Goal: Communication & Community: Answer question/provide support

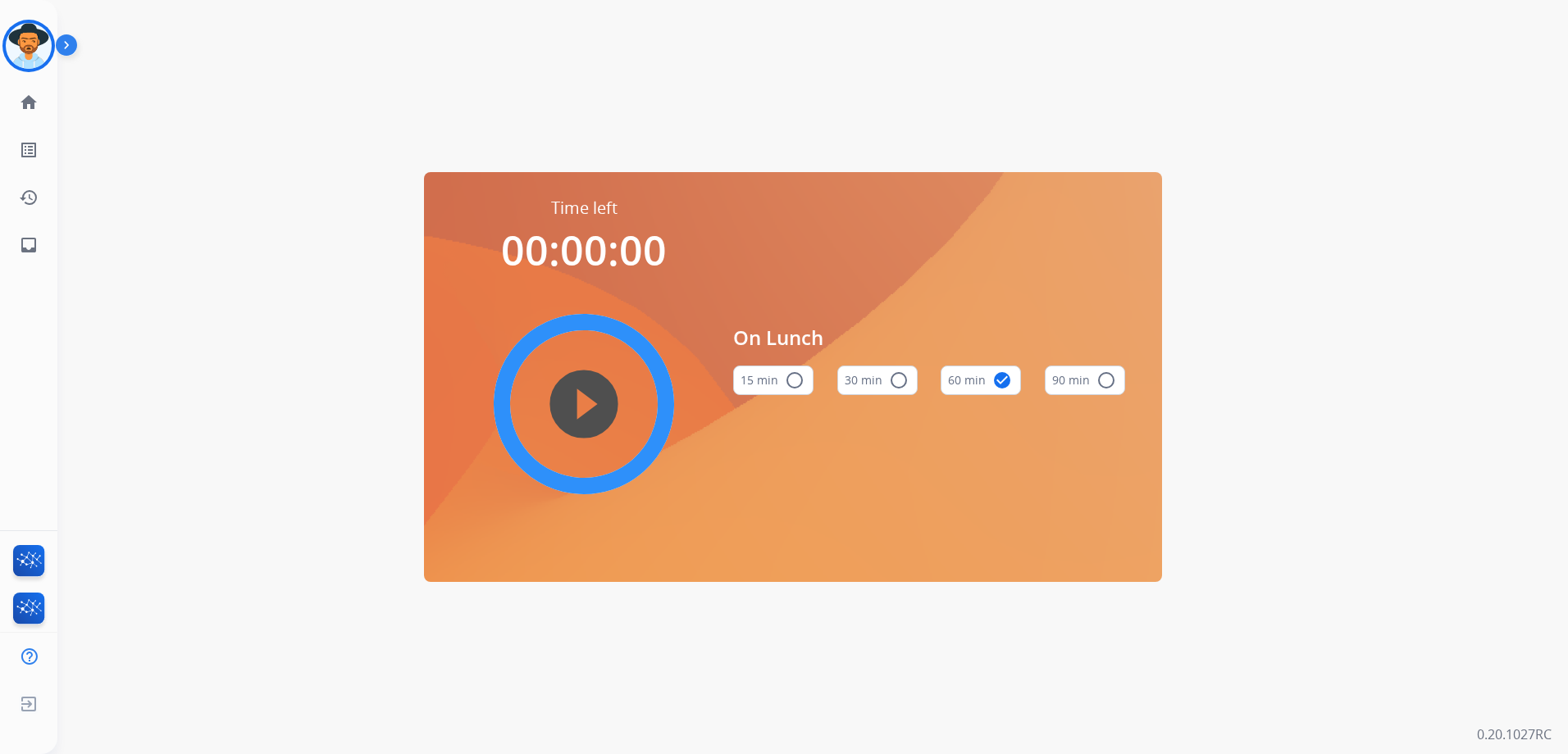
click at [397, 108] on div "Time left 00:00:00 play_circle_filled On Lunch 15 min radio_button_unchecked 30…" at bounding box center [792, 377] width 1471 height 754
click at [19, 45] on img at bounding box center [28, 46] width 46 height 46
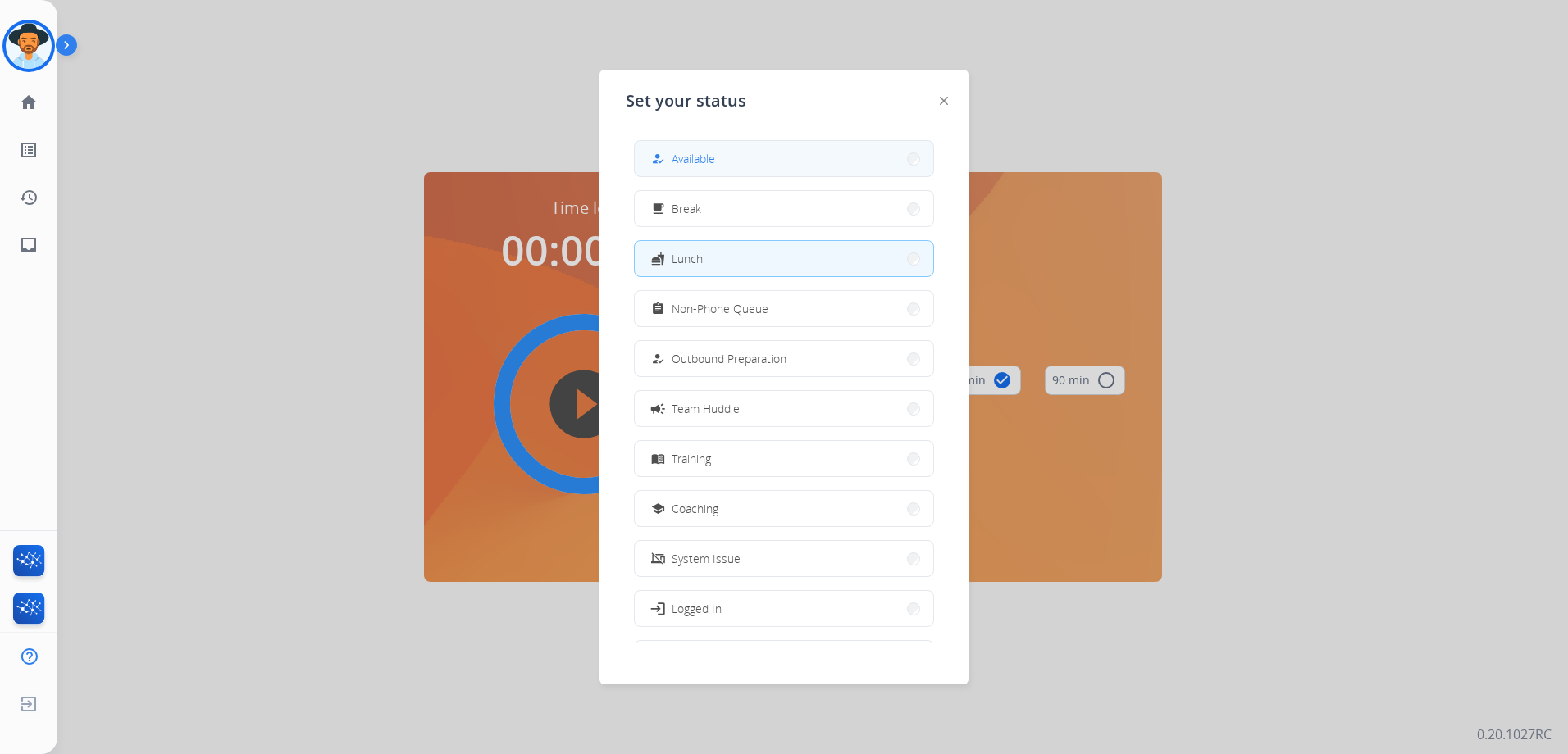
click at [735, 148] on button "how_to_reg Available" at bounding box center [784, 158] width 299 height 36
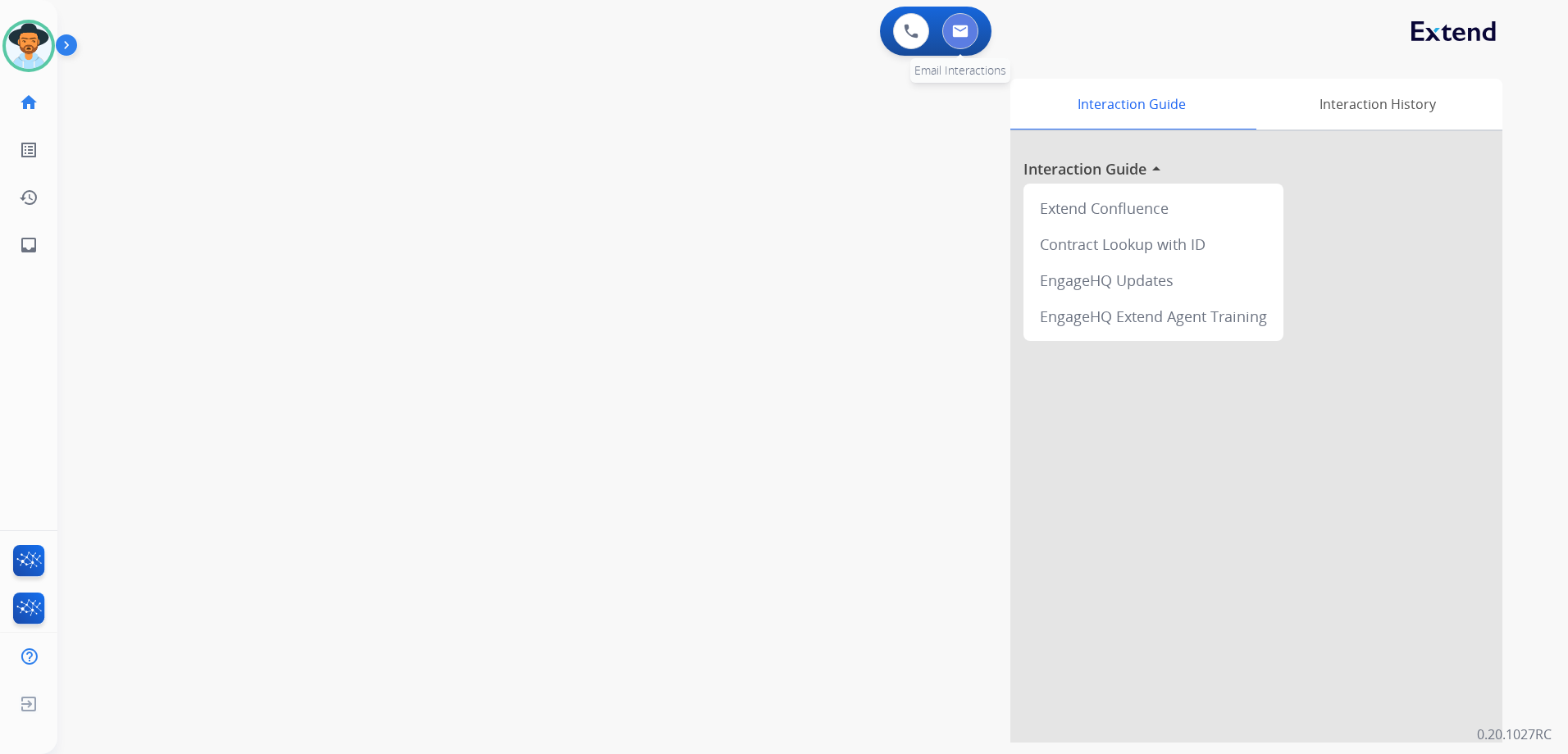
click at [966, 40] on button at bounding box center [960, 31] width 36 height 36
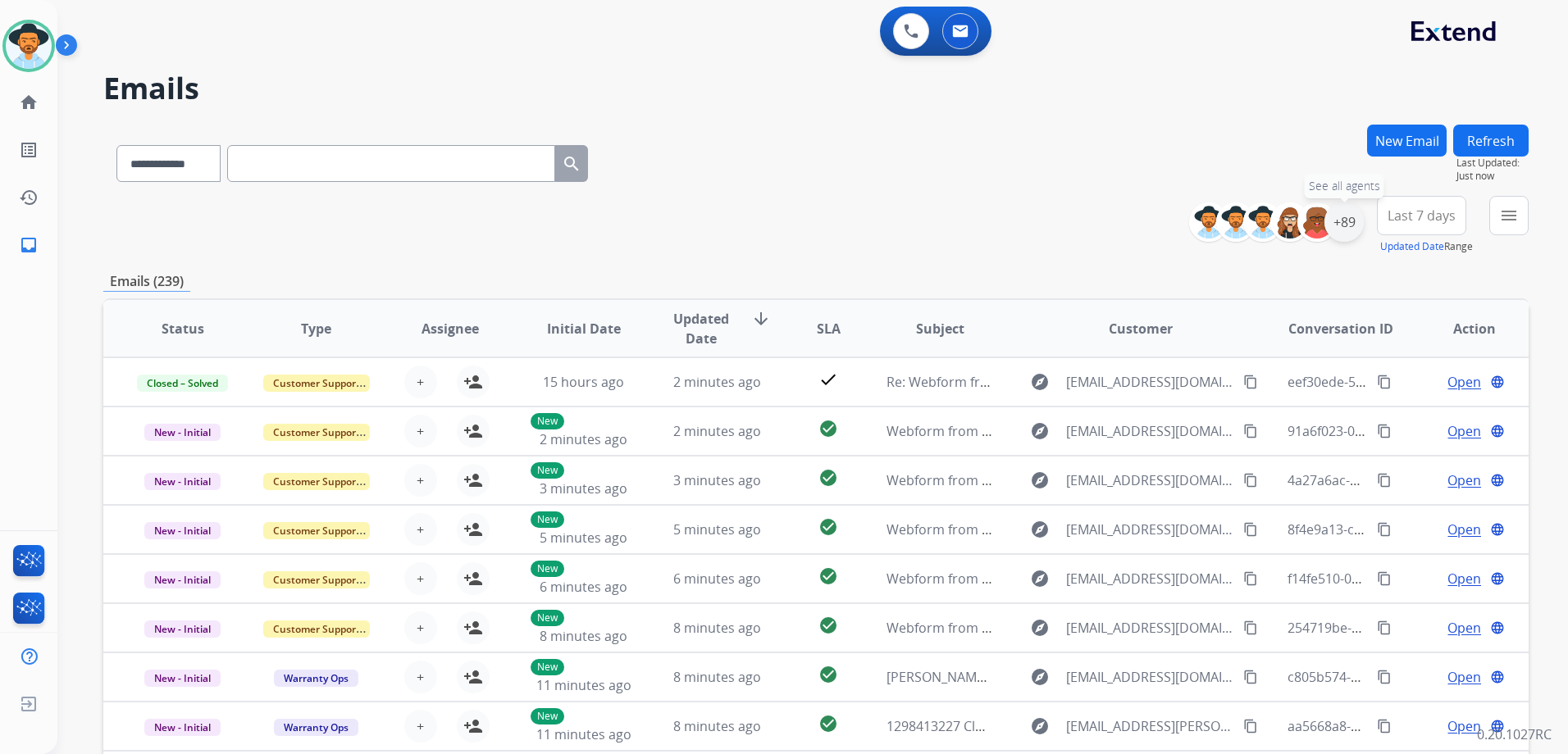
click at [1352, 230] on div "+89" at bounding box center [1344, 223] width 40 height 40
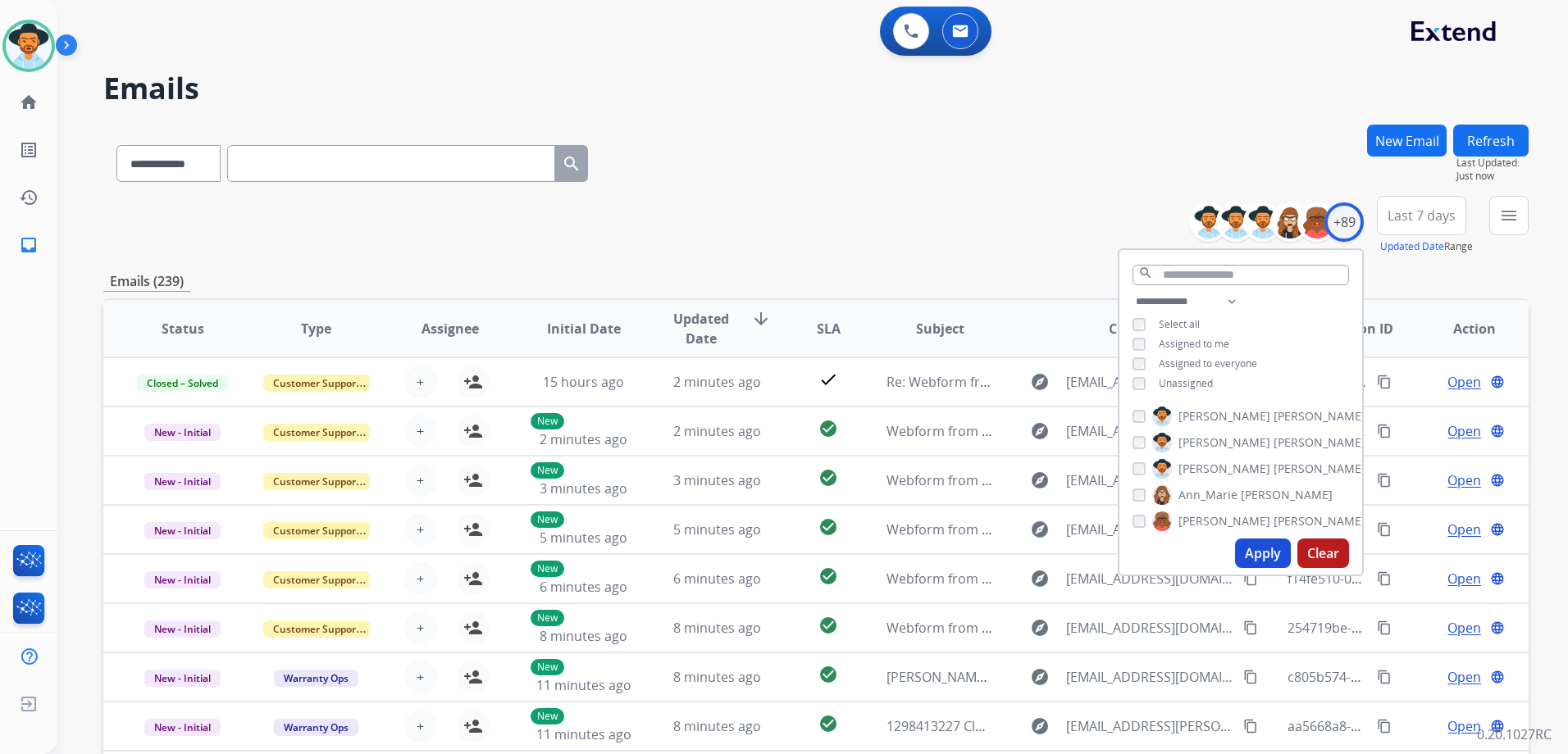
click at [1182, 377] on span "Unassigned" at bounding box center [1186, 383] width 54 height 14
click at [1256, 556] on button "Apply" at bounding box center [1263, 554] width 55 height 30
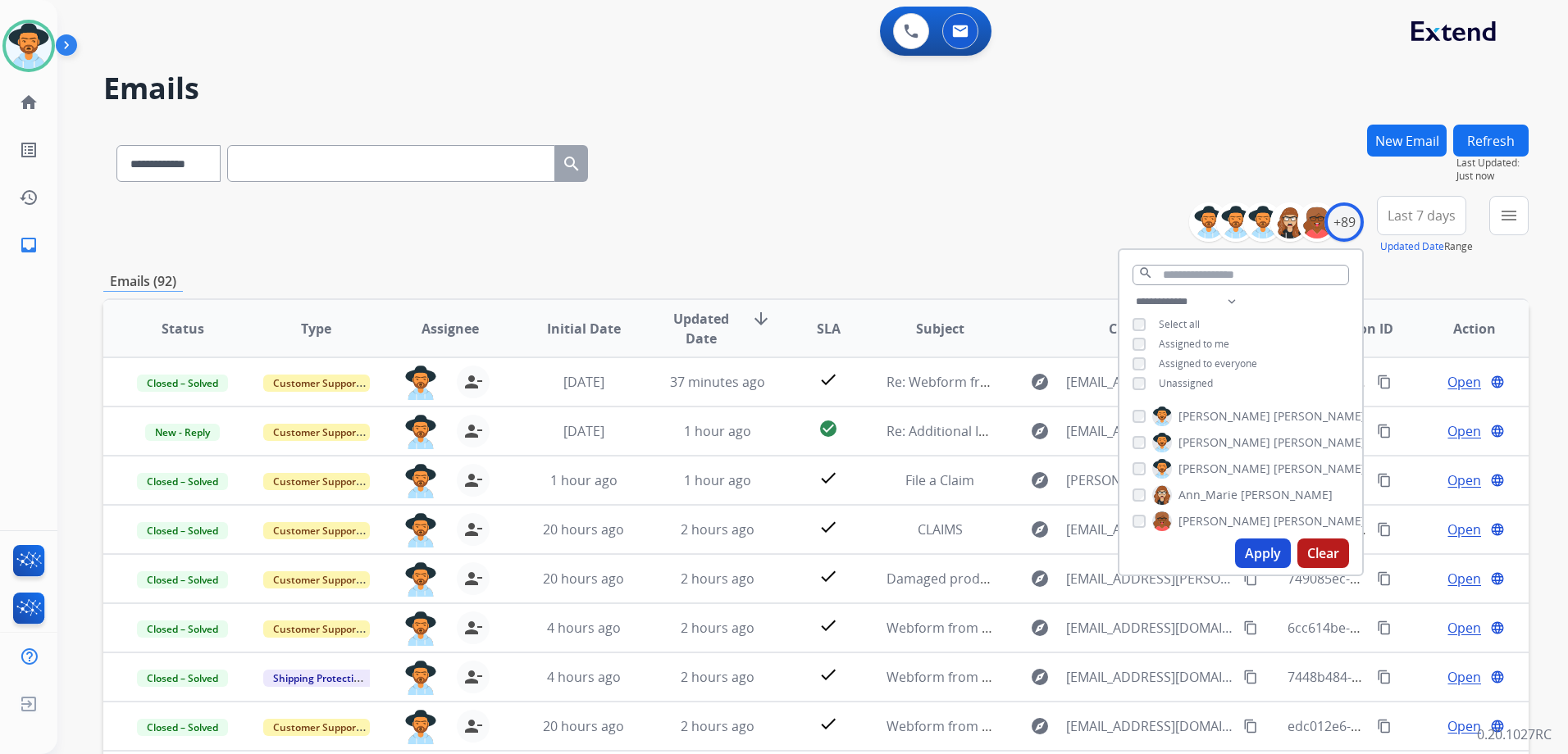
click at [919, 255] on div "**********" at bounding box center [816, 529] width 1426 height 809
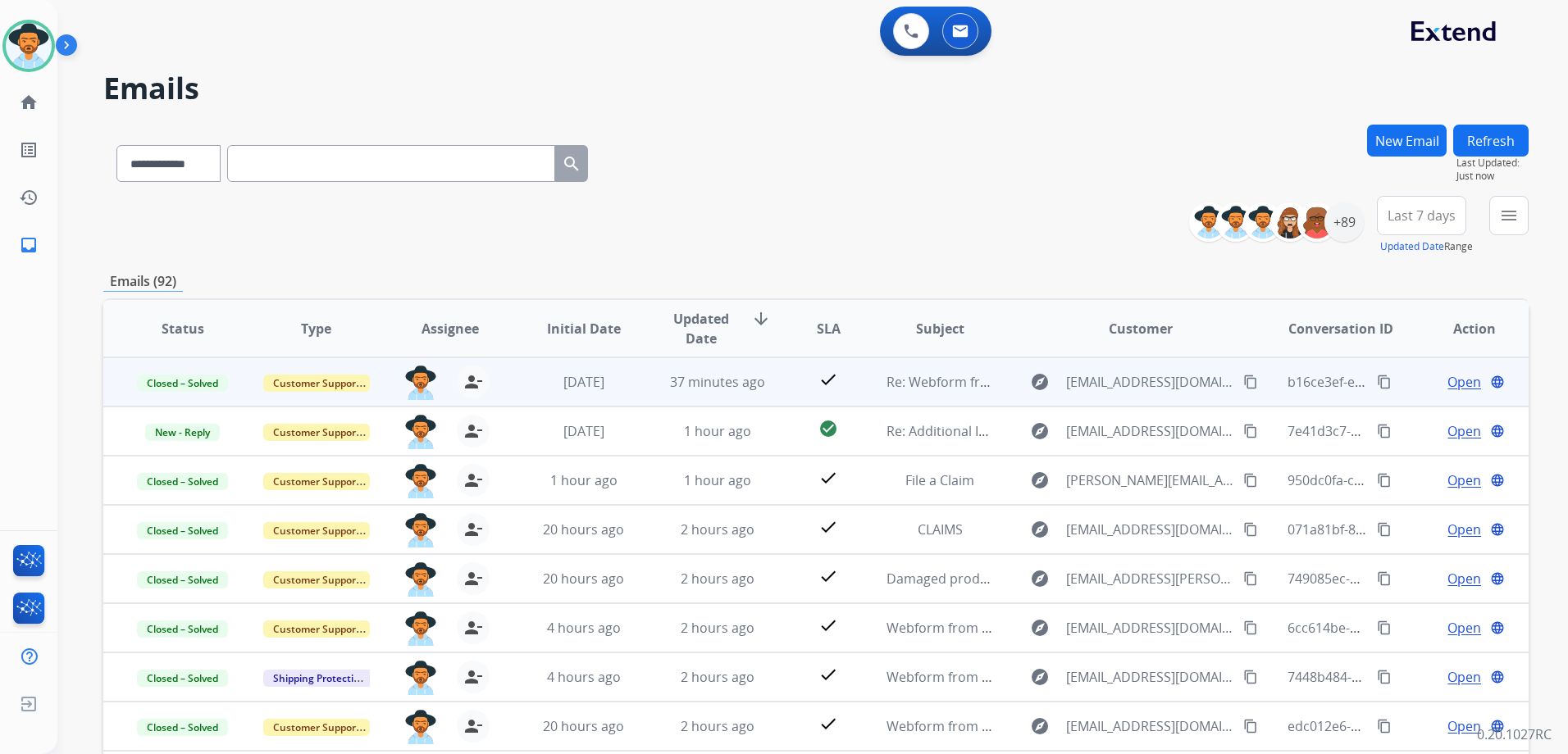
click at [1405, 382] on td "Open language" at bounding box center [1461, 382] width 133 height 49
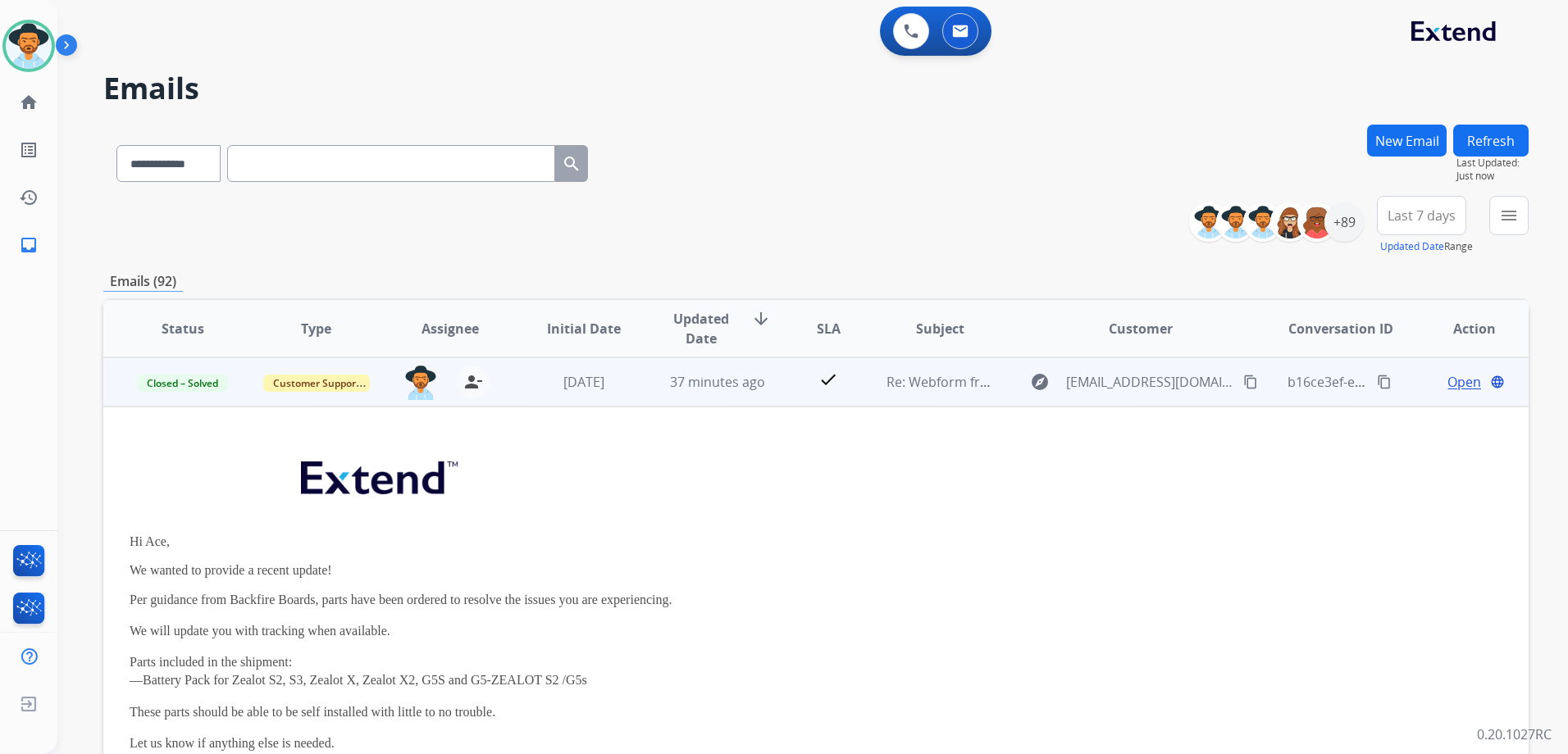
click at [1452, 381] on span "Open" at bounding box center [1464, 382] width 34 height 20
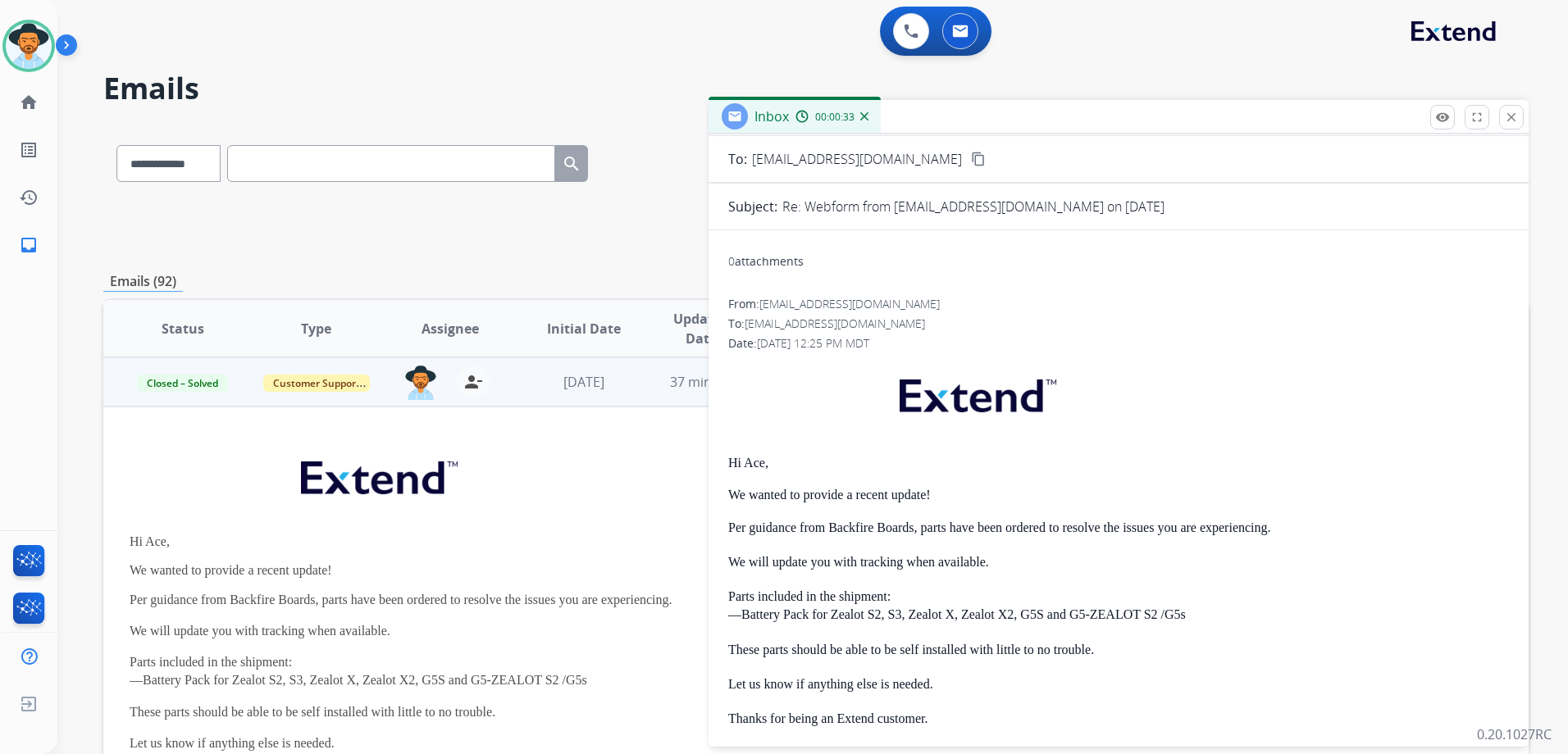
scroll to position [164, 0]
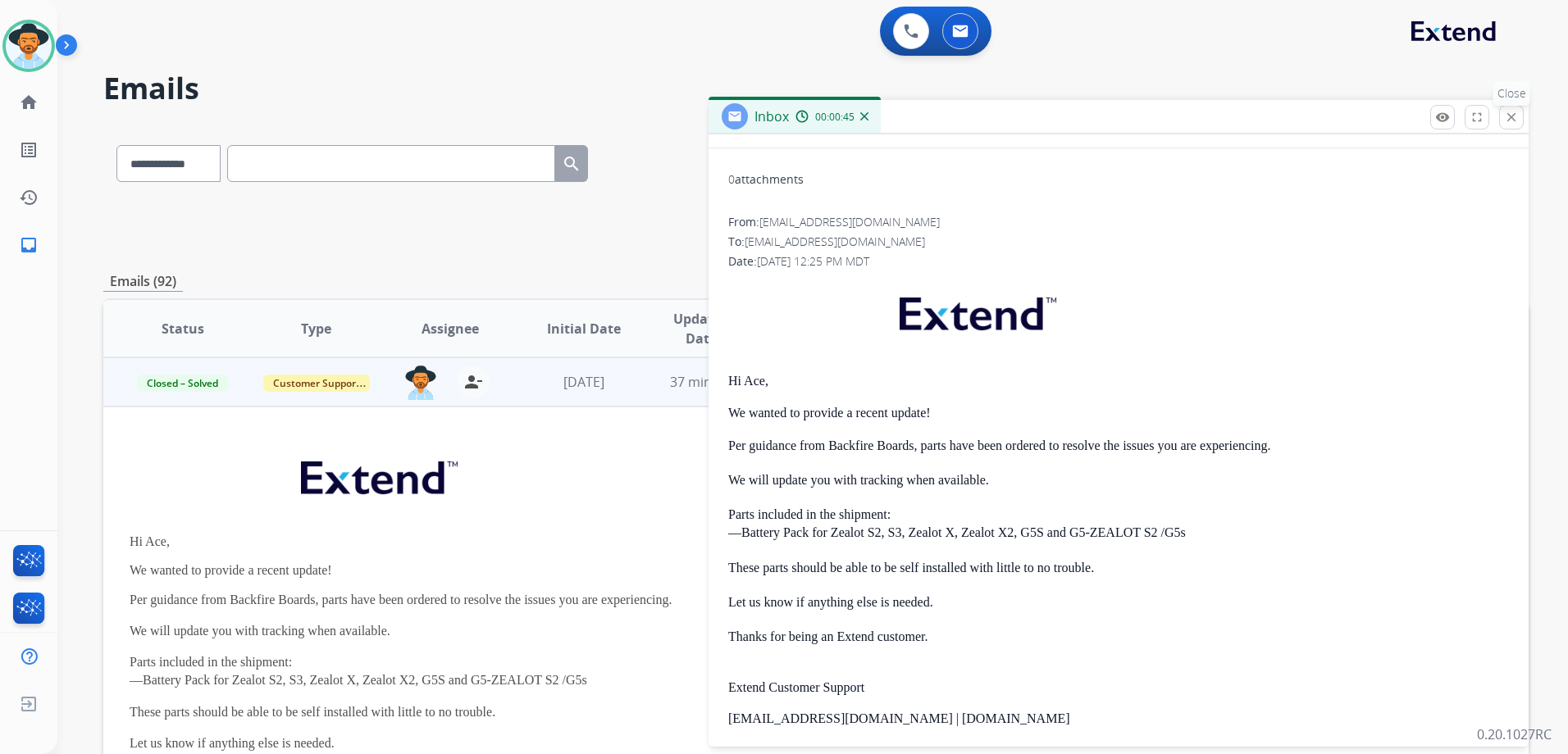
click at [1516, 115] on mat-icon "close" at bounding box center [1512, 118] width 15 height 15
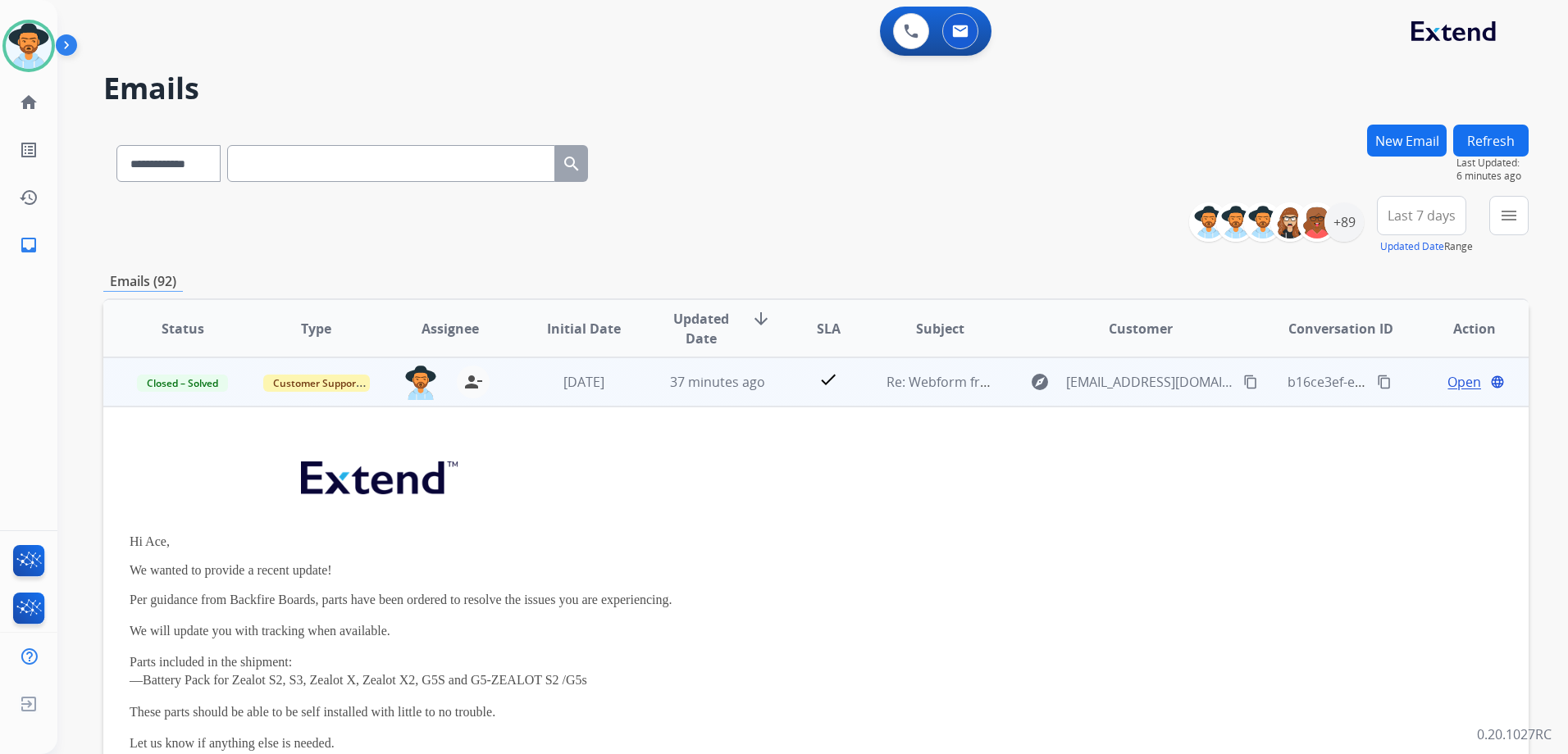
click at [1397, 397] on td "Open language" at bounding box center [1461, 382] width 133 height 49
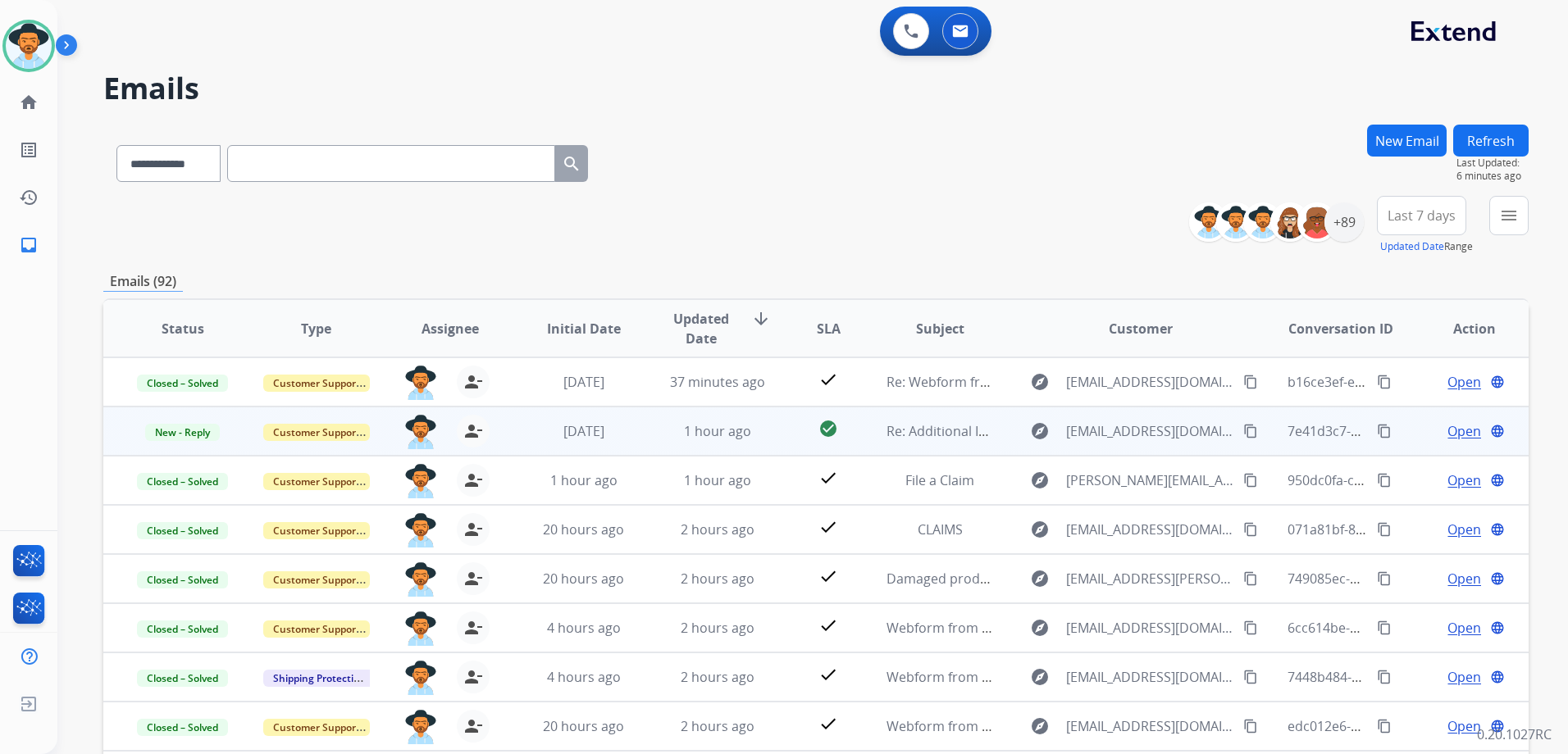
click at [1404, 432] on td "Open language" at bounding box center [1461, 430] width 133 height 49
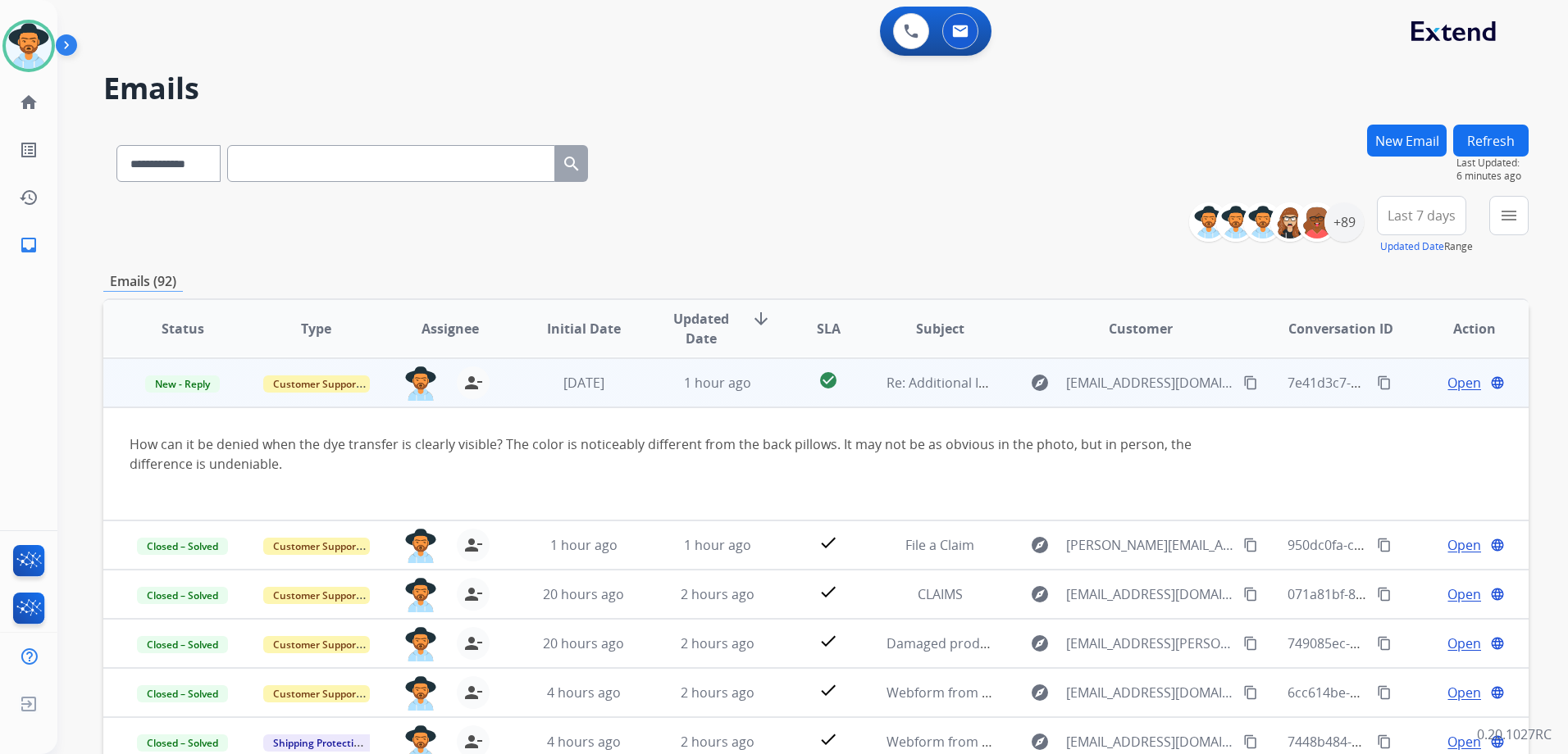
scroll to position [49, 0]
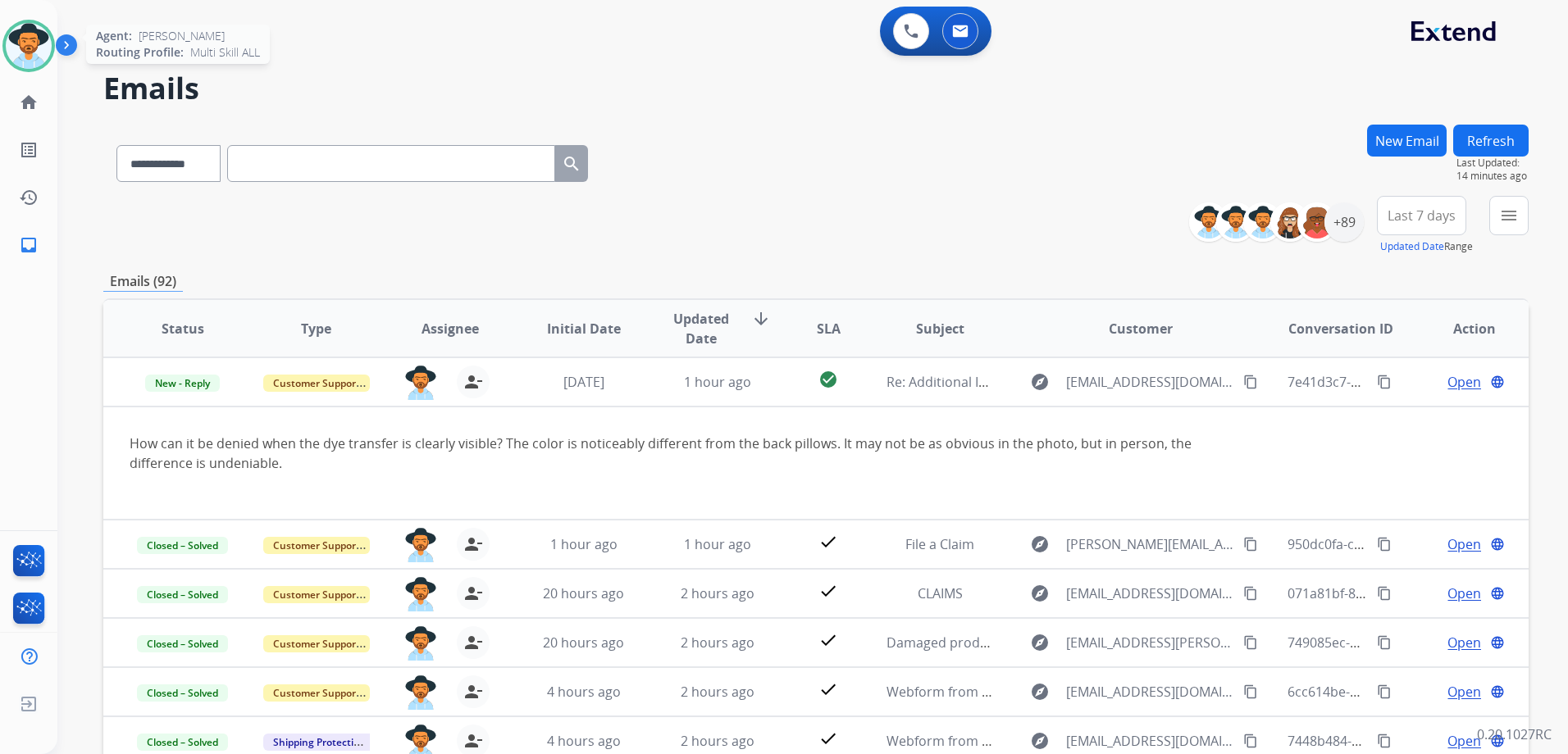
click at [26, 41] on img at bounding box center [28, 46] width 46 height 46
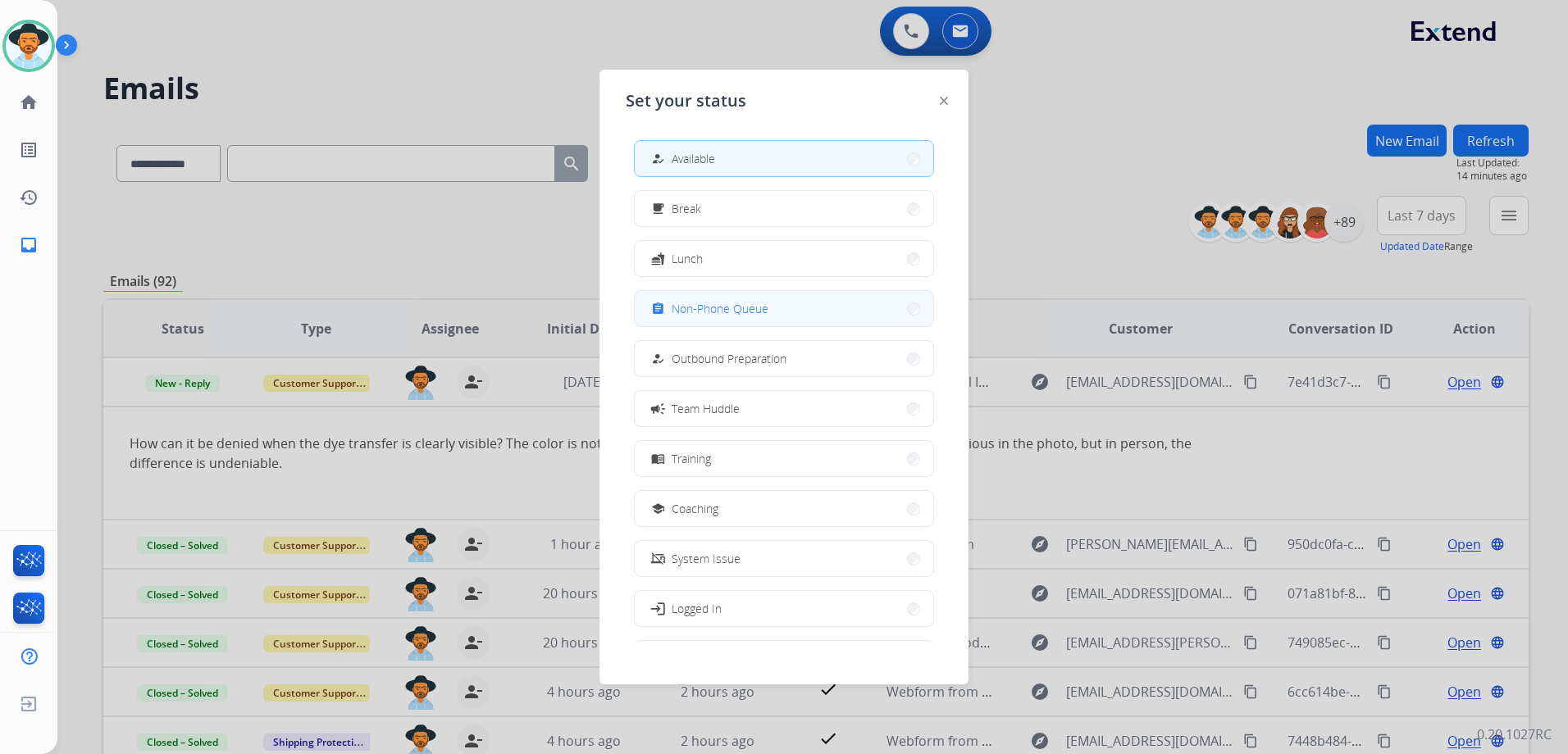
click at [757, 310] on span "Non-Phone Queue" at bounding box center [719, 309] width 97 height 17
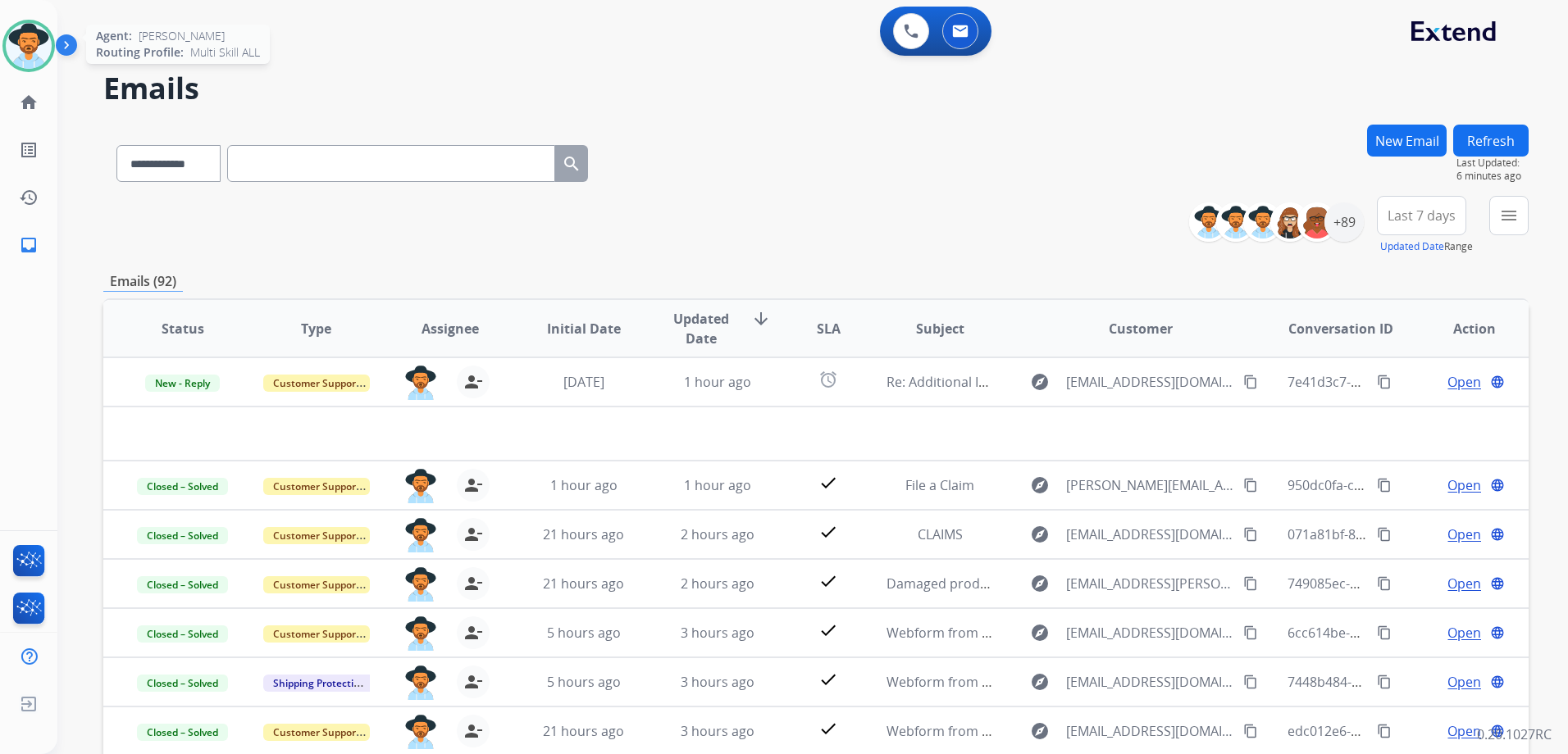
click at [17, 34] on img at bounding box center [28, 46] width 46 height 46
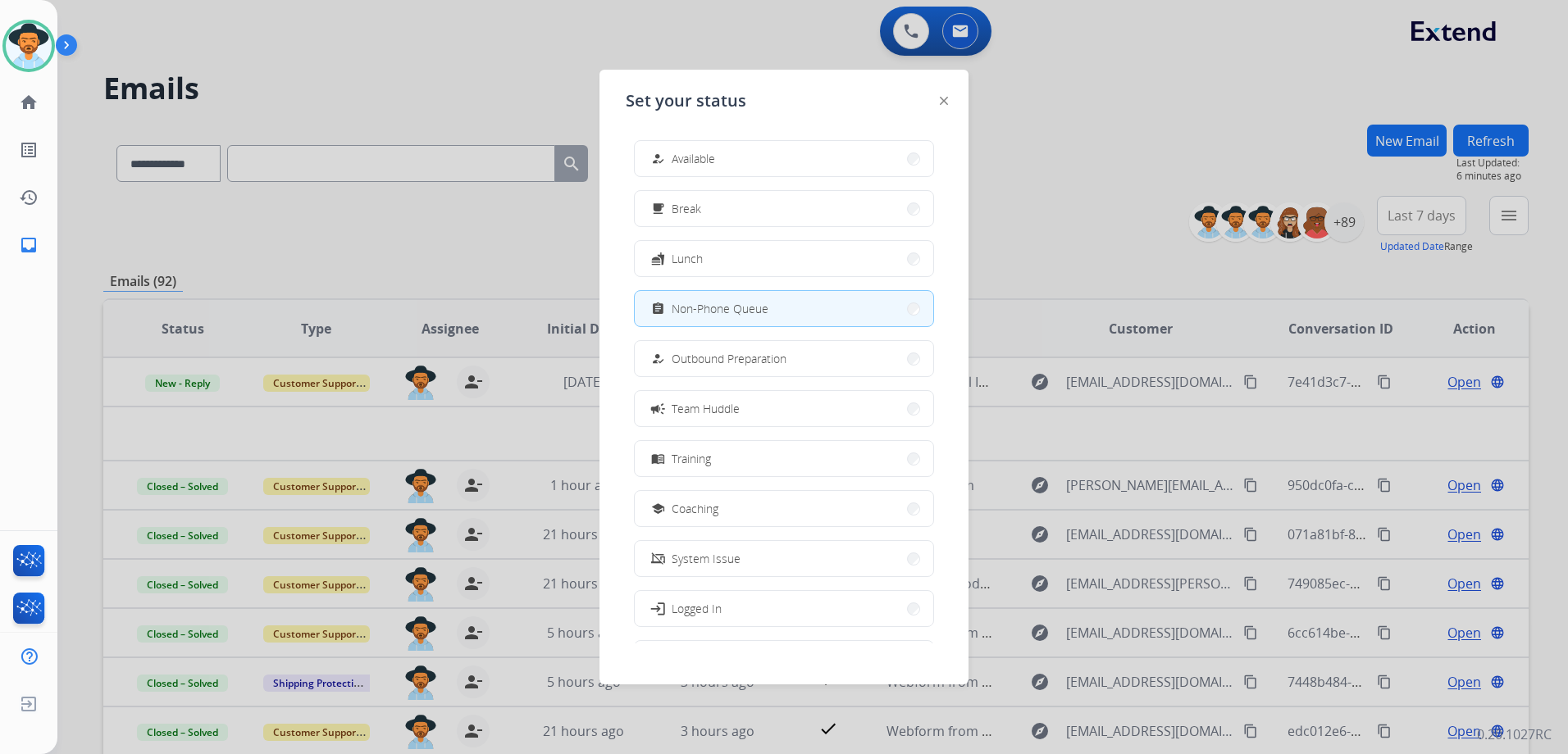
click at [727, 162] on button "how_to_reg Available" at bounding box center [784, 158] width 299 height 36
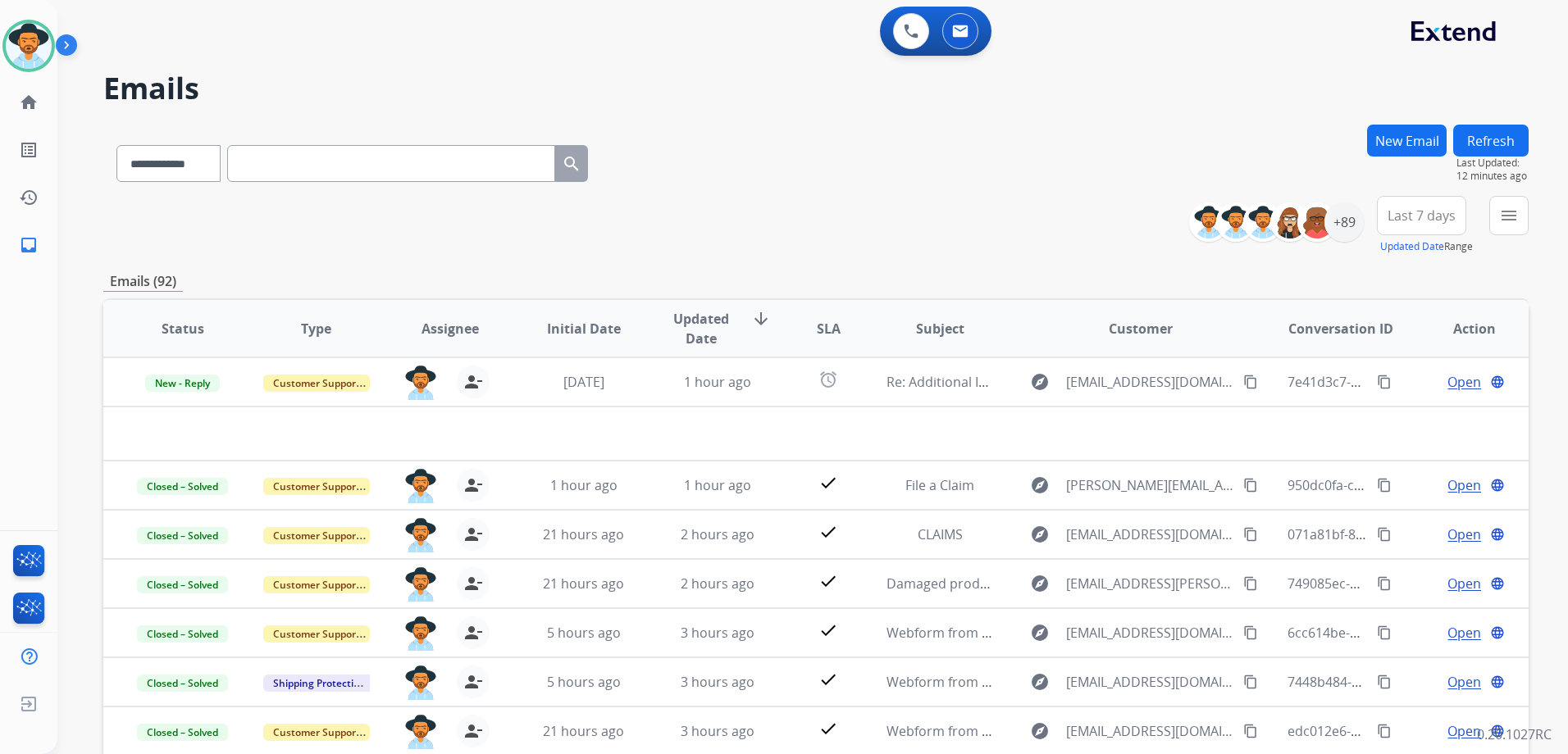
drag, startPoint x: 17, startPoint y: 47, endPoint x: 70, endPoint y: 44, distance: 53.1
click at [17, 47] on img at bounding box center [28, 46] width 46 height 46
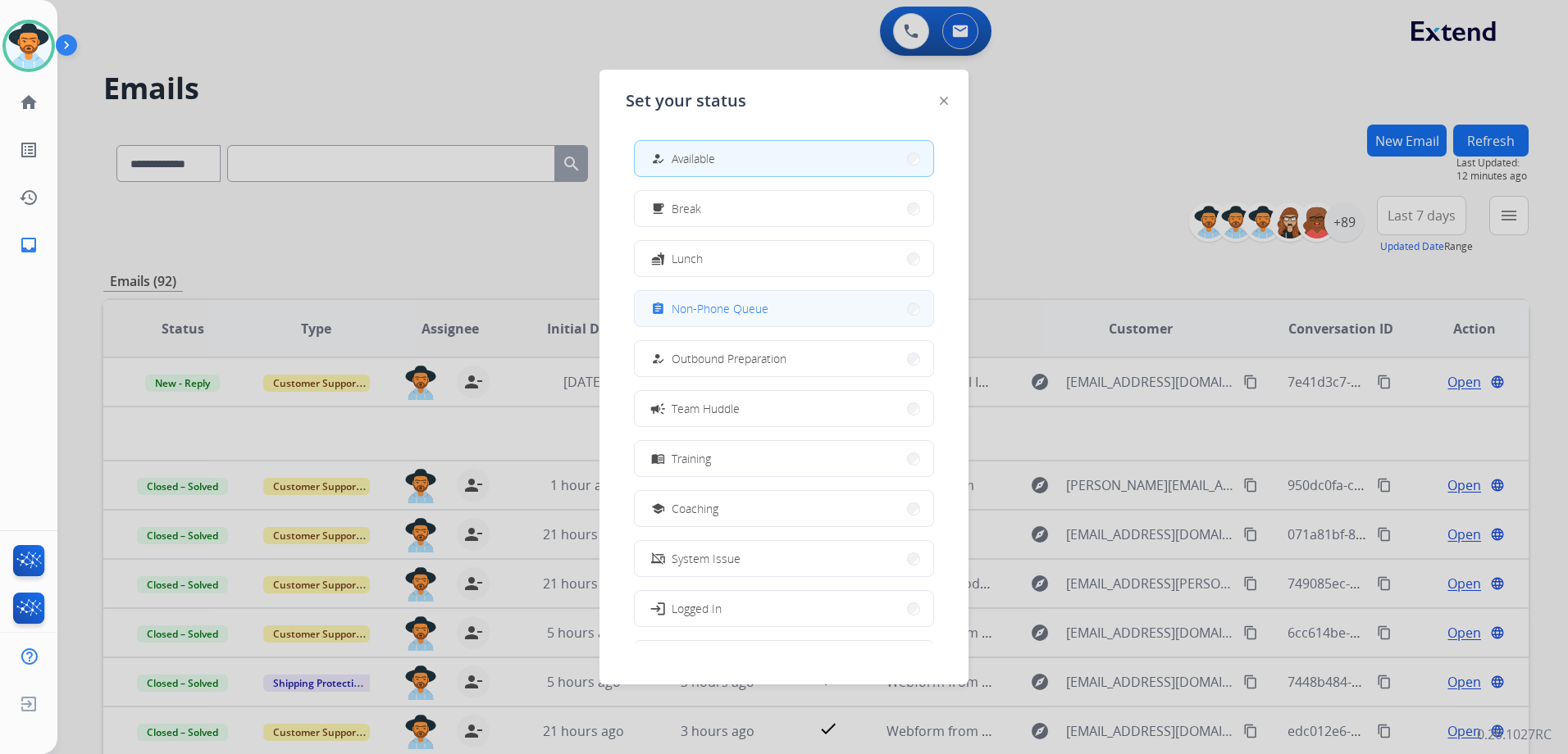
drag, startPoint x: 730, startPoint y: 306, endPoint x: 1330, endPoint y: 235, distance: 604.2
click at [732, 306] on span "Non-Phone Queue" at bounding box center [719, 309] width 97 height 17
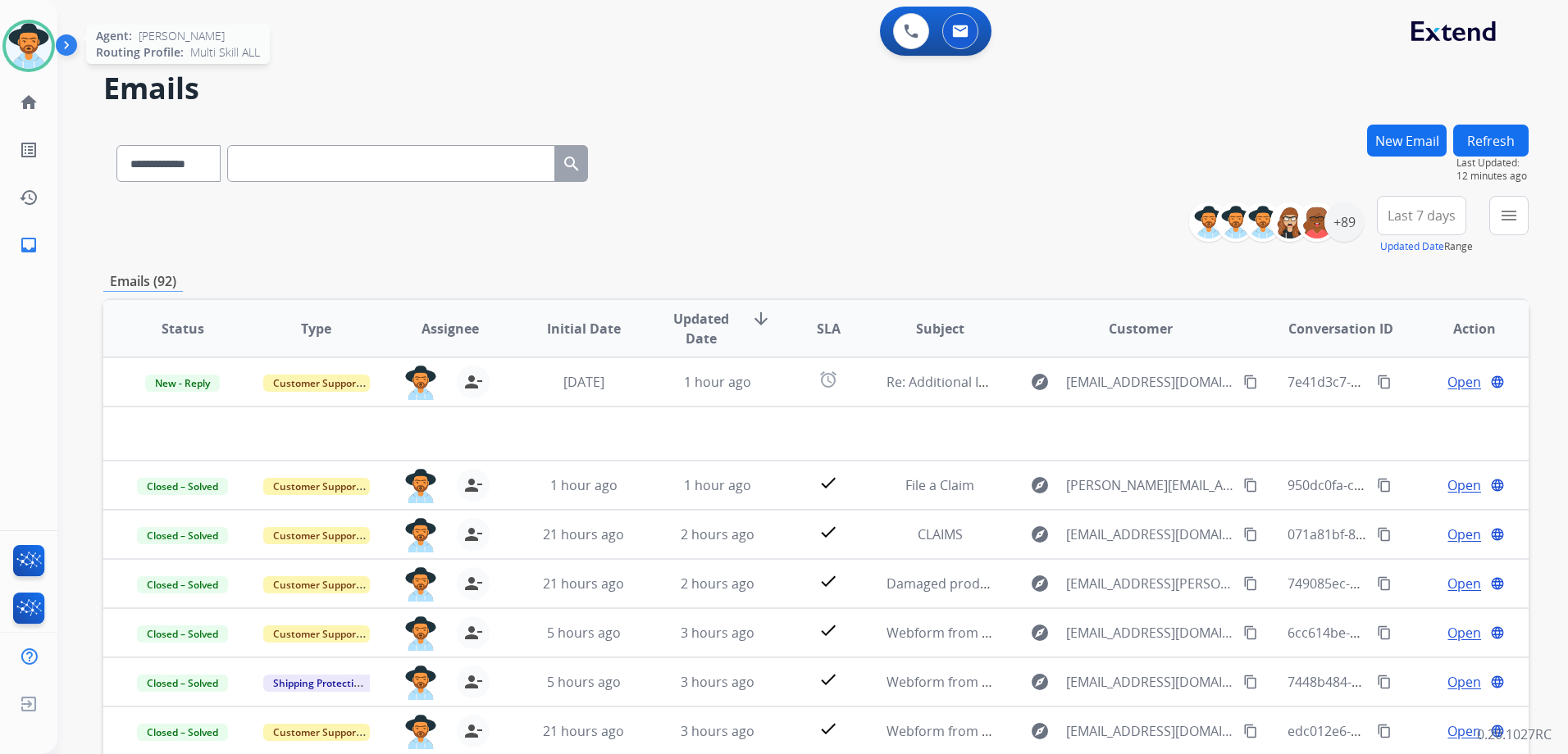
click at [40, 50] on img at bounding box center [28, 46] width 46 height 46
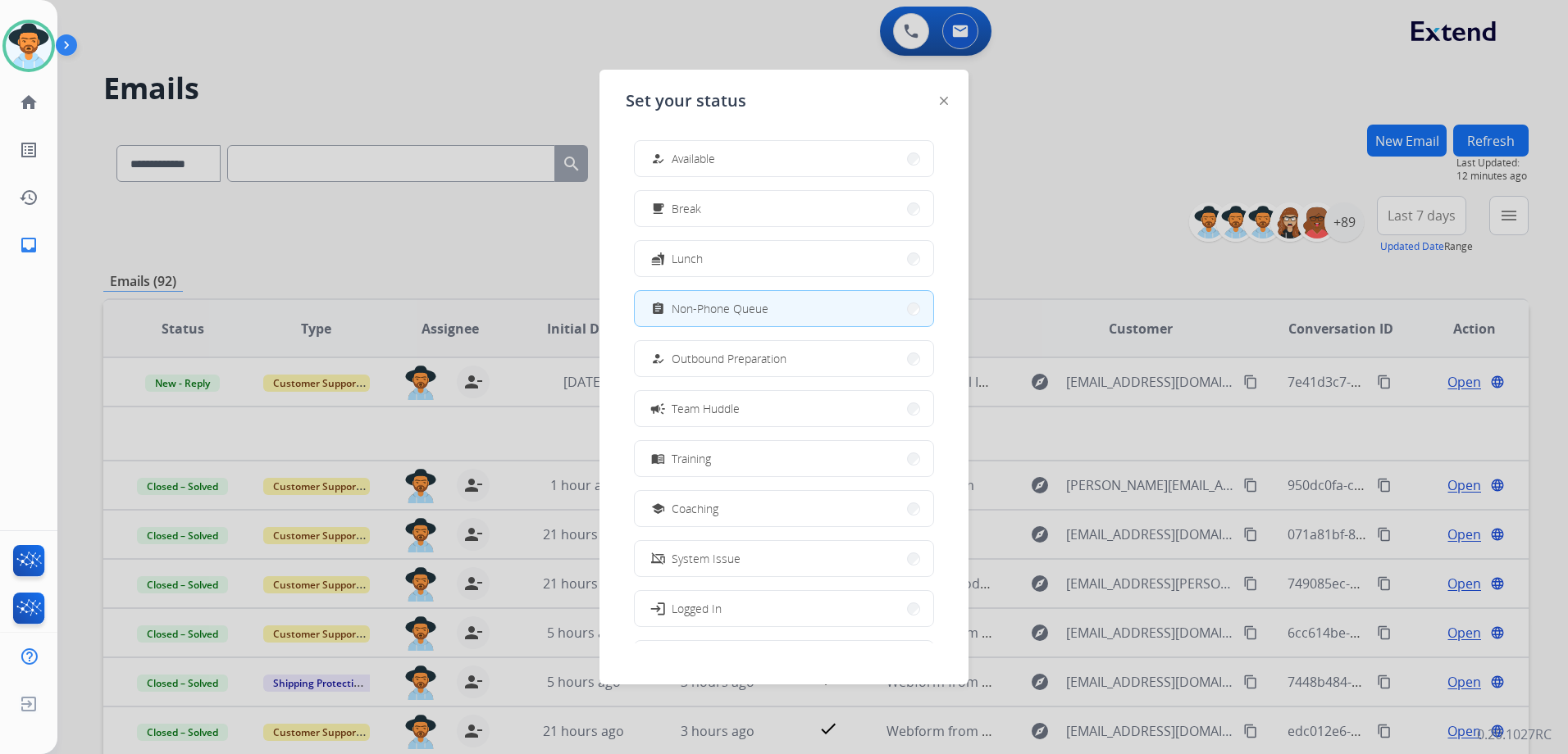
click at [224, 195] on div at bounding box center [784, 377] width 1568 height 754
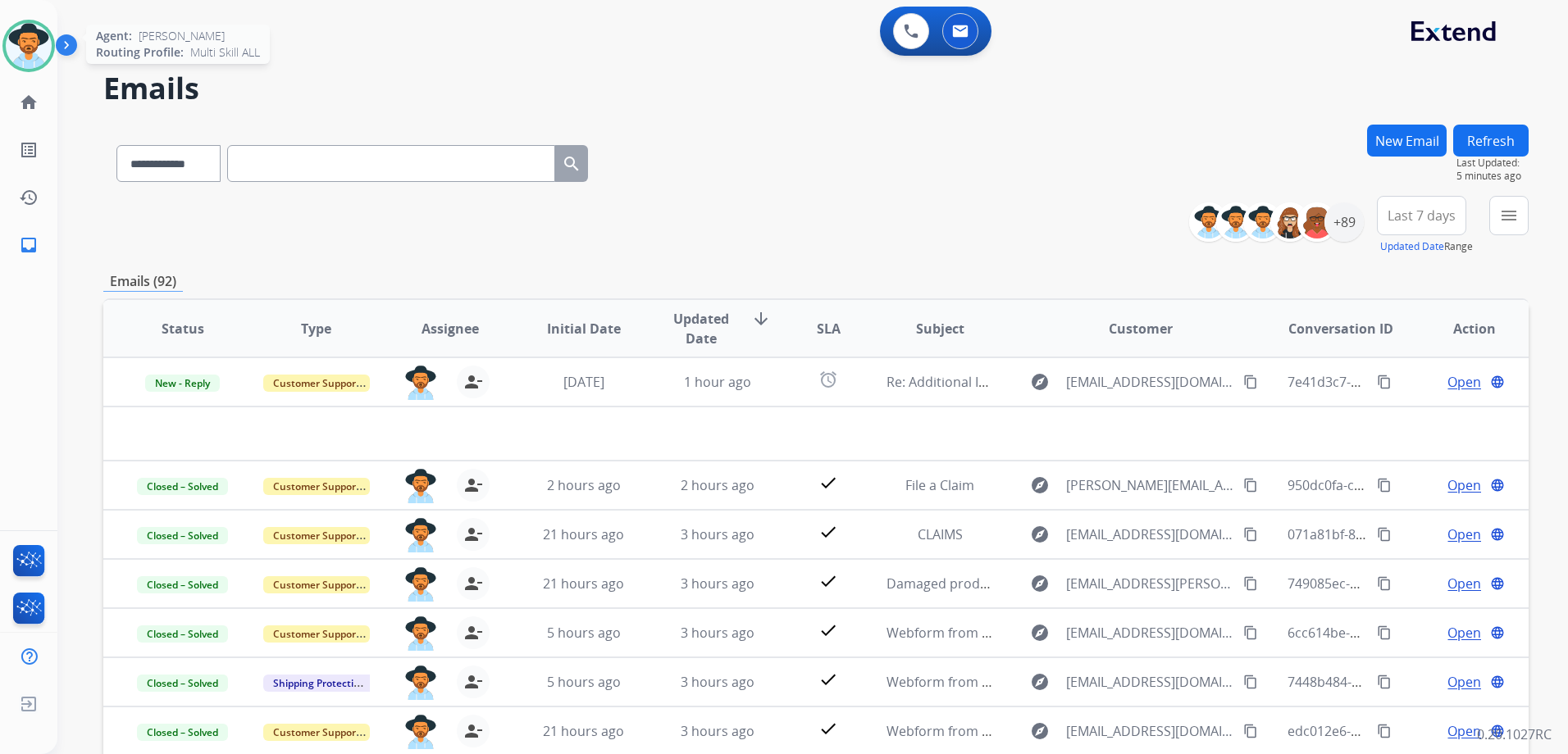
click at [34, 56] on img at bounding box center [28, 46] width 46 height 46
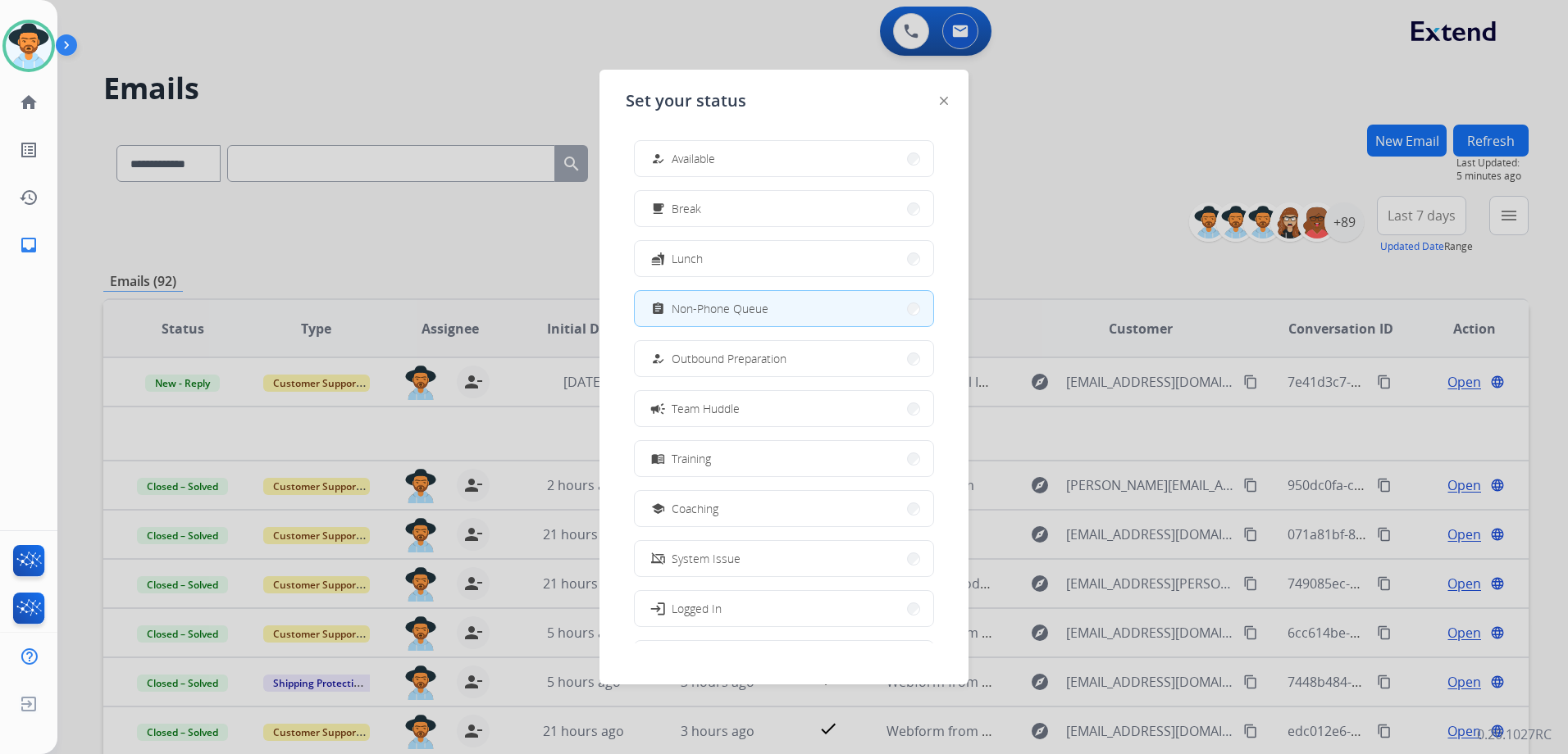
click at [727, 160] on button "how_to_reg Available" at bounding box center [784, 158] width 299 height 36
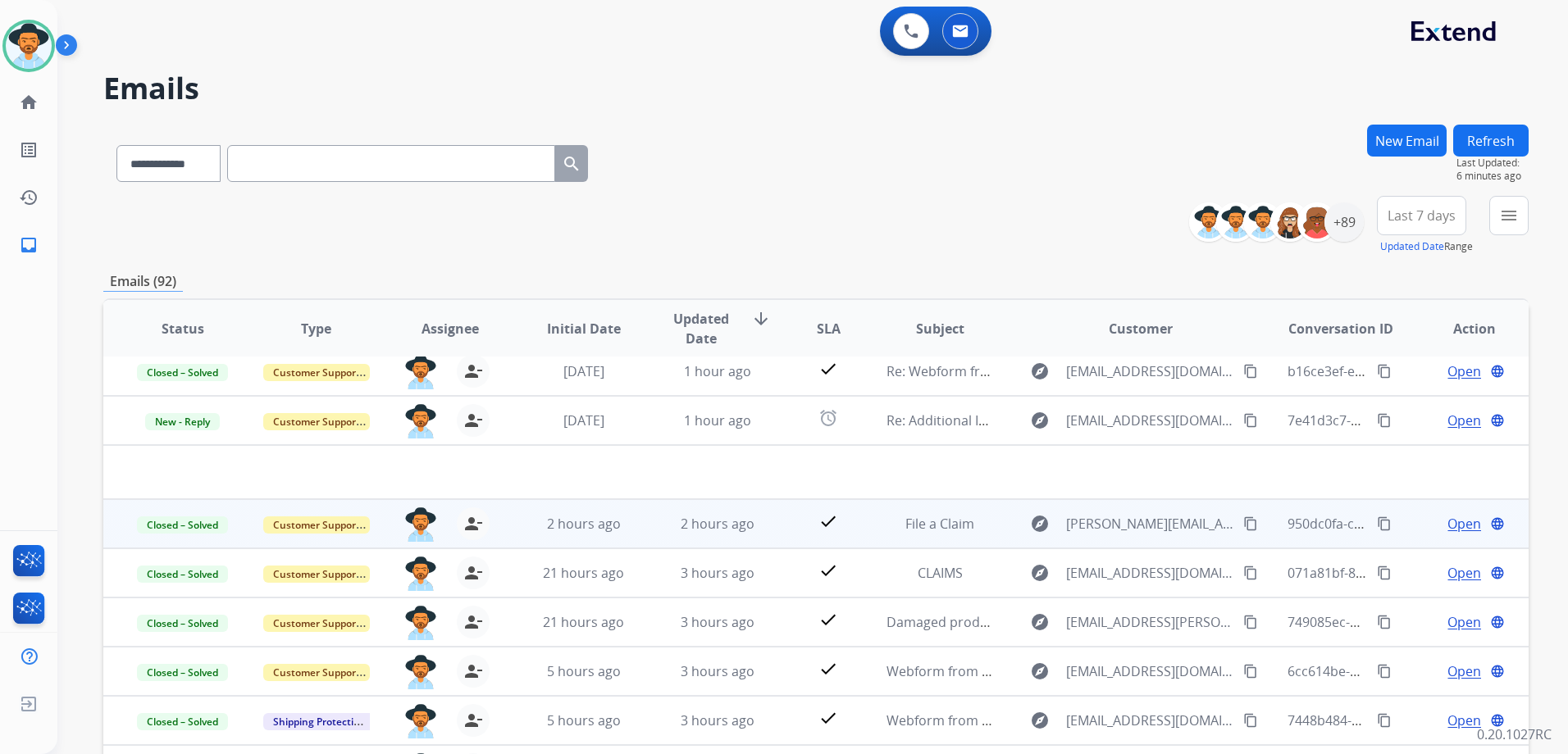
scroll to position [0, 0]
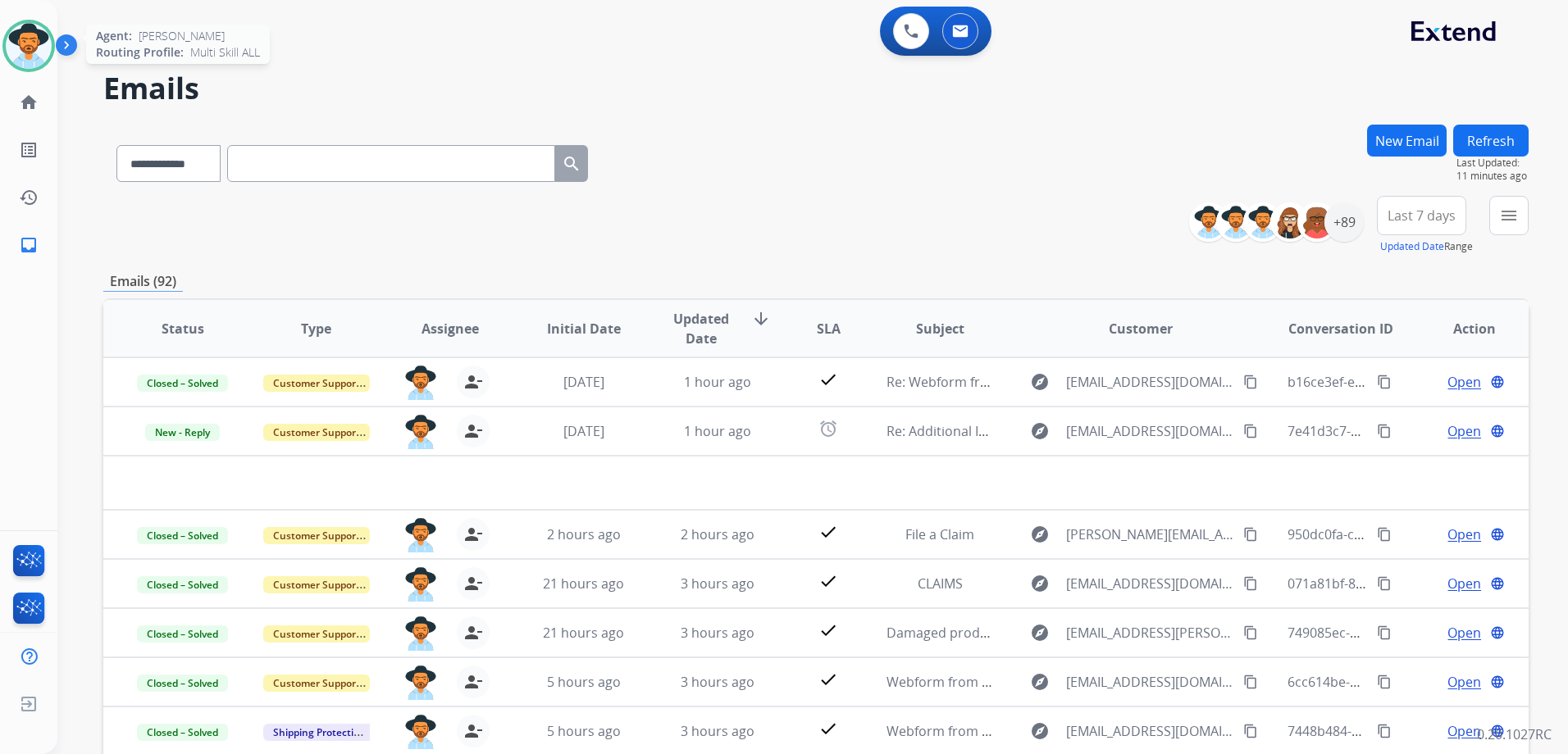
drag, startPoint x: 14, startPoint y: 42, endPoint x: 48, endPoint y: 22, distance: 39.4
click at [14, 42] on img at bounding box center [28, 46] width 46 height 46
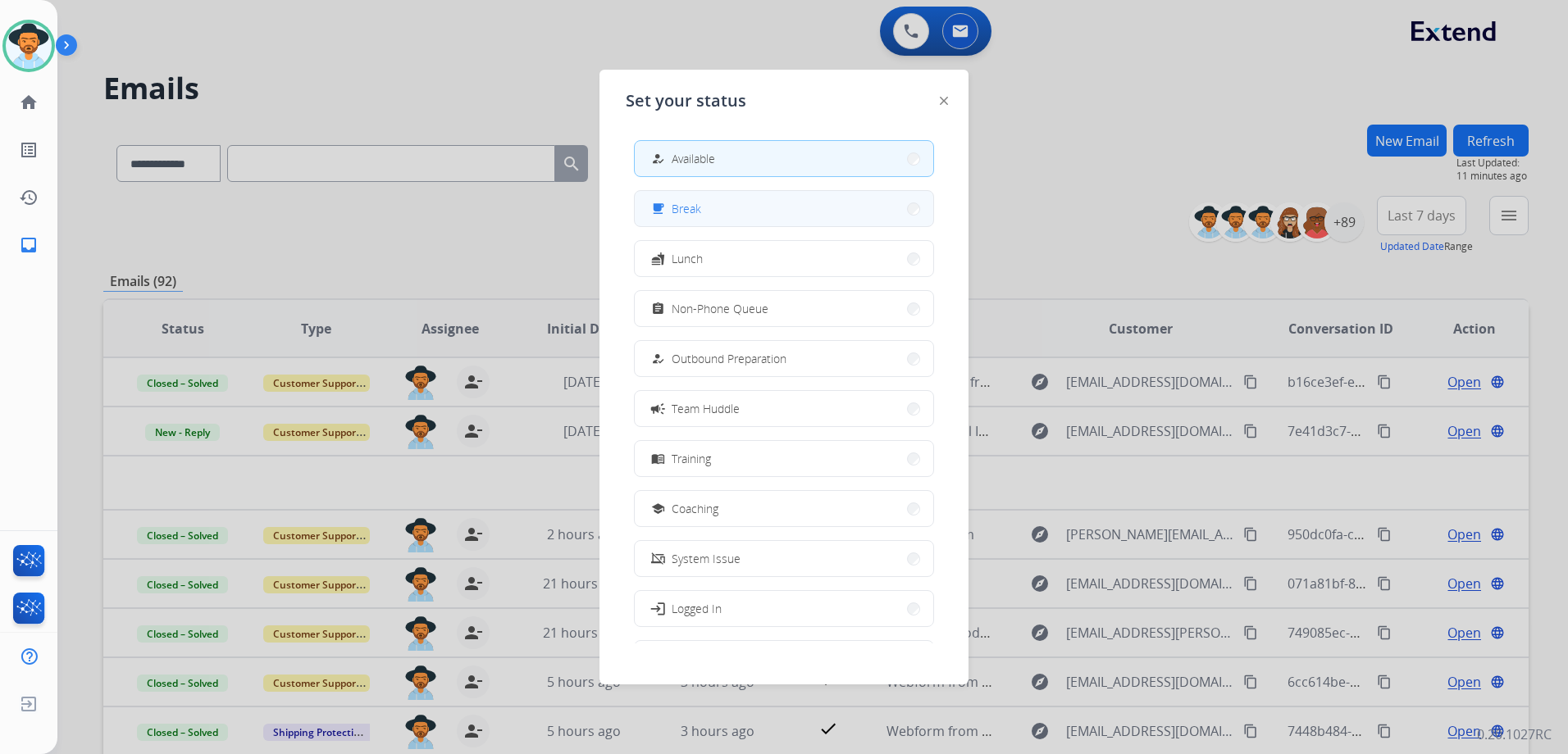
click at [681, 208] on span "Break" at bounding box center [686, 209] width 30 height 17
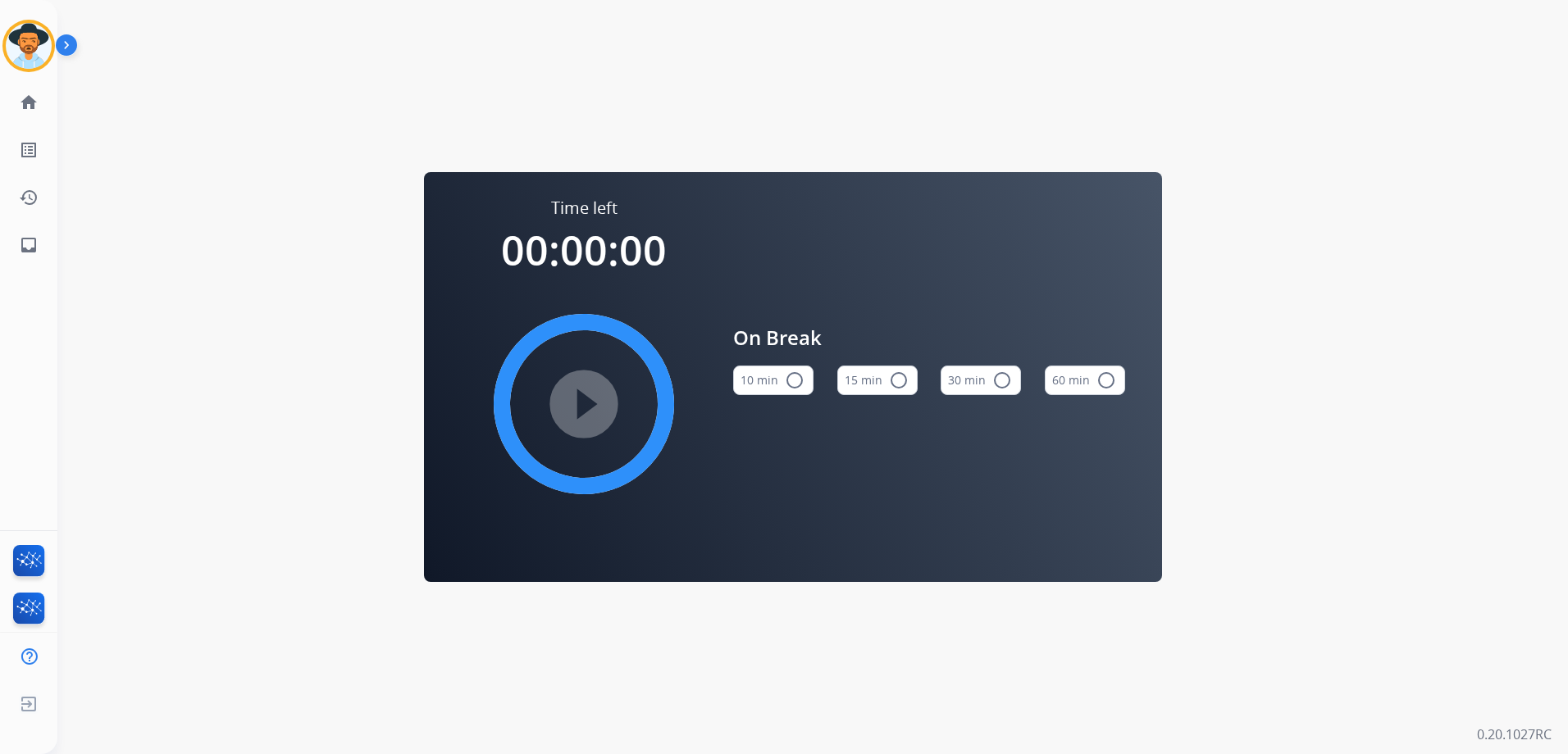
click at [899, 382] on mat-icon "radio_button_unchecked" at bounding box center [899, 381] width 20 height 20
click at [587, 406] on mat-icon "play_circle_filled" at bounding box center [584, 404] width 20 height 20
click at [36, 60] on img at bounding box center [28, 46] width 46 height 46
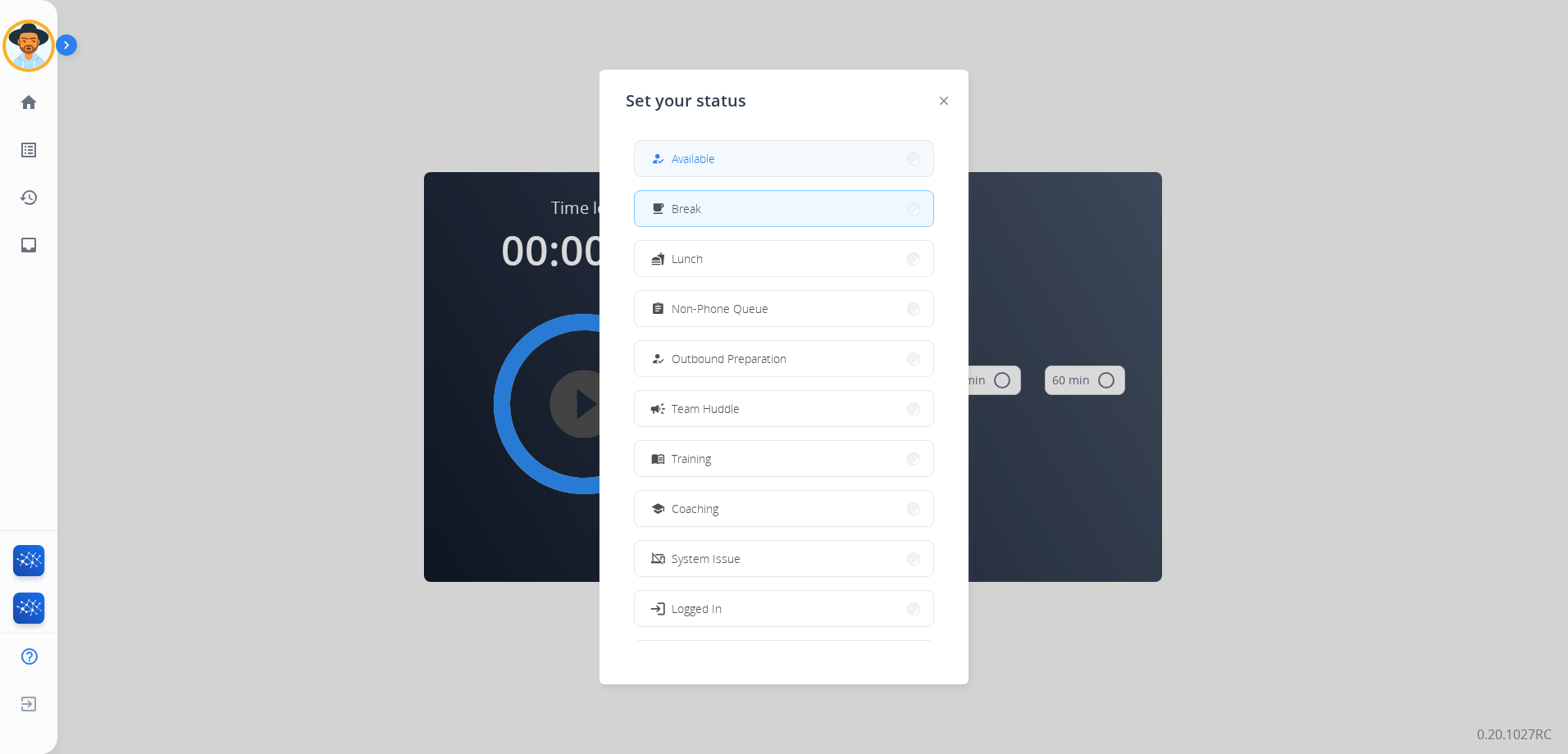
click at [690, 154] on span "Available" at bounding box center [693, 158] width 44 height 17
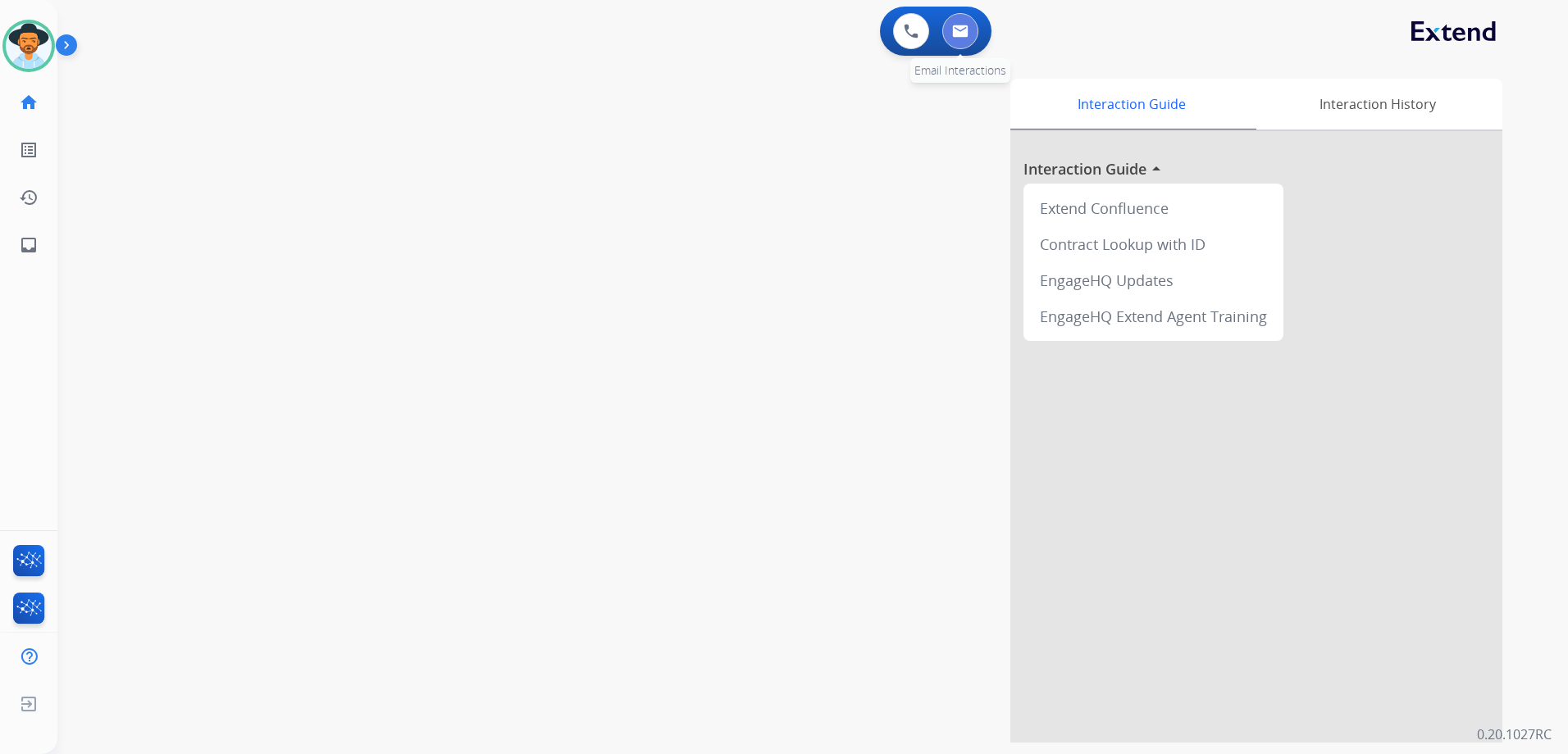
click at [955, 26] on img at bounding box center [960, 31] width 17 height 13
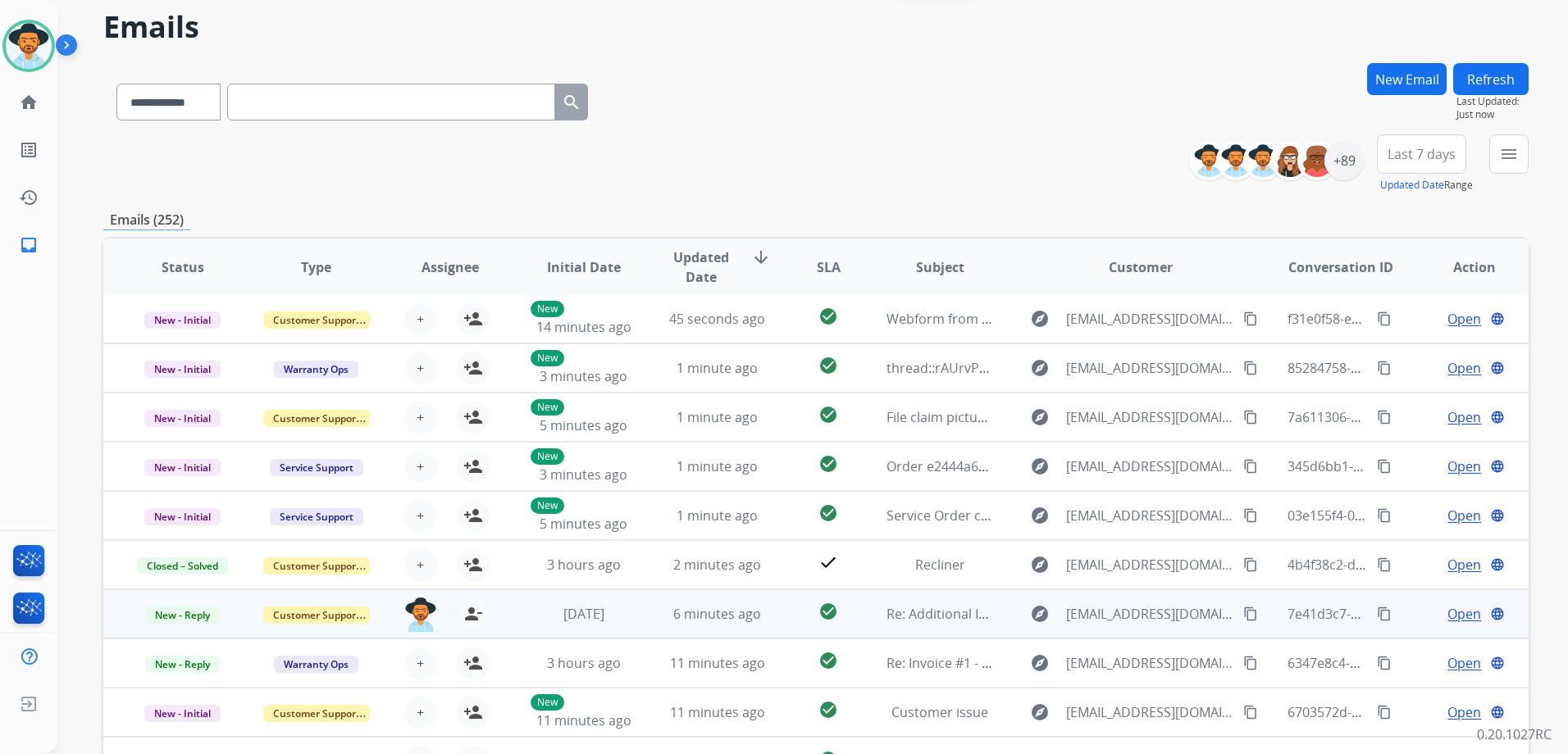
scroll to position [179, 0]
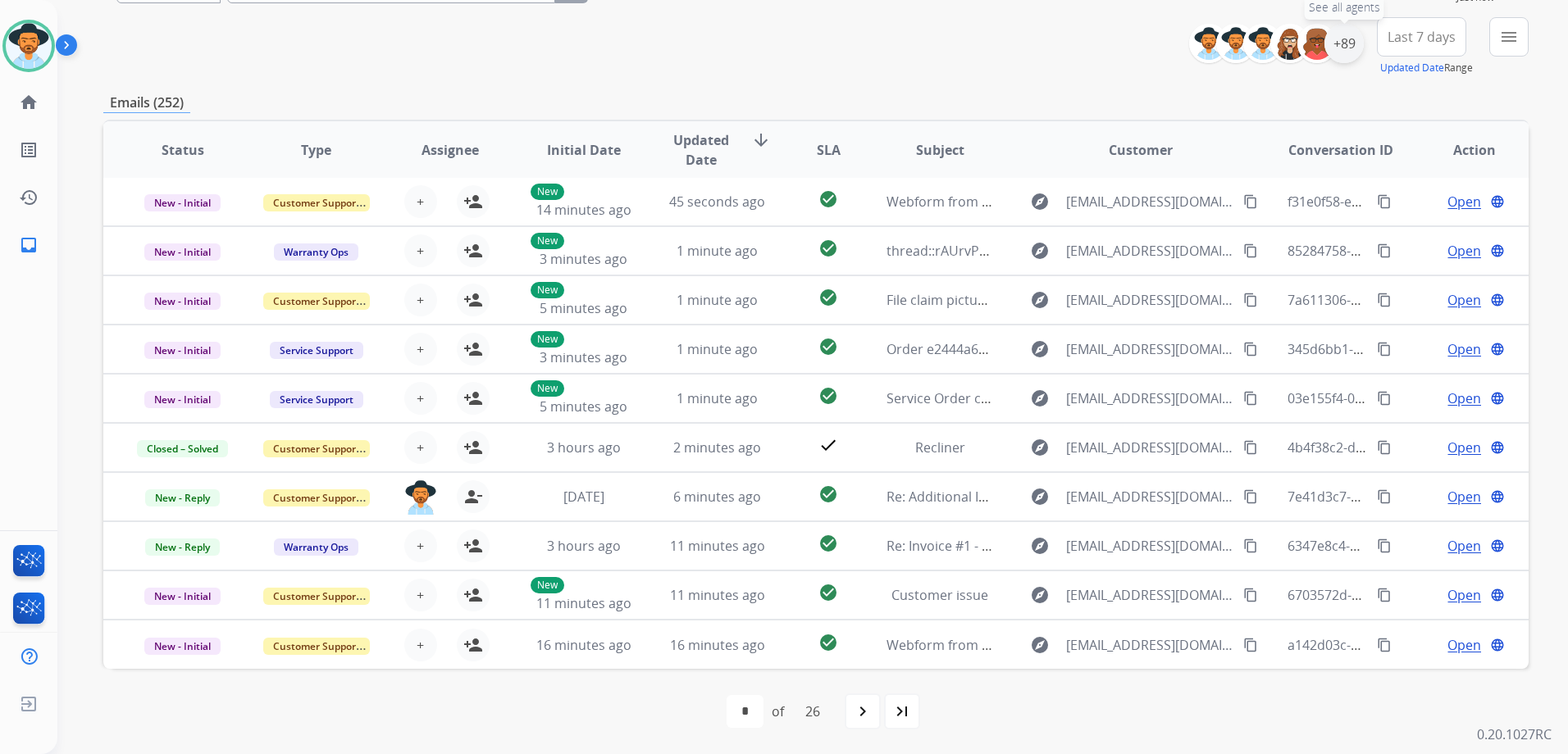
click at [1356, 38] on div "+89" at bounding box center [1344, 44] width 40 height 40
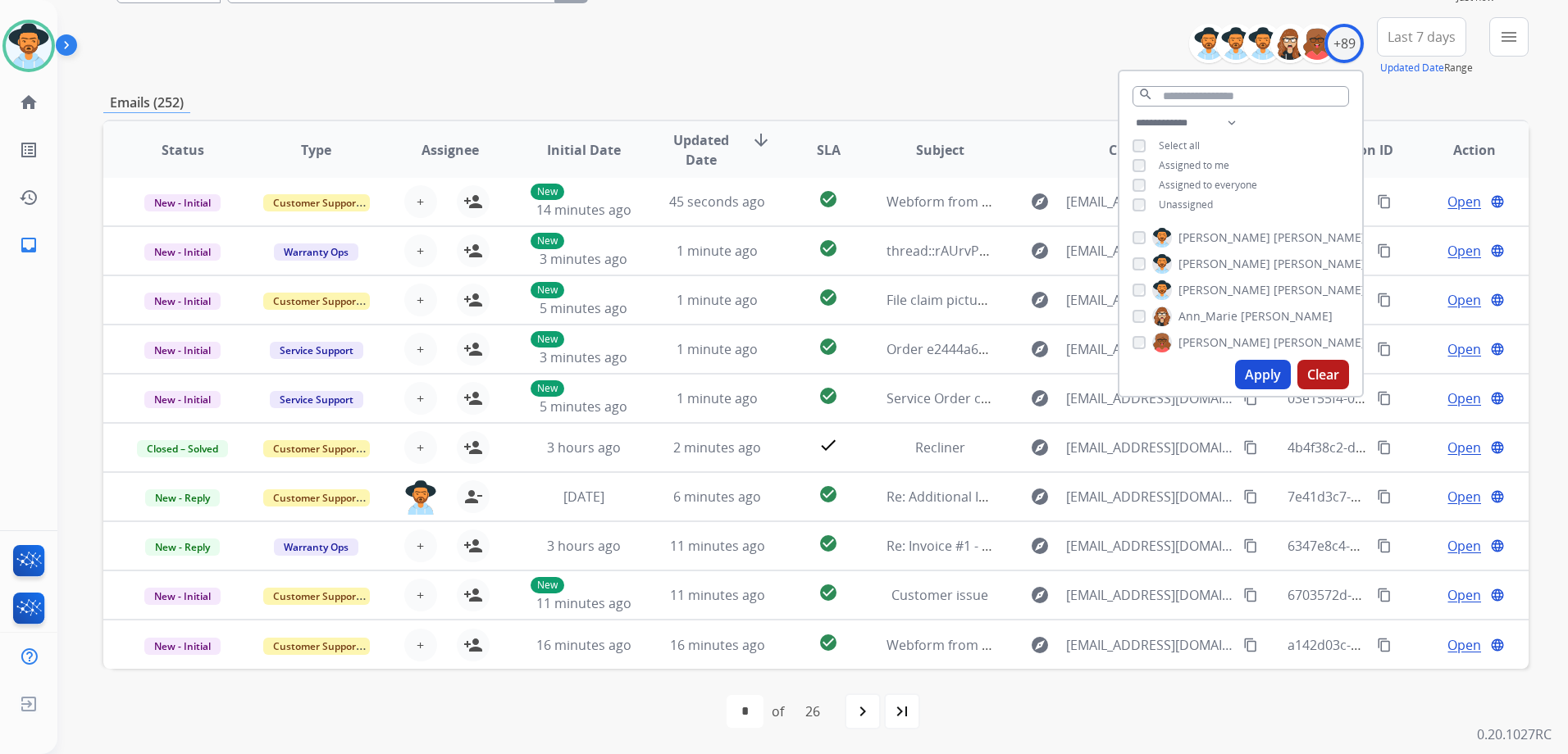
drag, startPoint x: 1195, startPoint y: 206, endPoint x: 1207, endPoint y: 252, distance: 47.5
click at [1195, 205] on span "Unassigned" at bounding box center [1186, 204] width 54 height 14
click at [1273, 369] on button "Apply" at bounding box center [1263, 375] width 55 height 30
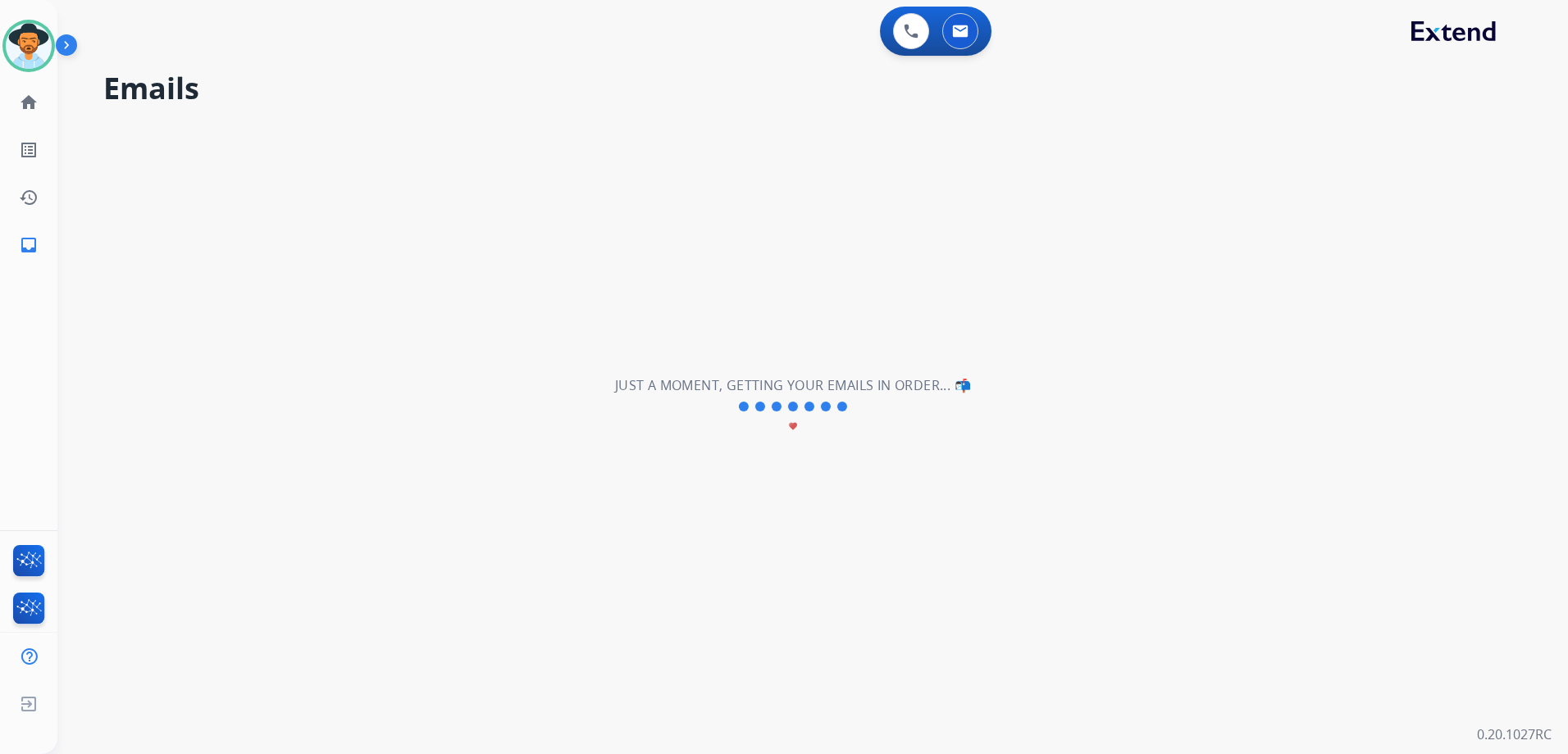
scroll to position [0, 0]
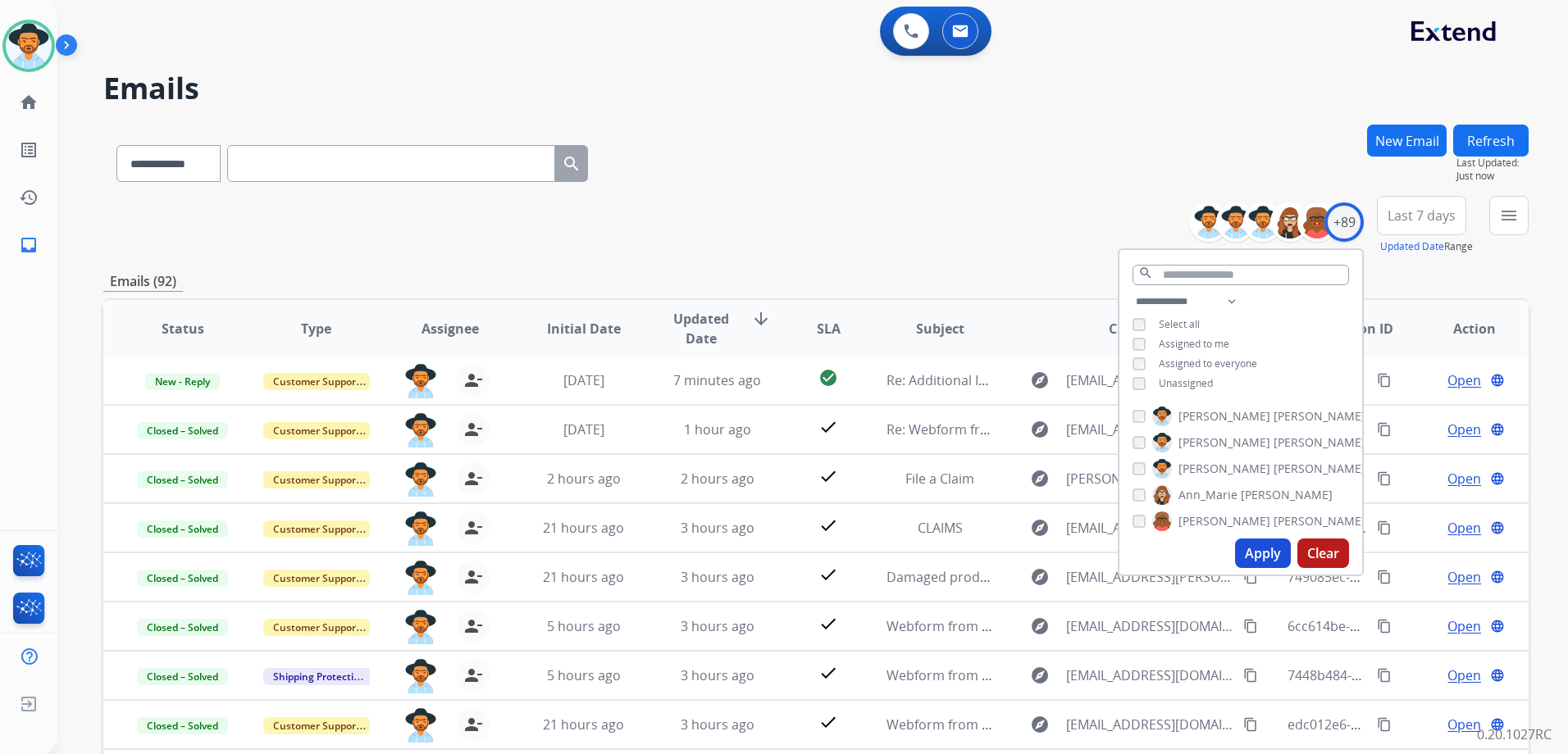
click at [923, 220] on div "**********" at bounding box center [816, 225] width 1426 height 59
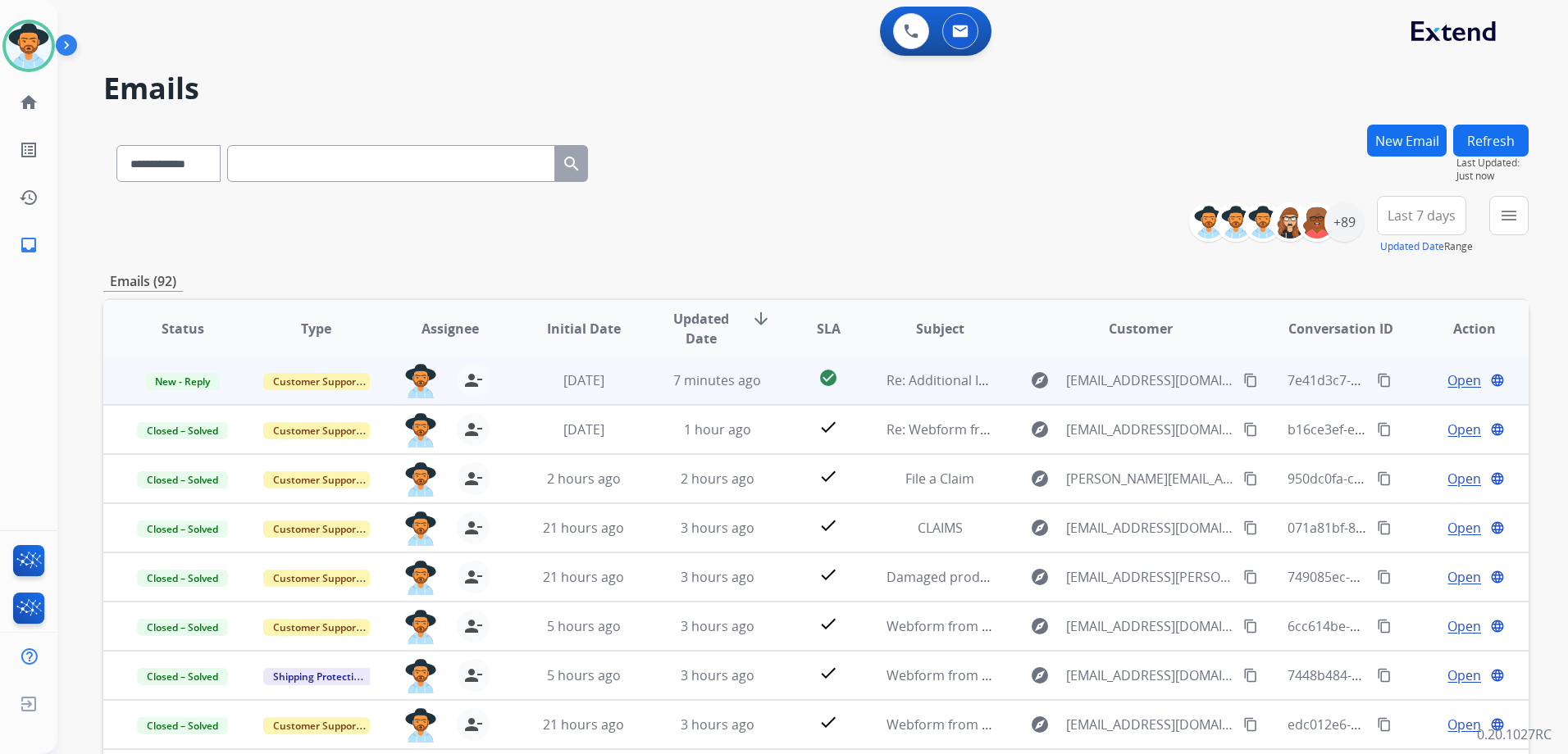
click at [1403, 377] on td "Open language" at bounding box center [1461, 380] width 133 height 49
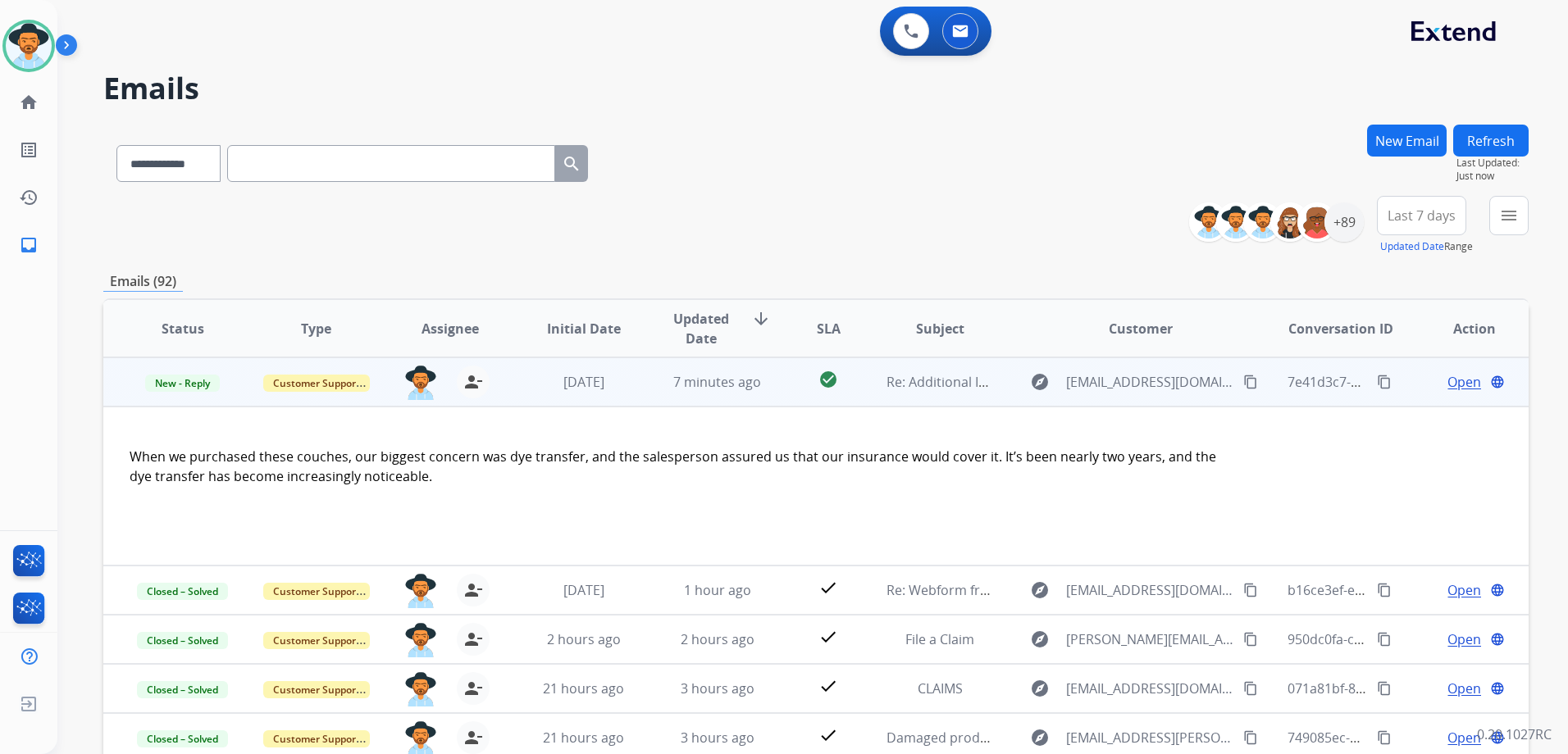
click at [1450, 382] on span "Open" at bounding box center [1464, 382] width 34 height 20
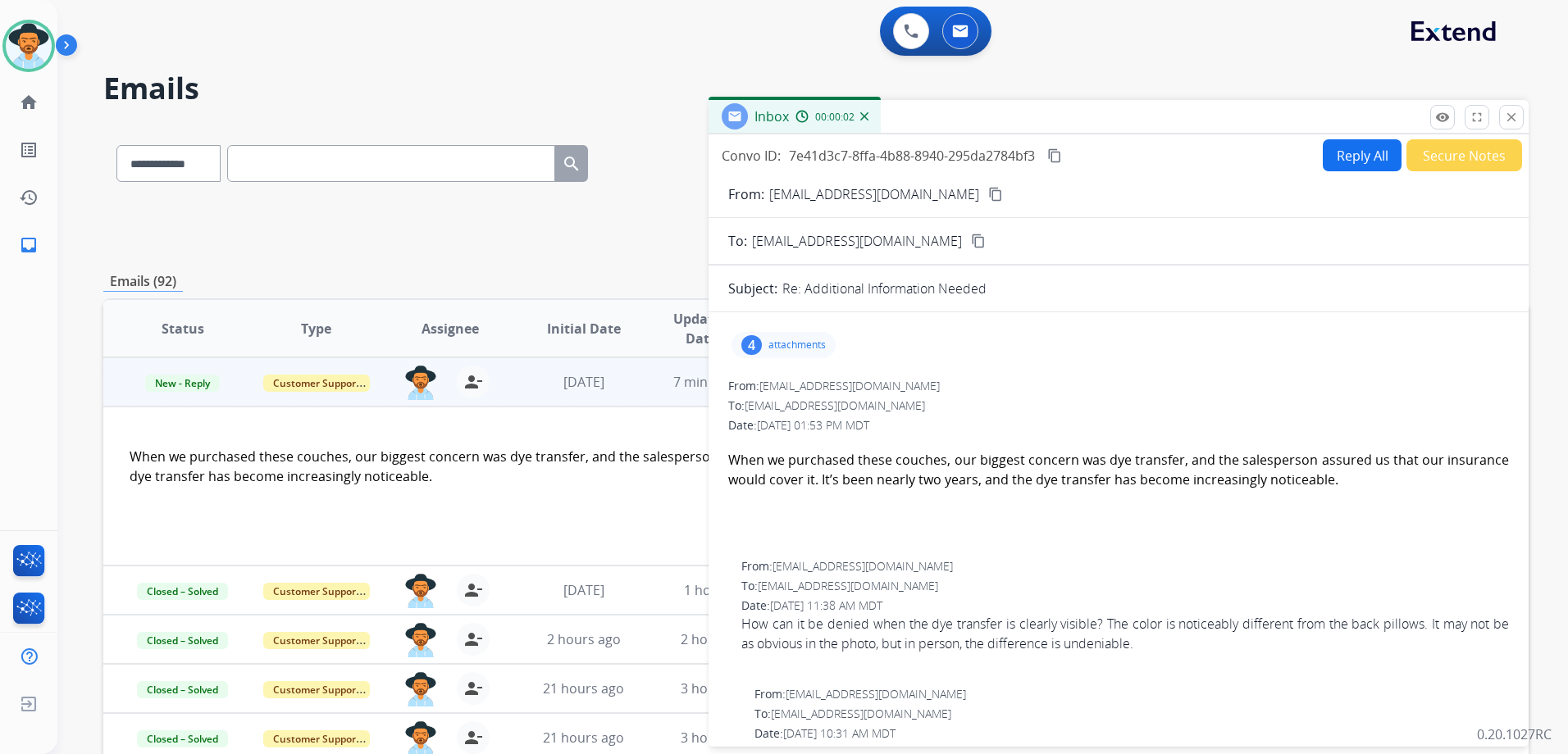
click at [776, 339] on p "attachments" at bounding box center [796, 345] width 57 height 13
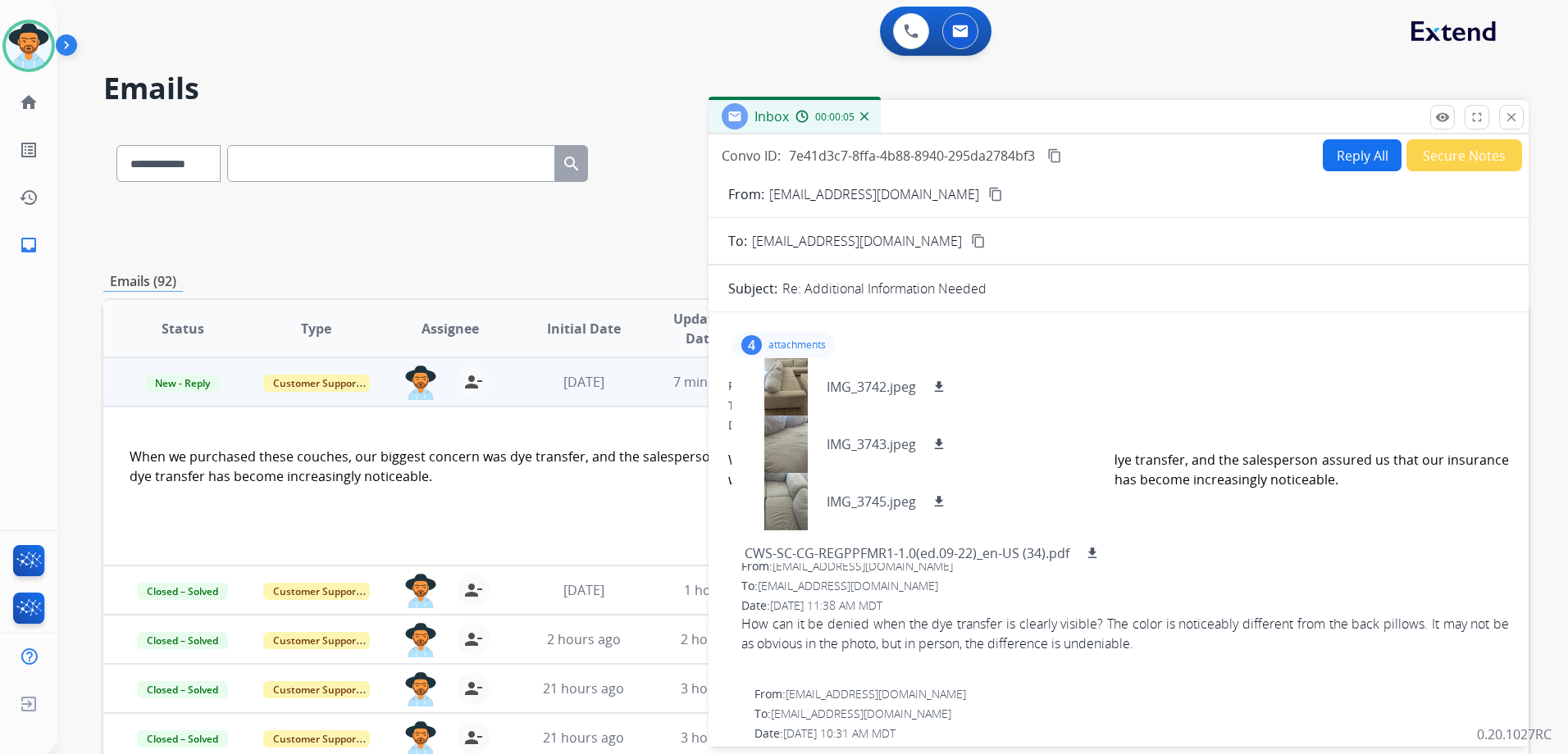
click at [799, 350] on p "attachments" at bounding box center [796, 345] width 57 height 13
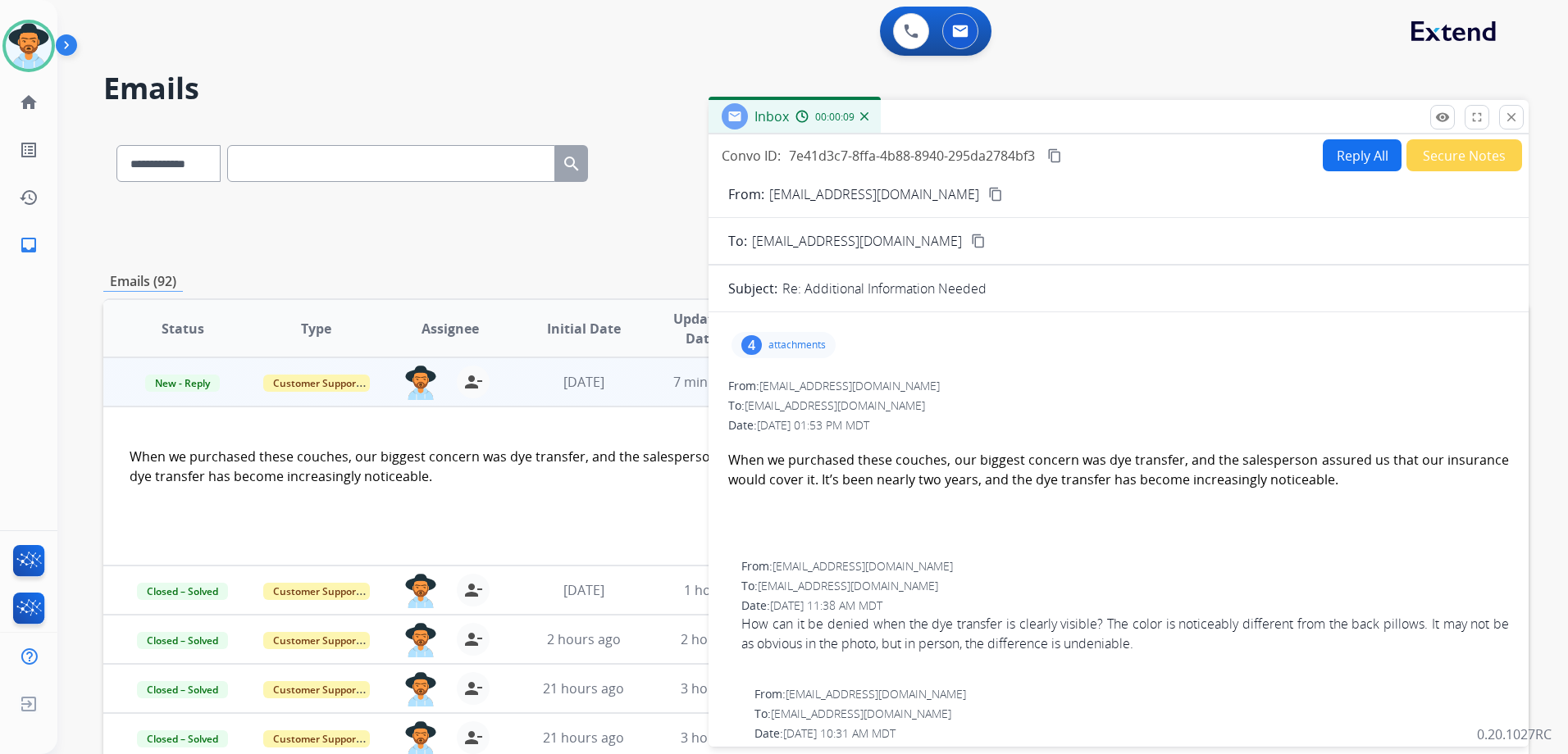
click at [1347, 161] on button "Reply All" at bounding box center [1362, 155] width 79 height 32
select select "**********"
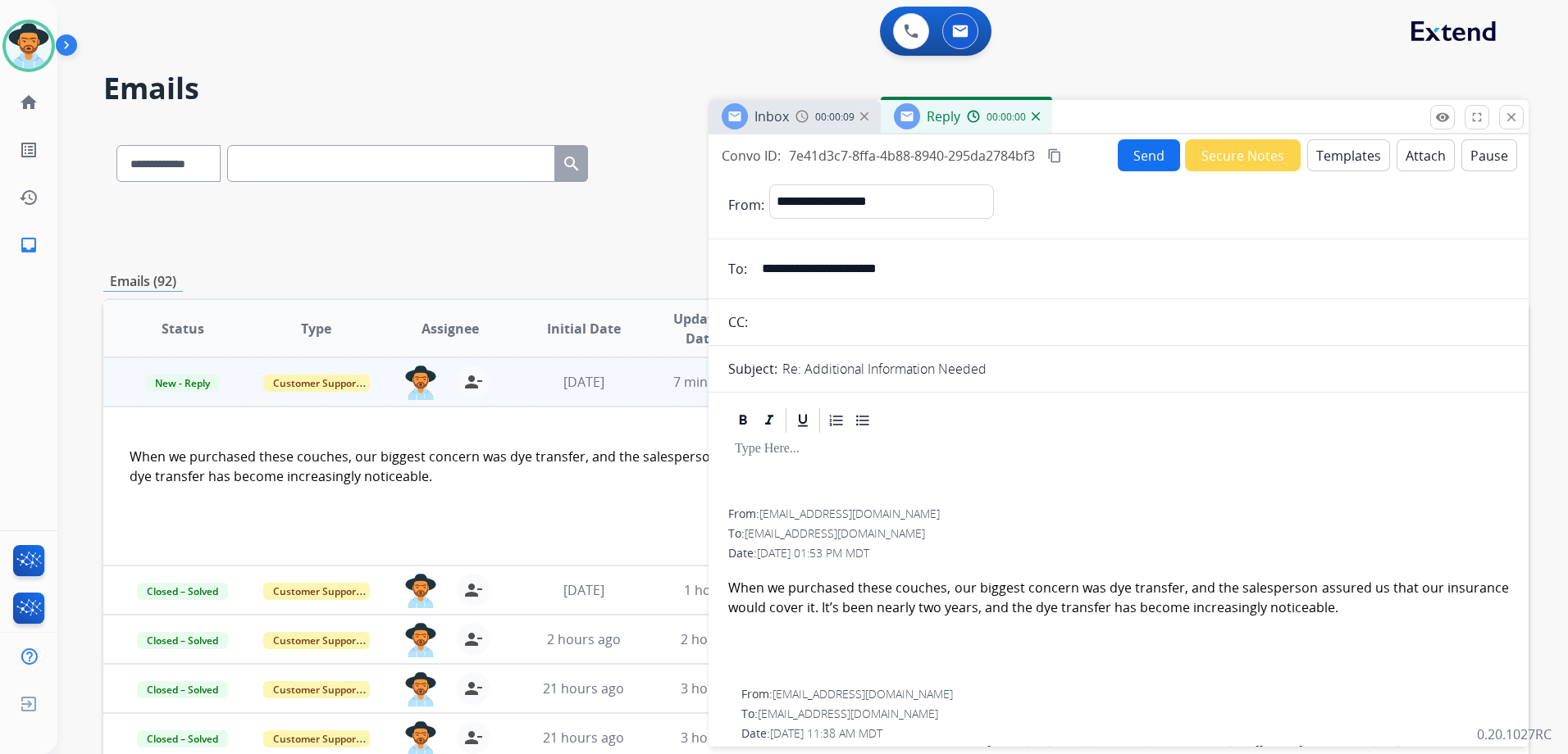
click at [1352, 161] on button "Templates" at bounding box center [1349, 155] width 83 height 32
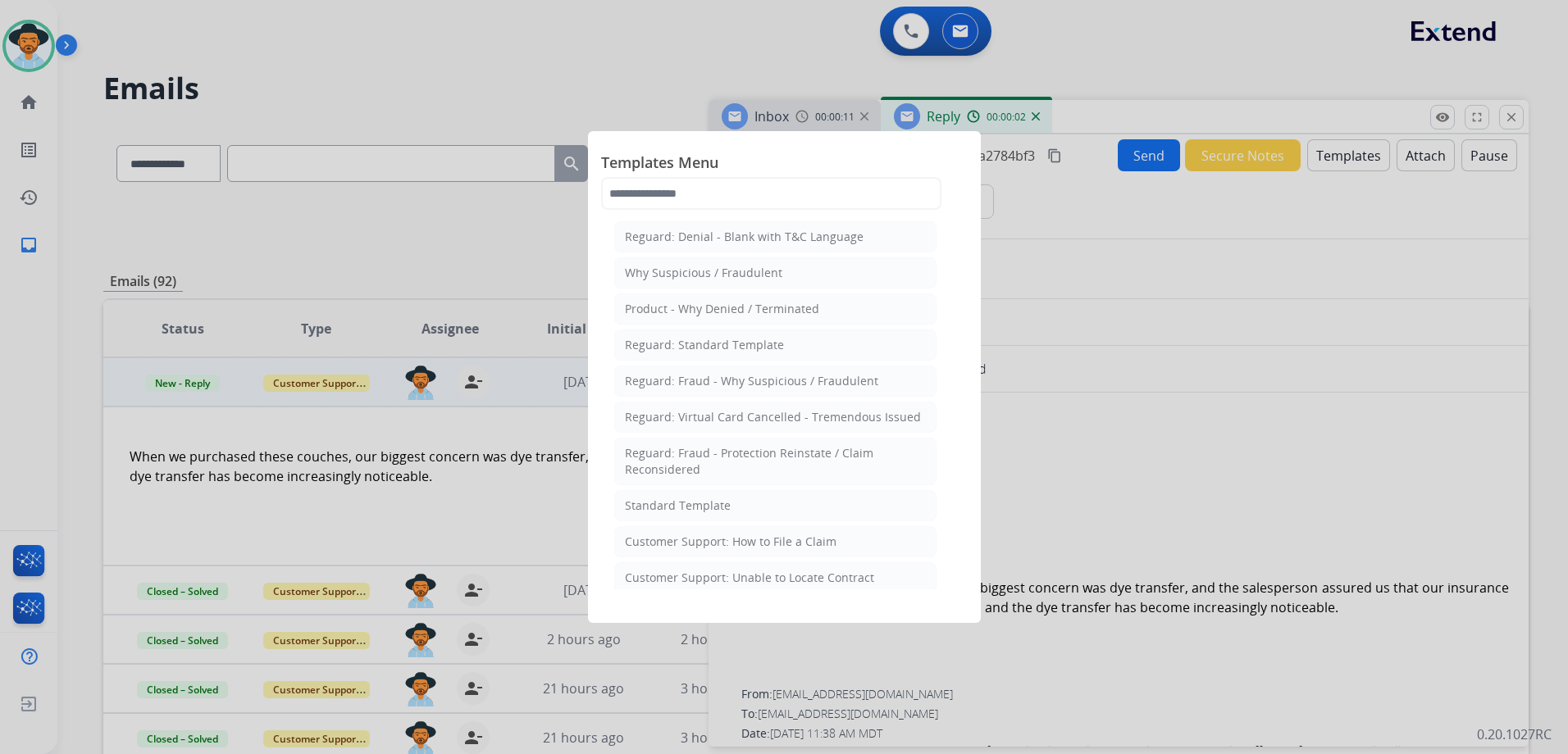
click at [1299, 535] on div at bounding box center [784, 377] width 1568 height 754
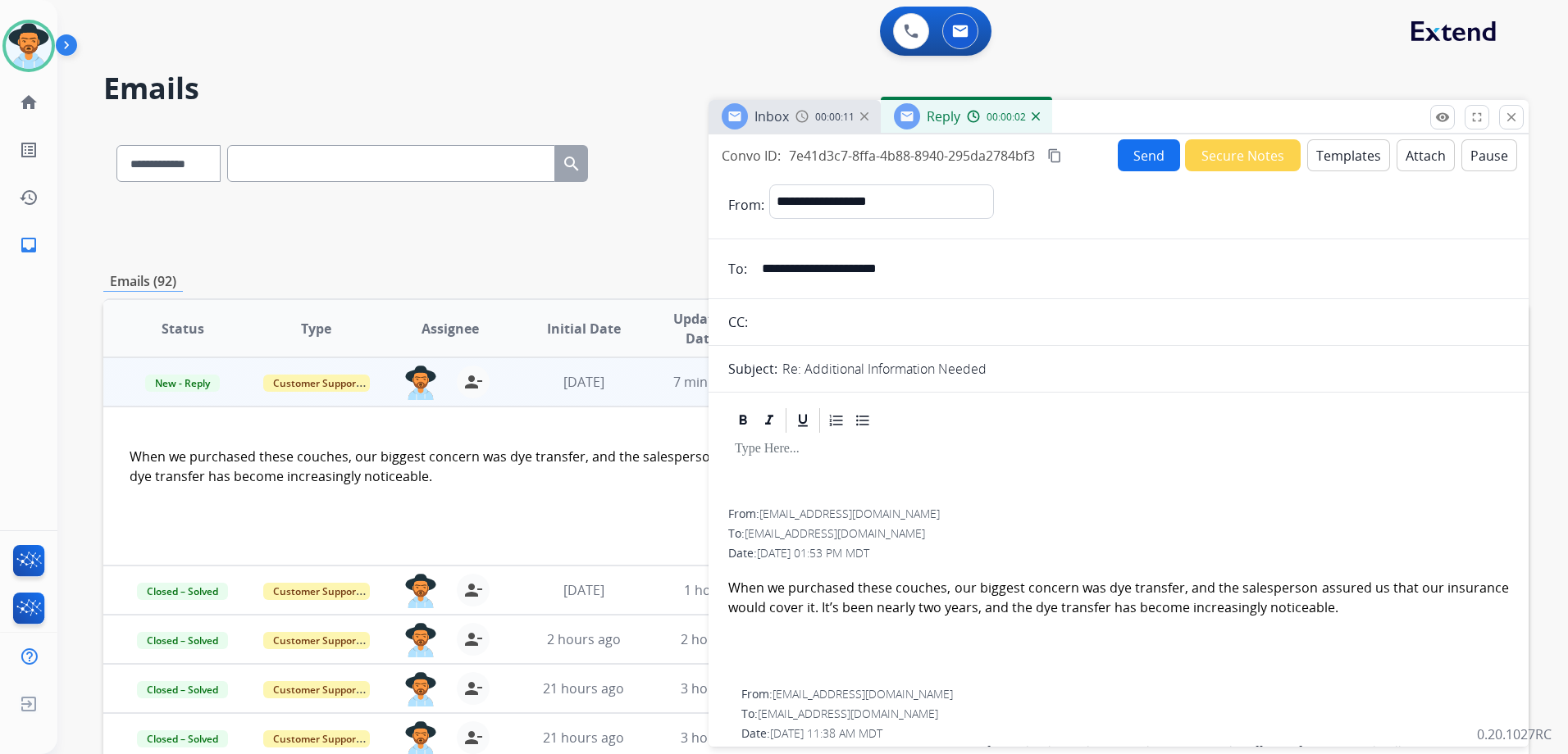
click at [836, 269] on input "**********" at bounding box center [1130, 269] width 757 height 33
drag, startPoint x: 835, startPoint y: 268, endPoint x: 820, endPoint y: 269, distance: 15.0
click at [821, 269] on input "**********" at bounding box center [1130, 269] width 757 height 33
click at [820, 269] on input "**********" at bounding box center [1130, 269] width 757 height 33
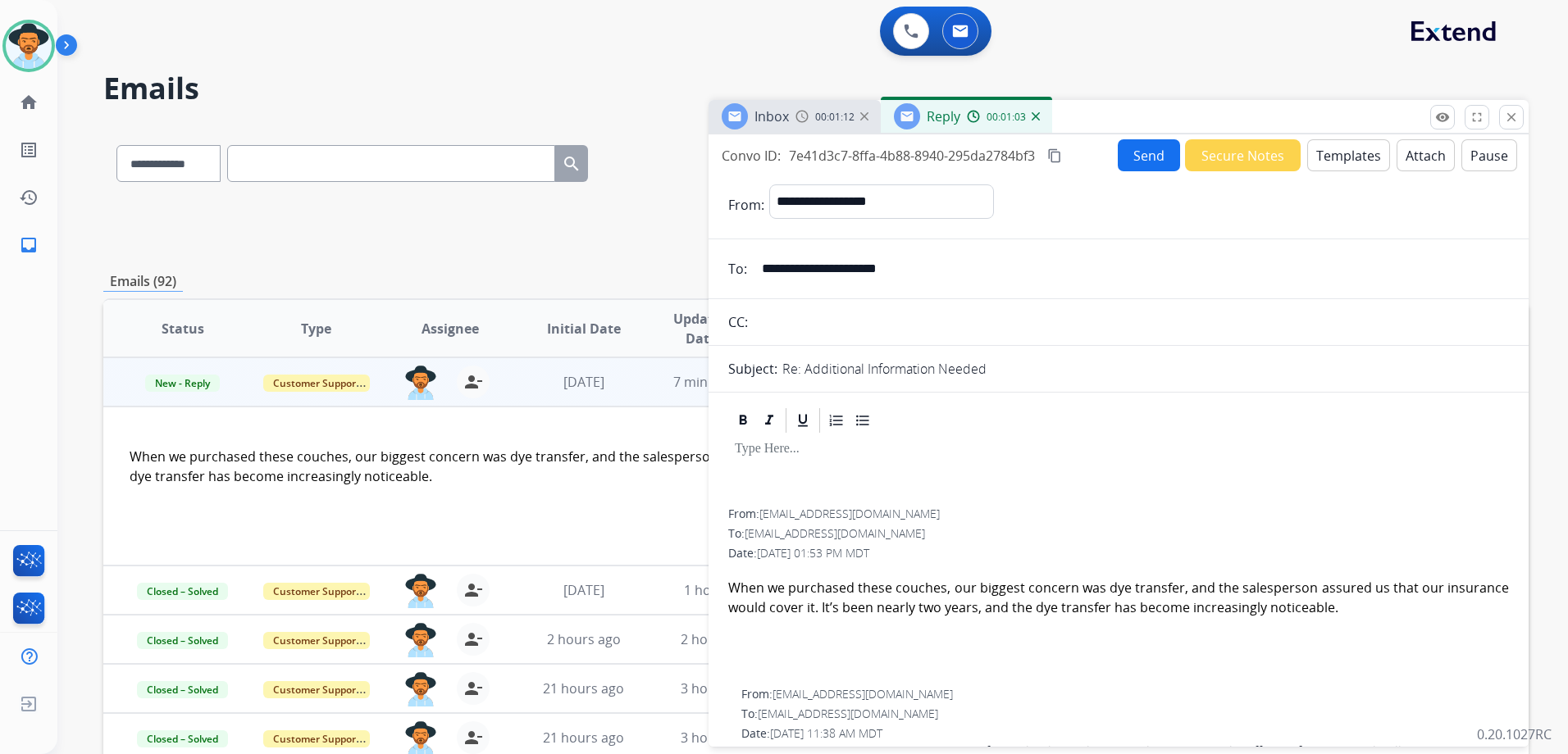
click at [1508, 117] on mat-icon "close" at bounding box center [1512, 118] width 15 height 15
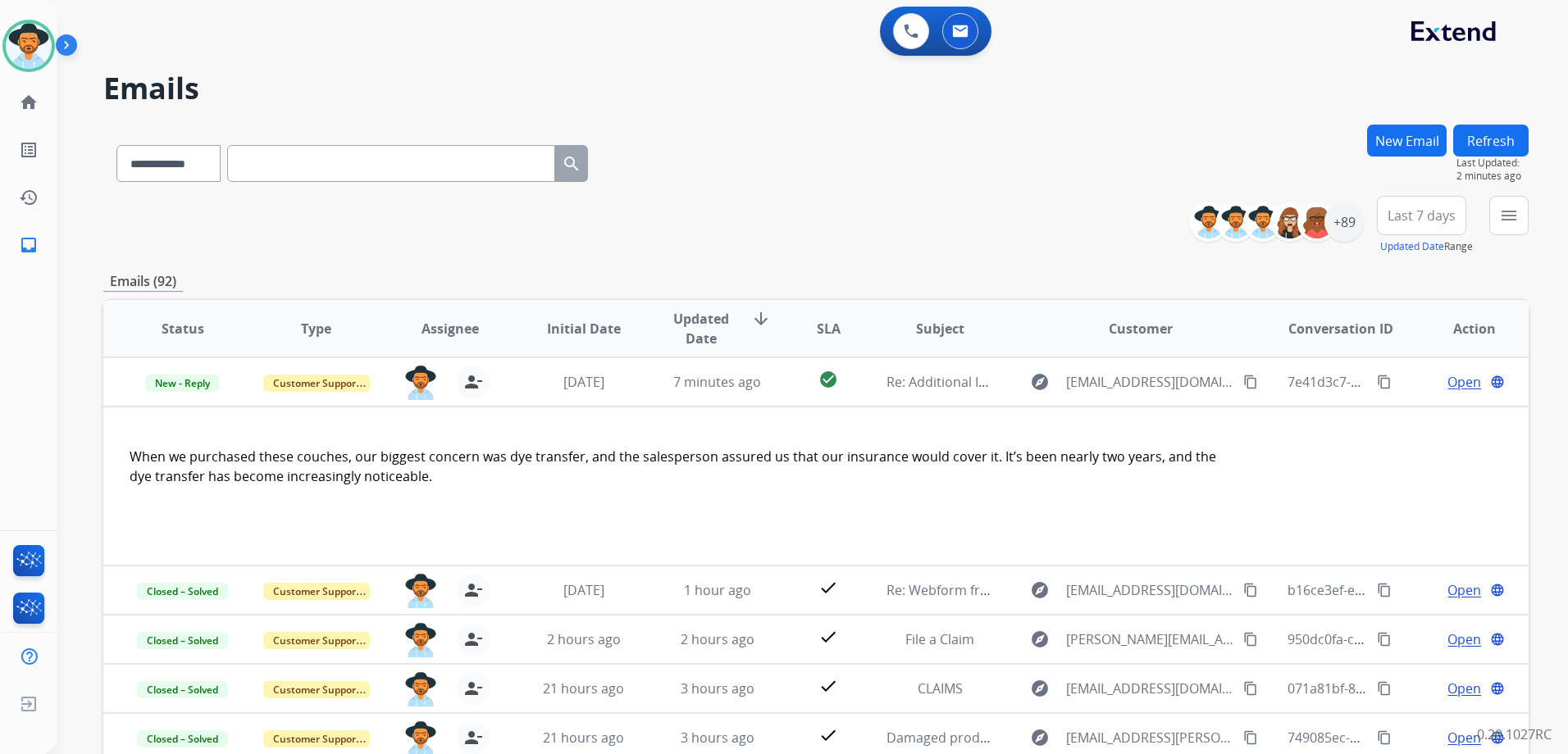
click at [1386, 149] on button "New Email" at bounding box center [1407, 141] width 79 height 32
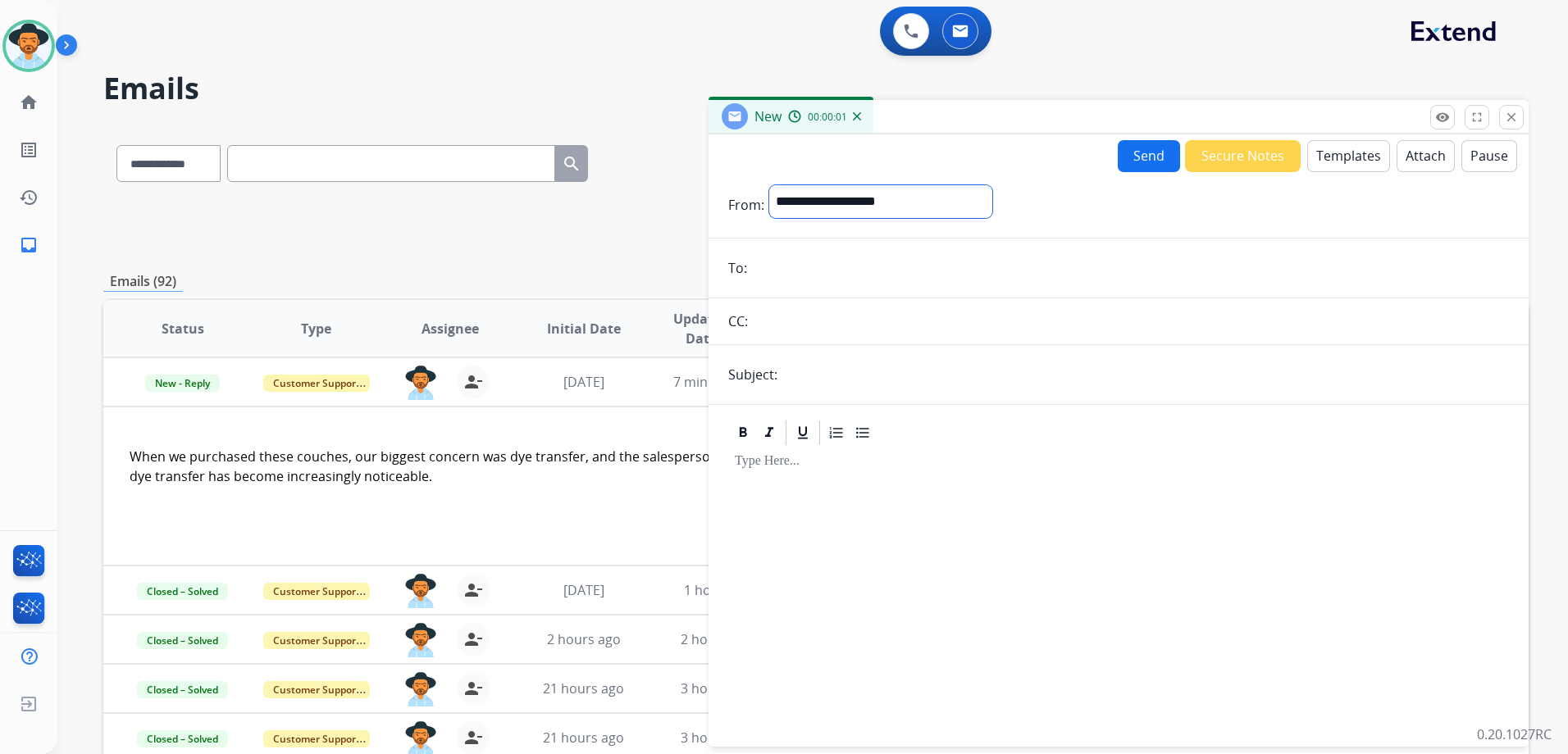
click at [892, 207] on select "**********" at bounding box center [880, 202] width 223 height 33
click at [1520, 118] on button "close Close" at bounding box center [1512, 118] width 25 height 25
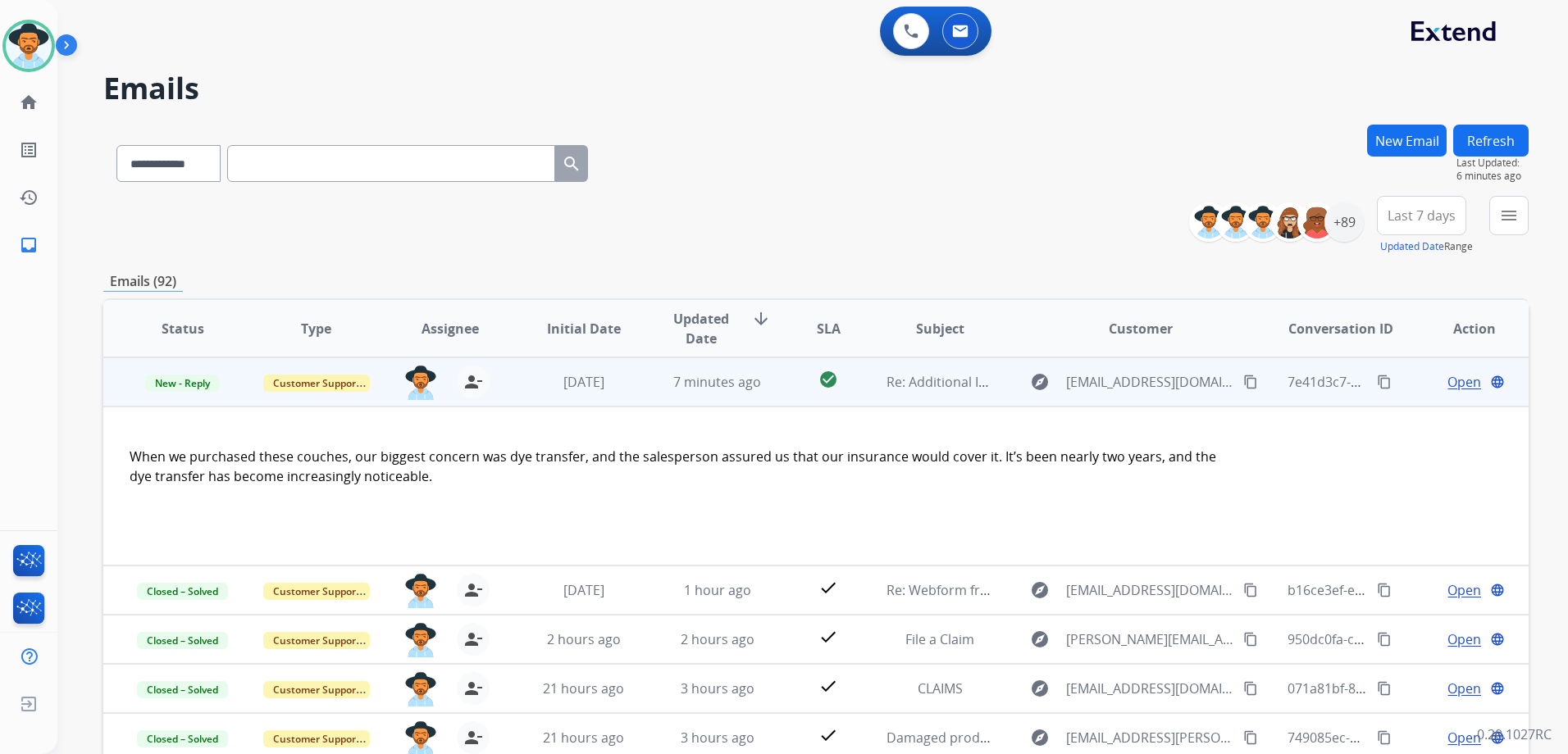
click at [1398, 390] on td "Open language" at bounding box center [1461, 382] width 133 height 49
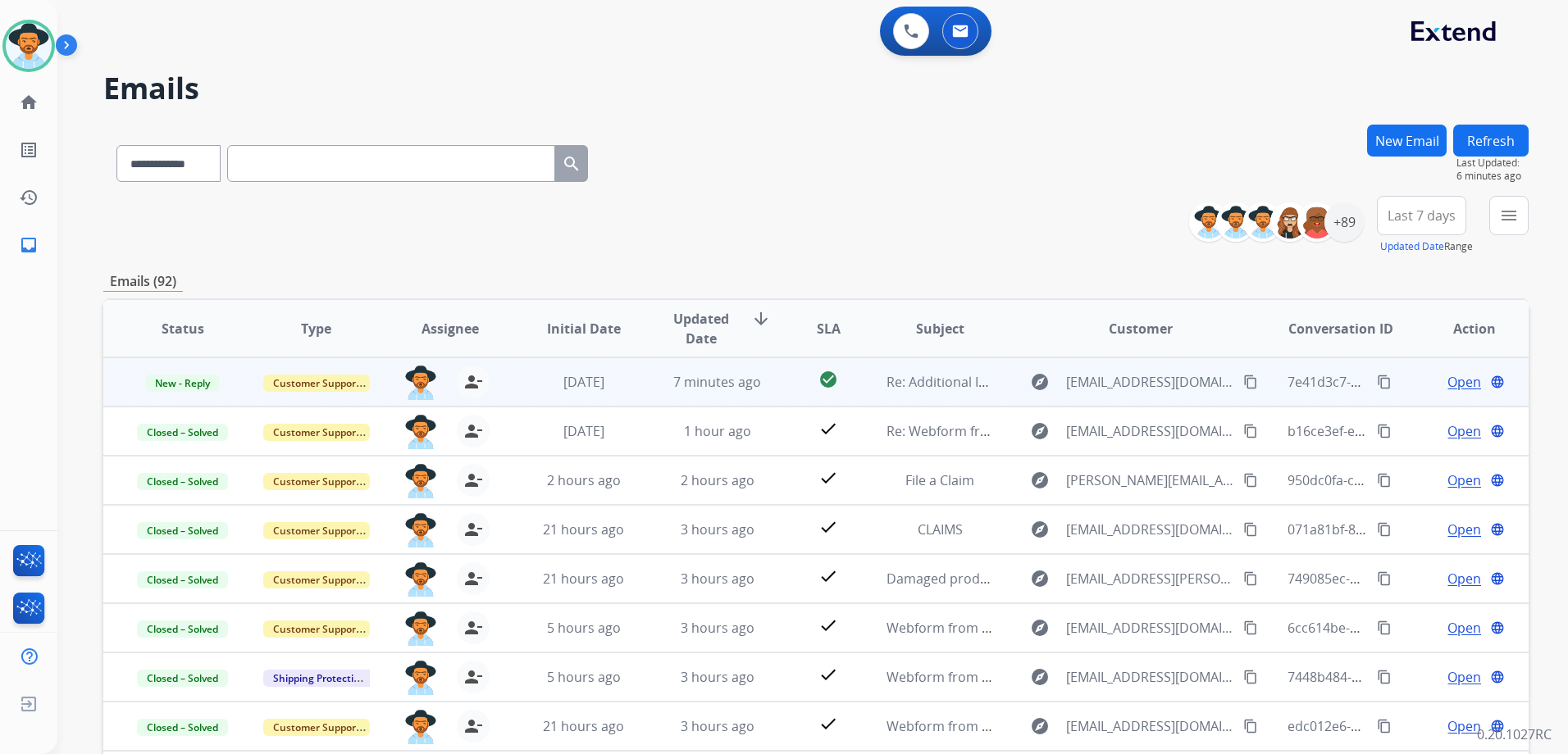
click at [1403, 390] on td "Open language" at bounding box center [1461, 382] width 133 height 49
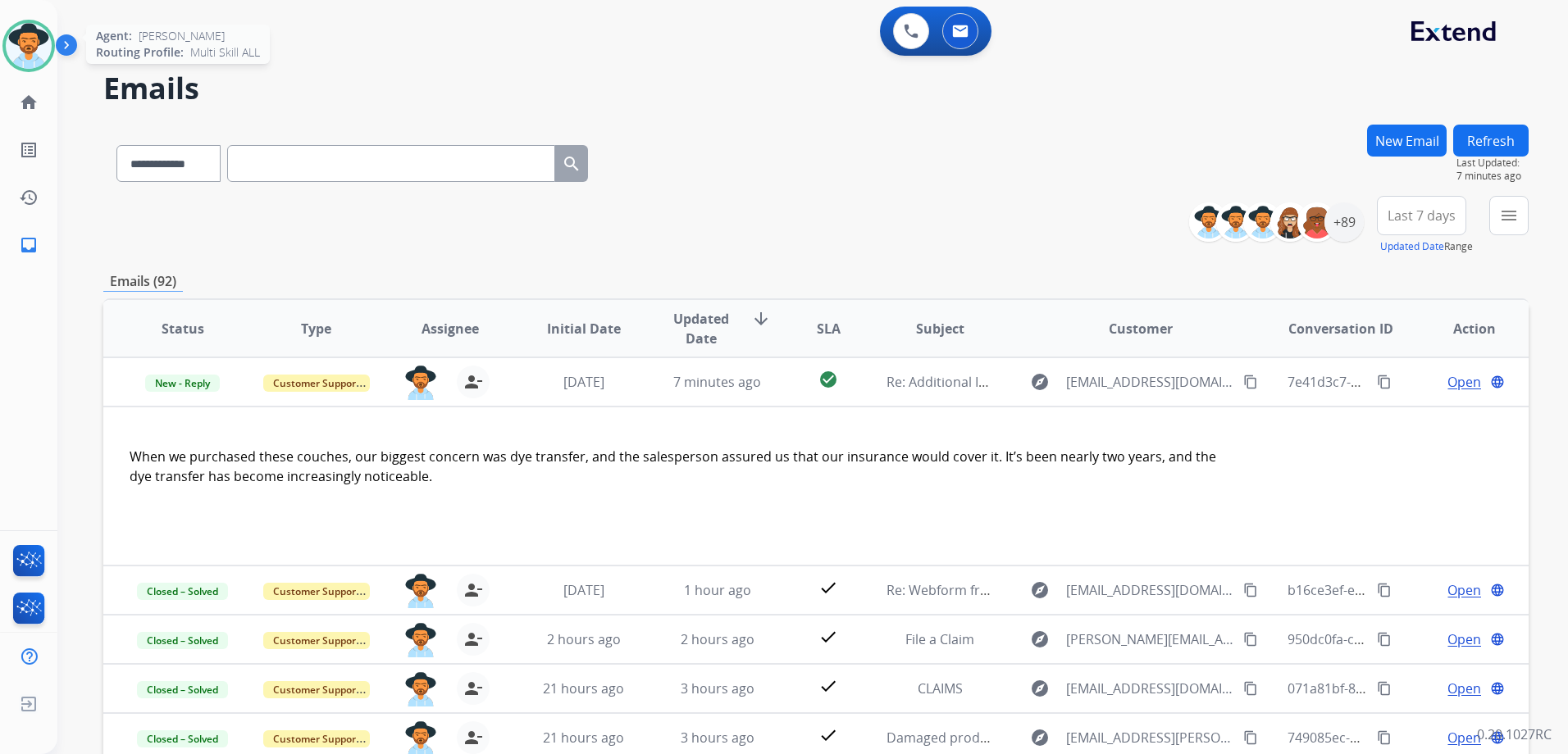
click at [41, 41] on img at bounding box center [28, 46] width 46 height 46
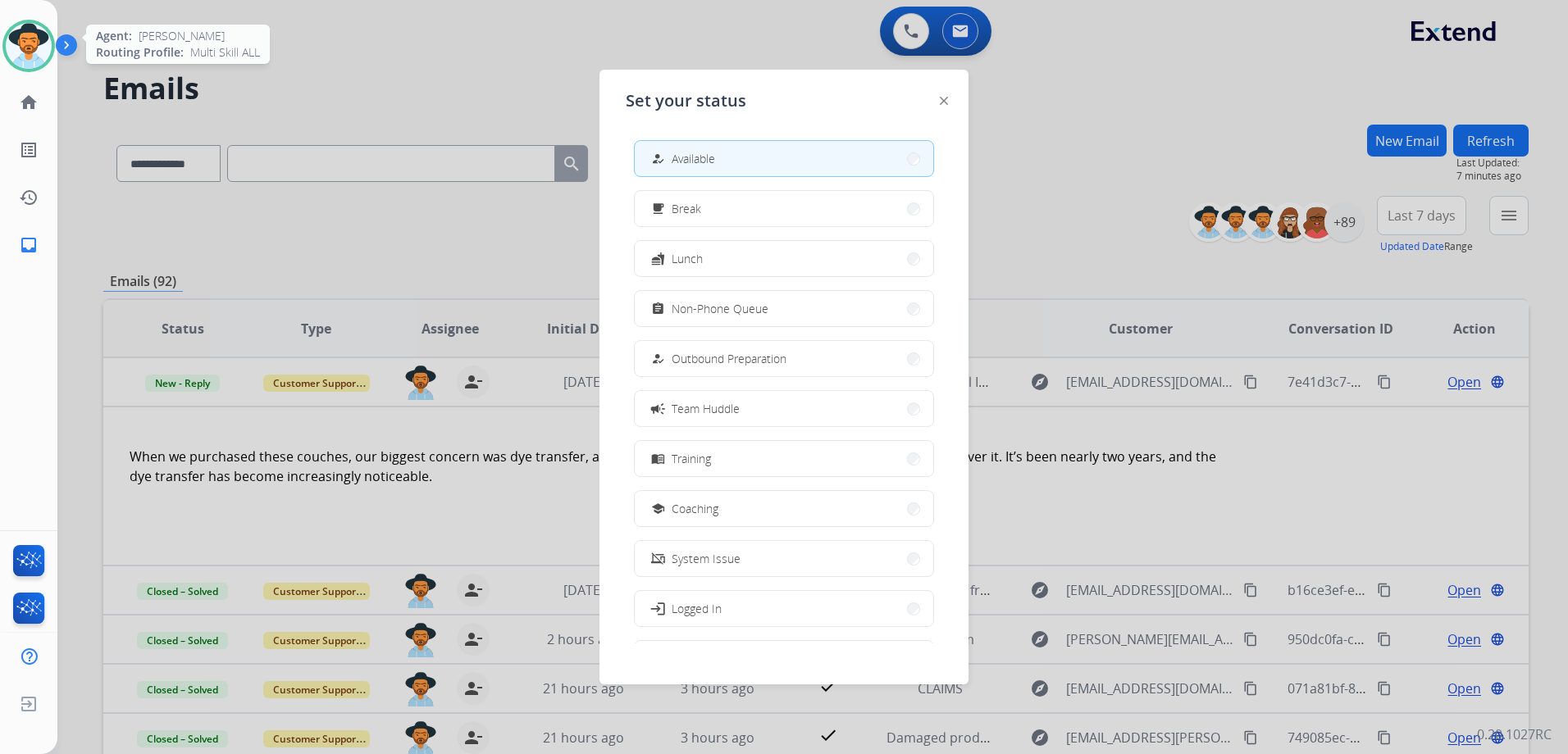
click at [41, 41] on img at bounding box center [28, 46] width 46 height 46
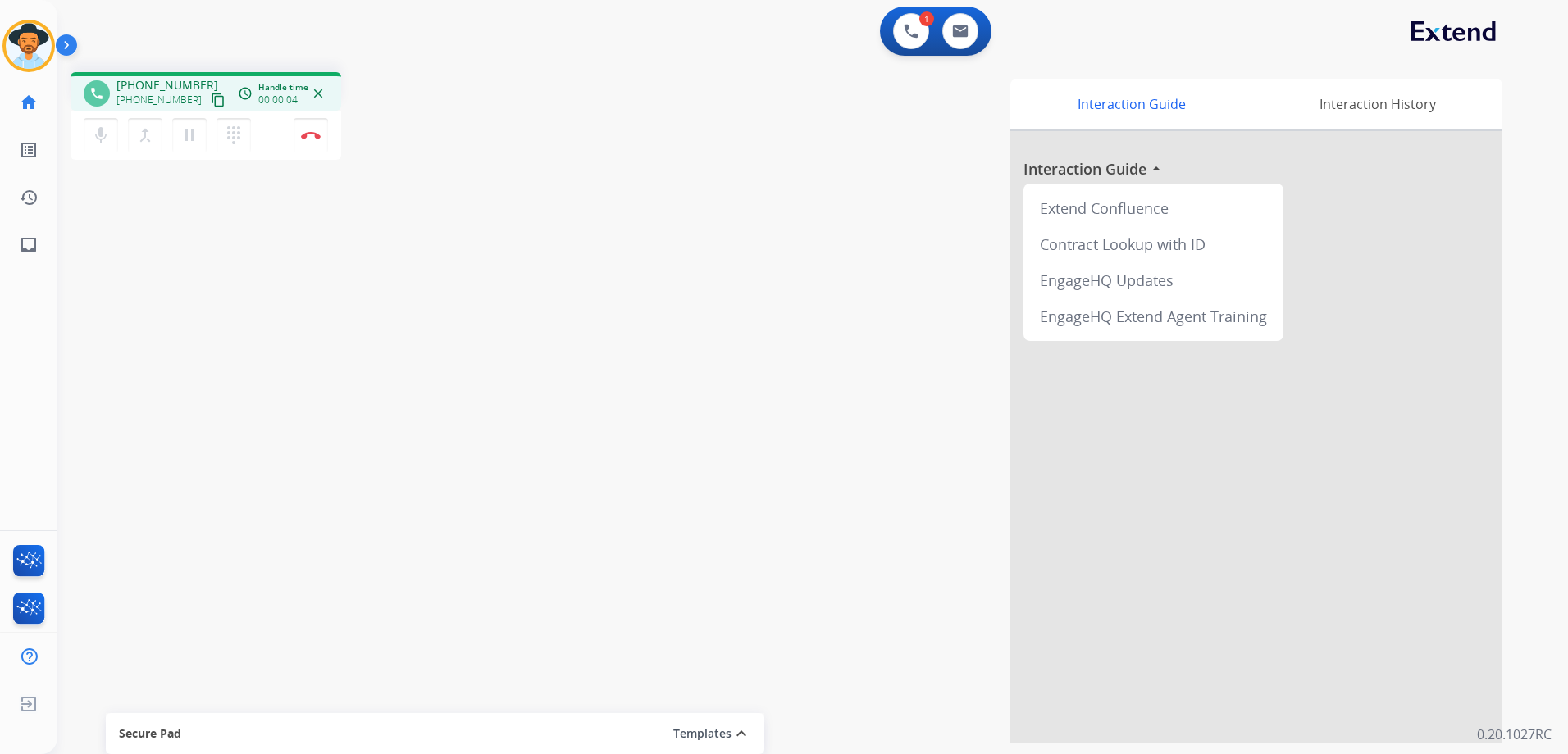
click at [211, 102] on mat-icon "content_copy" at bounding box center [219, 100] width 15 height 15
click at [957, 18] on button at bounding box center [960, 31] width 36 height 36
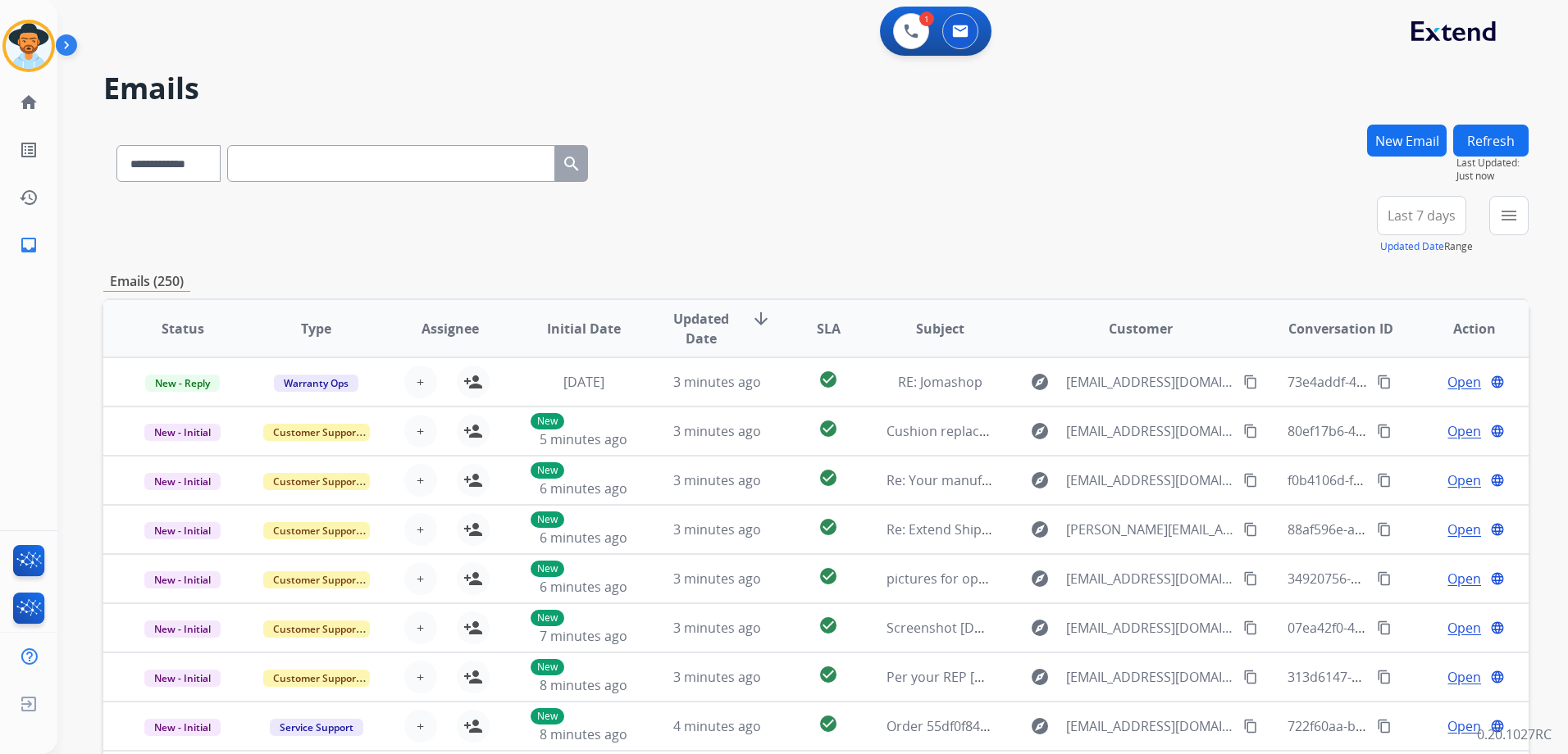
paste input "**********"
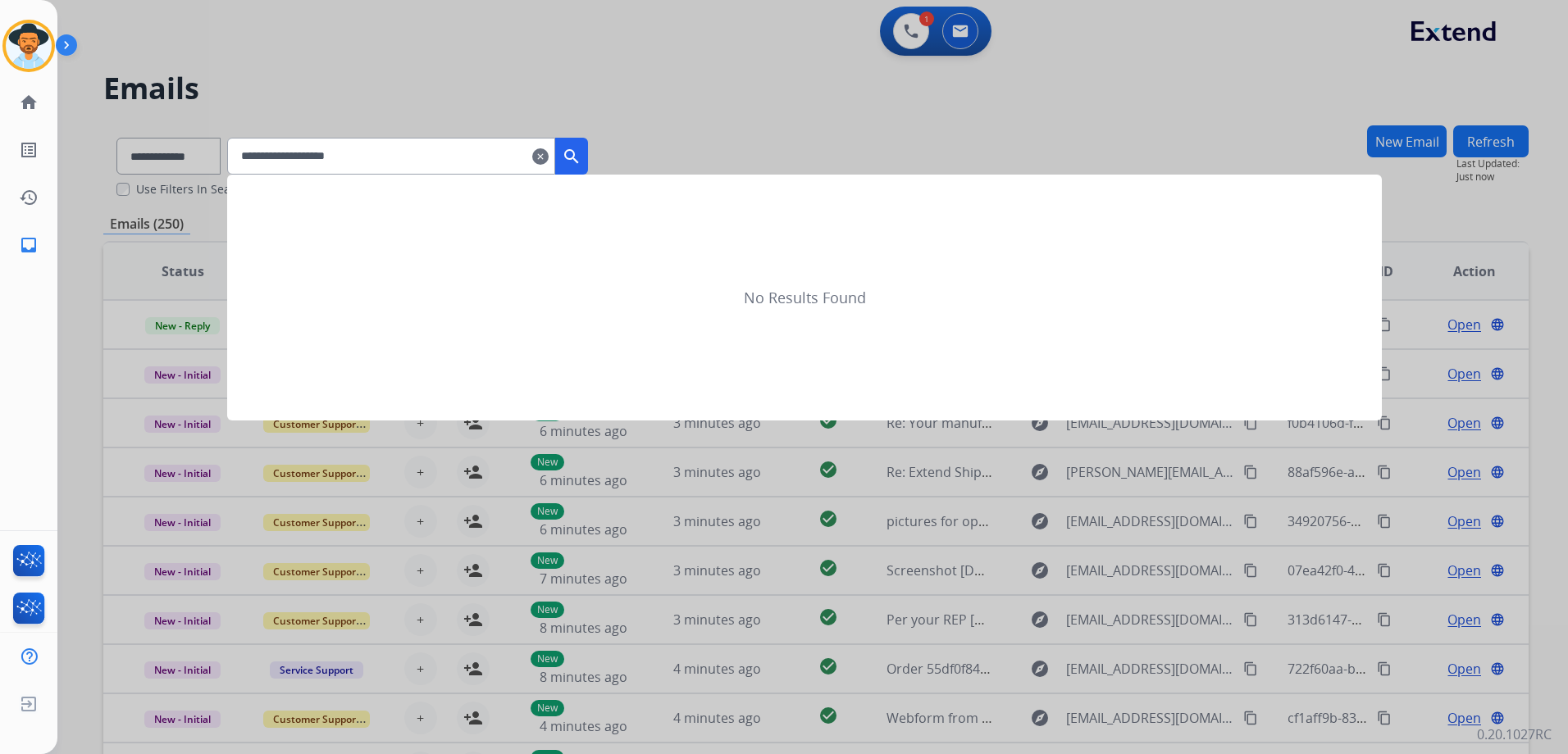
type input "**********"
click at [581, 156] on mat-icon "search" at bounding box center [572, 156] width 20 height 20
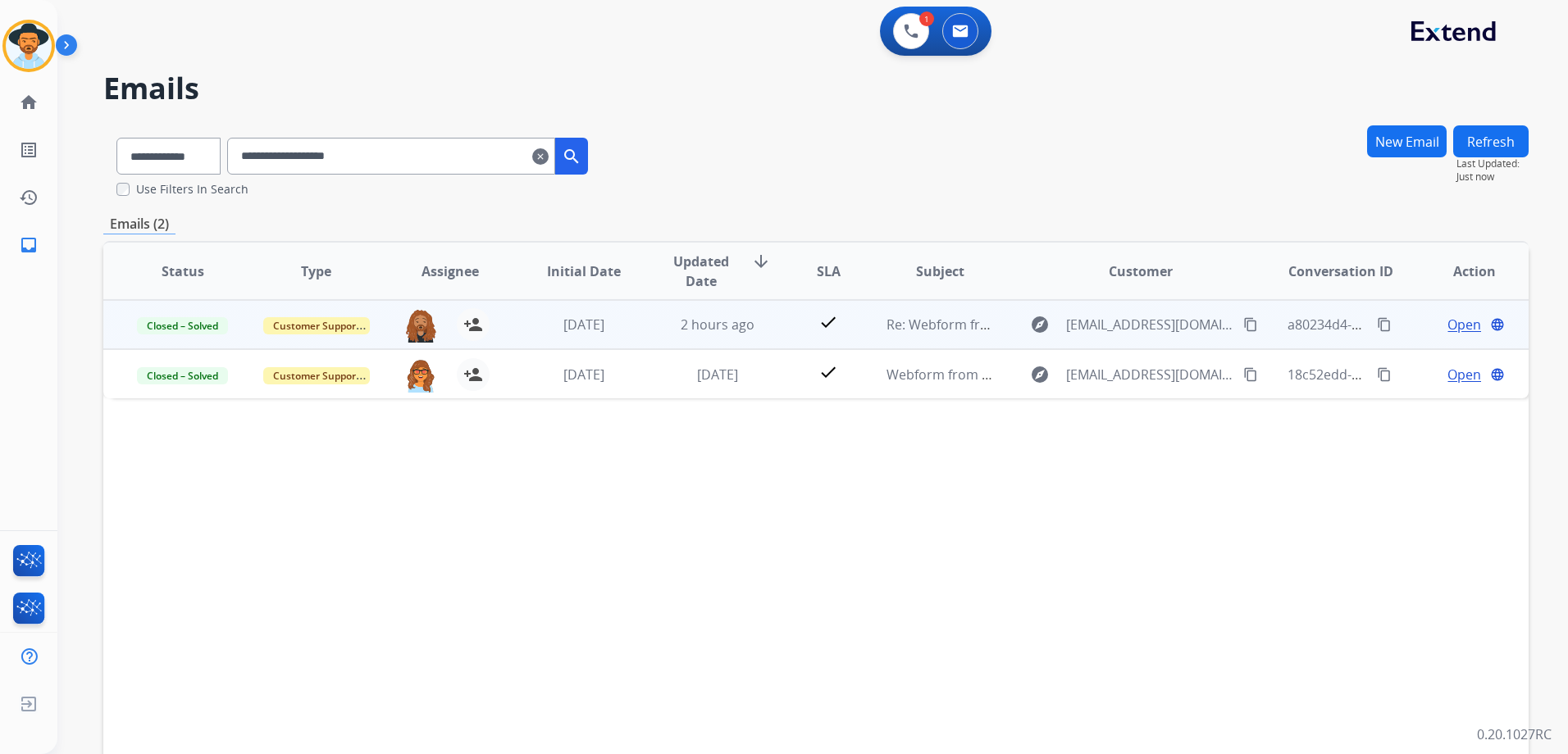
click at [1404, 327] on td "Open language" at bounding box center [1461, 324] width 133 height 49
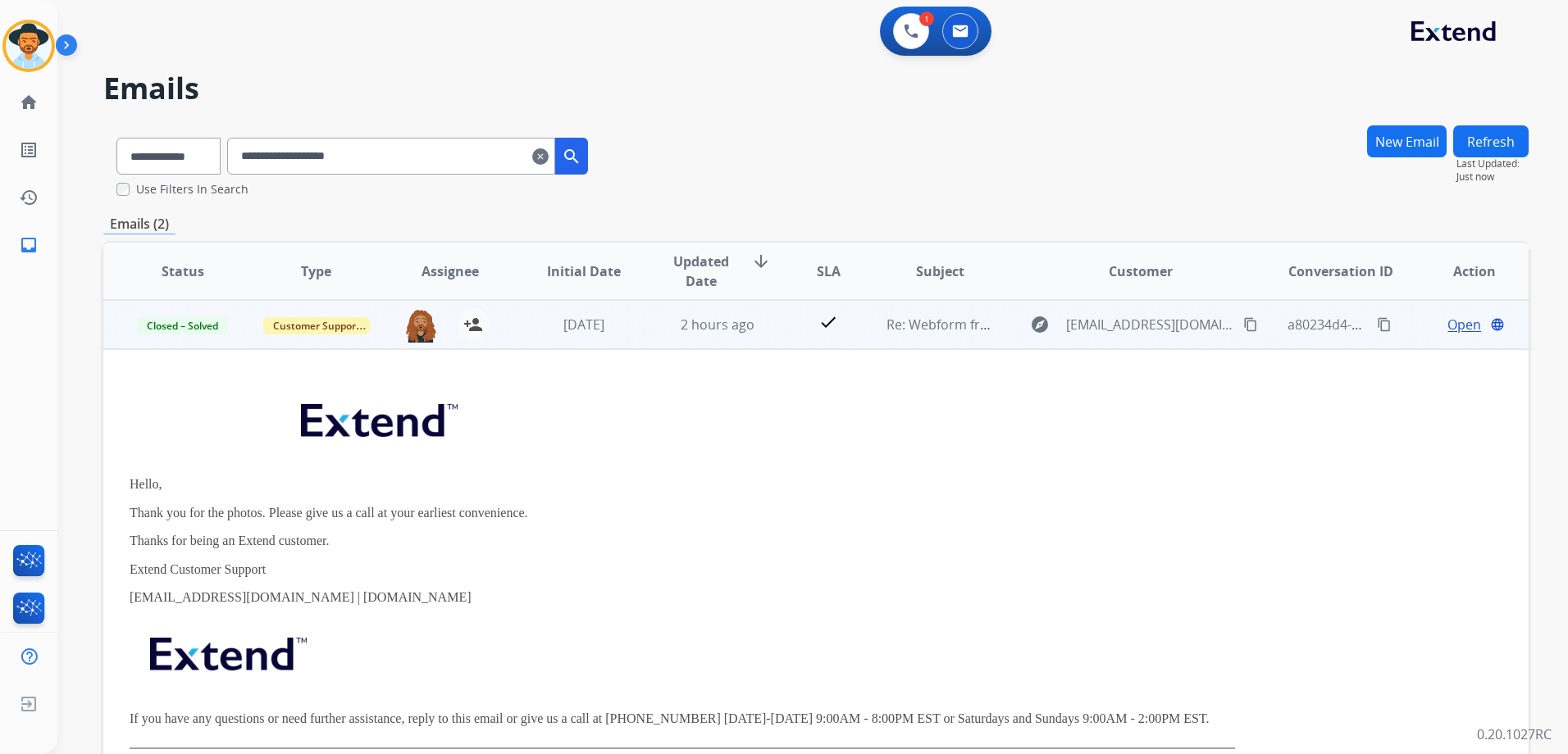
click at [1450, 323] on span "Open" at bounding box center [1464, 324] width 34 height 20
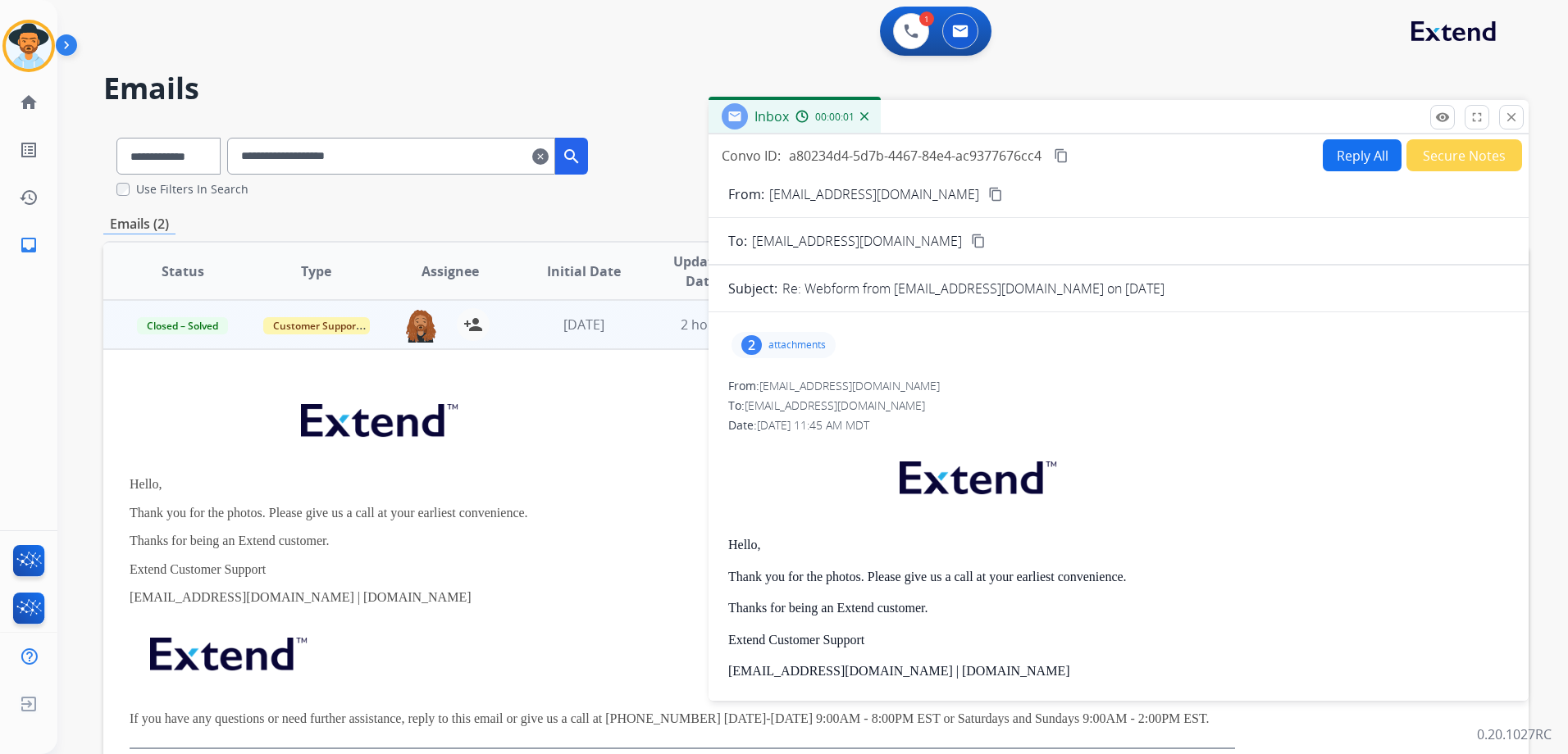
click at [782, 336] on div "2 attachments" at bounding box center [784, 345] width 104 height 26
click at [798, 339] on p "attachments" at bounding box center [796, 345] width 57 height 13
click at [1521, 118] on button "close Close" at bounding box center [1512, 118] width 25 height 25
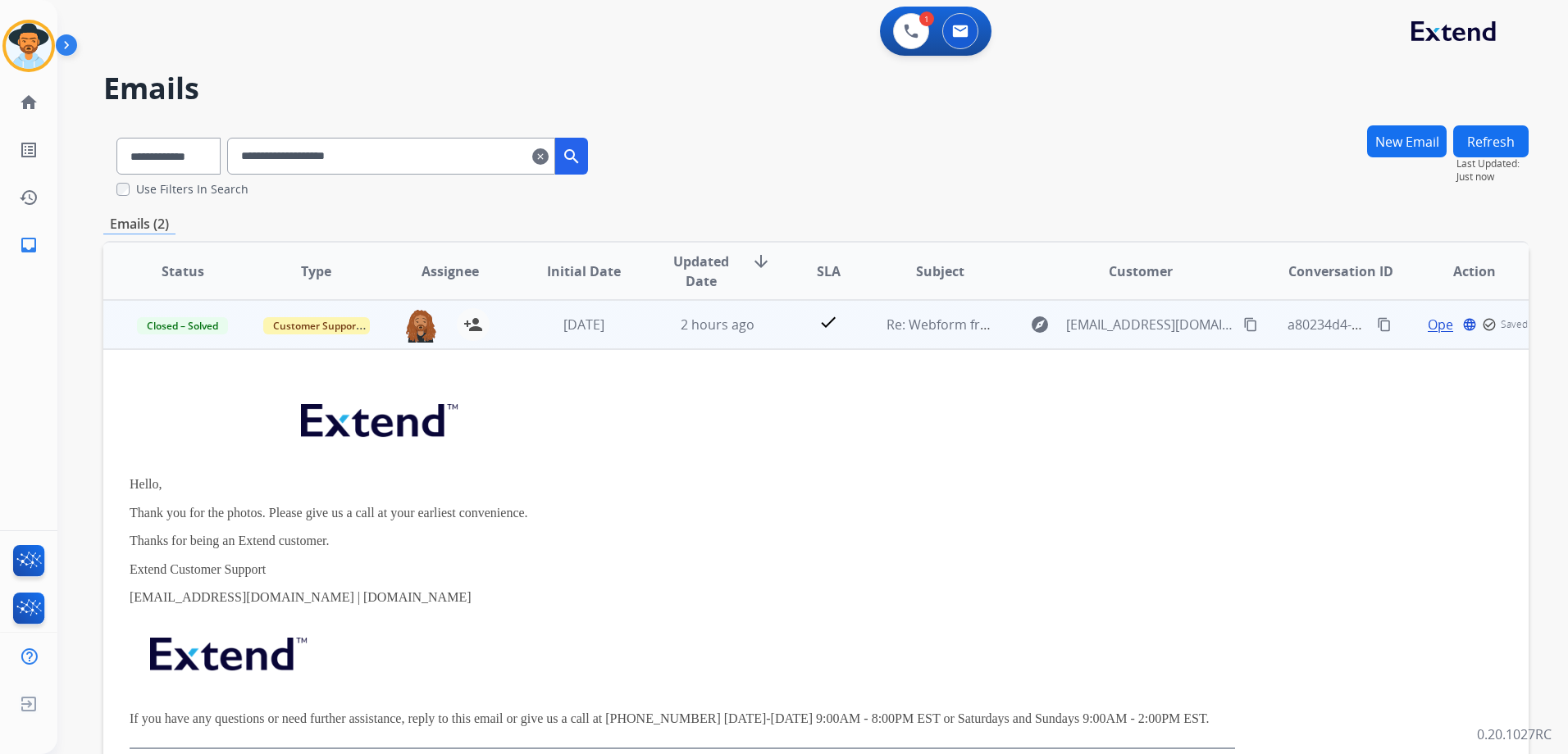
click at [1402, 339] on td "Open language check_circle_outline Saved" at bounding box center [1461, 324] width 133 height 49
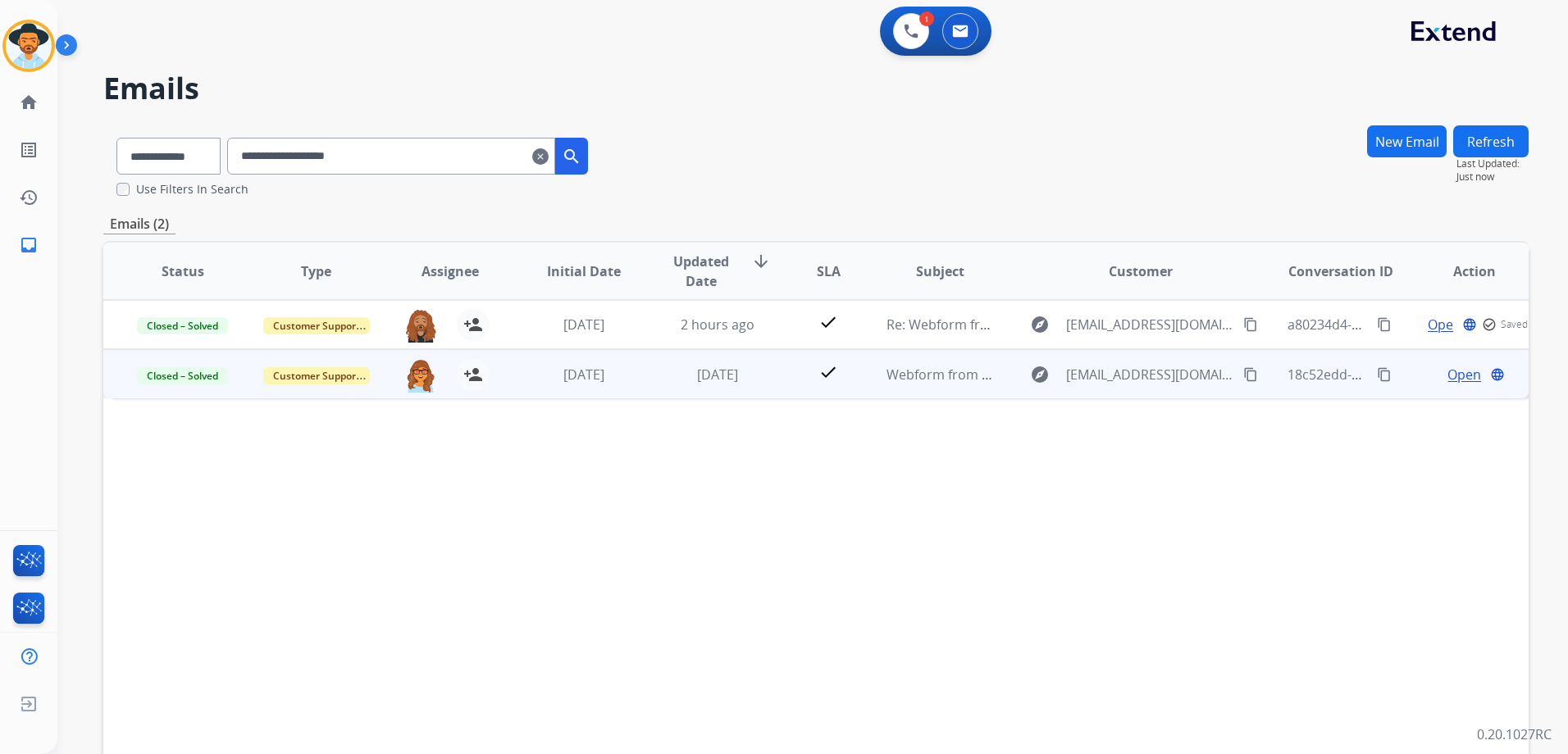
click at [1457, 372] on span "Open" at bounding box center [1464, 375] width 34 height 20
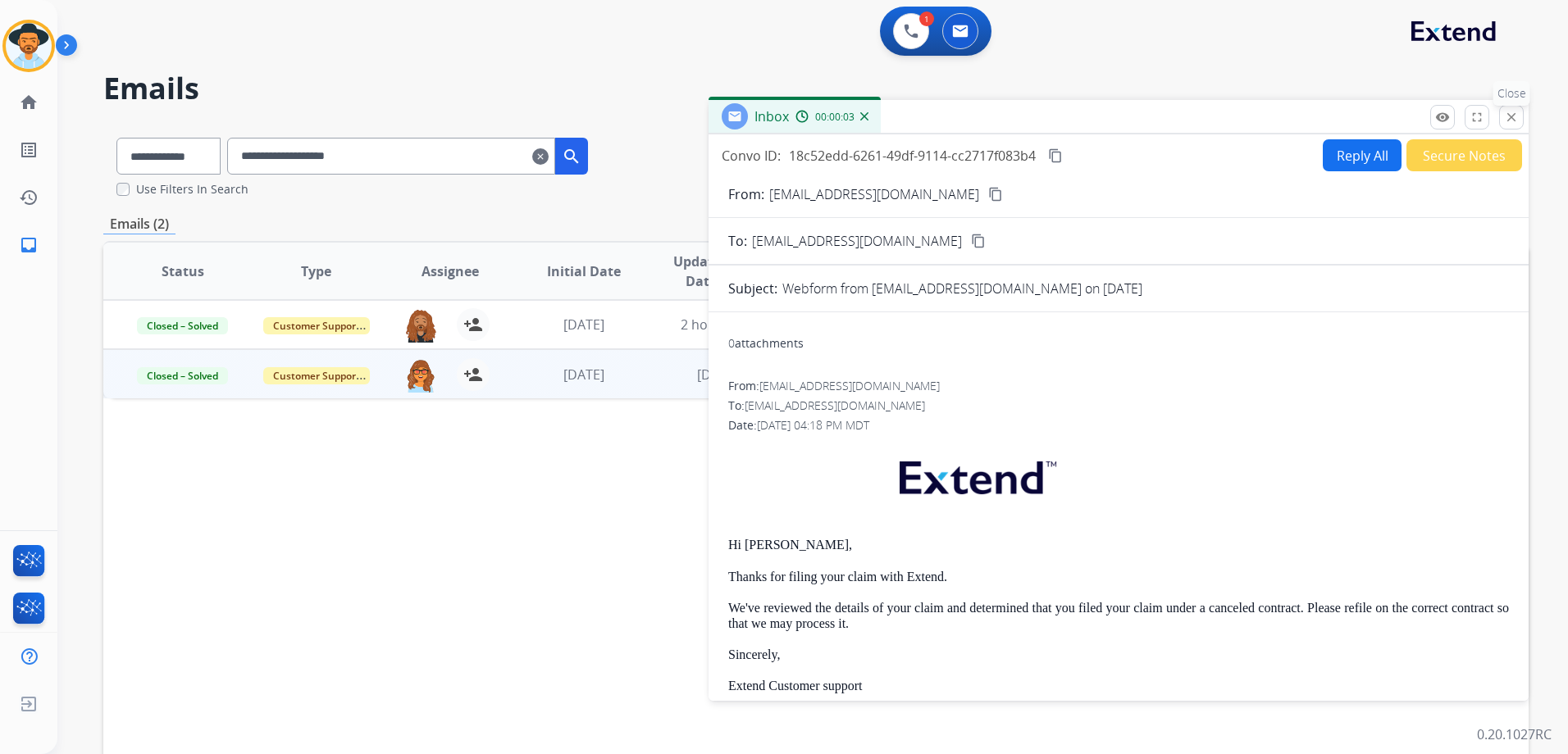
click at [1508, 114] on mat-icon "close" at bounding box center [1512, 118] width 15 height 15
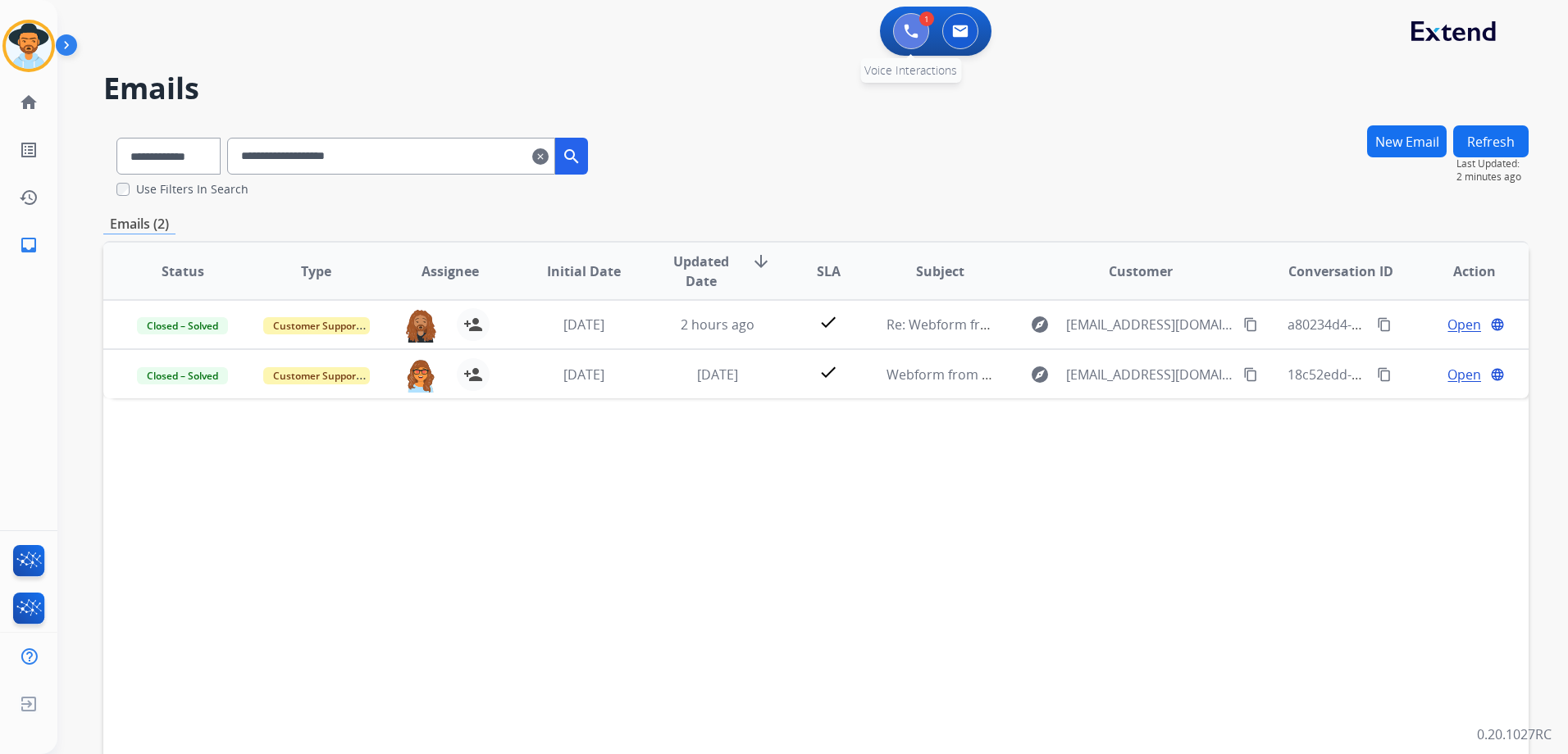
click at [915, 38] on img at bounding box center [911, 31] width 15 height 15
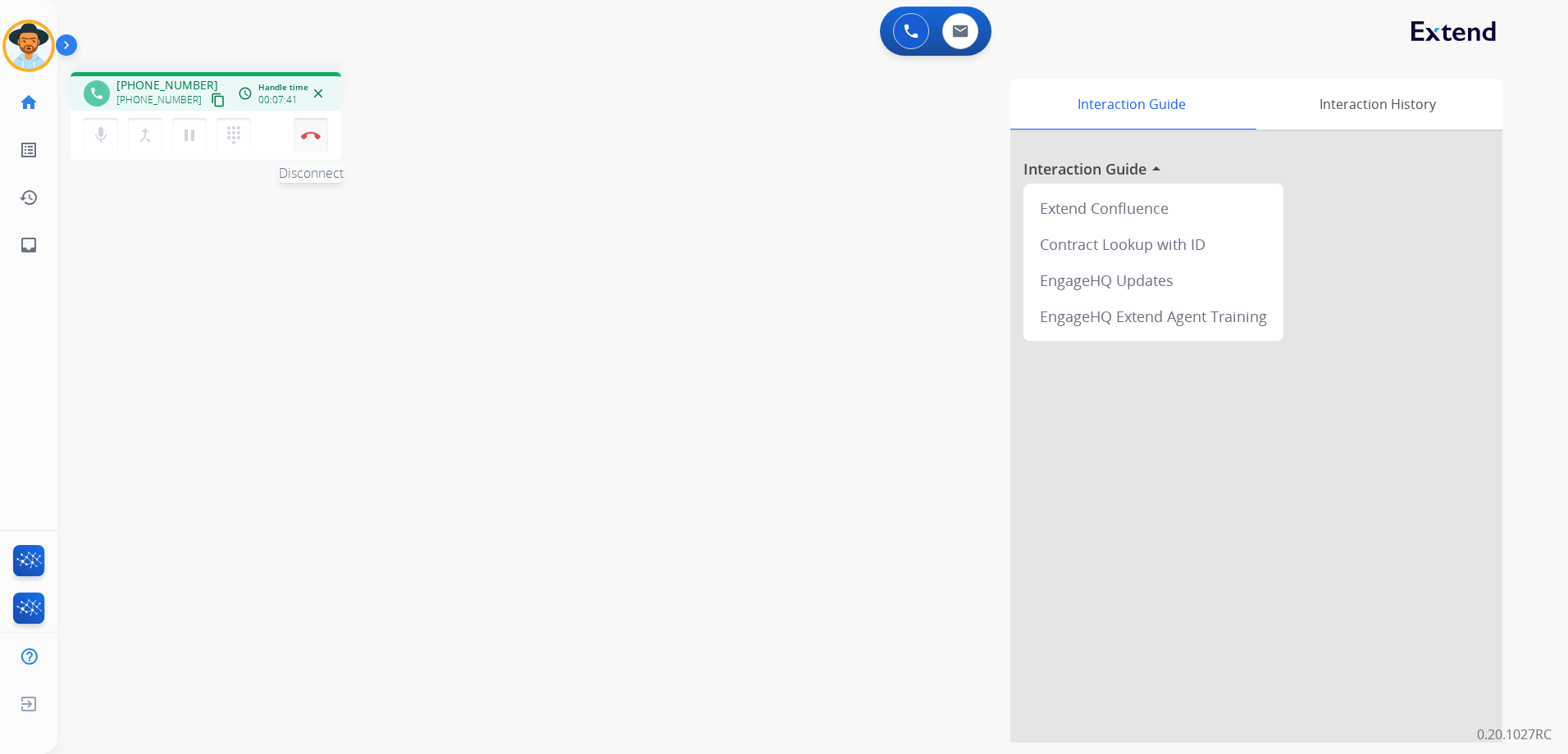
click at [314, 132] on img at bounding box center [311, 136] width 20 height 8
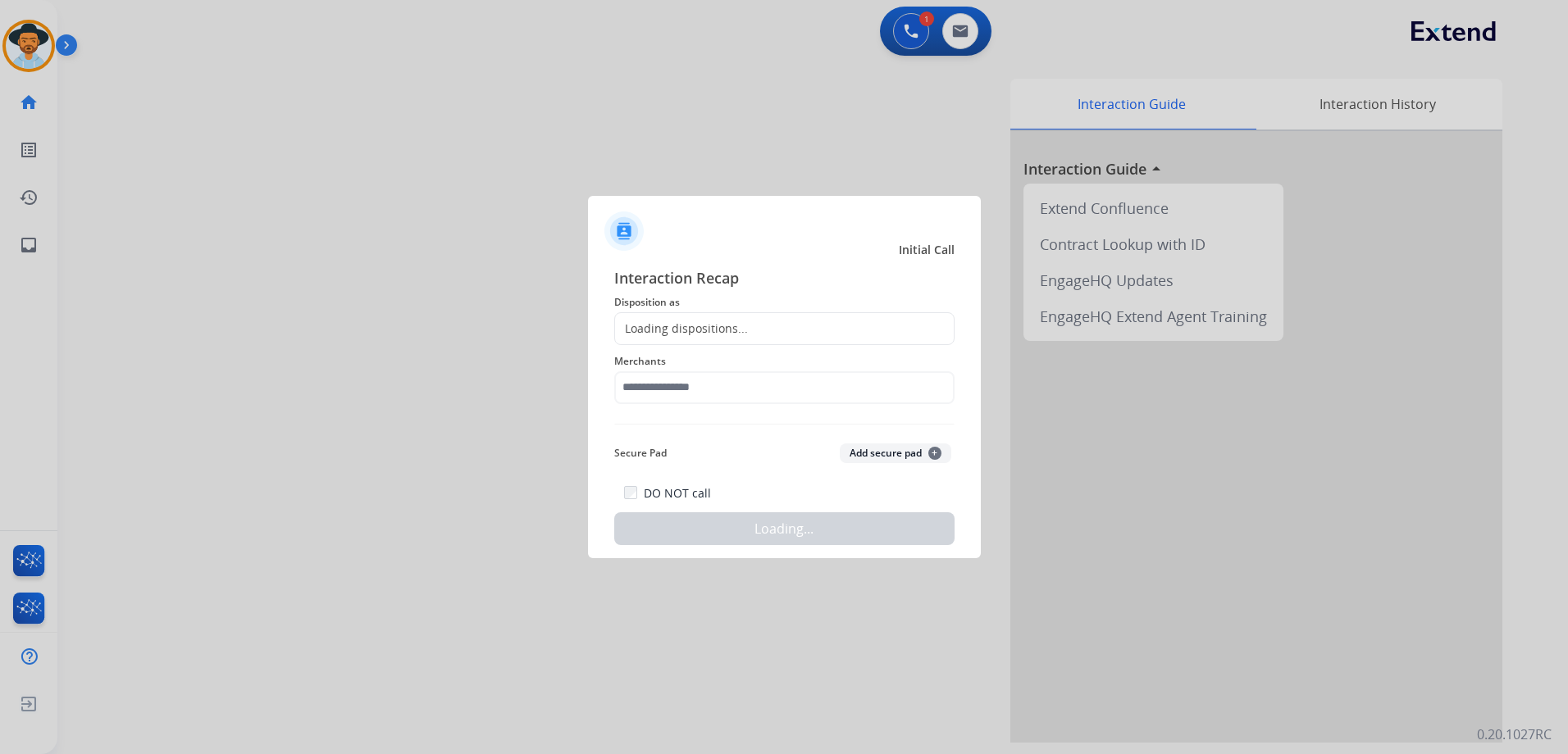
click at [751, 323] on div "Loading dispositions..." at bounding box center [784, 329] width 340 height 33
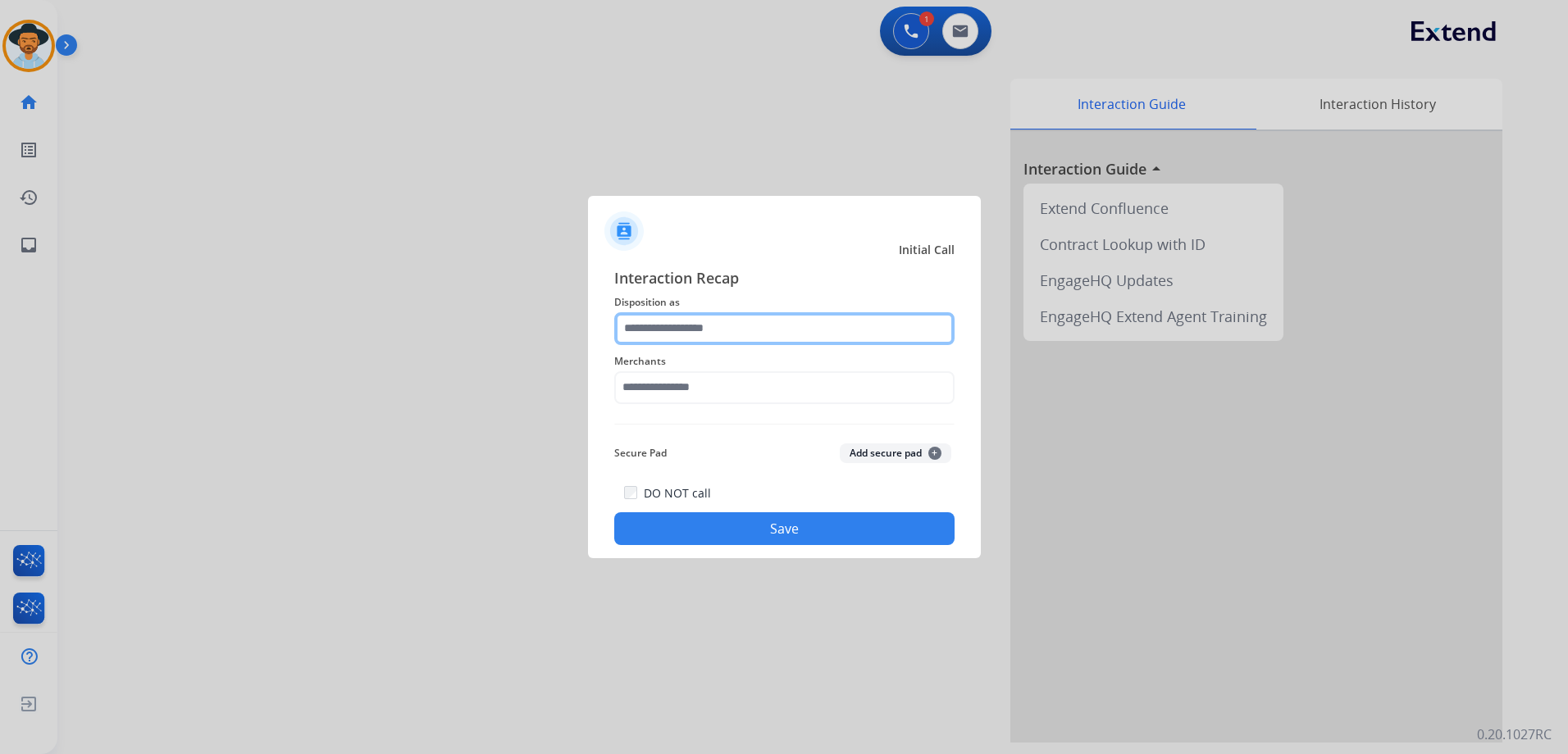
click at [742, 320] on input "text" at bounding box center [784, 329] width 340 height 33
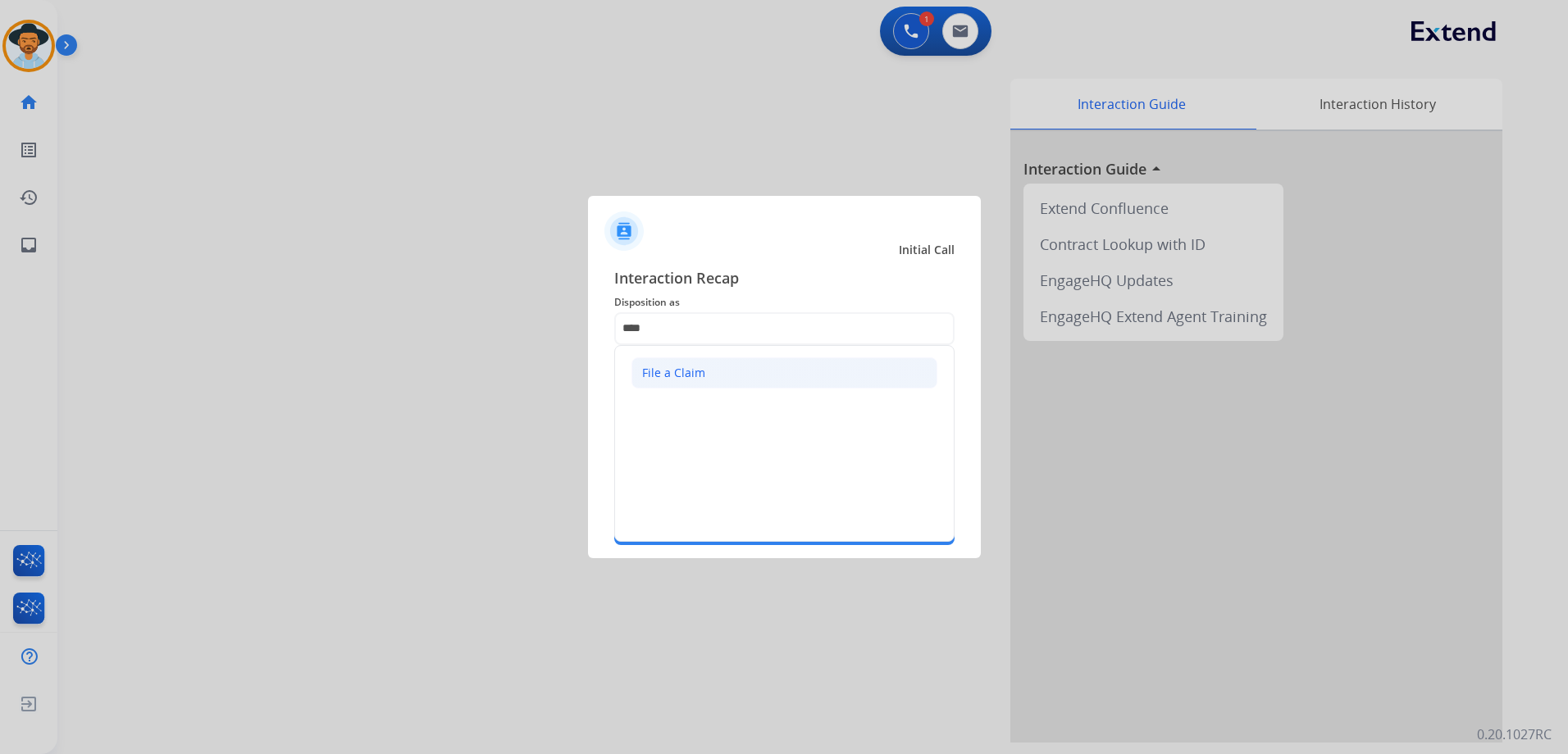
click at [725, 382] on li "File a Claim" at bounding box center [785, 373] width 306 height 31
type input "**********"
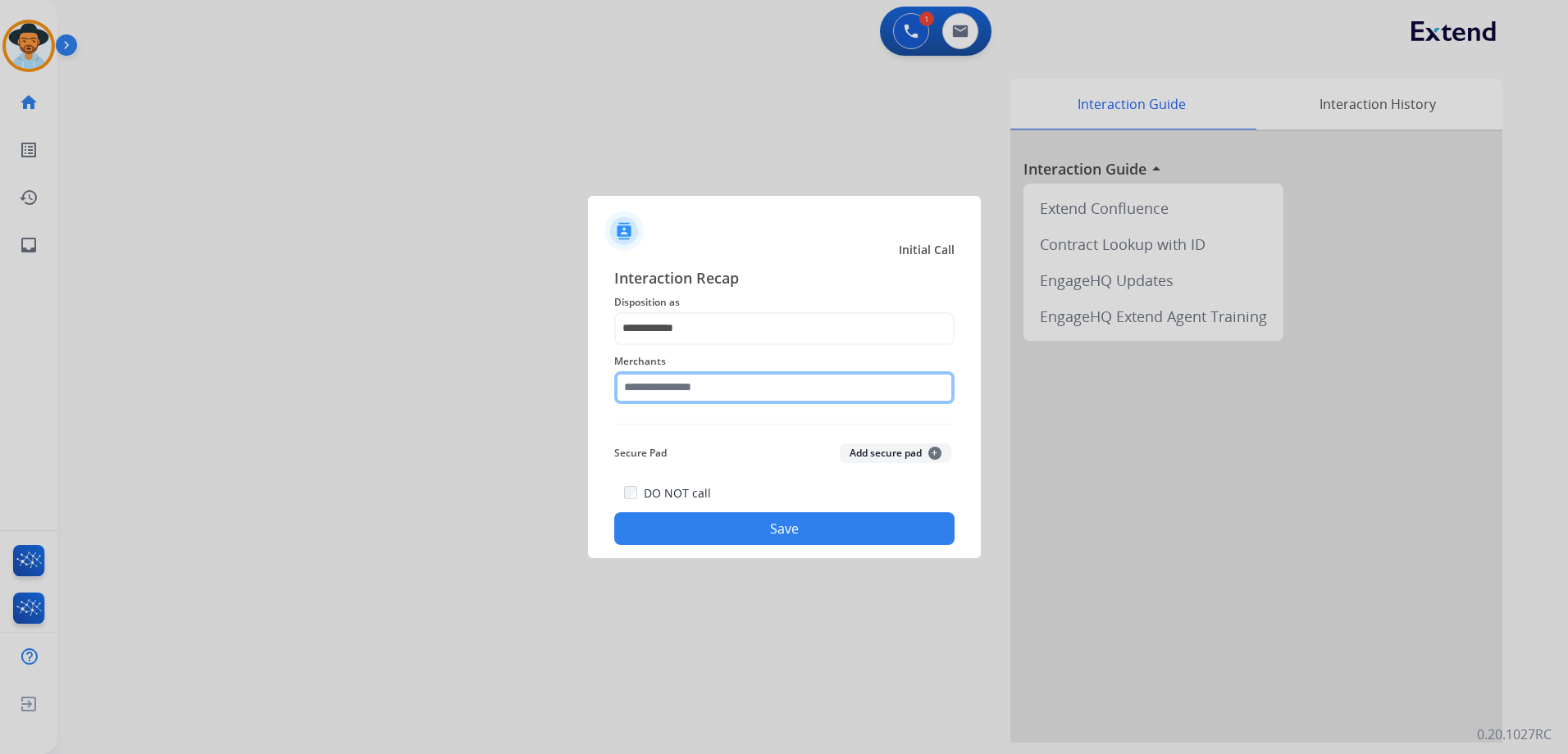
drag, startPoint x: 708, startPoint y: 392, endPoint x: 1476, endPoint y: 302, distance: 773.3
click at [709, 391] on input "text" at bounding box center [784, 388] width 340 height 33
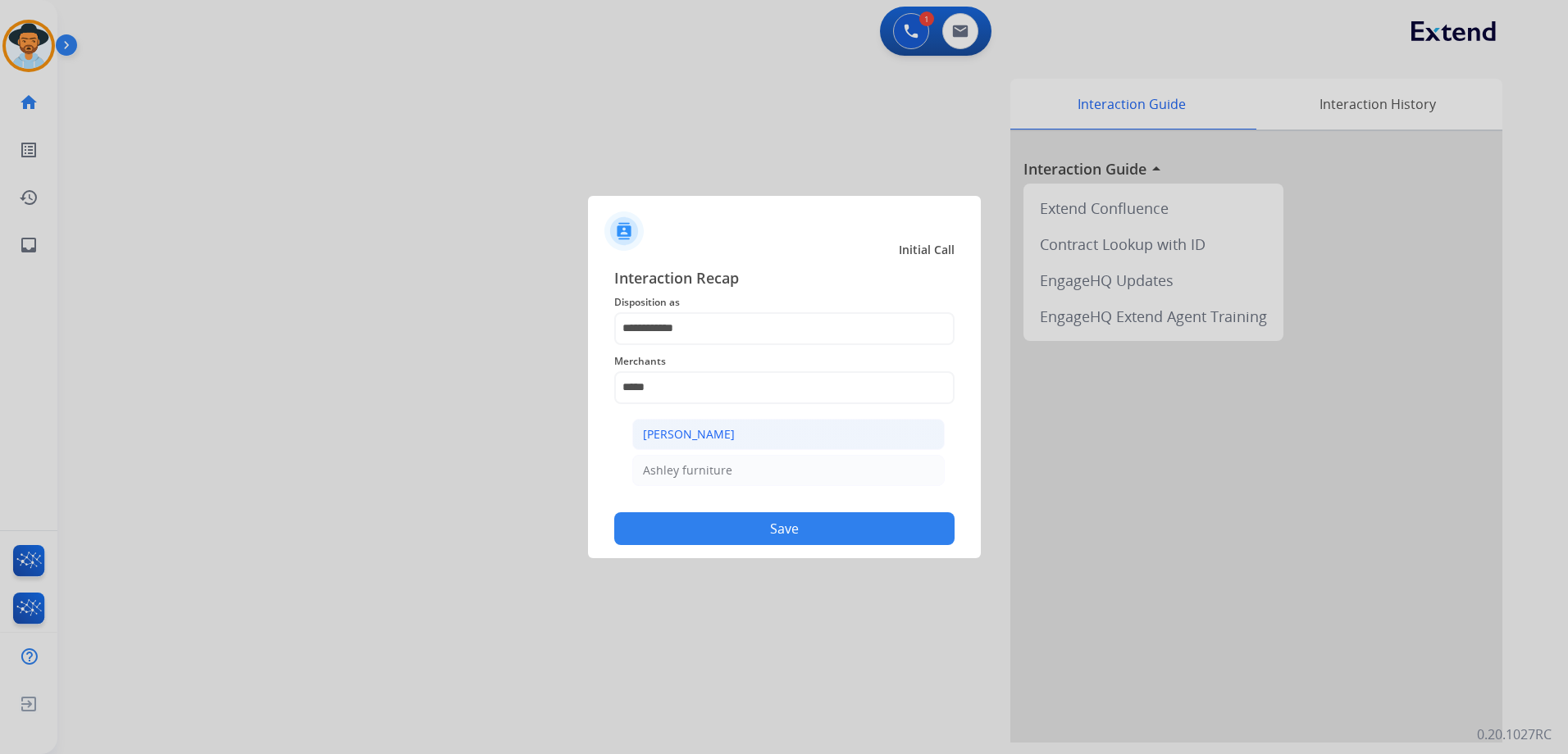
click at [761, 425] on li "[PERSON_NAME]" at bounding box center [788, 435] width 312 height 31
type input "**********"
click at [767, 521] on button "Save" at bounding box center [784, 529] width 340 height 33
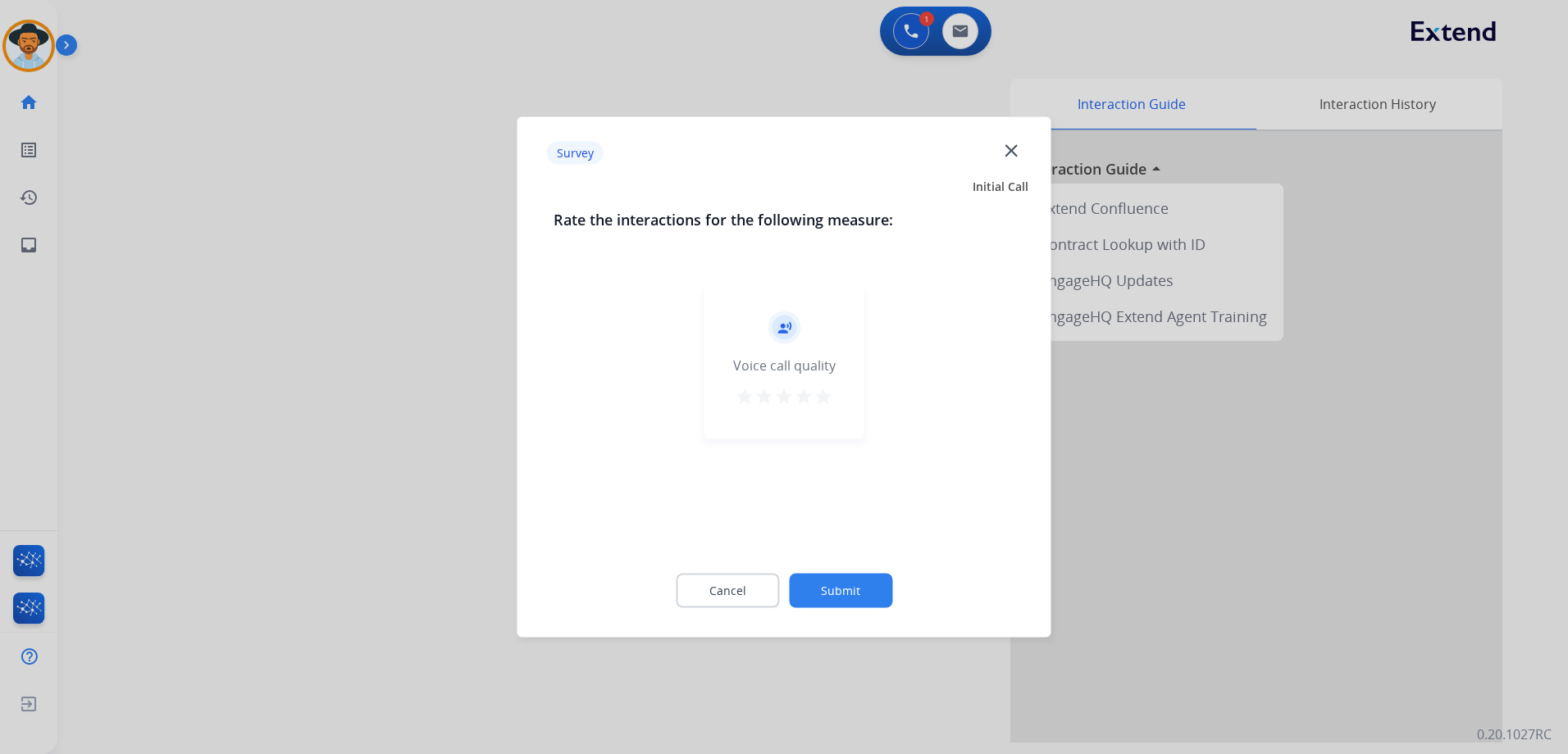
drag, startPoint x: 827, startPoint y: 390, endPoint x: 832, endPoint y: 428, distance: 38.3
click at [827, 387] on mat-icon "star" at bounding box center [824, 397] width 20 height 20
click at [854, 607] on button "Submit" at bounding box center [840, 591] width 103 height 35
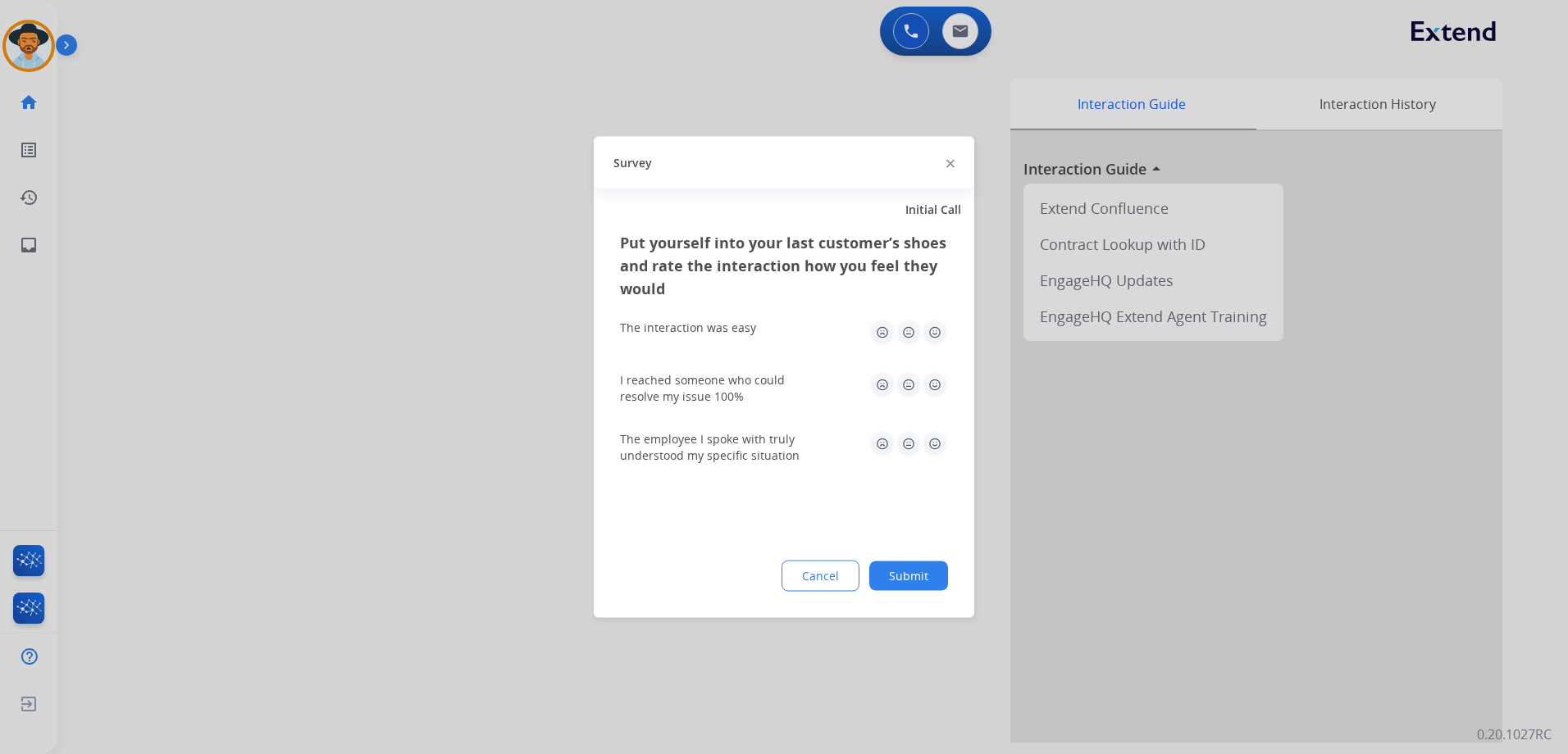
click at [938, 338] on img at bounding box center [935, 333] width 26 height 26
click at [945, 387] on img at bounding box center [935, 386] width 26 height 26
click at [932, 449] on img at bounding box center [935, 444] width 26 height 26
click at [928, 575] on button "Submit" at bounding box center [908, 577] width 79 height 30
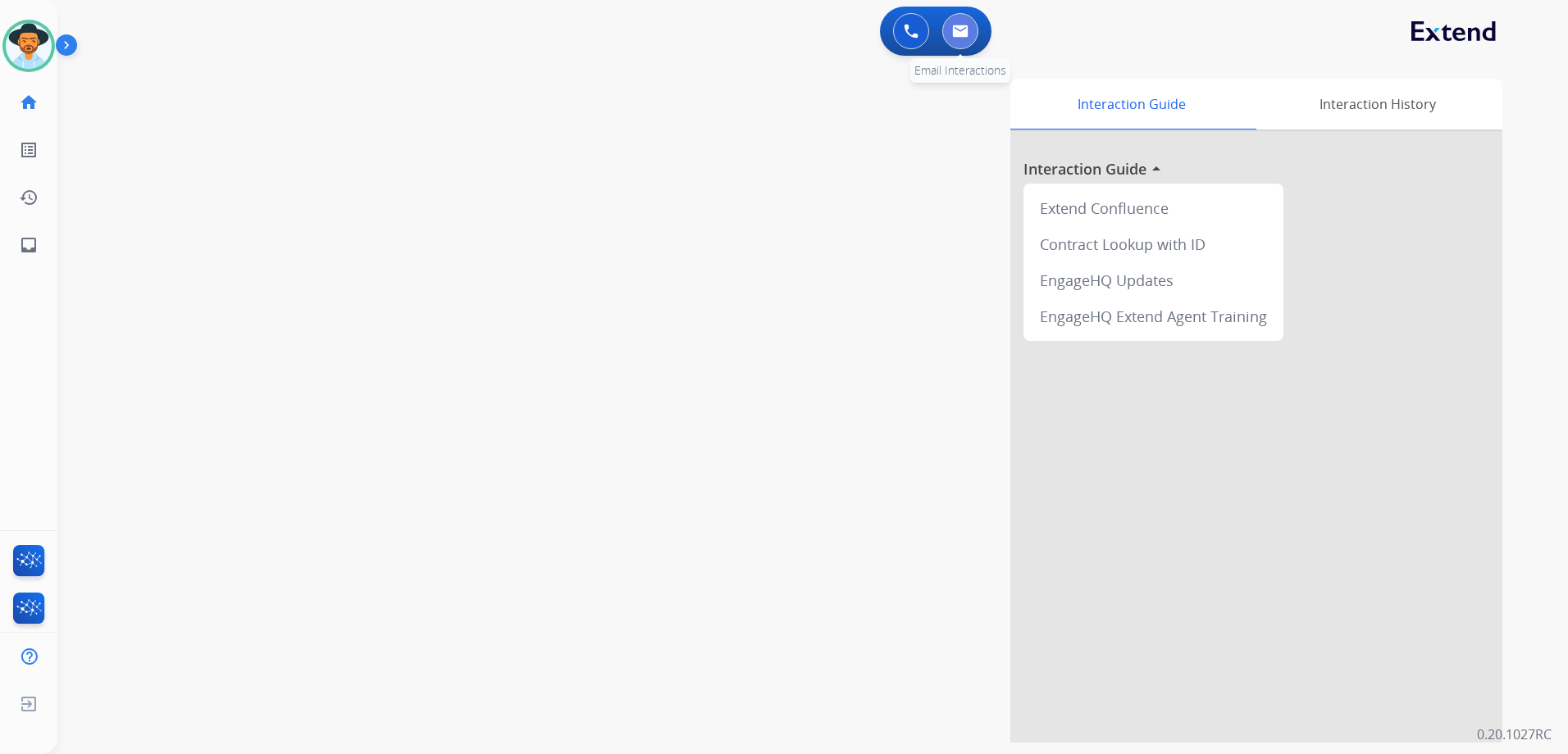
click at [959, 23] on button at bounding box center [960, 31] width 36 height 36
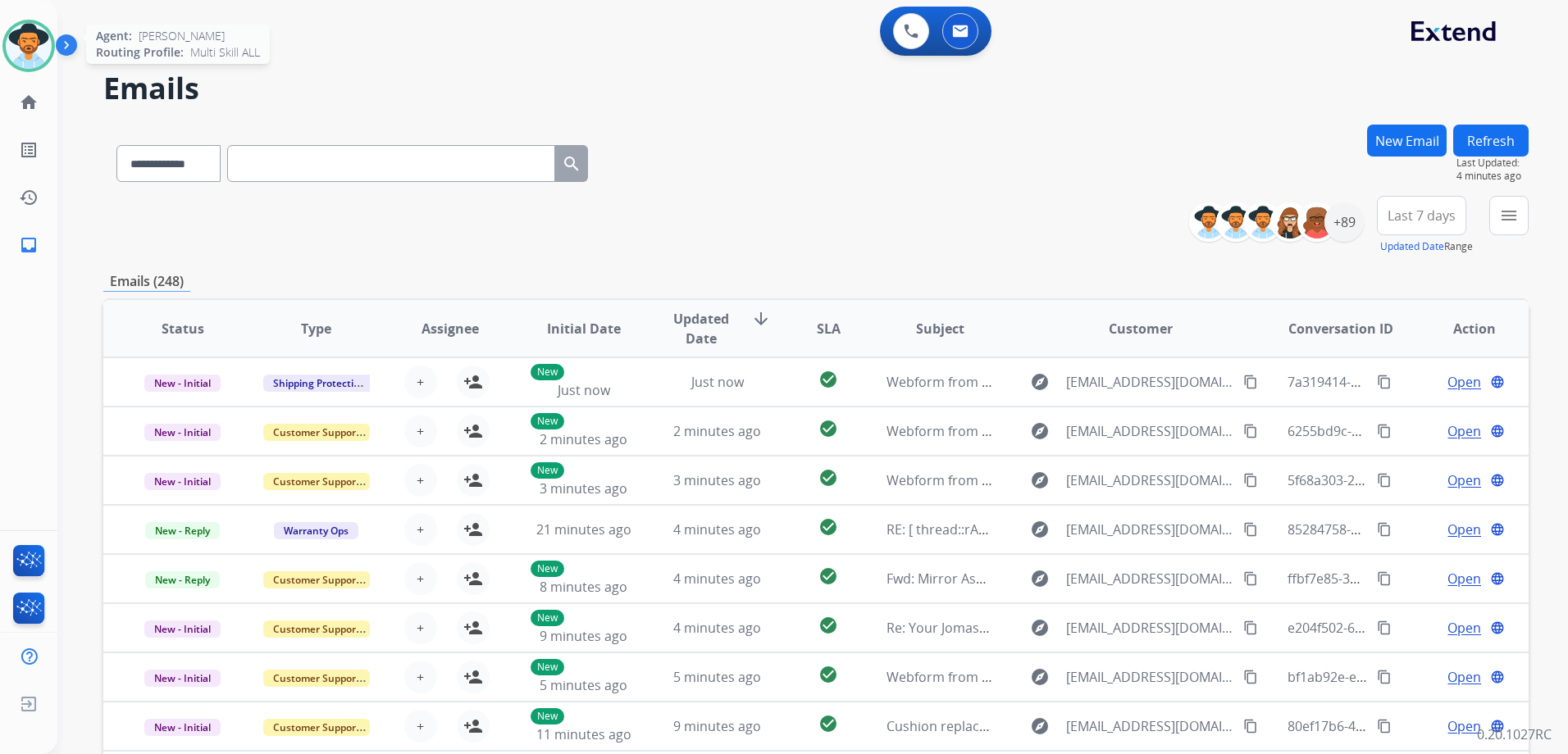
click at [17, 38] on img at bounding box center [28, 46] width 46 height 46
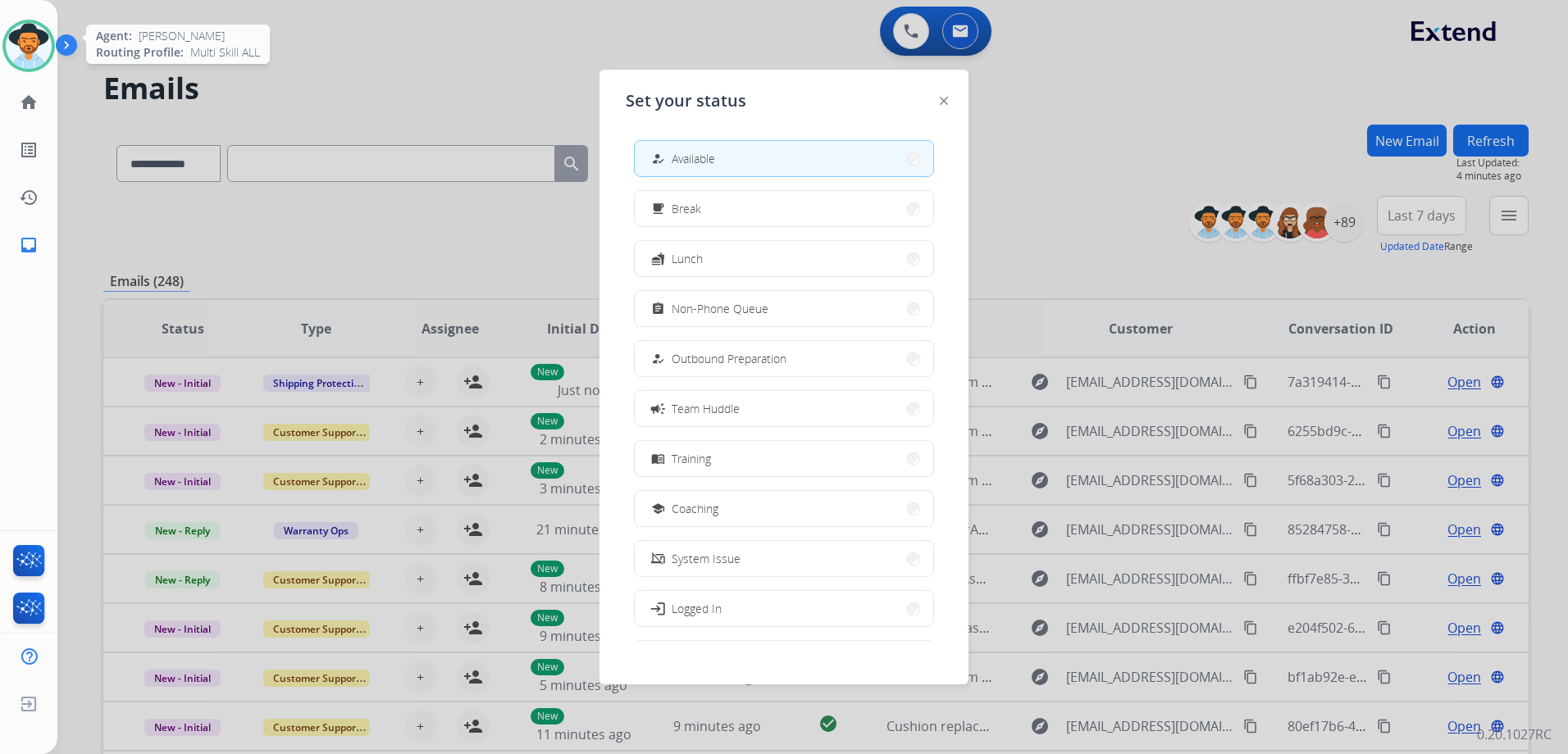
click at [17, 38] on img at bounding box center [28, 46] width 46 height 46
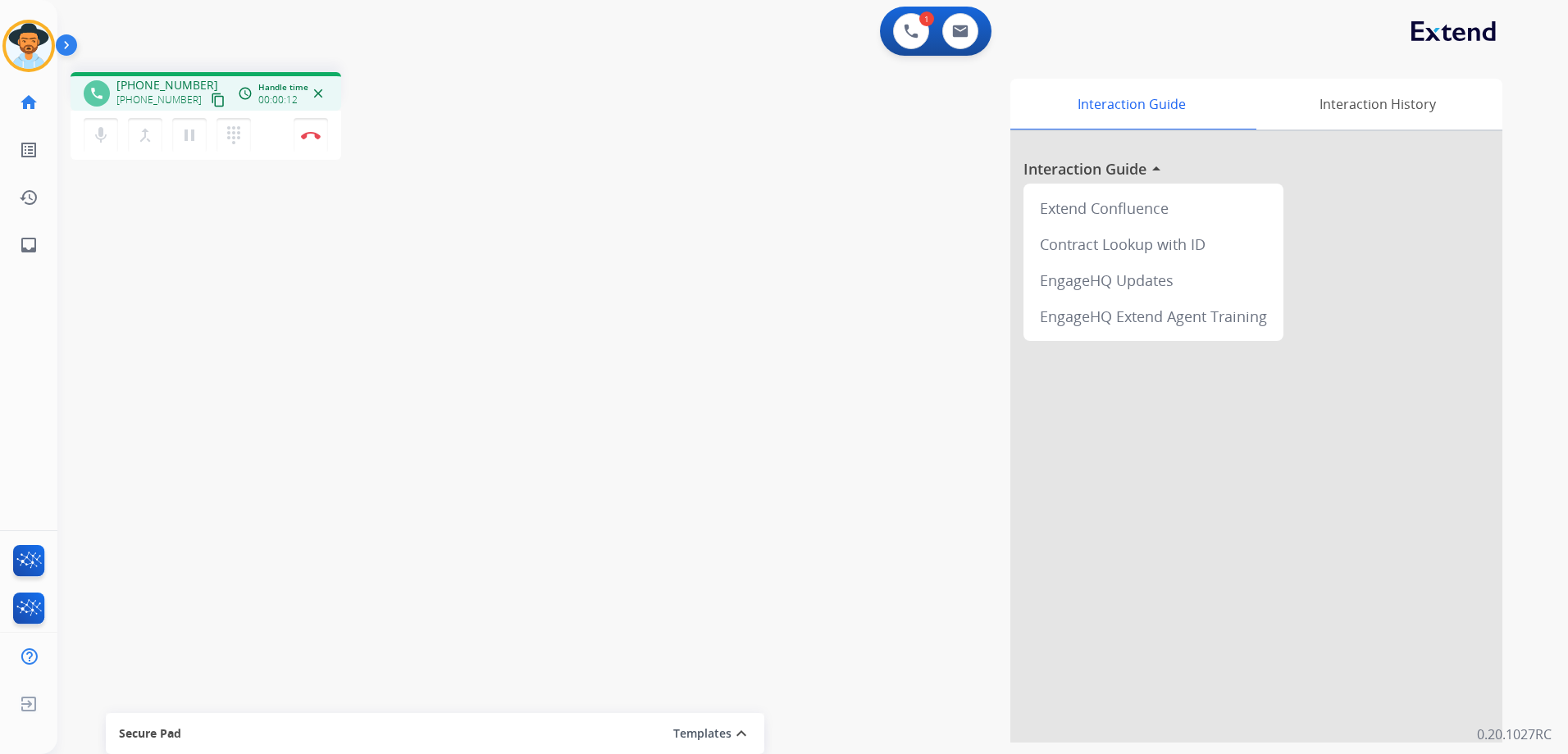
click at [211, 105] on mat-icon "content_copy" at bounding box center [219, 100] width 15 height 15
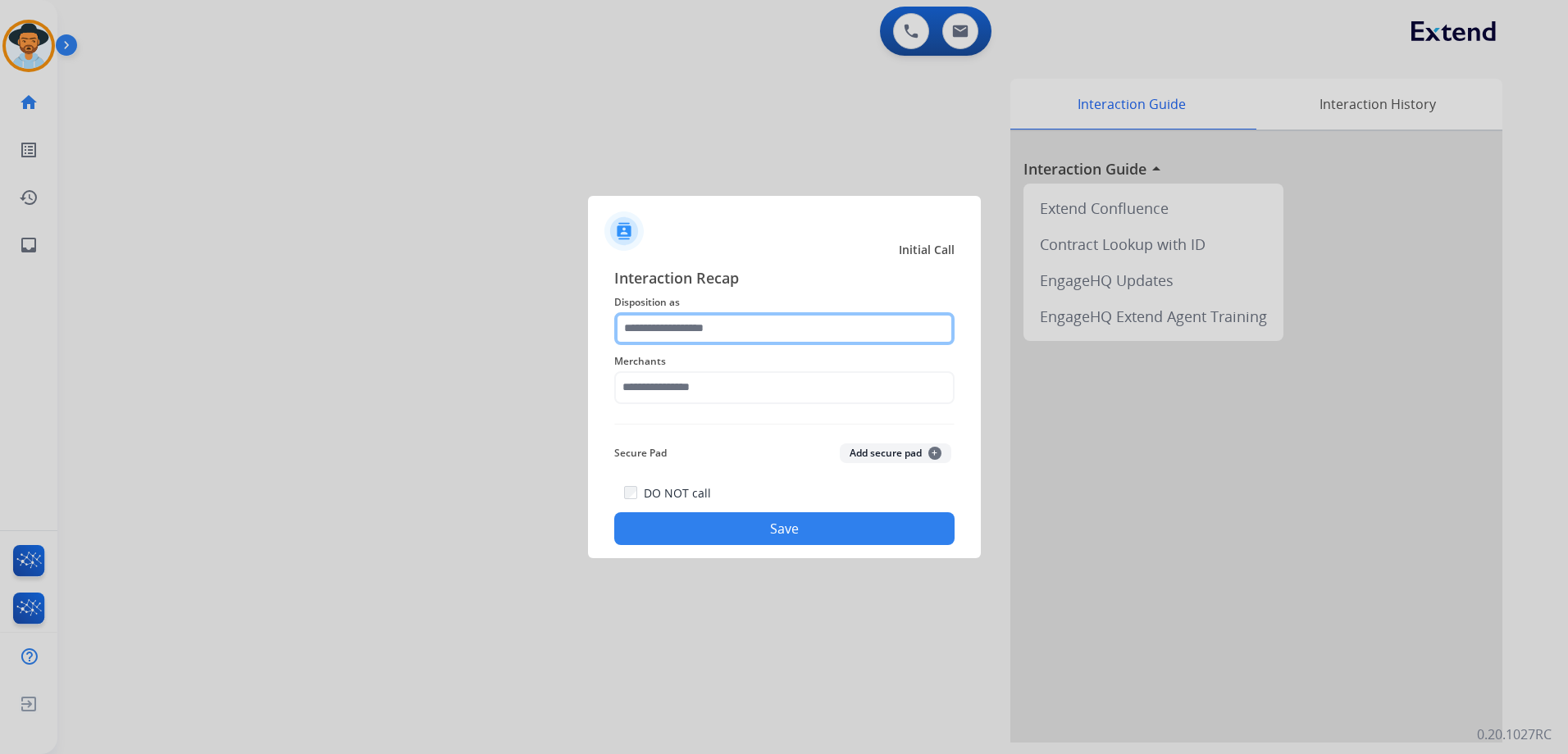
click at [722, 319] on input "text" at bounding box center [784, 329] width 340 height 33
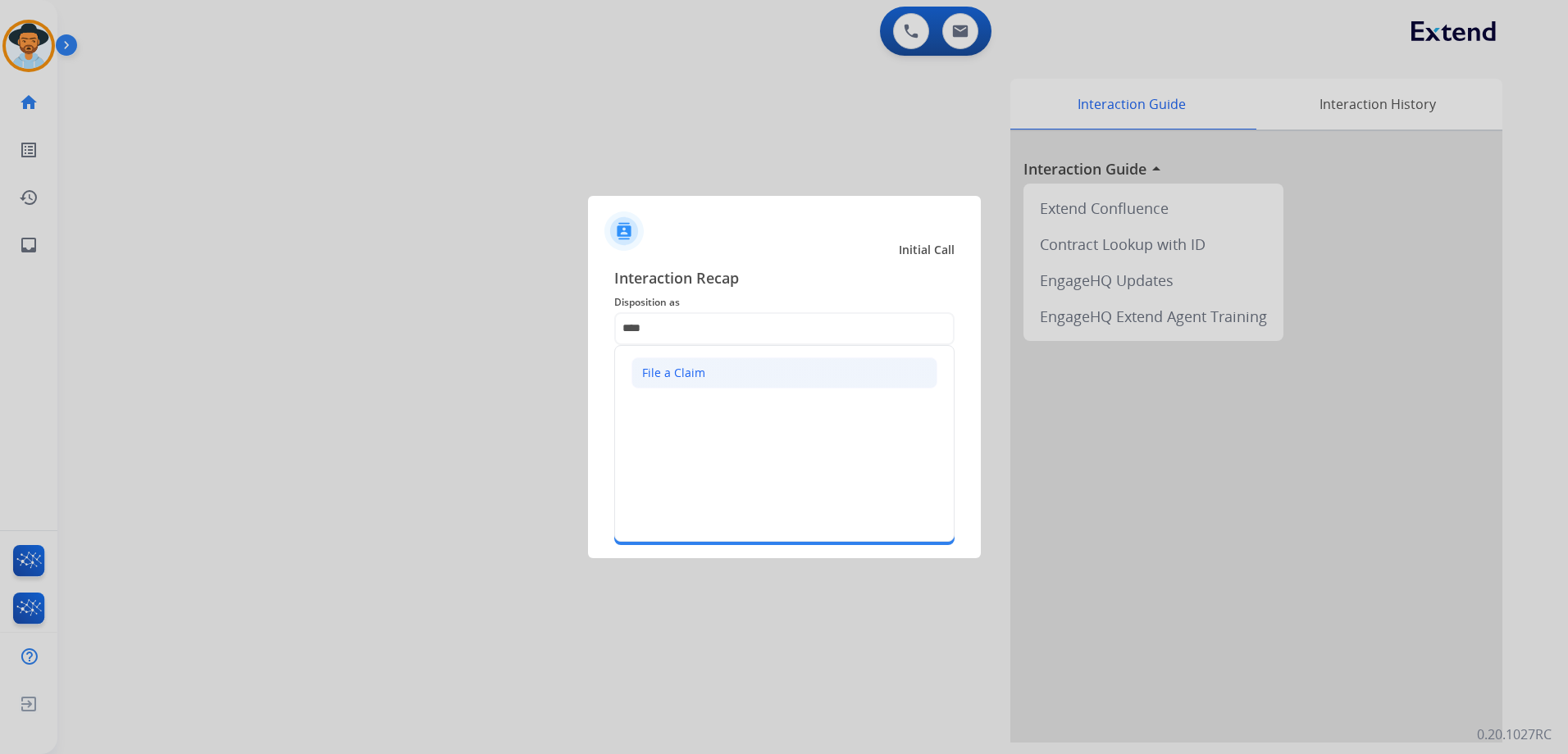
click at [818, 361] on li "File a Claim" at bounding box center [785, 373] width 306 height 31
type input "**********"
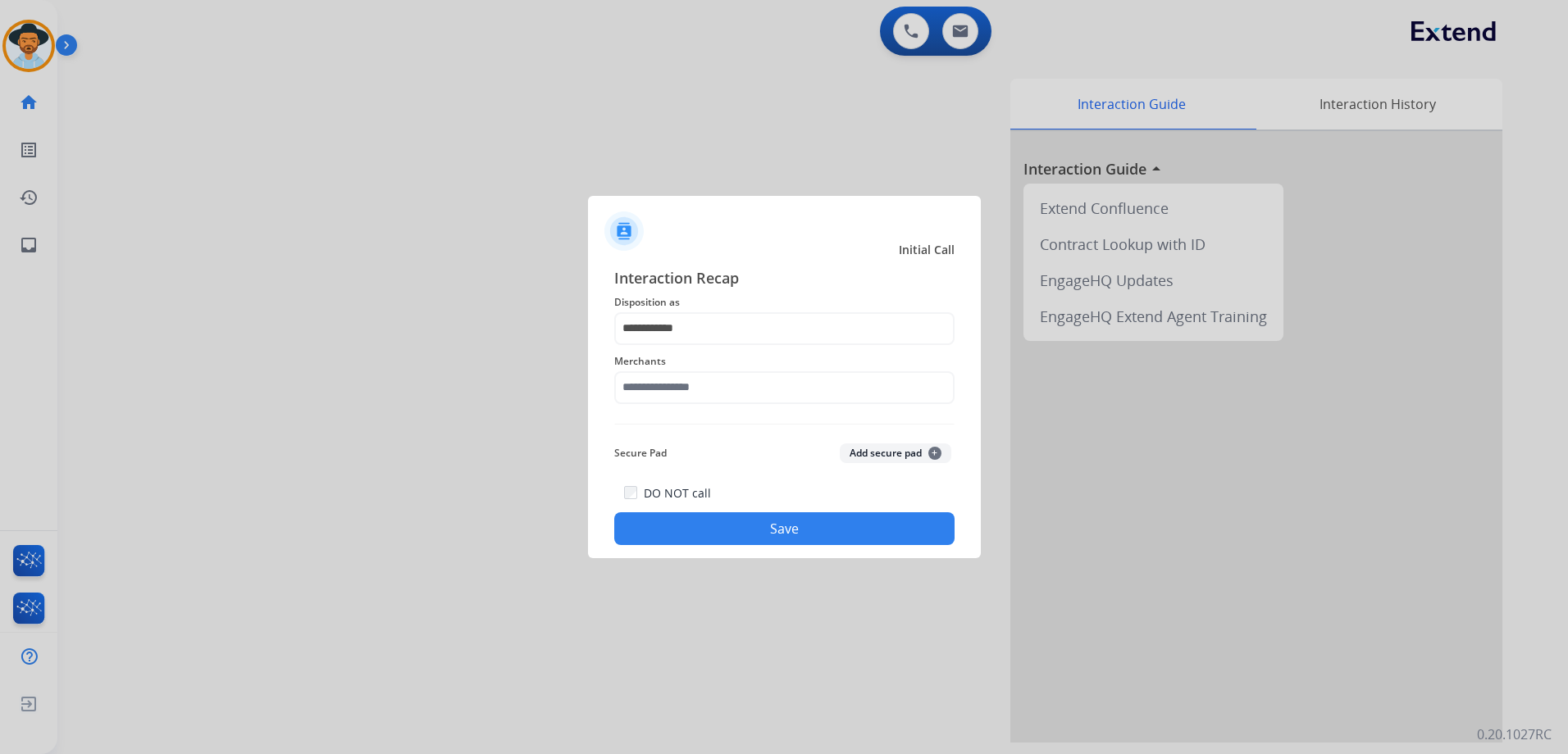
click at [743, 407] on div "Merchants" at bounding box center [784, 377] width 340 height 65
click at [831, 387] on input "text" at bounding box center [784, 388] width 340 height 33
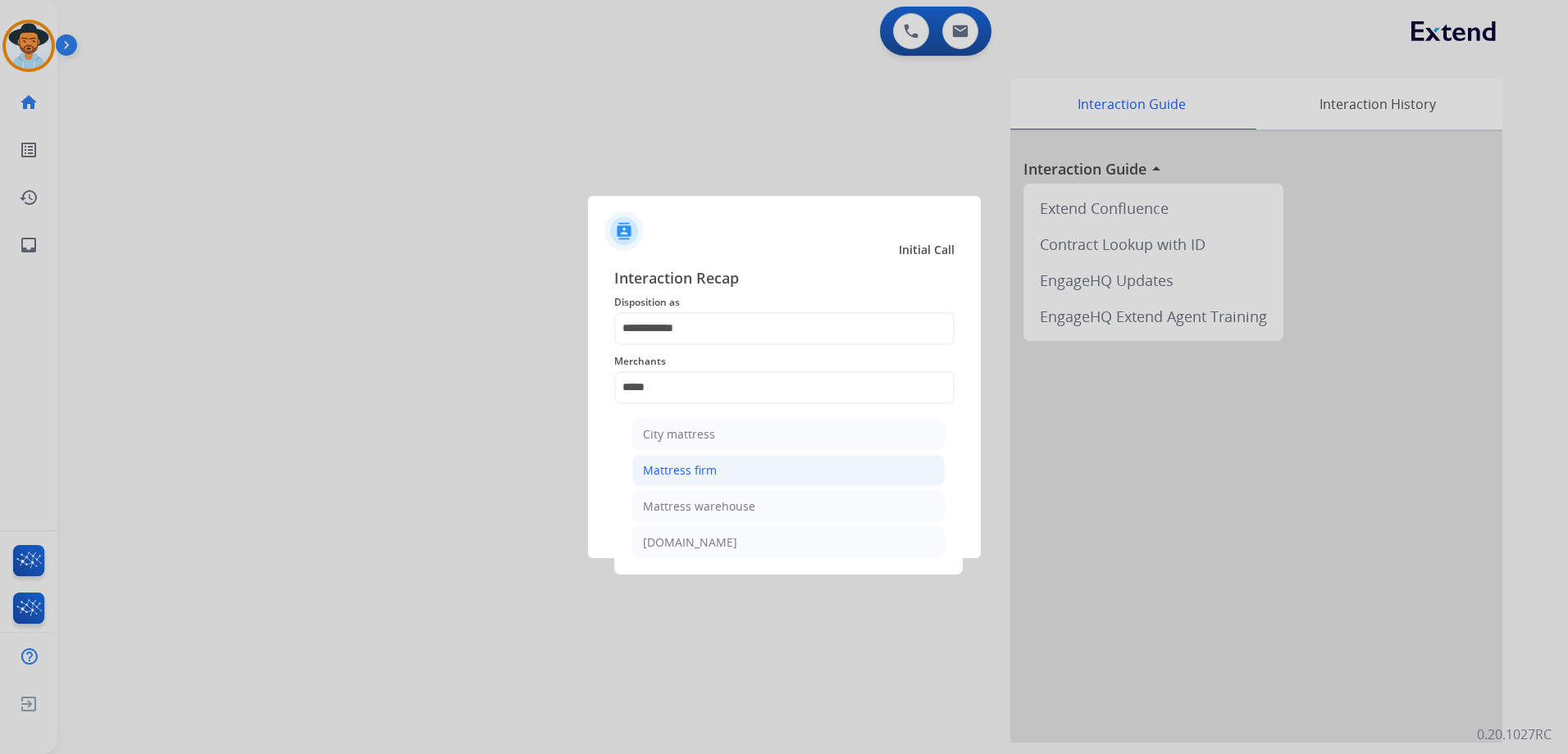
click at [715, 474] on li "Mattress firm" at bounding box center [788, 471] width 312 height 31
type input "**********"
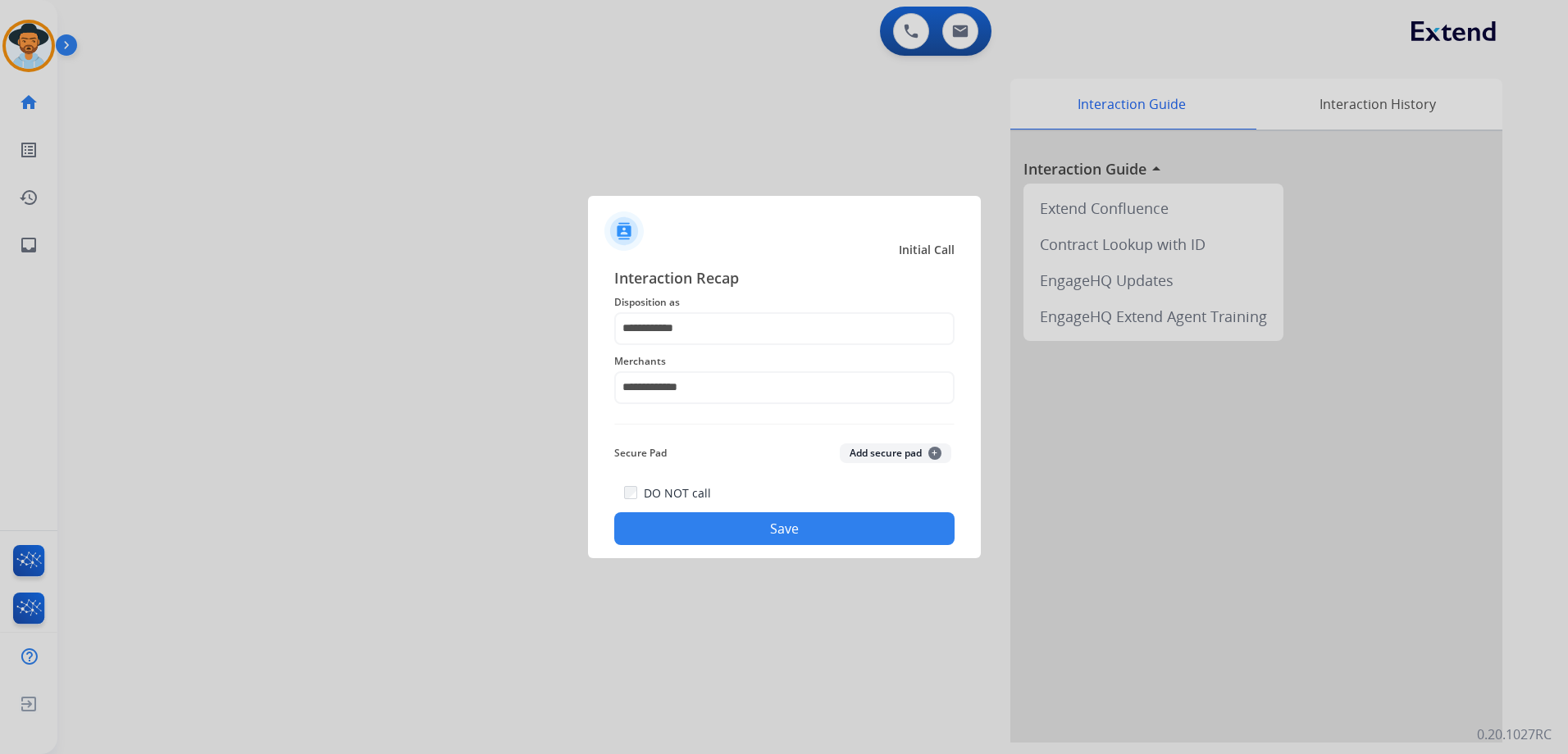
click at [847, 526] on button "Save" at bounding box center [784, 529] width 340 height 33
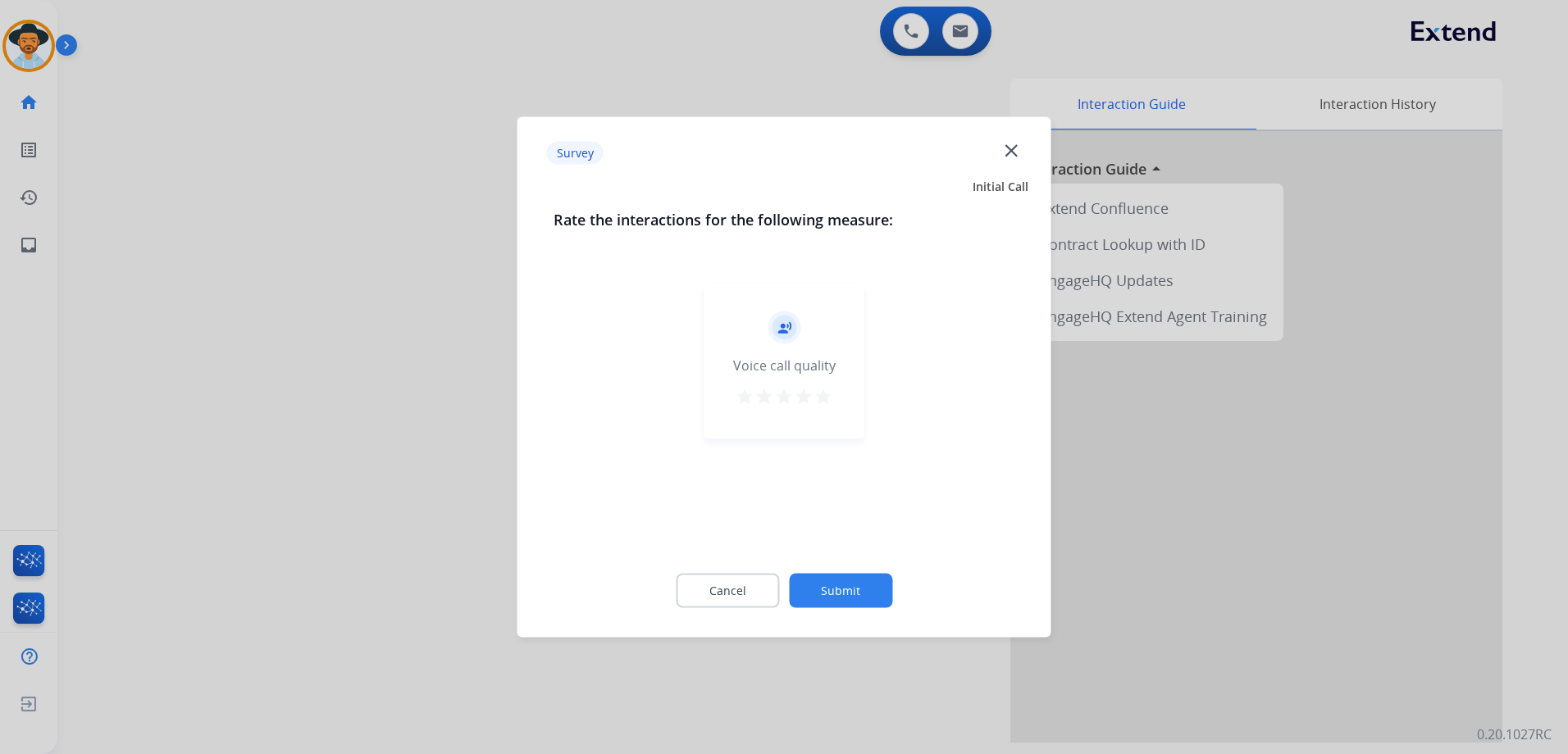
click at [821, 396] on mat-icon "star" at bounding box center [824, 397] width 20 height 20
click at [869, 598] on button "Submit" at bounding box center [840, 591] width 103 height 35
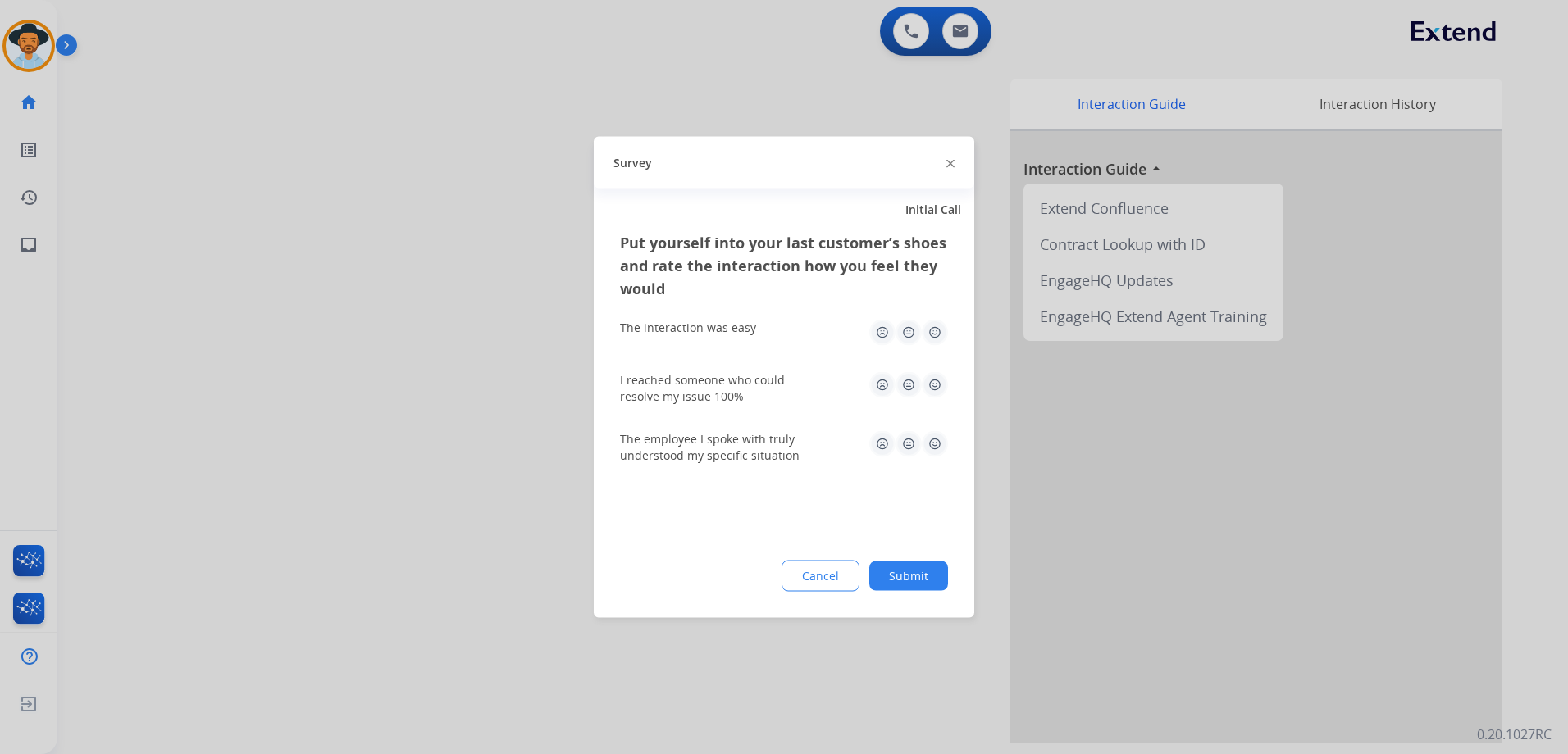
click at [934, 332] on img at bounding box center [935, 333] width 26 height 26
click at [941, 387] on img at bounding box center [935, 386] width 26 height 26
click at [942, 442] on img at bounding box center [935, 444] width 26 height 26
click at [930, 594] on div "Put yourself into your last customer’s shoes and rate the interaction how you f…" at bounding box center [784, 425] width 381 height 387
click at [923, 578] on button "Submit" at bounding box center [908, 577] width 79 height 30
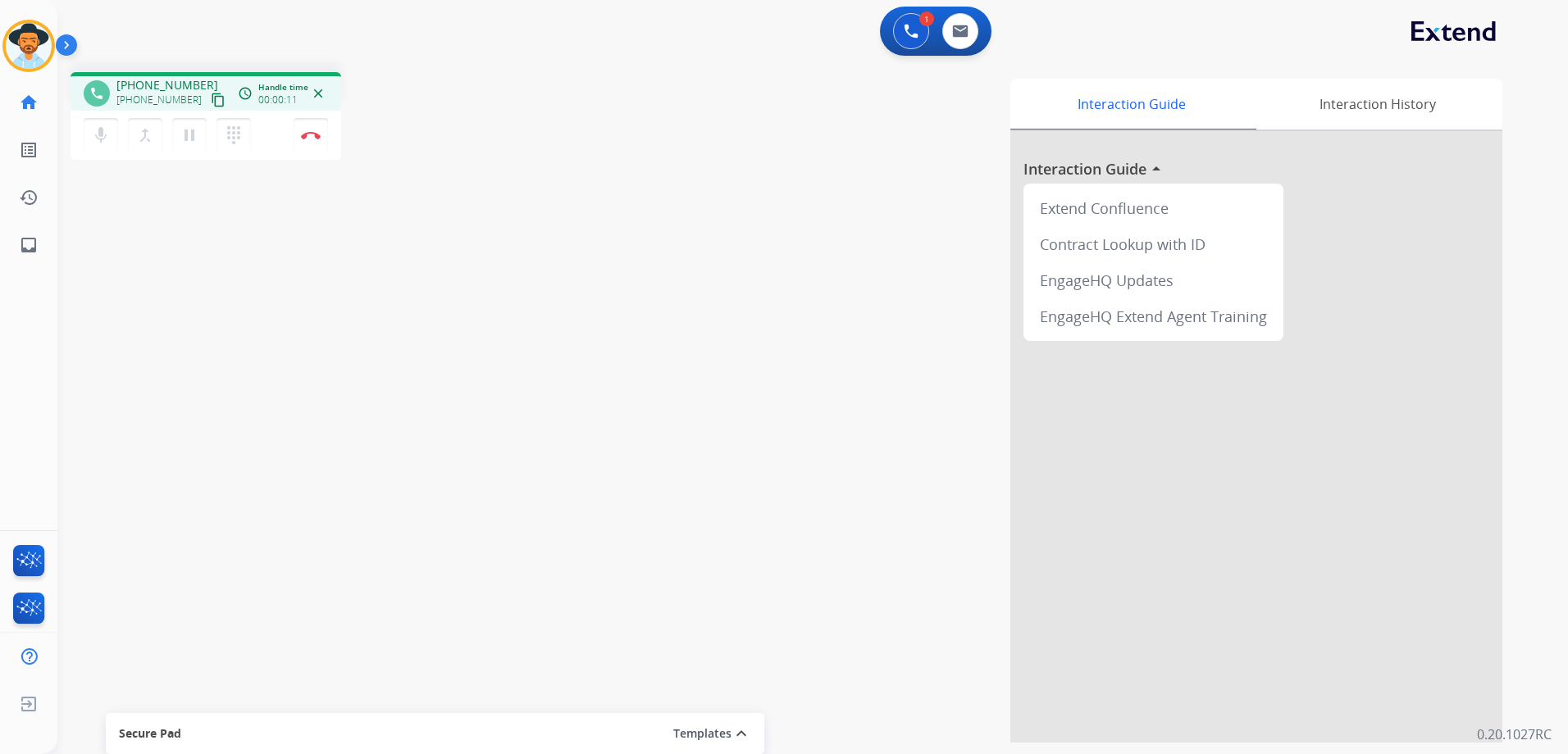
click at [211, 102] on mat-icon "content_copy" at bounding box center [219, 100] width 15 height 15
drag, startPoint x: 319, startPoint y: 141, endPoint x: 361, endPoint y: 191, distance: 65.3
click at [319, 141] on button "Disconnect" at bounding box center [311, 136] width 35 height 35
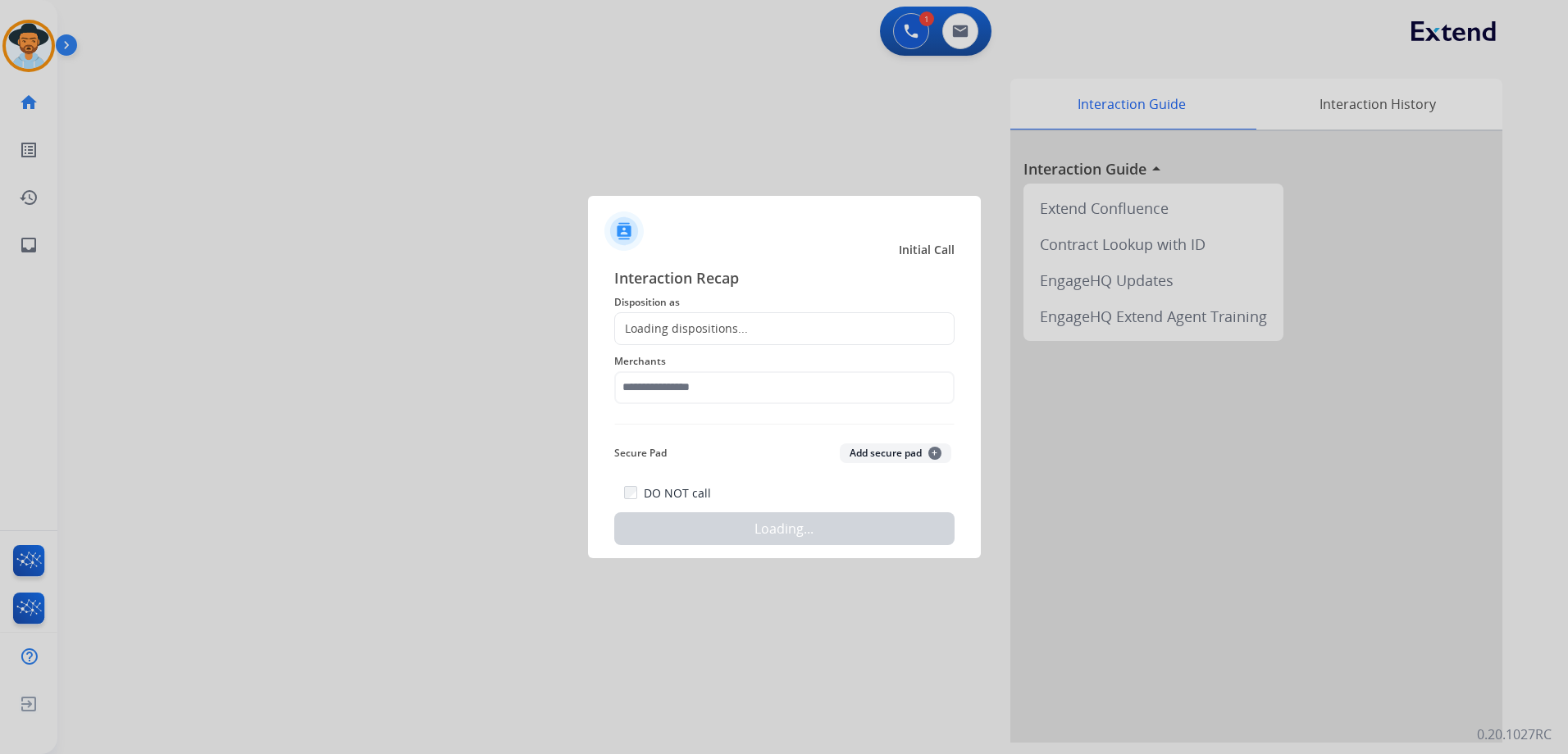
click at [748, 316] on div "Loading dispositions..." at bounding box center [784, 329] width 340 height 33
click at [758, 319] on div "Loading dispositions..." at bounding box center [784, 329] width 340 height 33
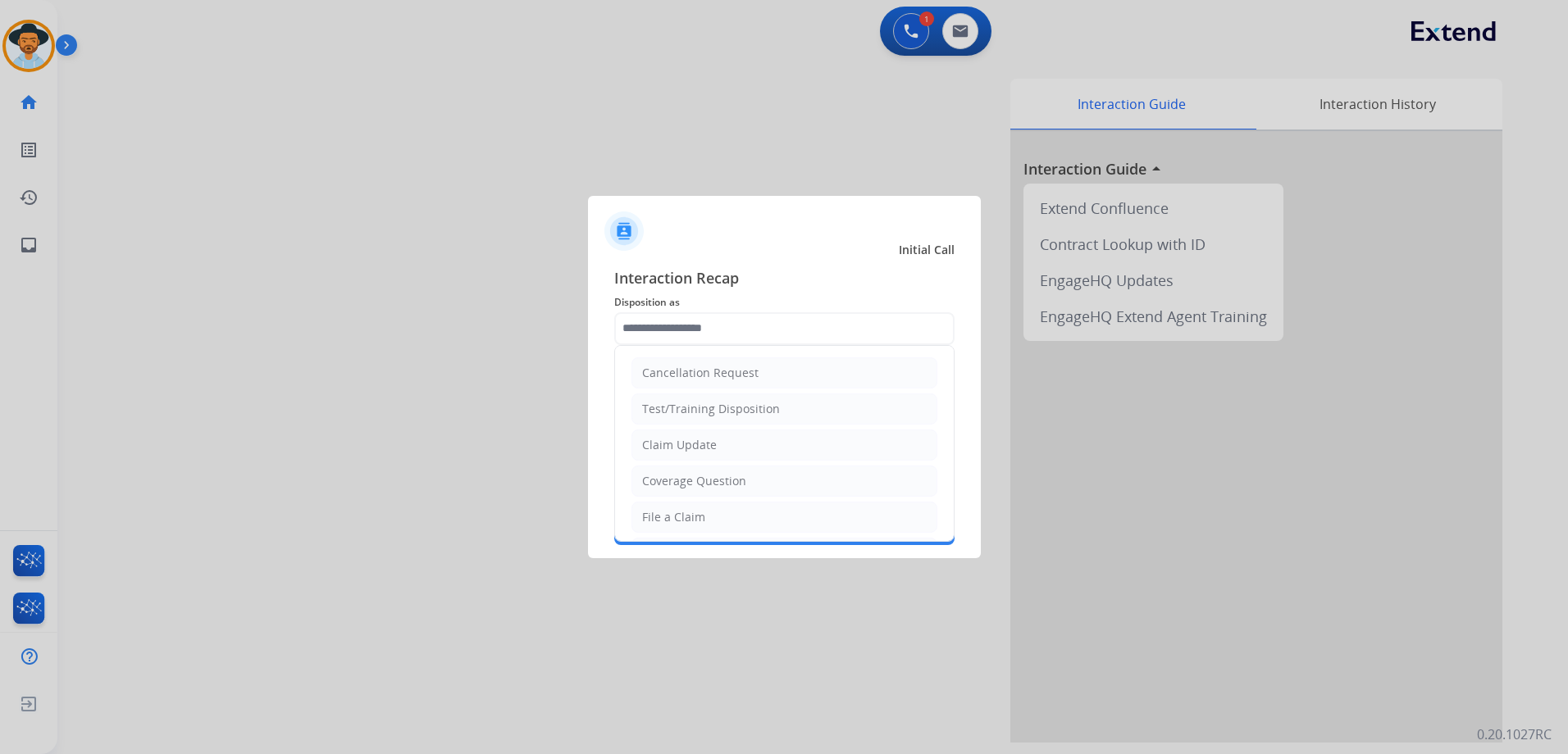
click at [760, 331] on input "text" at bounding box center [784, 329] width 340 height 33
click at [700, 370] on div "File a Claim" at bounding box center [674, 373] width 63 height 17
type input "**********"
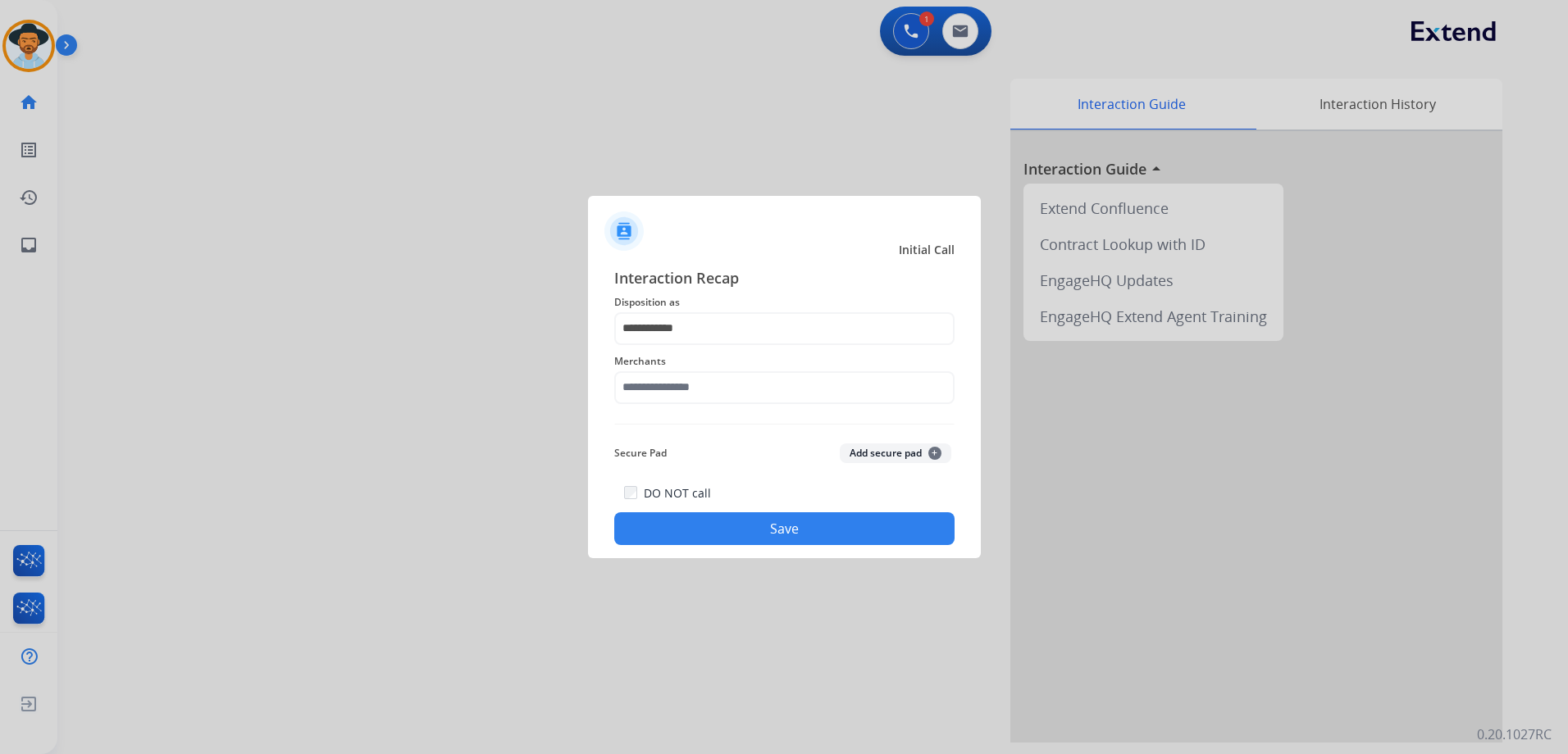
click at [694, 405] on div "Merchants" at bounding box center [784, 377] width 340 height 65
click at [700, 394] on input "text" at bounding box center [784, 388] width 340 height 33
click at [687, 432] on div "[PERSON_NAME]" at bounding box center [689, 435] width 92 height 17
type input "**********"
click at [802, 531] on button "Save" at bounding box center [784, 529] width 340 height 33
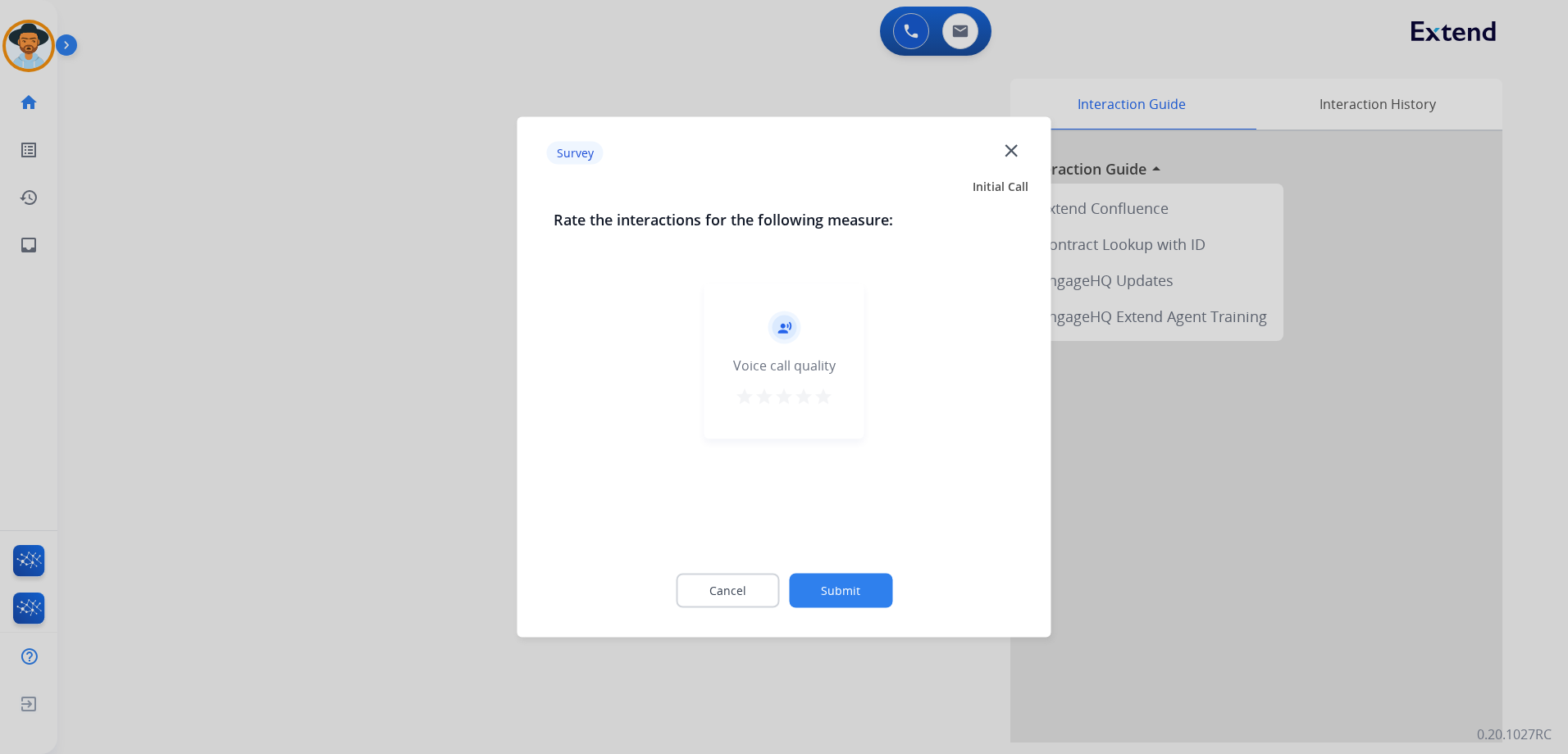
click at [826, 398] on mat-icon "star" at bounding box center [824, 397] width 20 height 20
click at [878, 591] on button "Submit" at bounding box center [840, 591] width 103 height 35
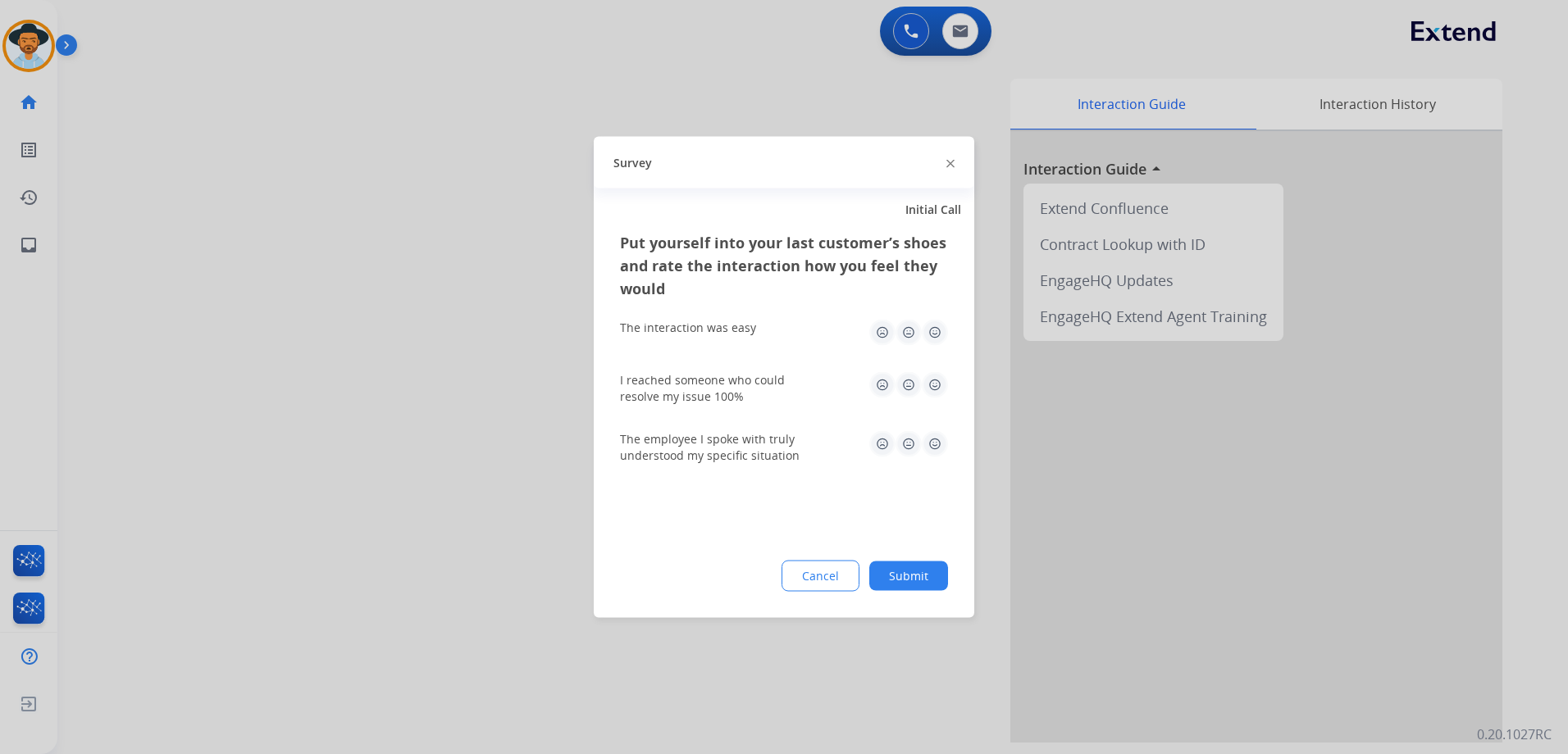
click at [927, 334] on img at bounding box center [935, 333] width 26 height 26
click at [940, 380] on img at bounding box center [935, 386] width 26 height 26
click at [939, 444] on img at bounding box center [935, 444] width 26 height 26
click at [933, 570] on button "Submit" at bounding box center [908, 577] width 79 height 30
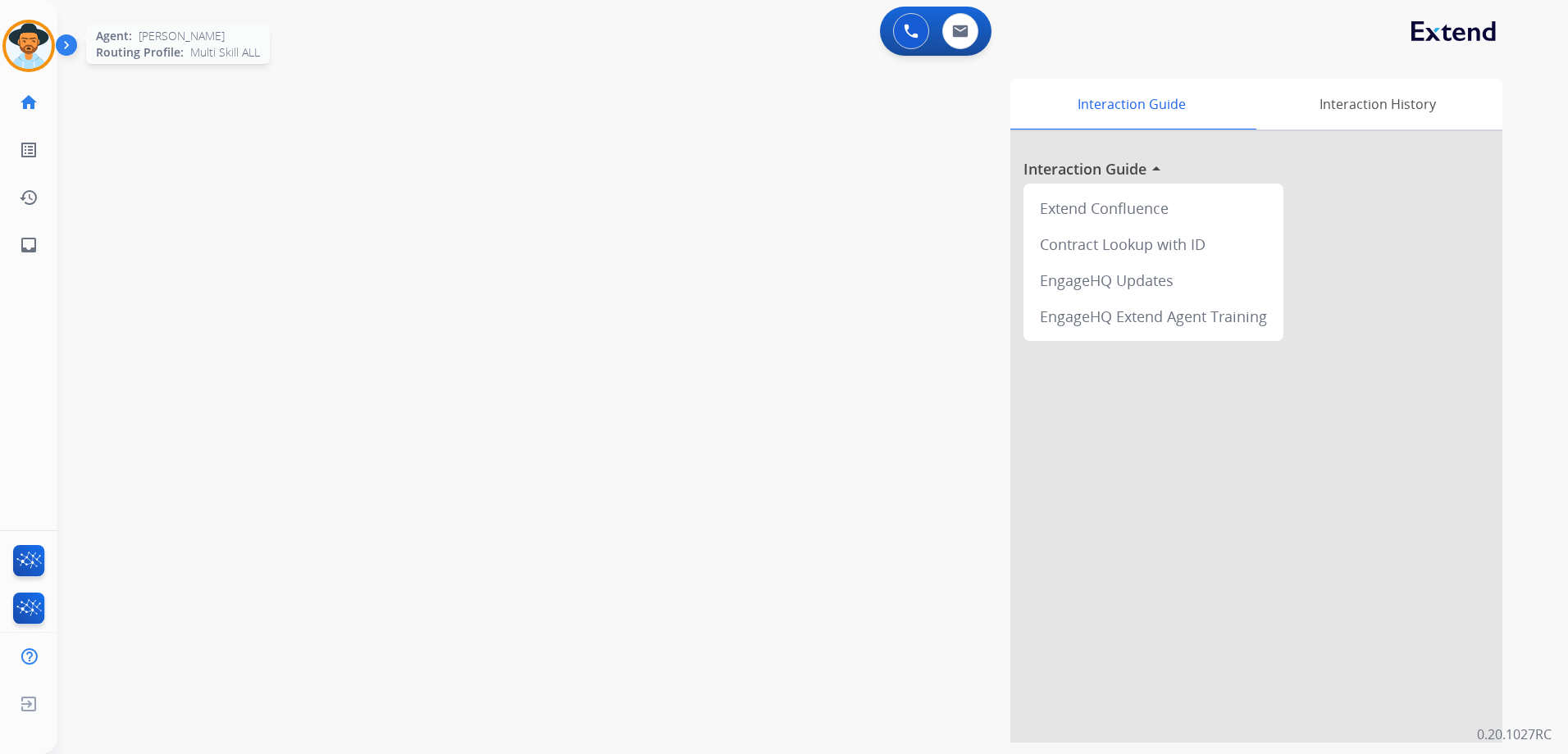
click at [26, 41] on img at bounding box center [28, 46] width 46 height 46
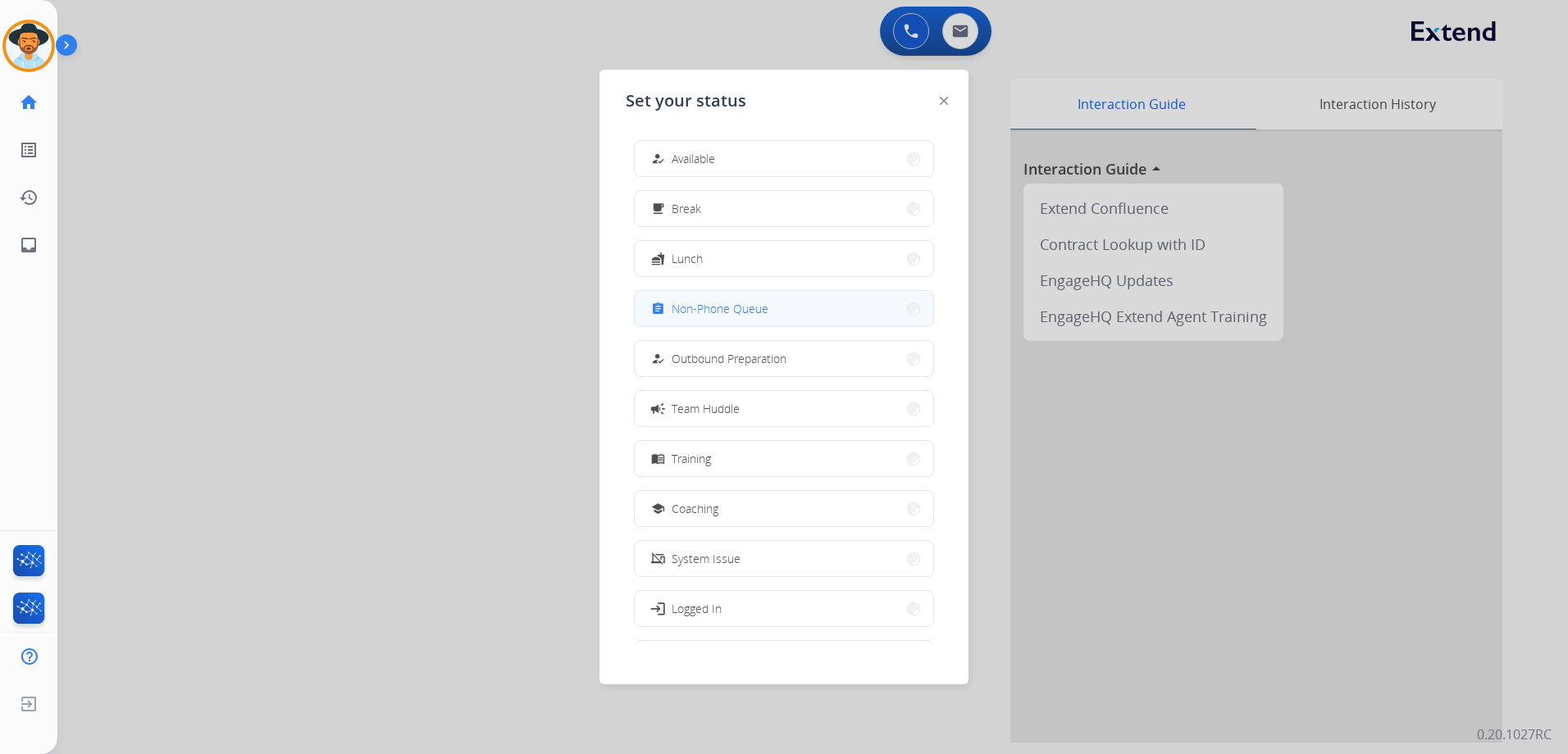
click at [784, 308] on button "assignment Non-Phone Queue" at bounding box center [784, 309] width 299 height 36
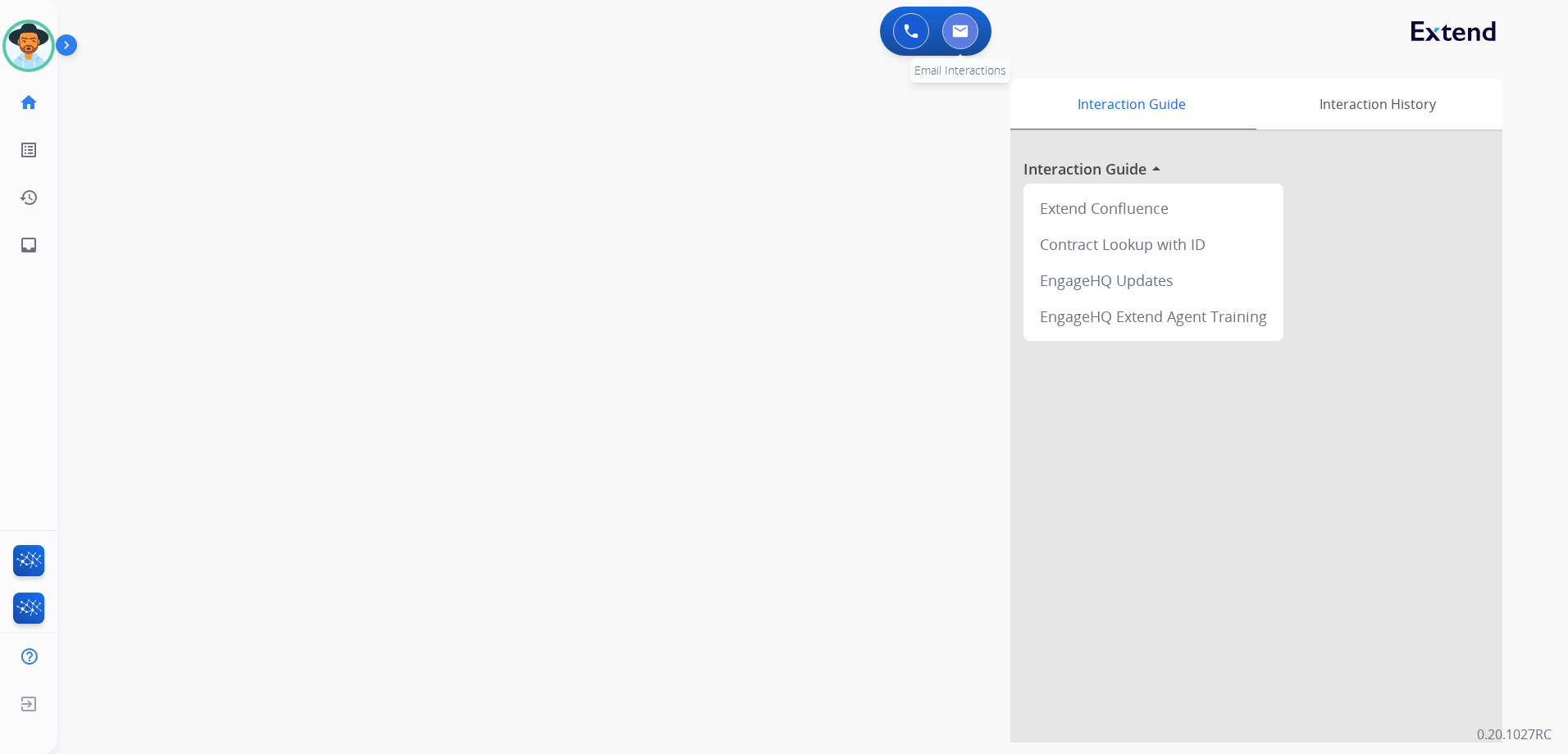
click at [970, 31] on button at bounding box center [960, 31] width 36 height 36
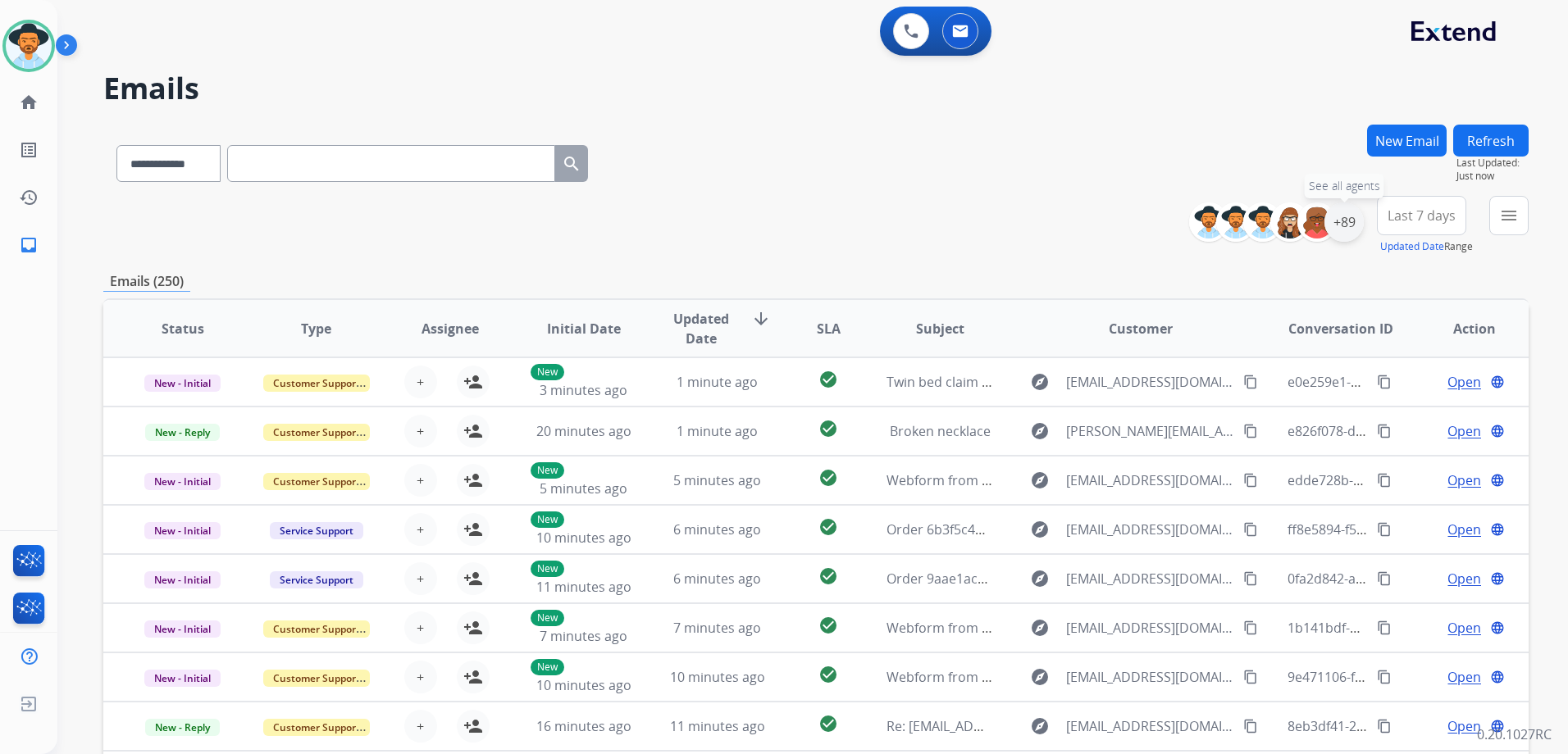
click at [1342, 219] on div "+89" at bounding box center [1344, 223] width 40 height 40
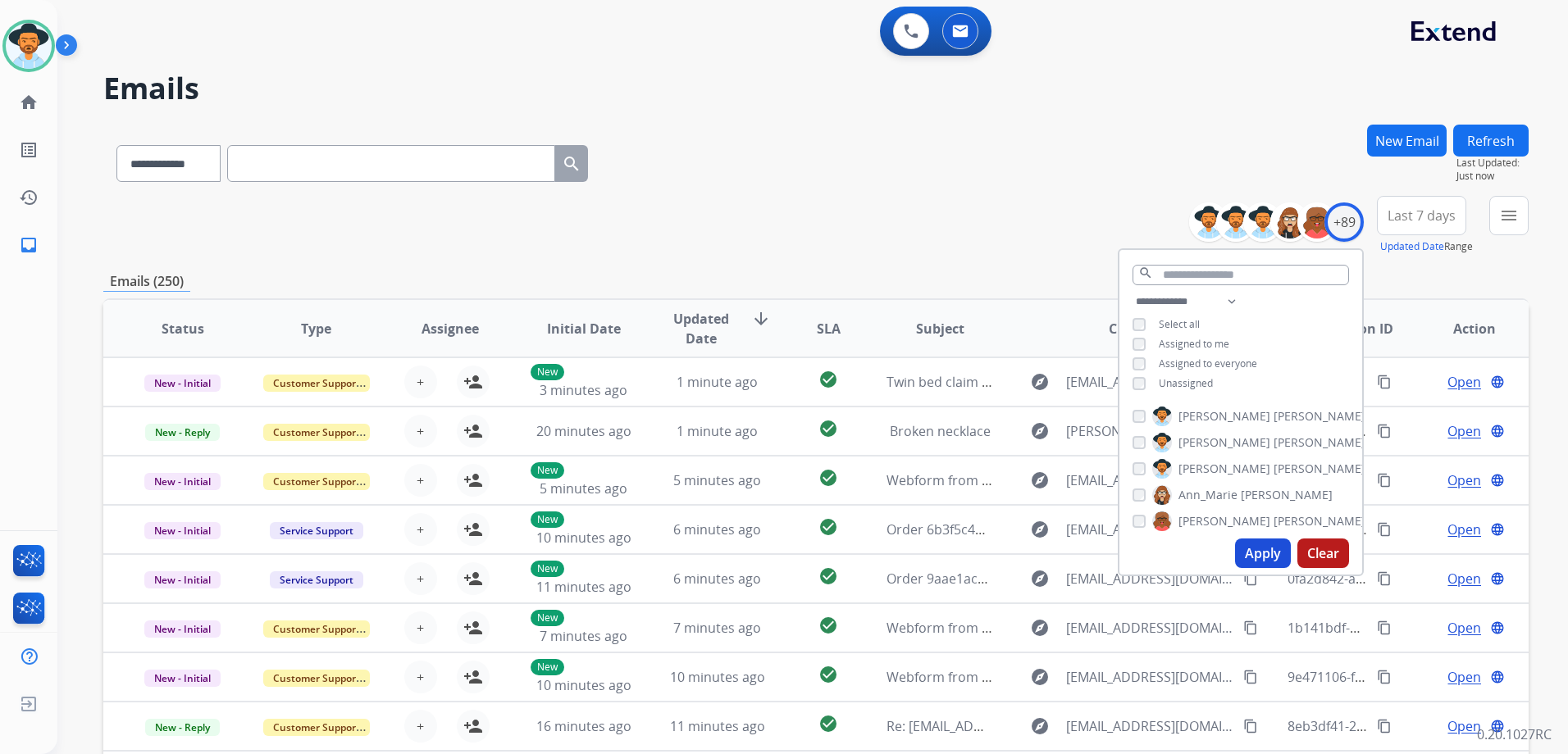
click at [1193, 381] on span "Unassigned" at bounding box center [1186, 383] width 54 height 14
click at [1262, 564] on button "Apply" at bounding box center [1263, 554] width 55 height 30
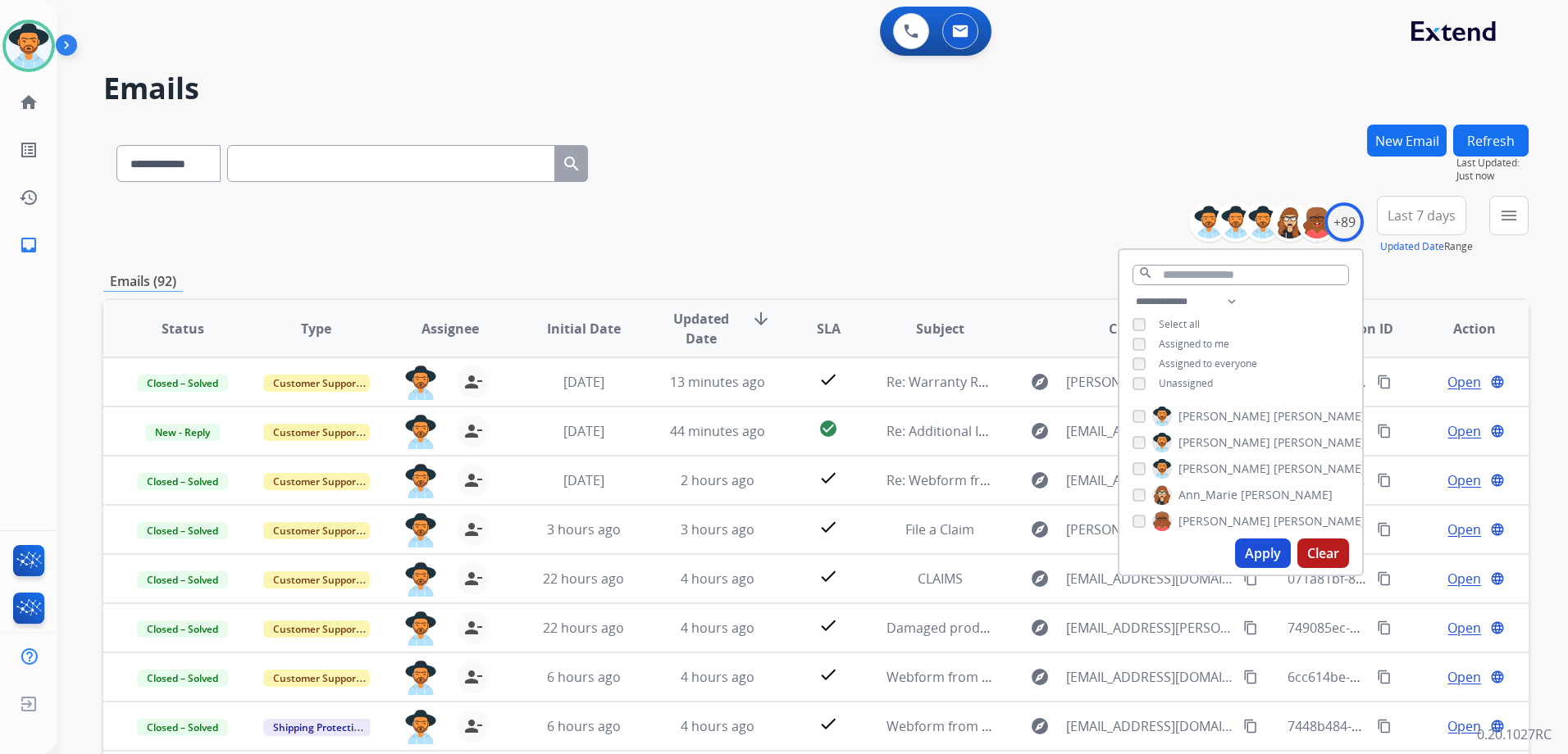
click at [908, 200] on div "**********" at bounding box center [816, 225] width 1426 height 59
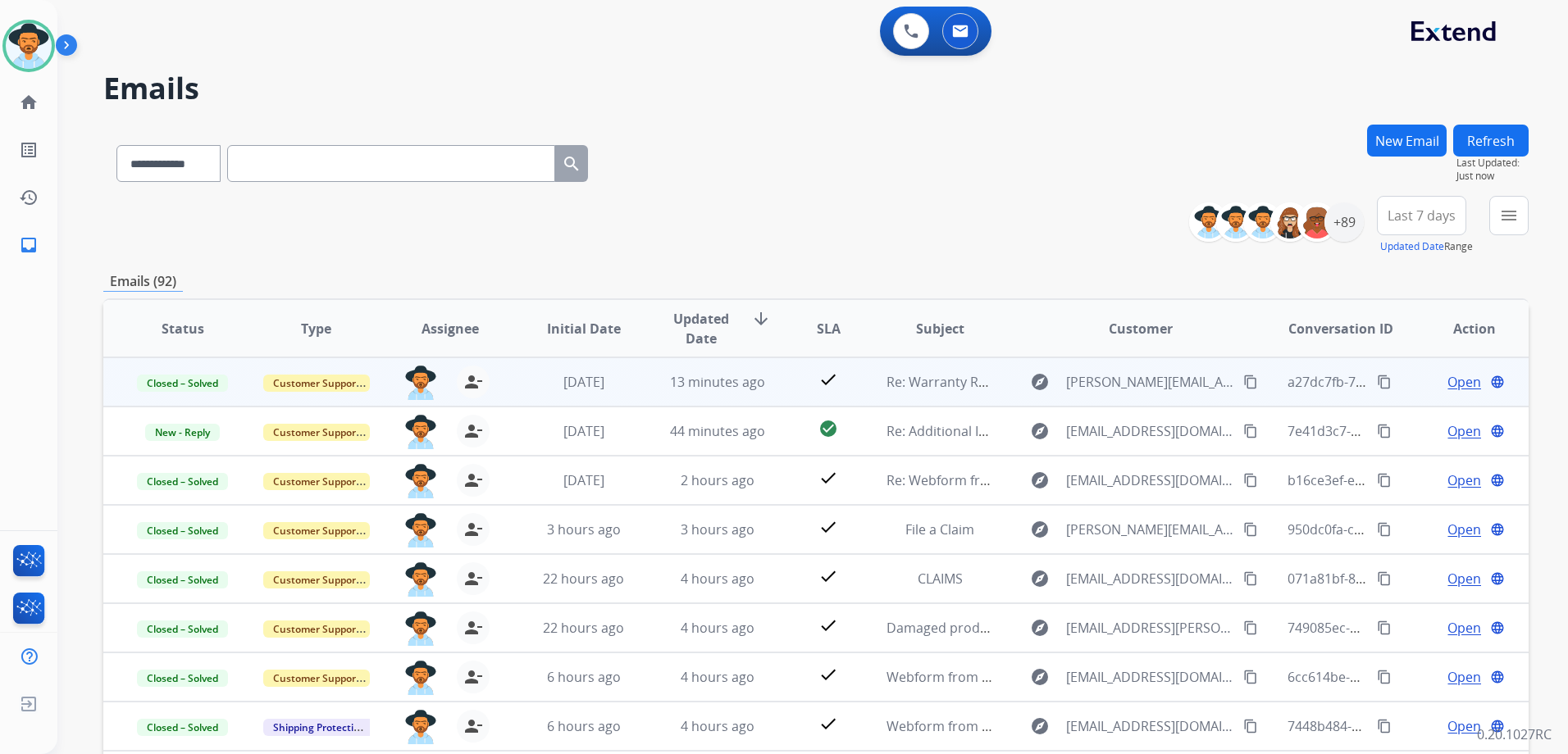
click at [1395, 377] on td "Open language" at bounding box center [1461, 382] width 133 height 49
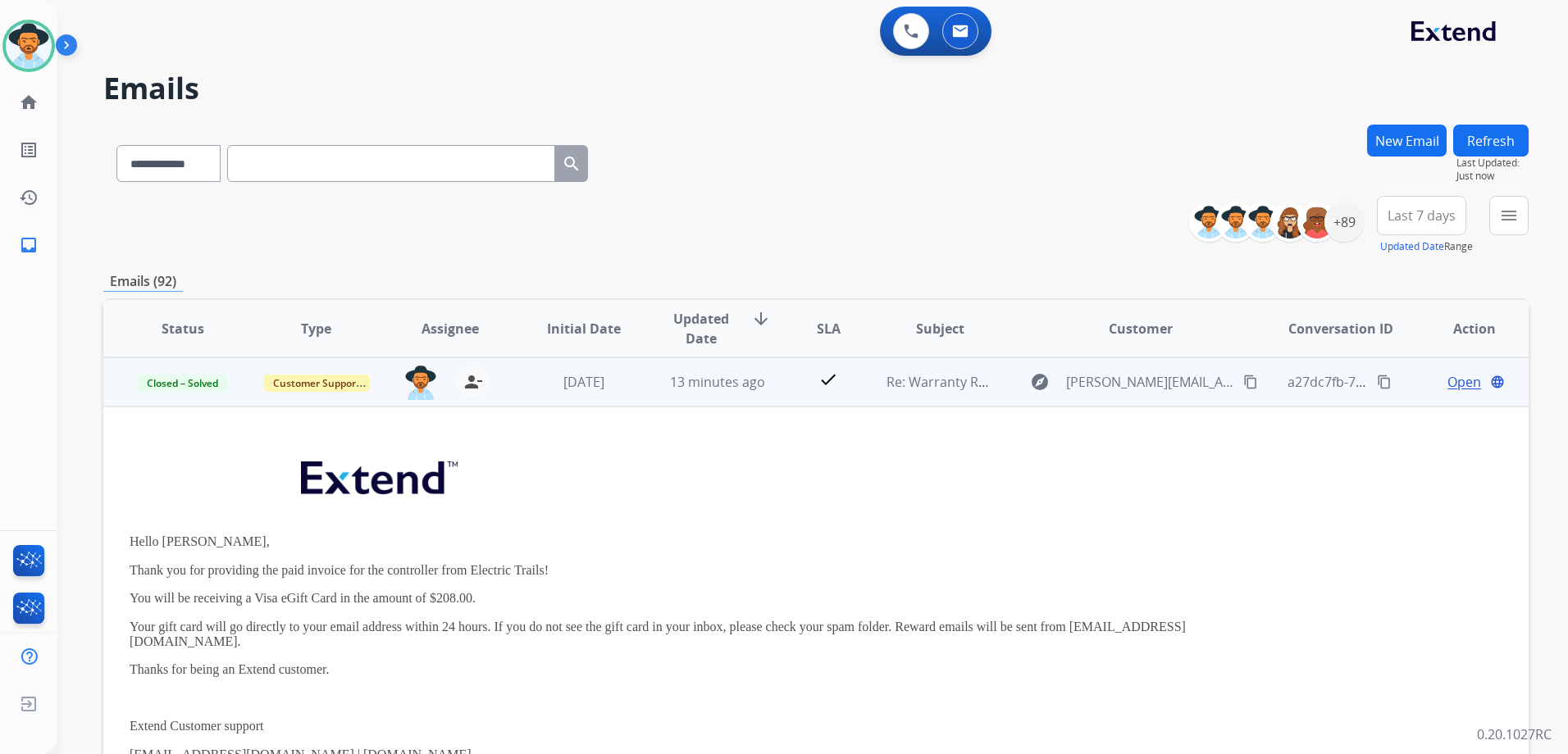
click at [1403, 386] on td "Open language" at bounding box center [1461, 382] width 133 height 49
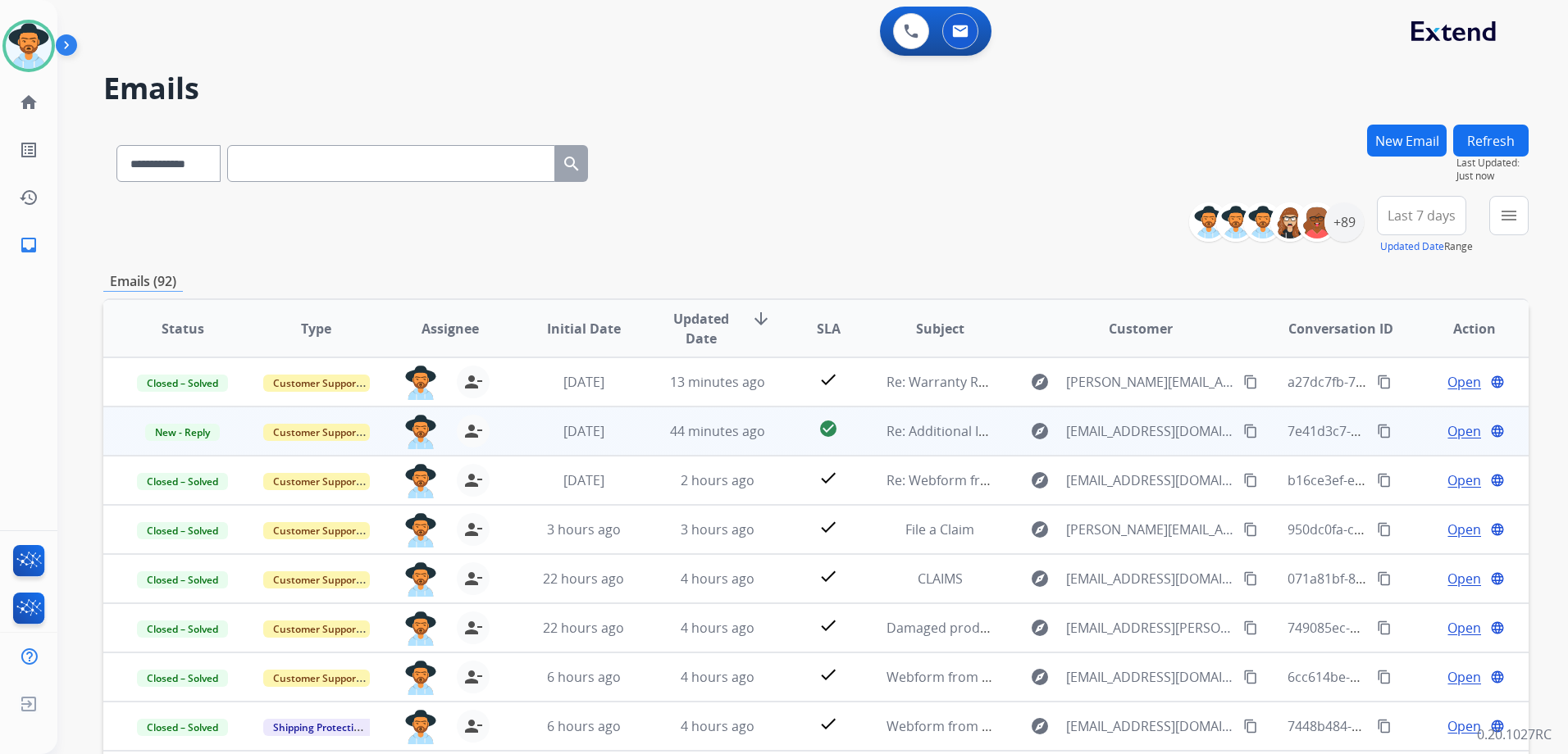
click at [1407, 425] on td "Open language" at bounding box center [1461, 430] width 133 height 49
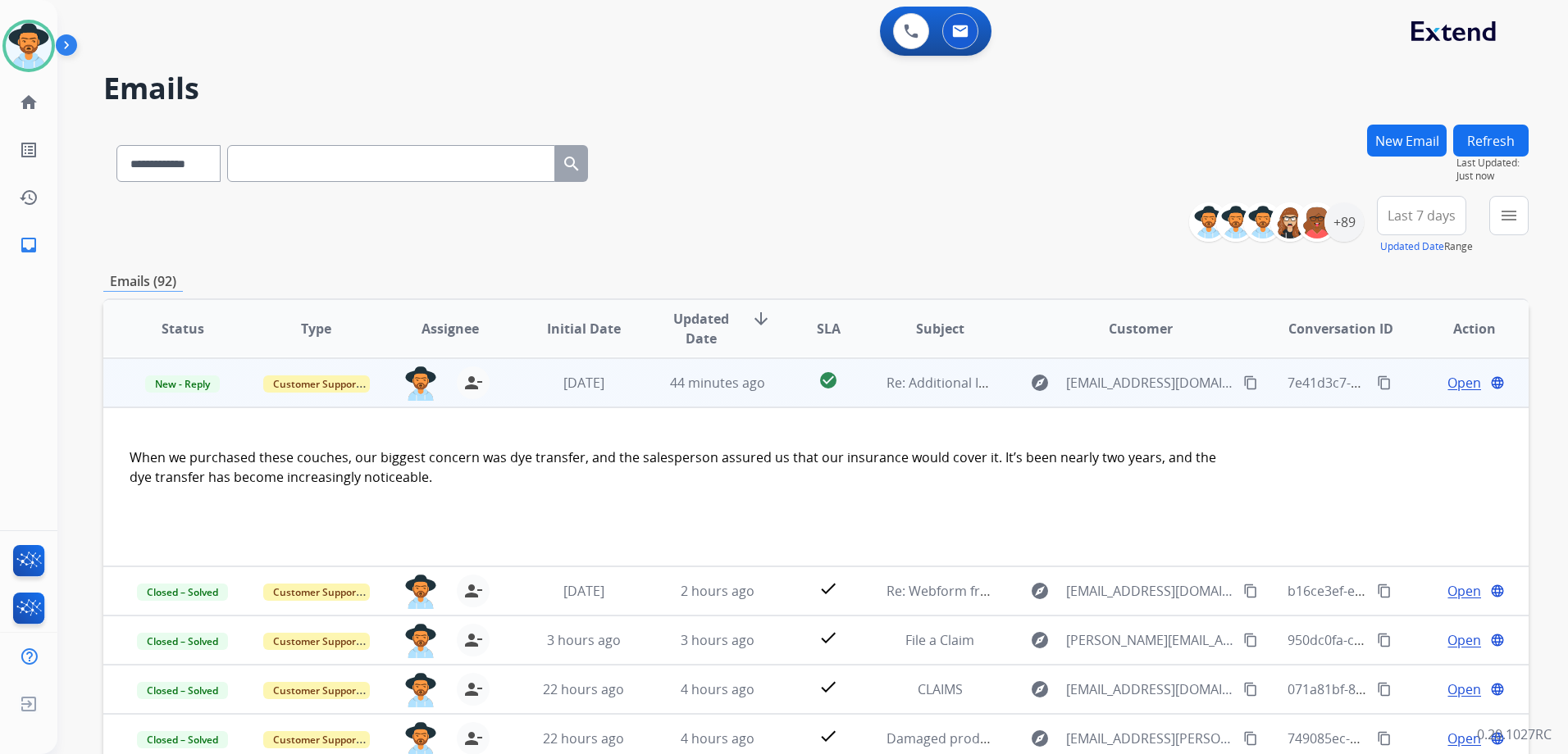
scroll to position [49, 0]
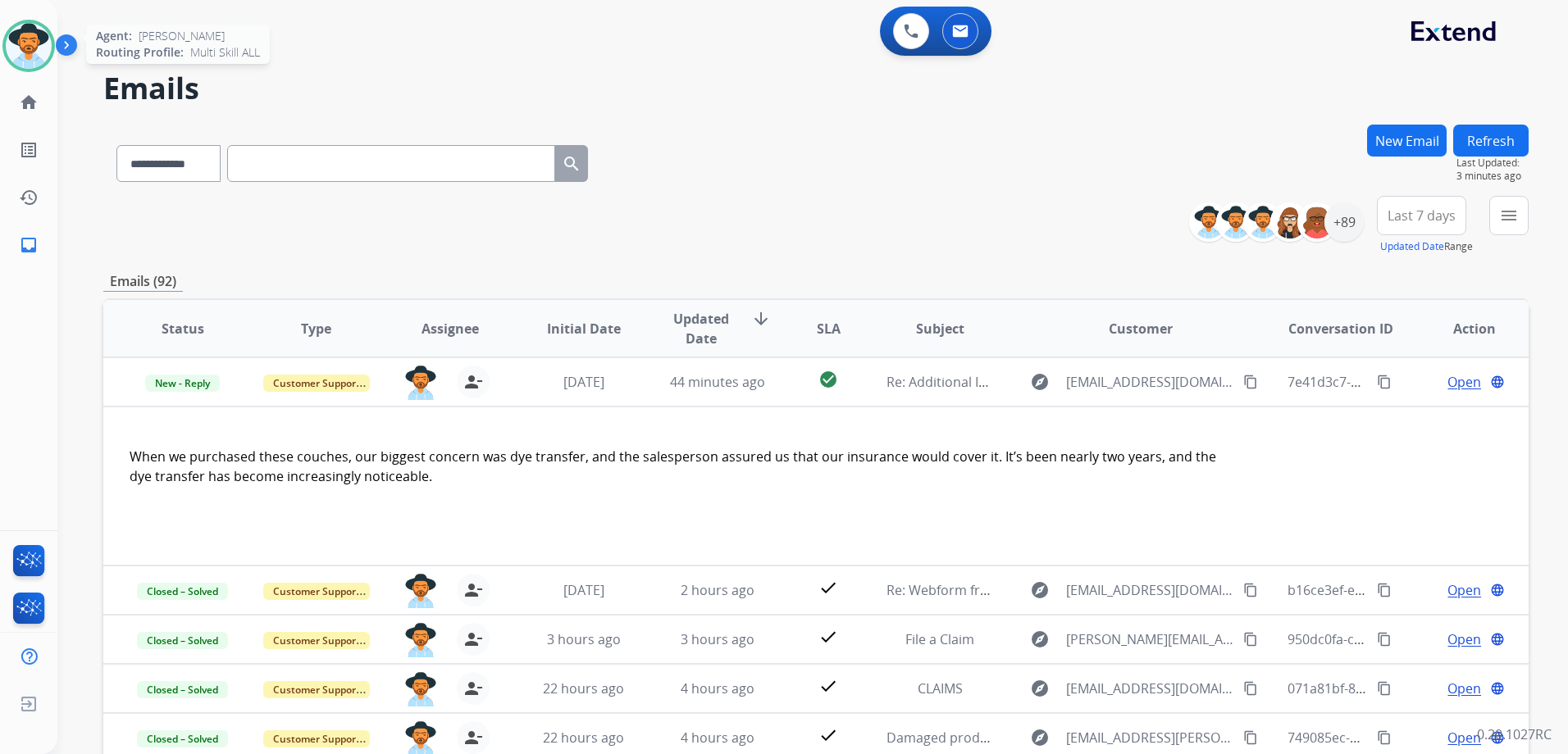
click at [23, 40] on img at bounding box center [28, 46] width 46 height 46
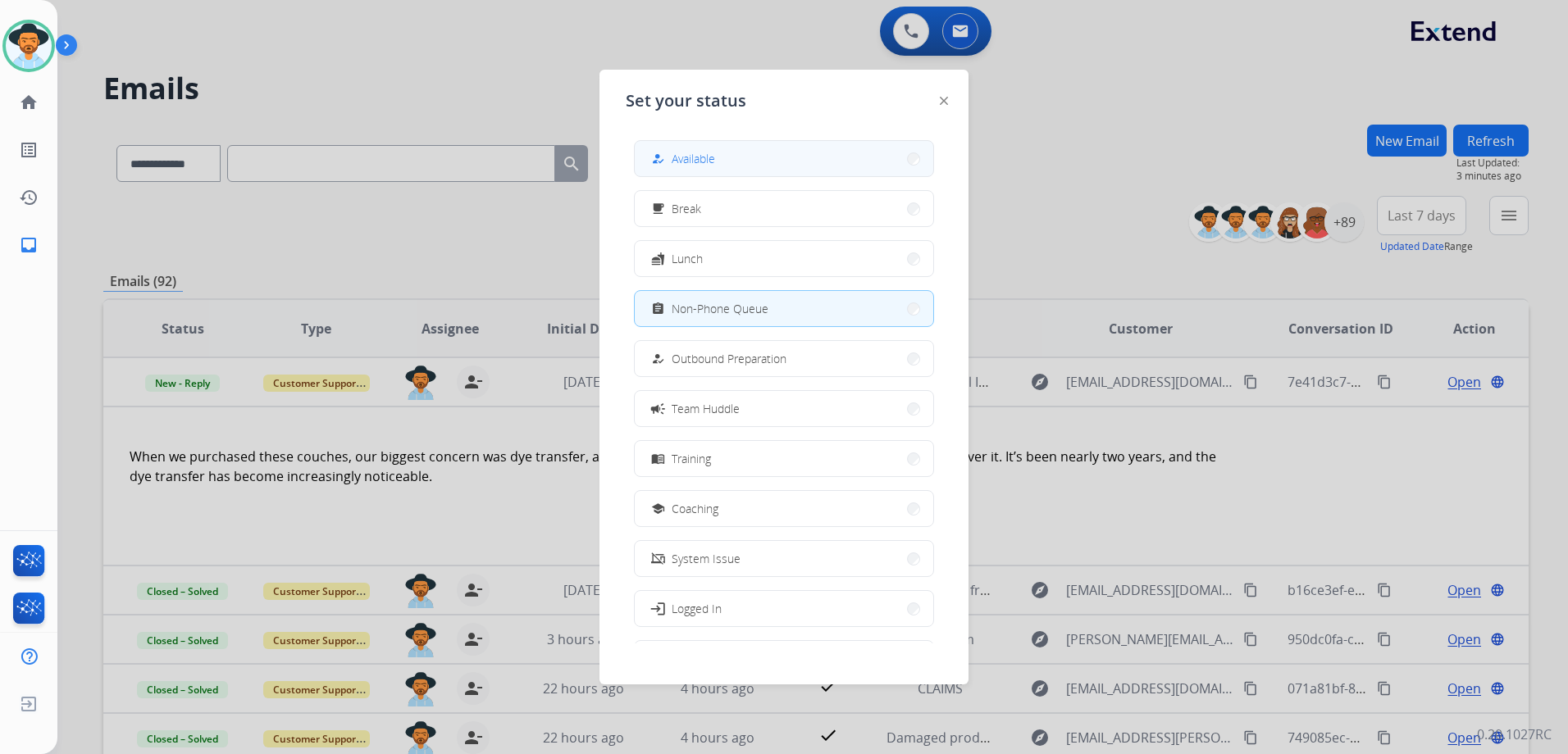
click at [786, 155] on button "how_to_reg Available" at bounding box center [784, 158] width 299 height 36
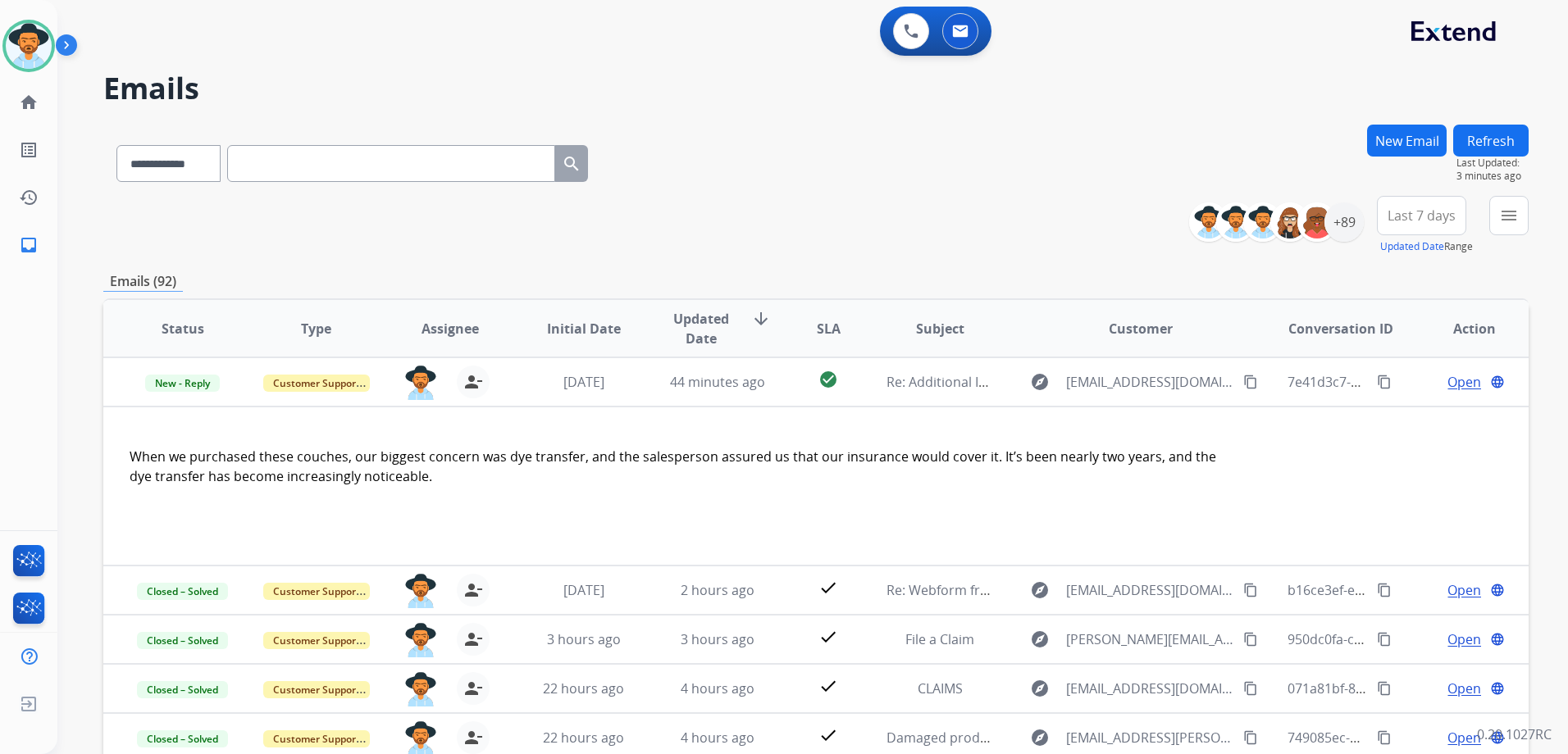
drag, startPoint x: 34, startPoint y: 40, endPoint x: 65, endPoint y: 39, distance: 31.0
click at [34, 40] on img at bounding box center [28, 46] width 46 height 46
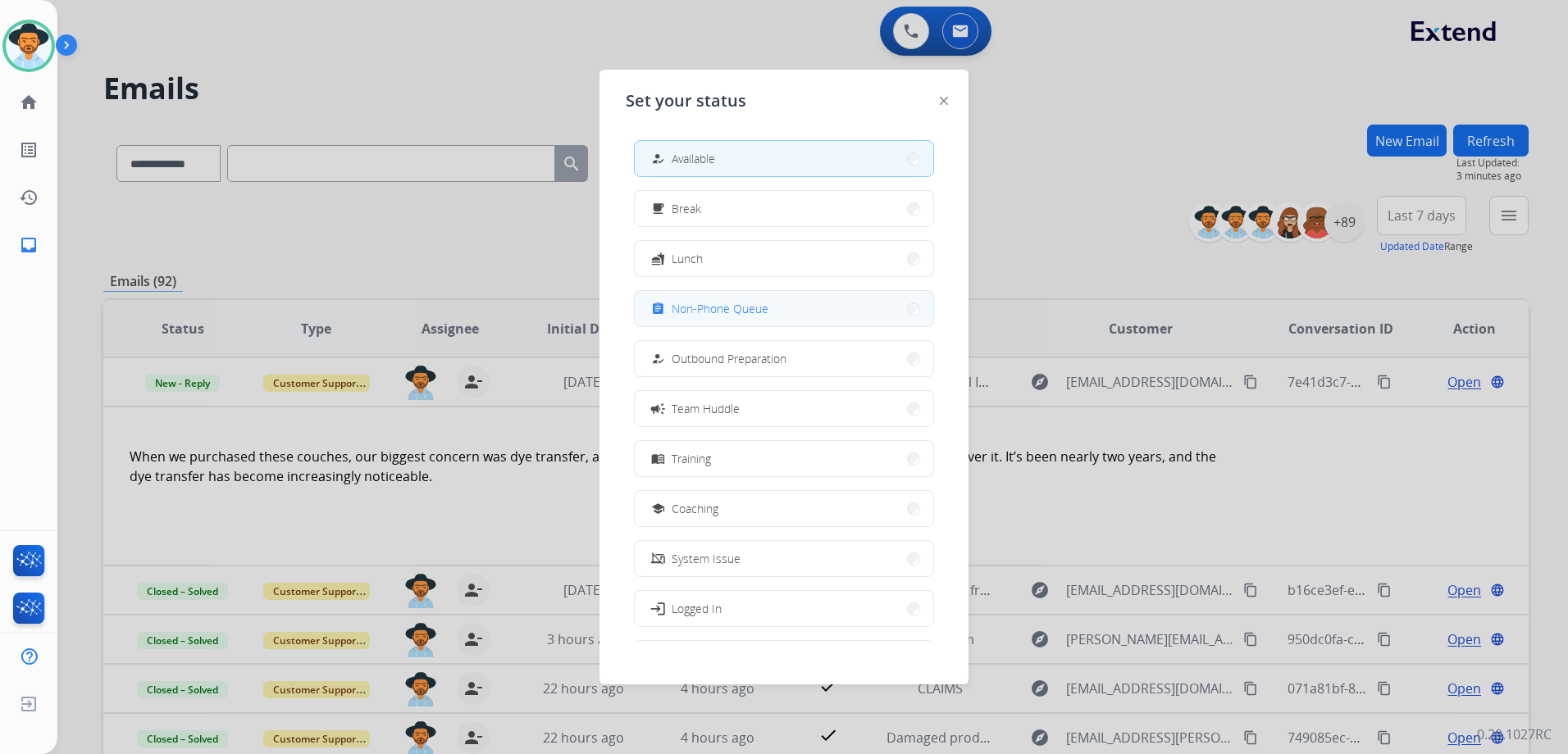
click at [765, 315] on span "Non-Phone Queue" at bounding box center [719, 309] width 97 height 17
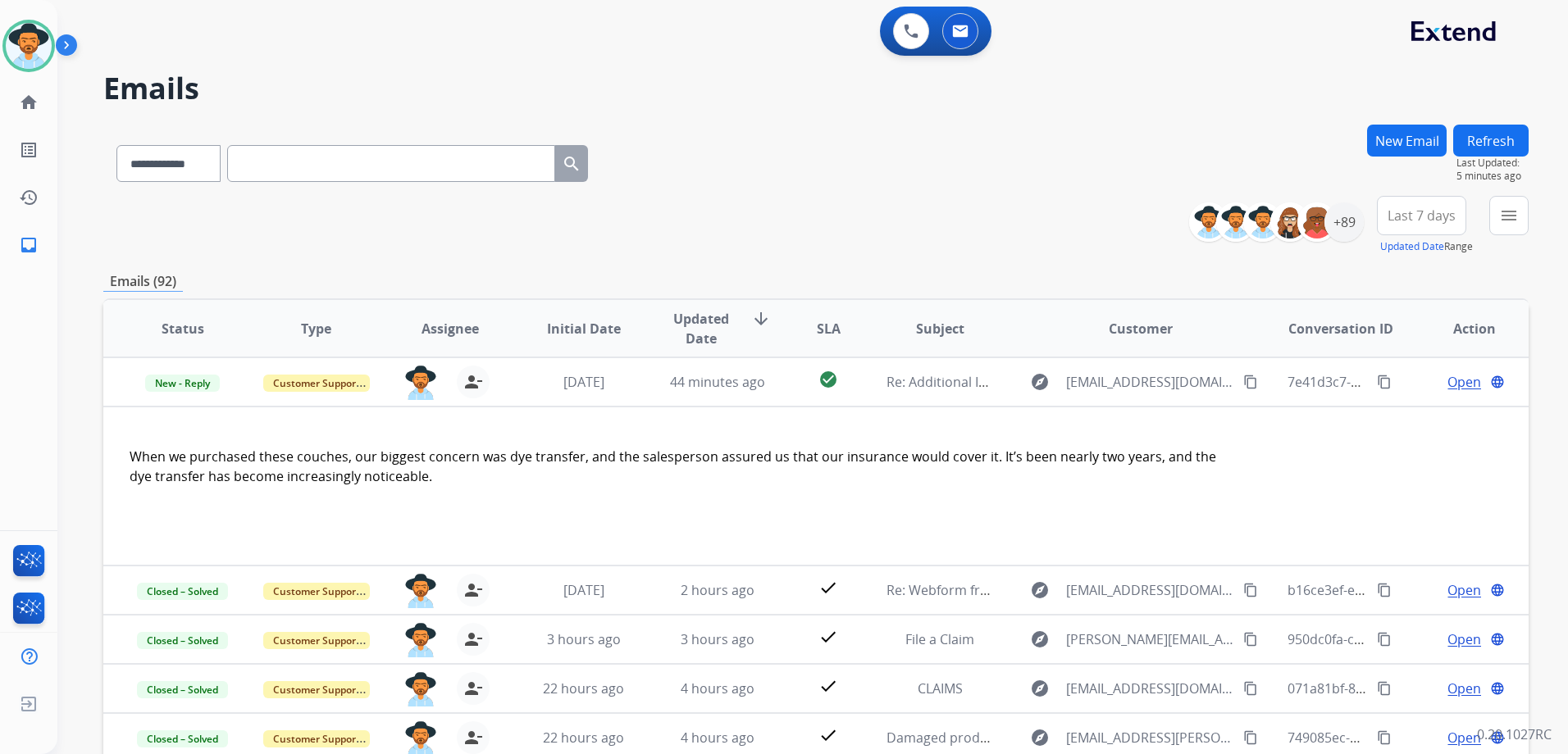
click at [1401, 381] on td "Open language" at bounding box center [1461, 382] width 133 height 49
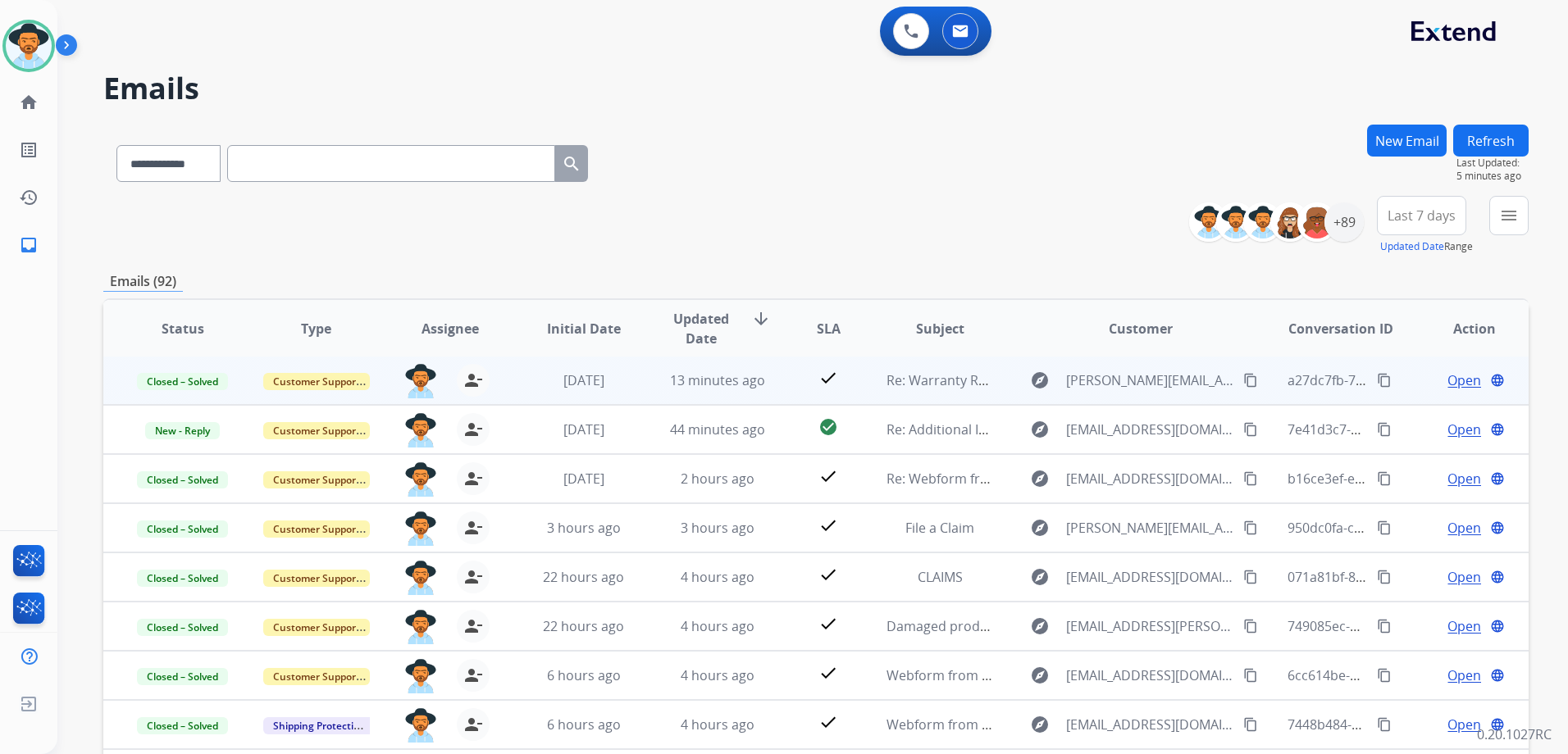
scroll to position [2, 0]
click at [1401, 382] on td "Open language" at bounding box center [1461, 380] width 133 height 49
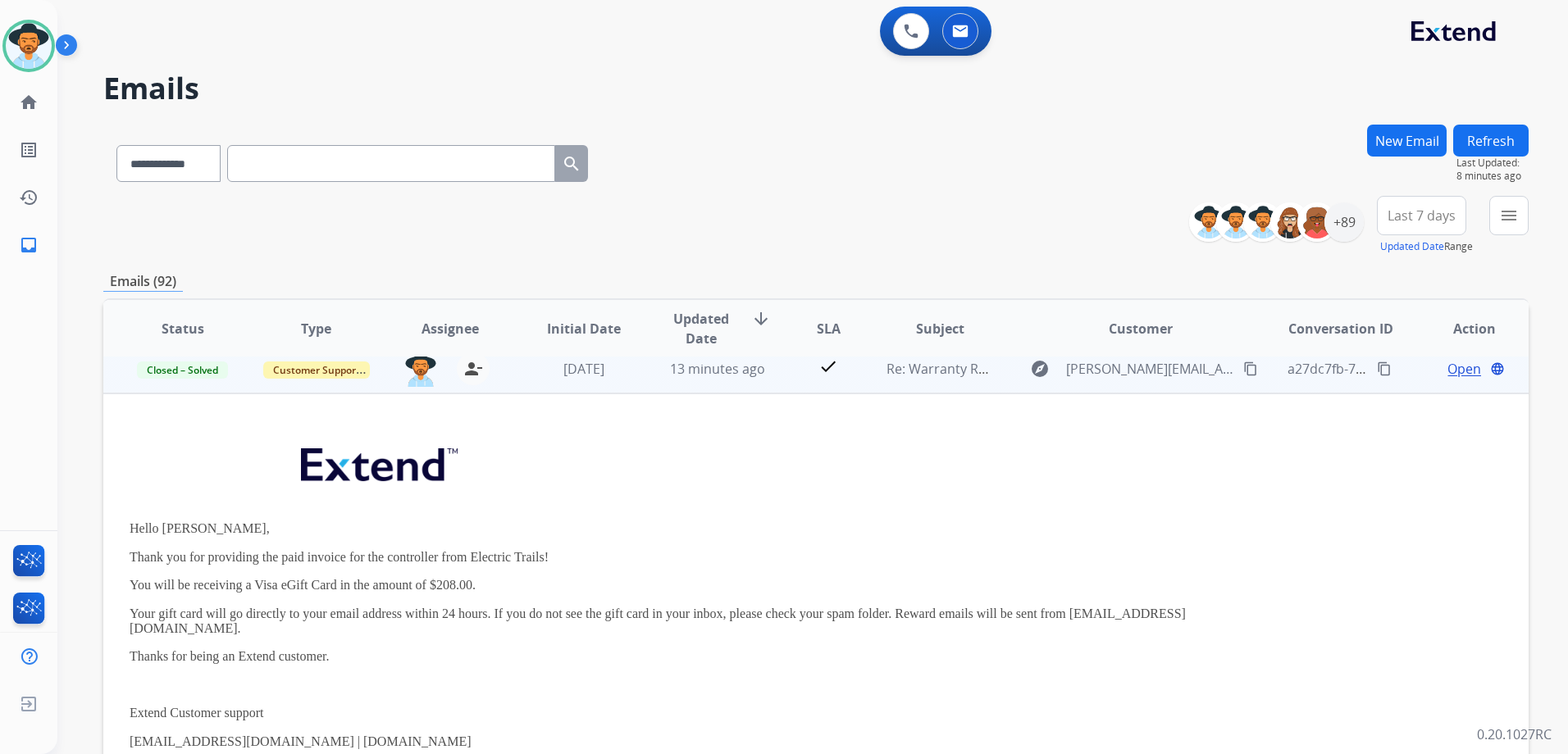
scroll to position [0, 0]
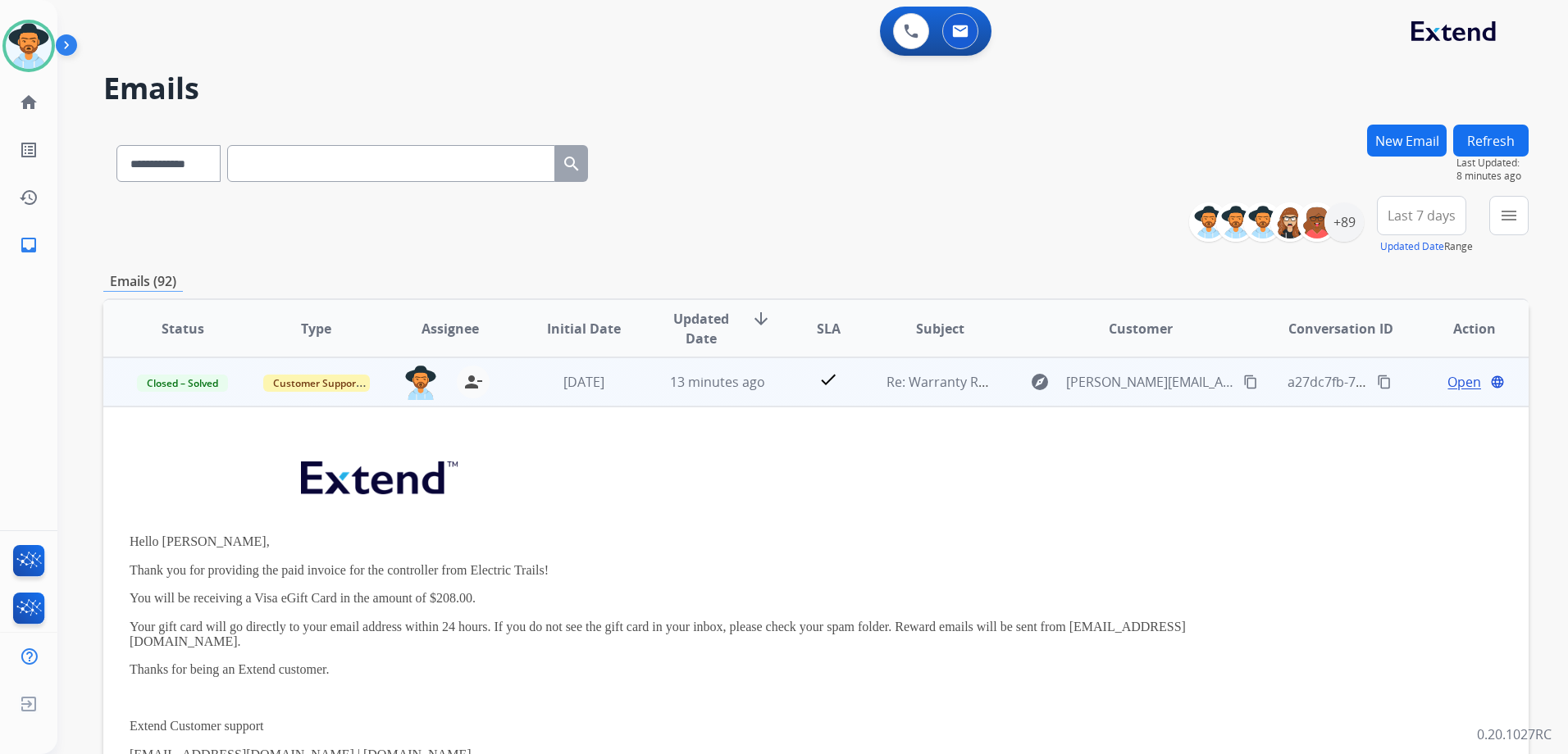
click at [1402, 382] on td "Open language" at bounding box center [1461, 382] width 133 height 49
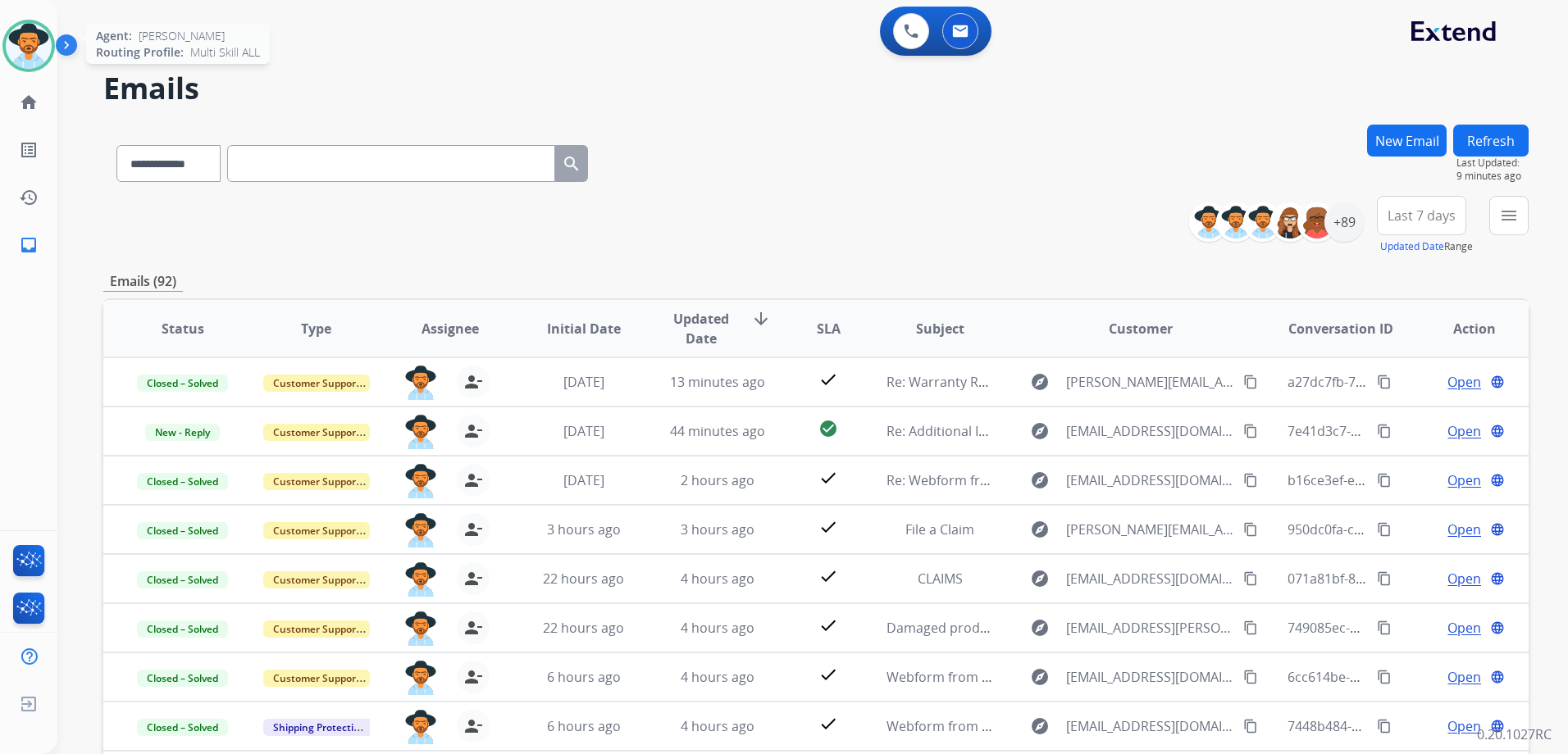
click at [18, 44] on img at bounding box center [28, 46] width 46 height 46
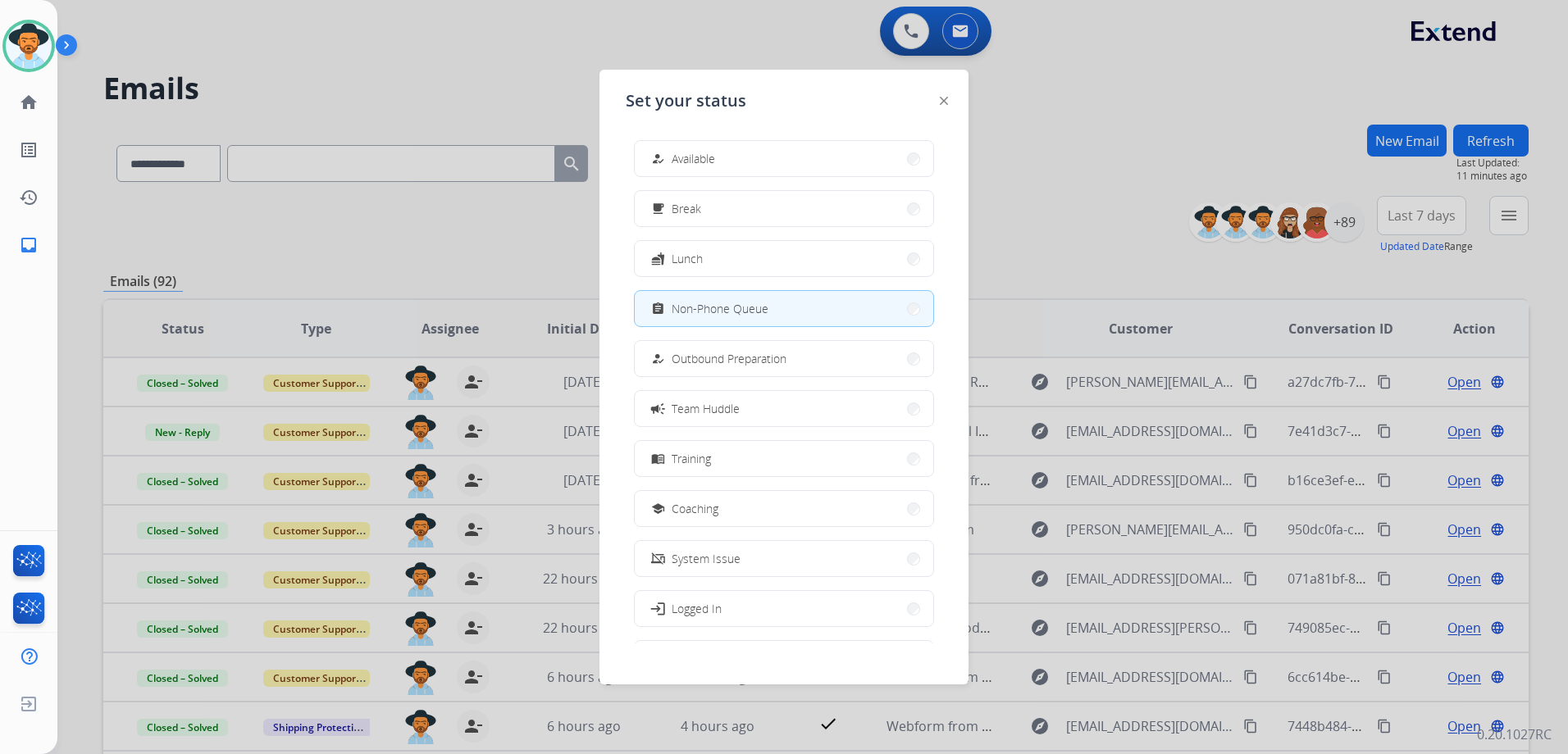
drag, startPoint x: 1109, startPoint y: 196, endPoint x: 1080, endPoint y: 168, distance: 40.3
click at [1109, 197] on div at bounding box center [784, 377] width 1568 height 754
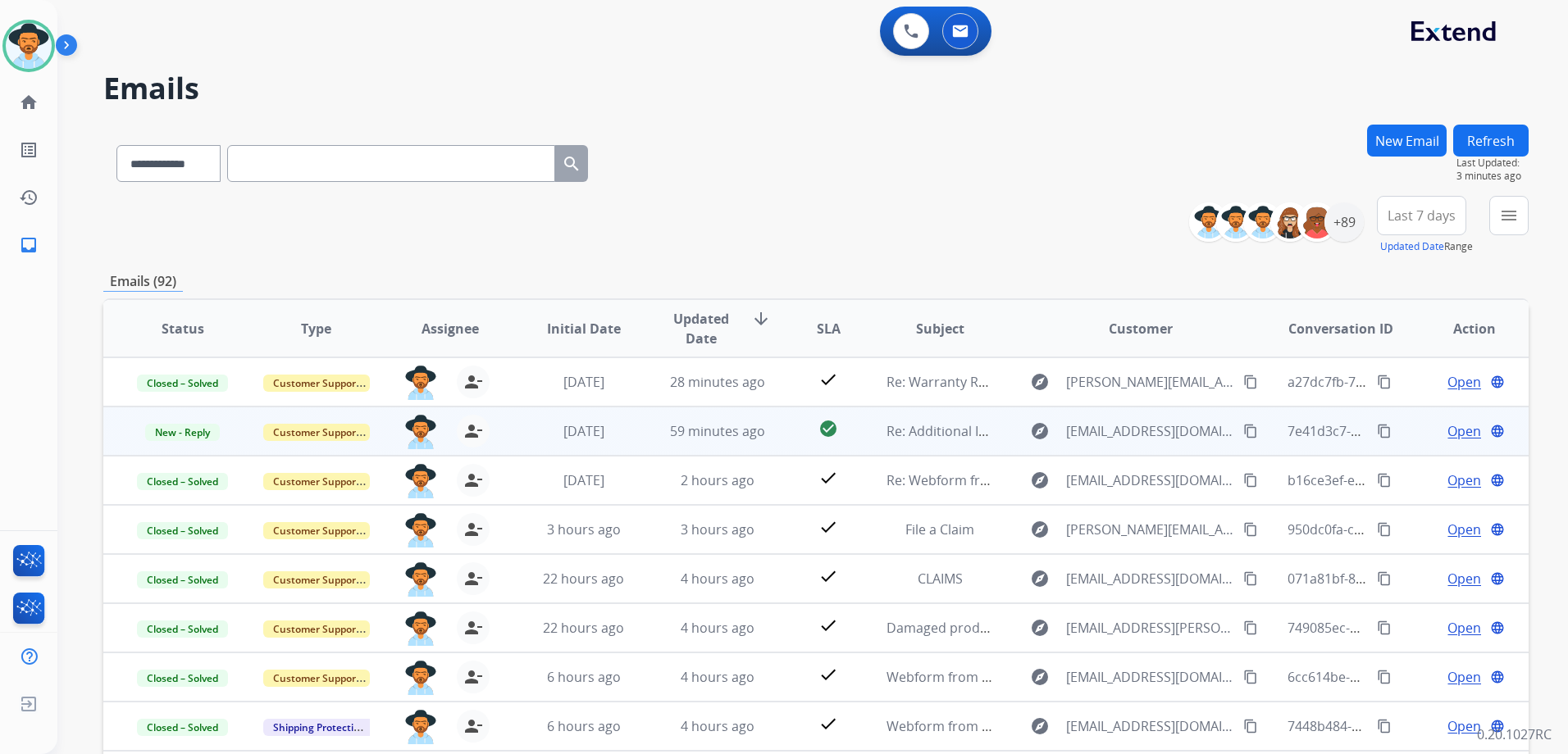
click at [1405, 438] on td "Open language" at bounding box center [1461, 430] width 133 height 49
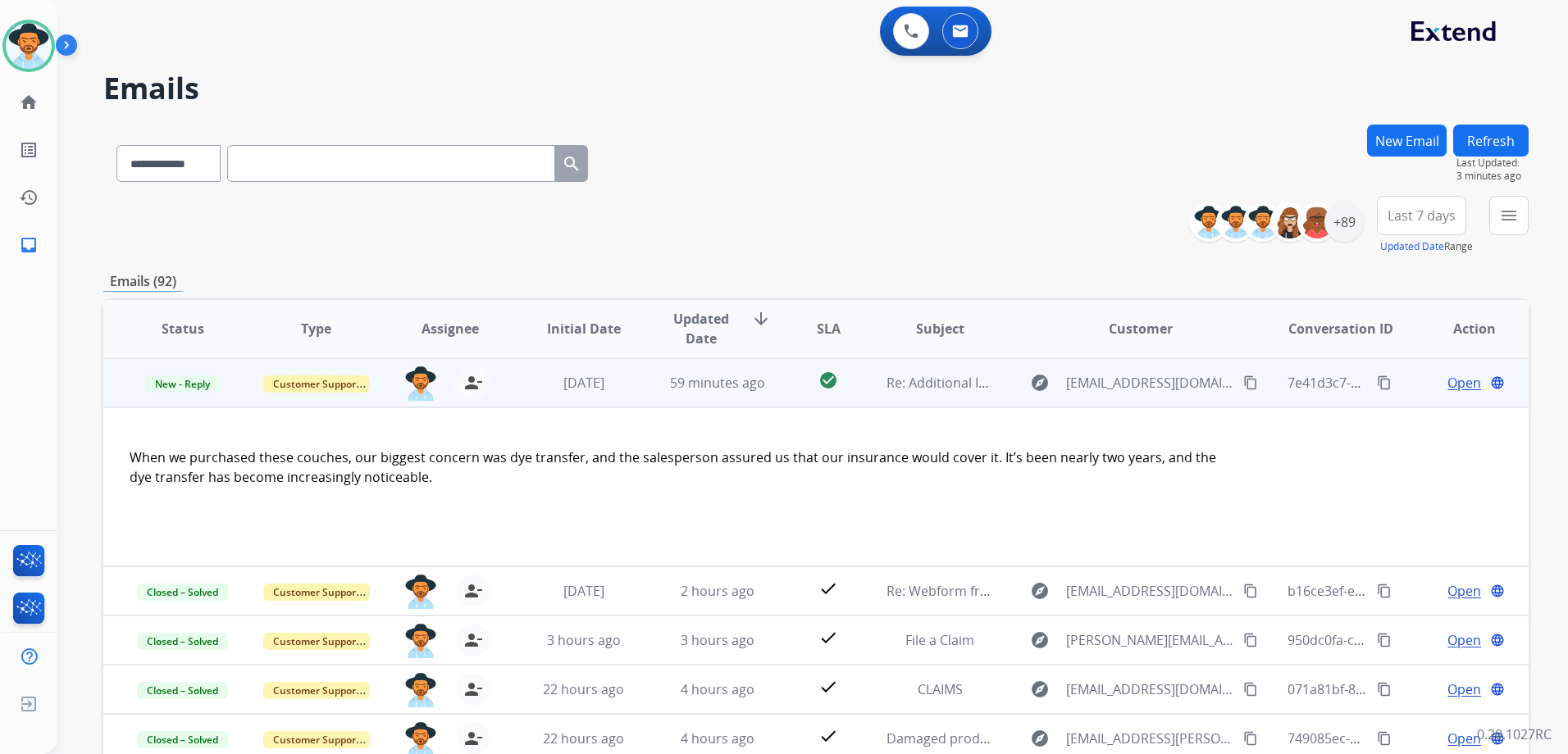
scroll to position [49, 0]
click at [1399, 388] on td "Open language" at bounding box center [1461, 382] width 133 height 49
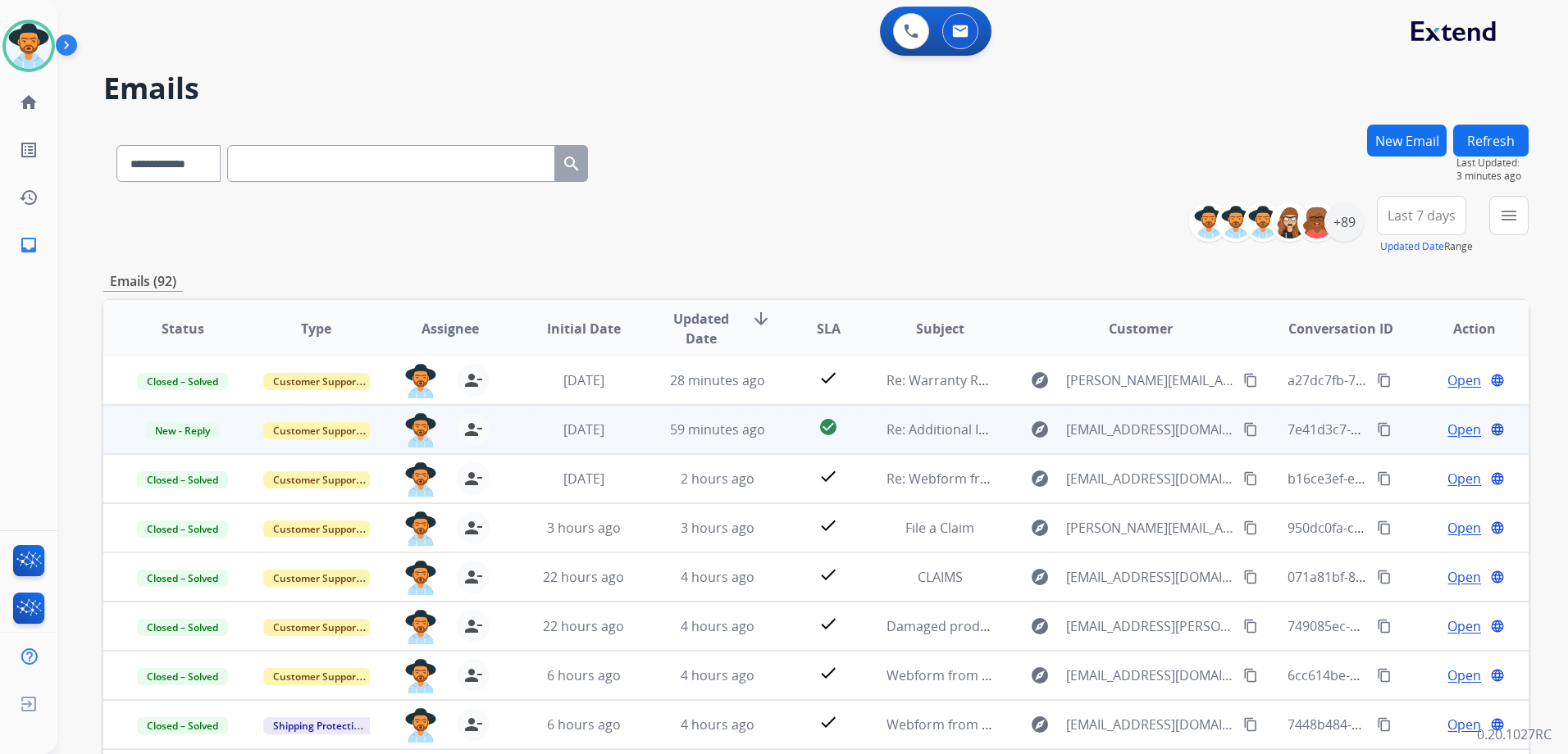
scroll to position [2, 0]
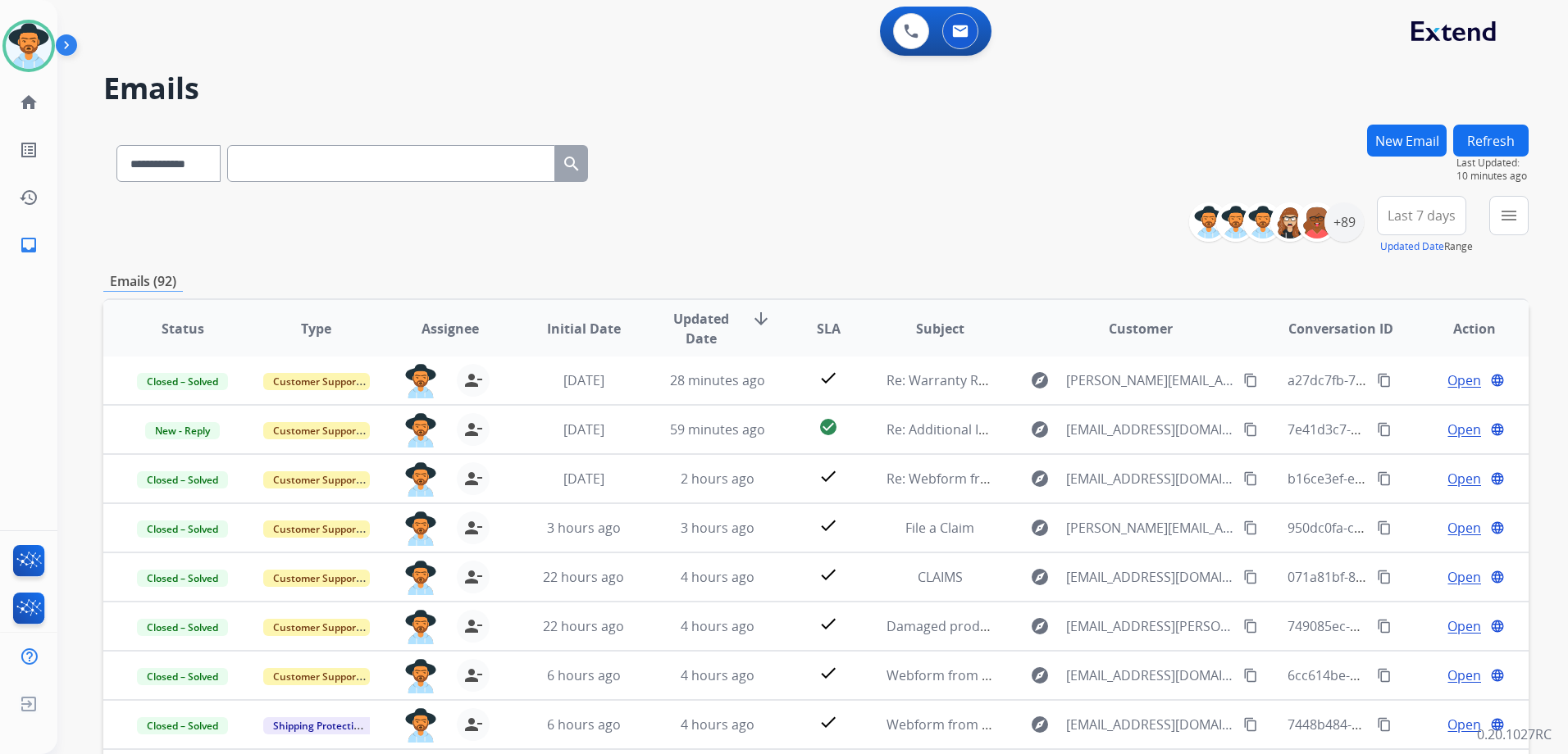
drag, startPoint x: 42, startPoint y: 51, endPoint x: 70, endPoint y: 53, distance: 28.1
click at [42, 51] on img at bounding box center [28, 46] width 46 height 46
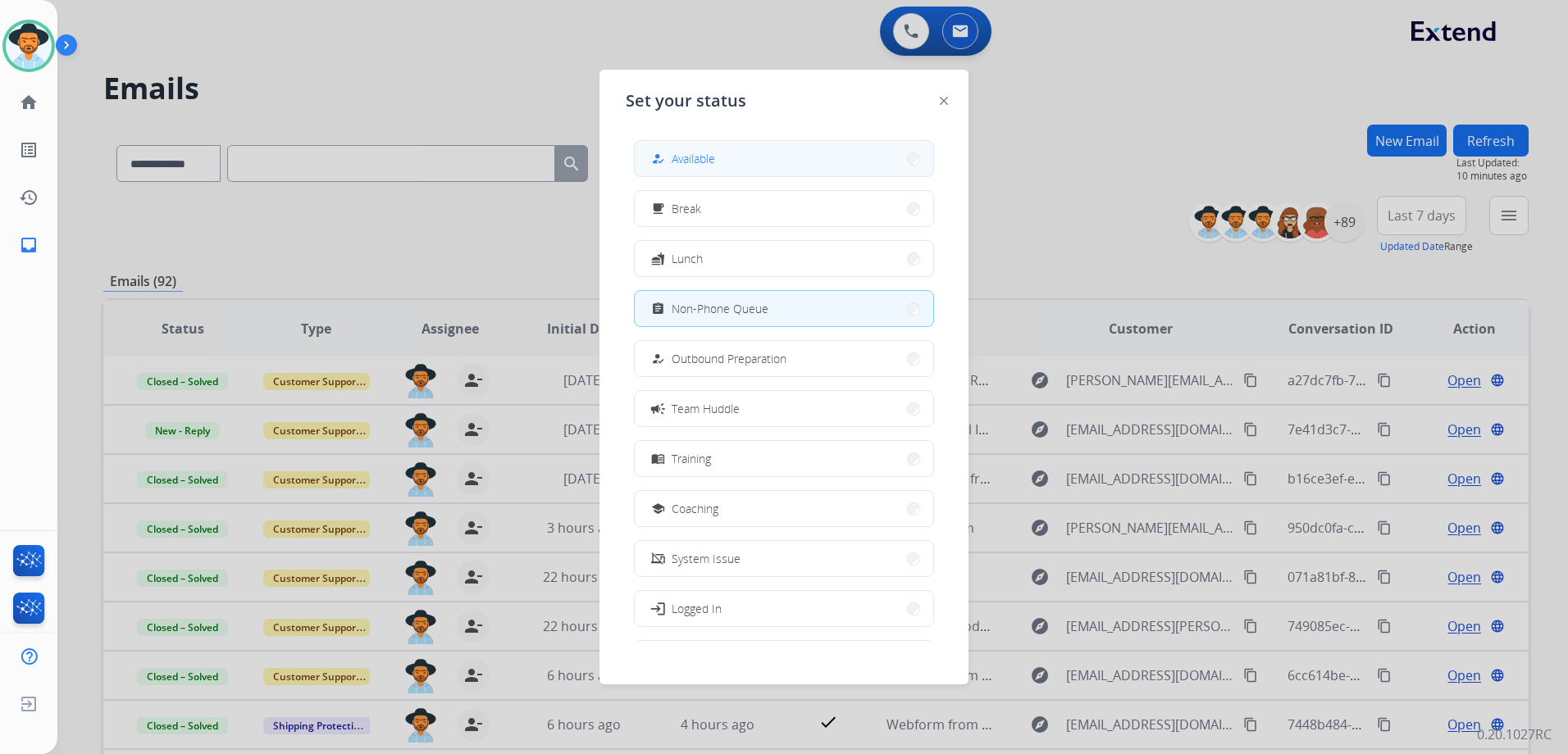
click at [701, 152] on span "Available" at bounding box center [693, 158] width 44 height 17
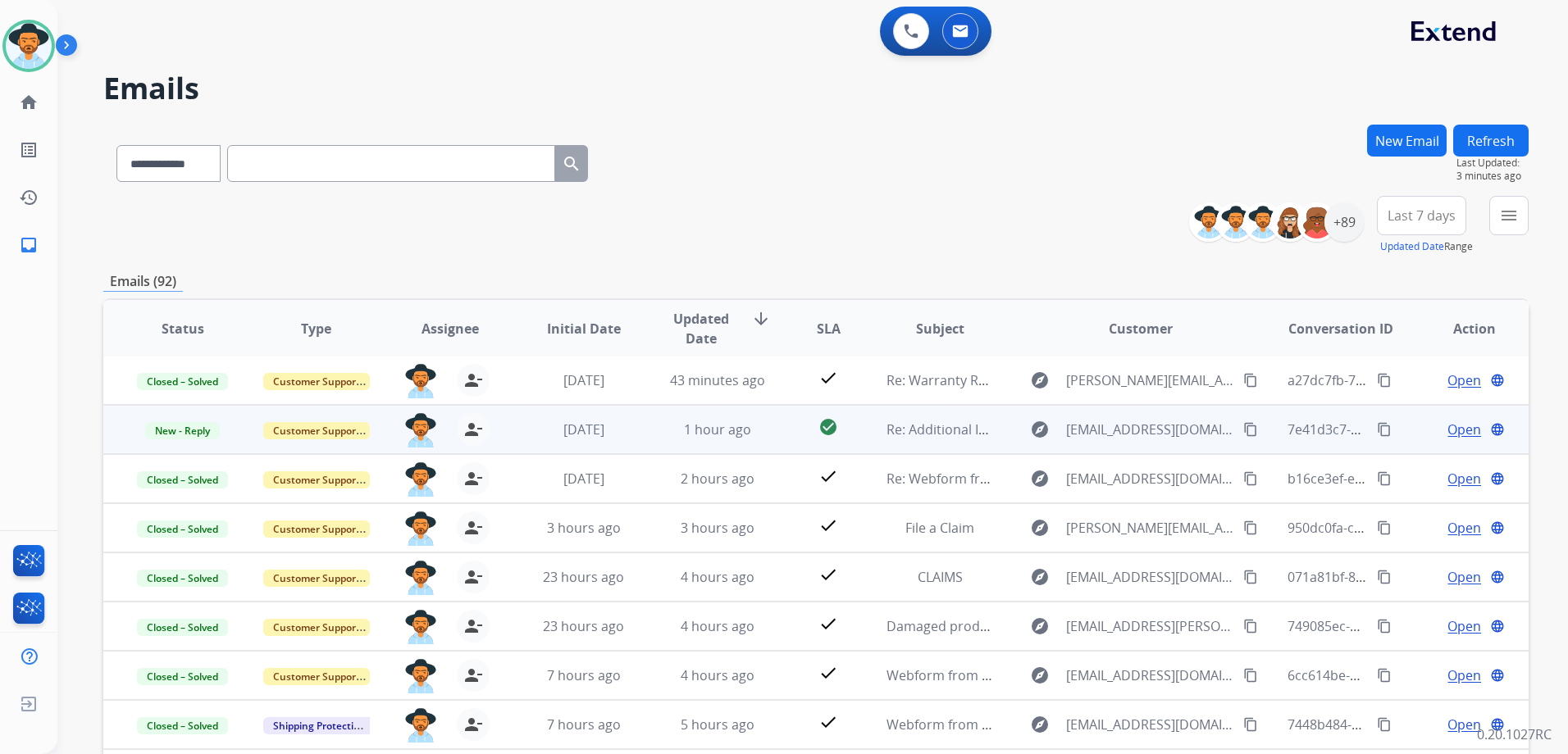
click at [1421, 435] on div "Open language" at bounding box center [1474, 430] width 107 height 20
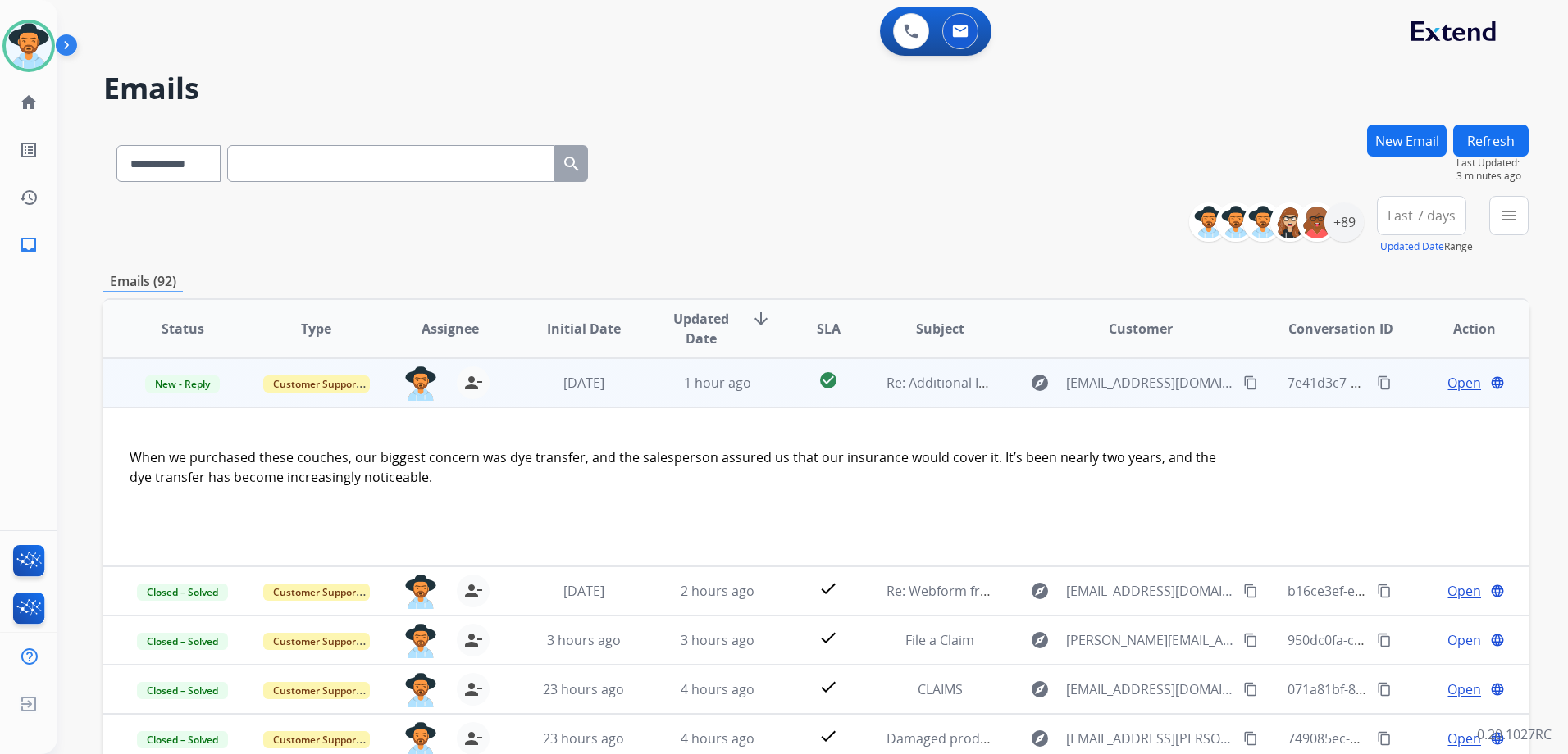
scroll to position [49, 0]
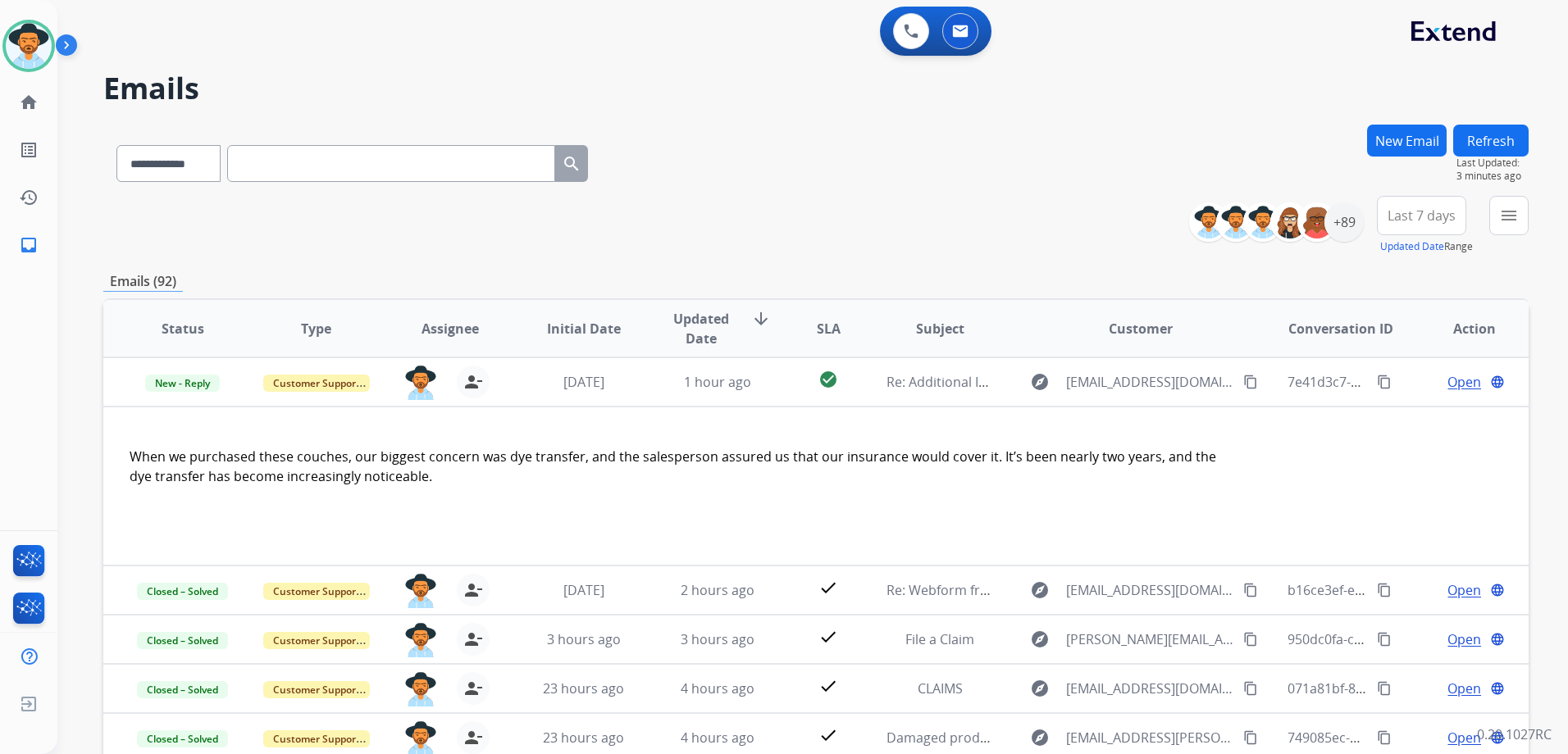
click at [0, 37] on html "**********" at bounding box center [784, 377] width 1568 height 754
click at [31, 44] on img at bounding box center [28, 46] width 46 height 46
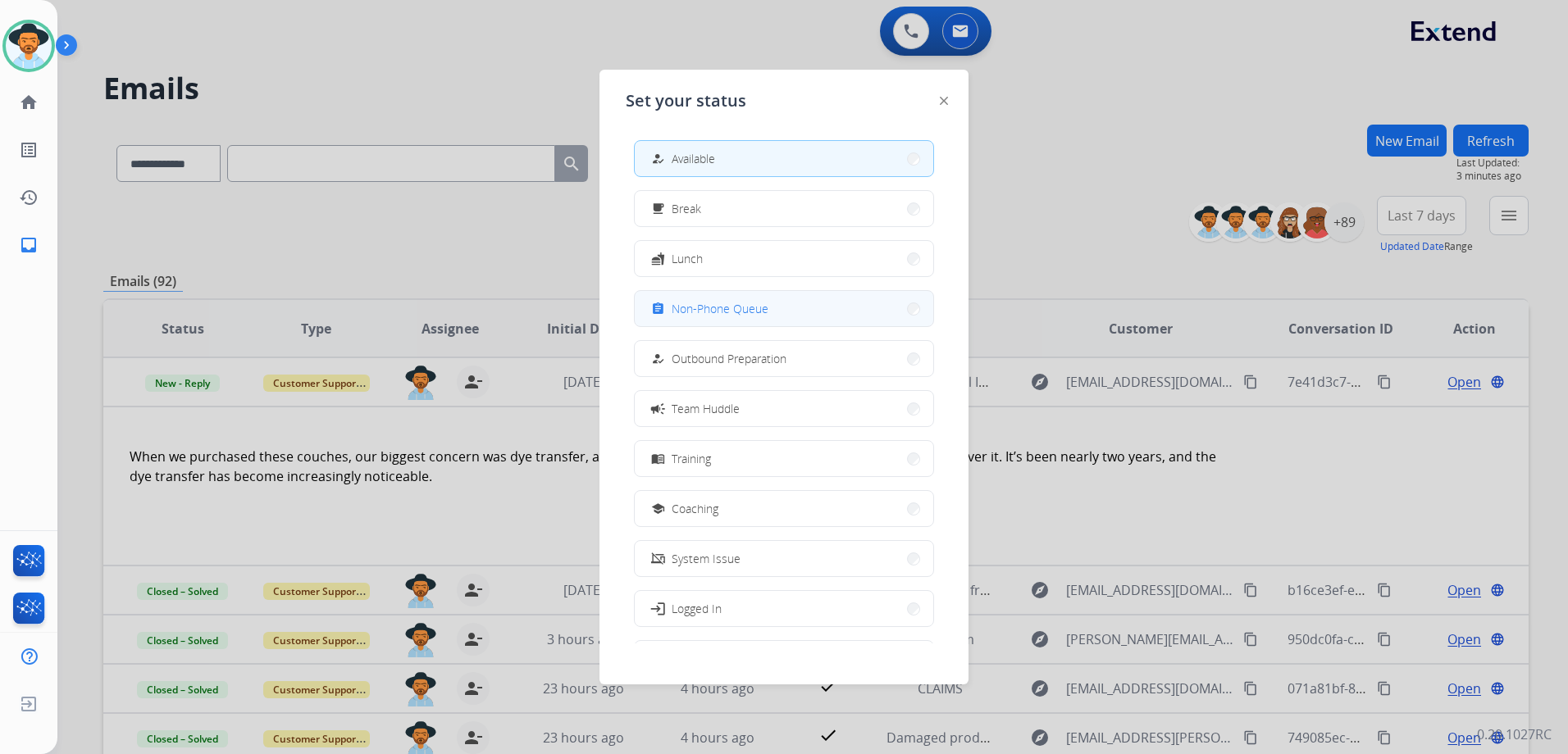
click at [751, 306] on span "Non-Phone Queue" at bounding box center [719, 309] width 97 height 17
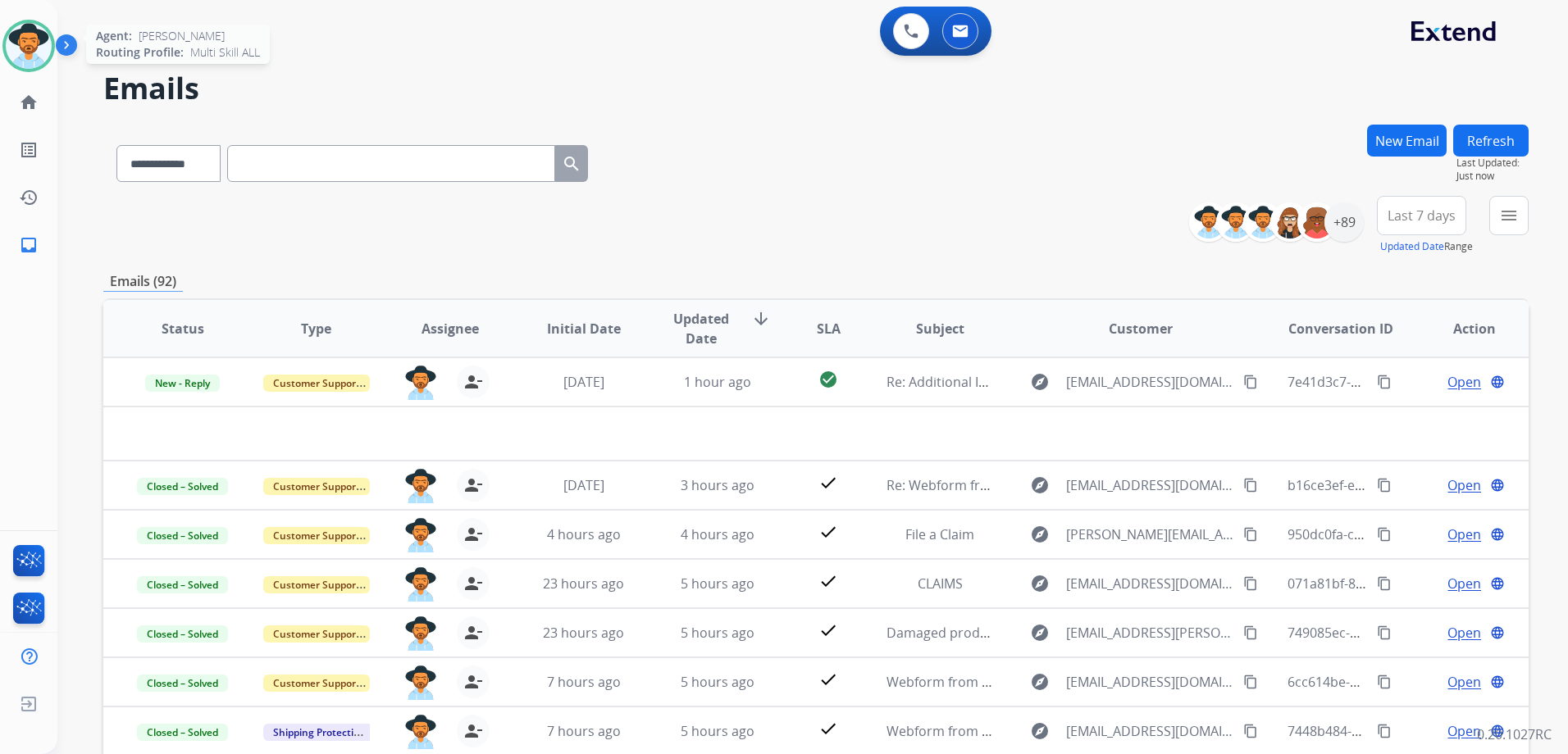
click at [39, 30] on img at bounding box center [28, 46] width 46 height 46
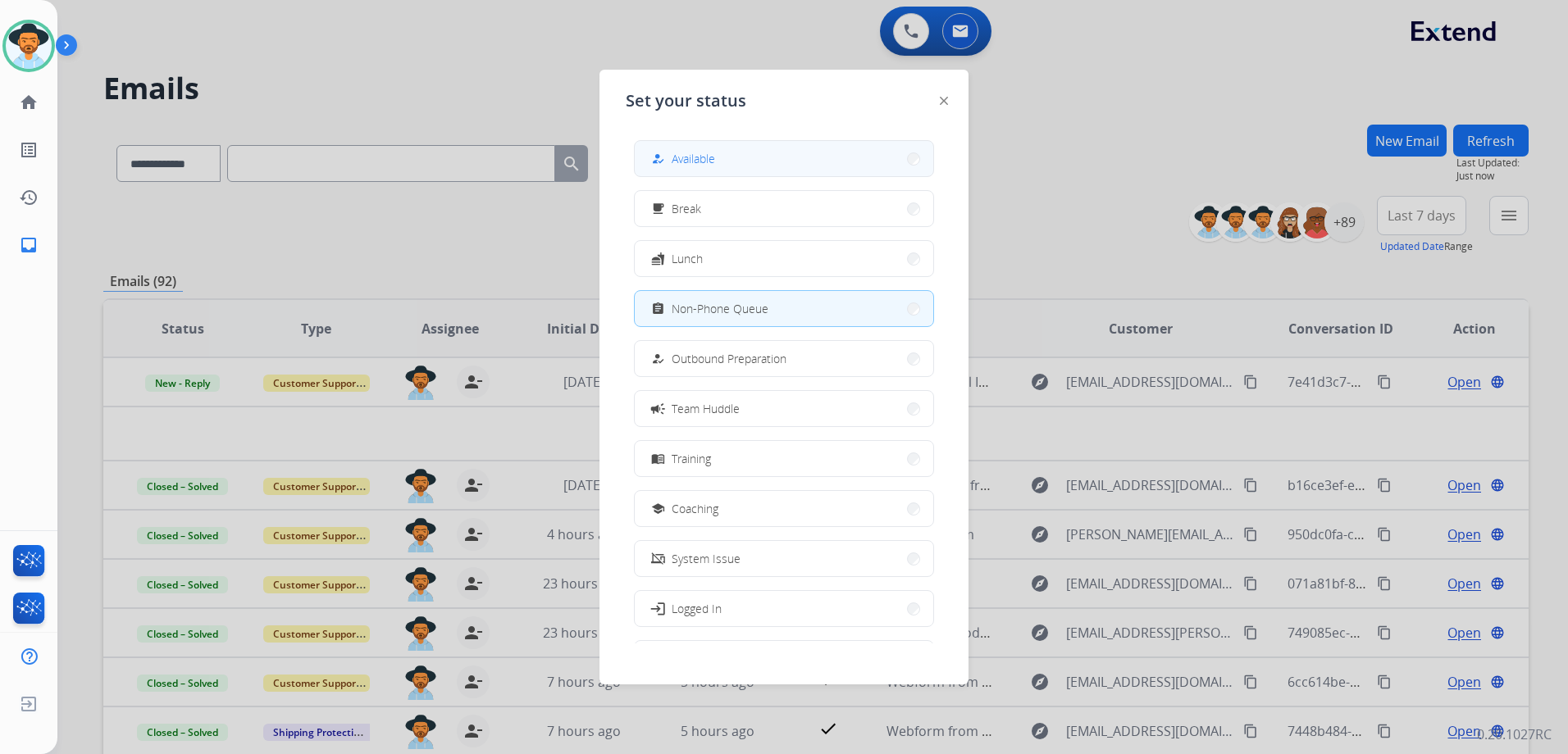
click at [806, 157] on button "how_to_reg Available" at bounding box center [784, 158] width 299 height 36
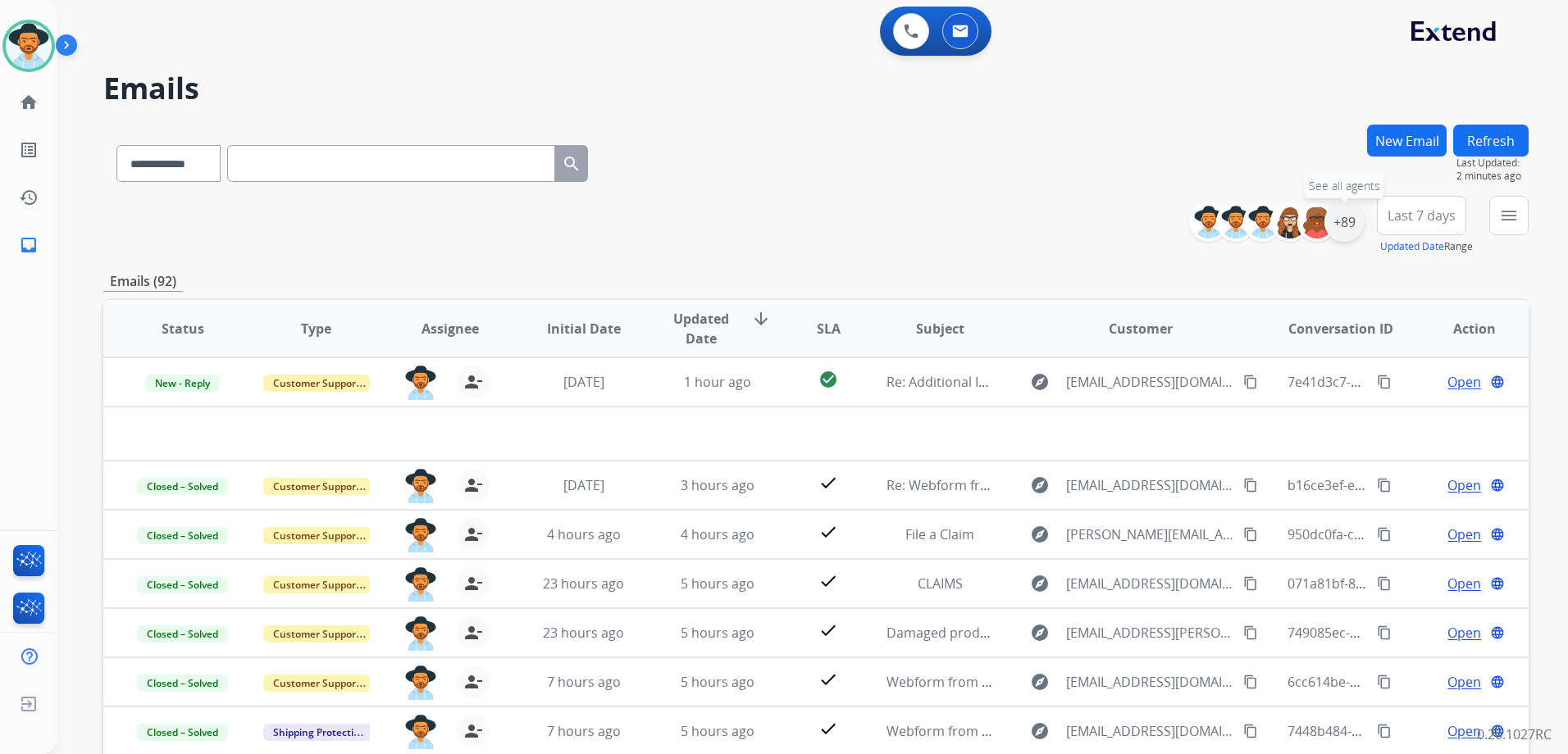
click at [1355, 219] on div "+89" at bounding box center [1344, 223] width 40 height 40
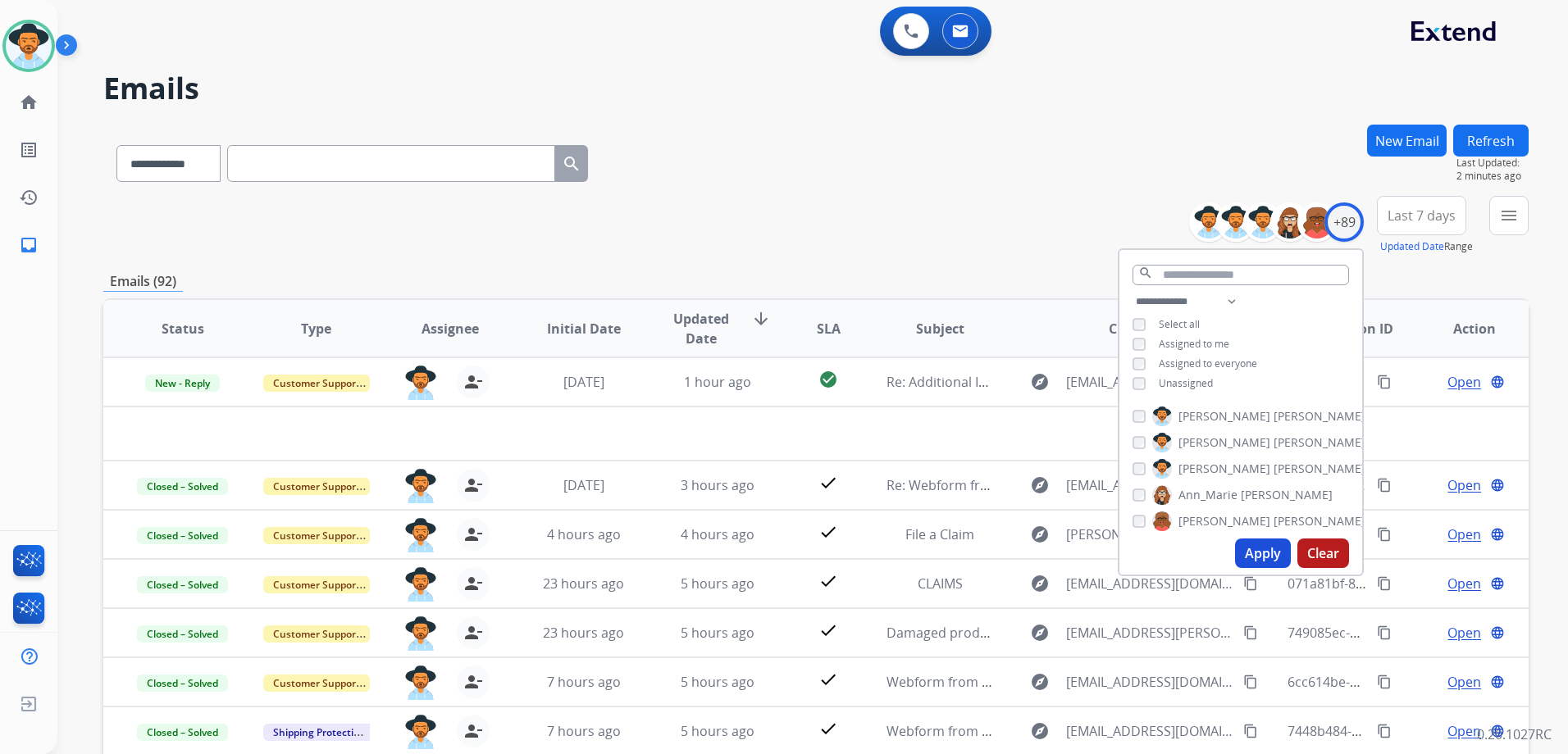
click at [863, 243] on div "**********" at bounding box center [816, 225] width 1426 height 59
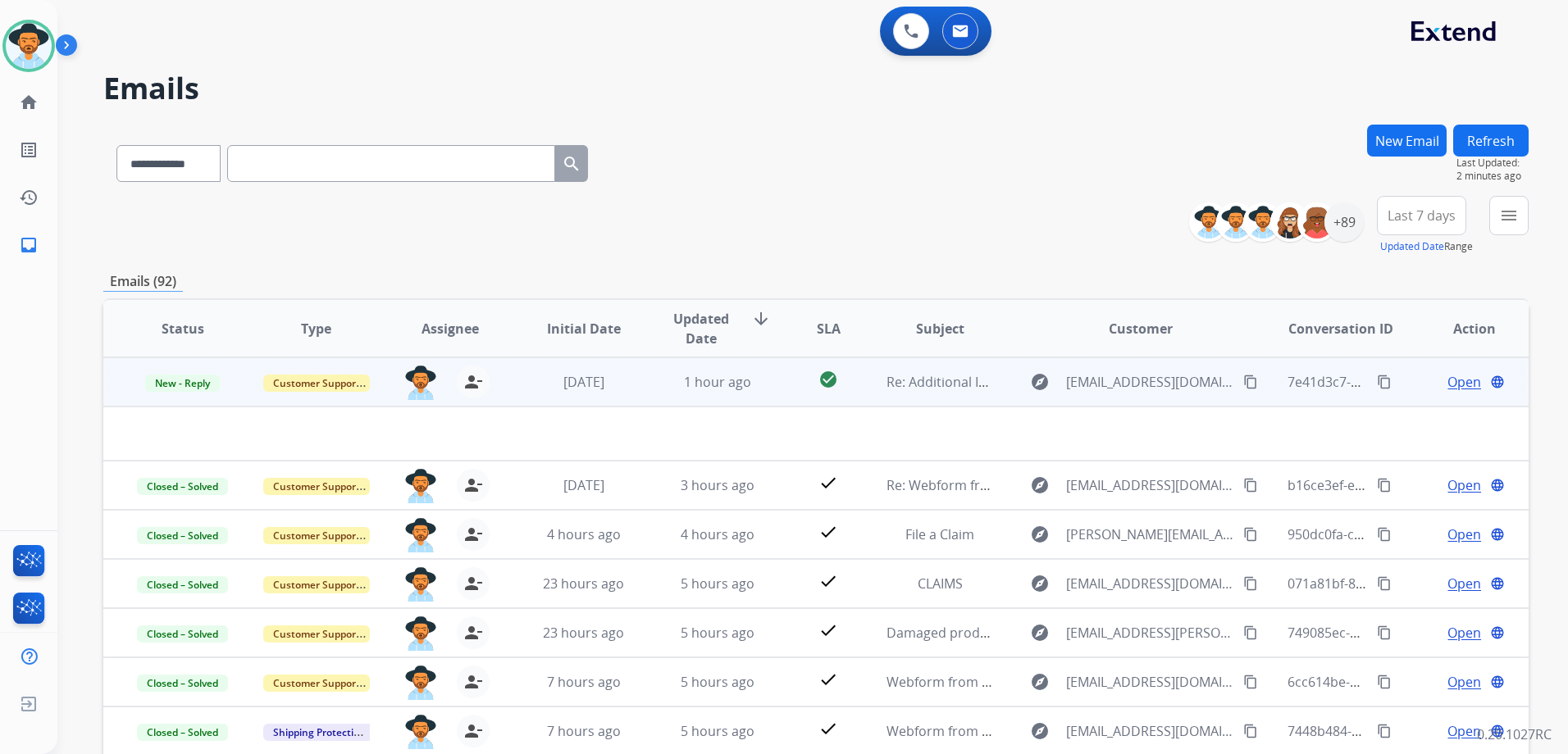
click at [1400, 395] on td "Open language" at bounding box center [1461, 382] width 133 height 49
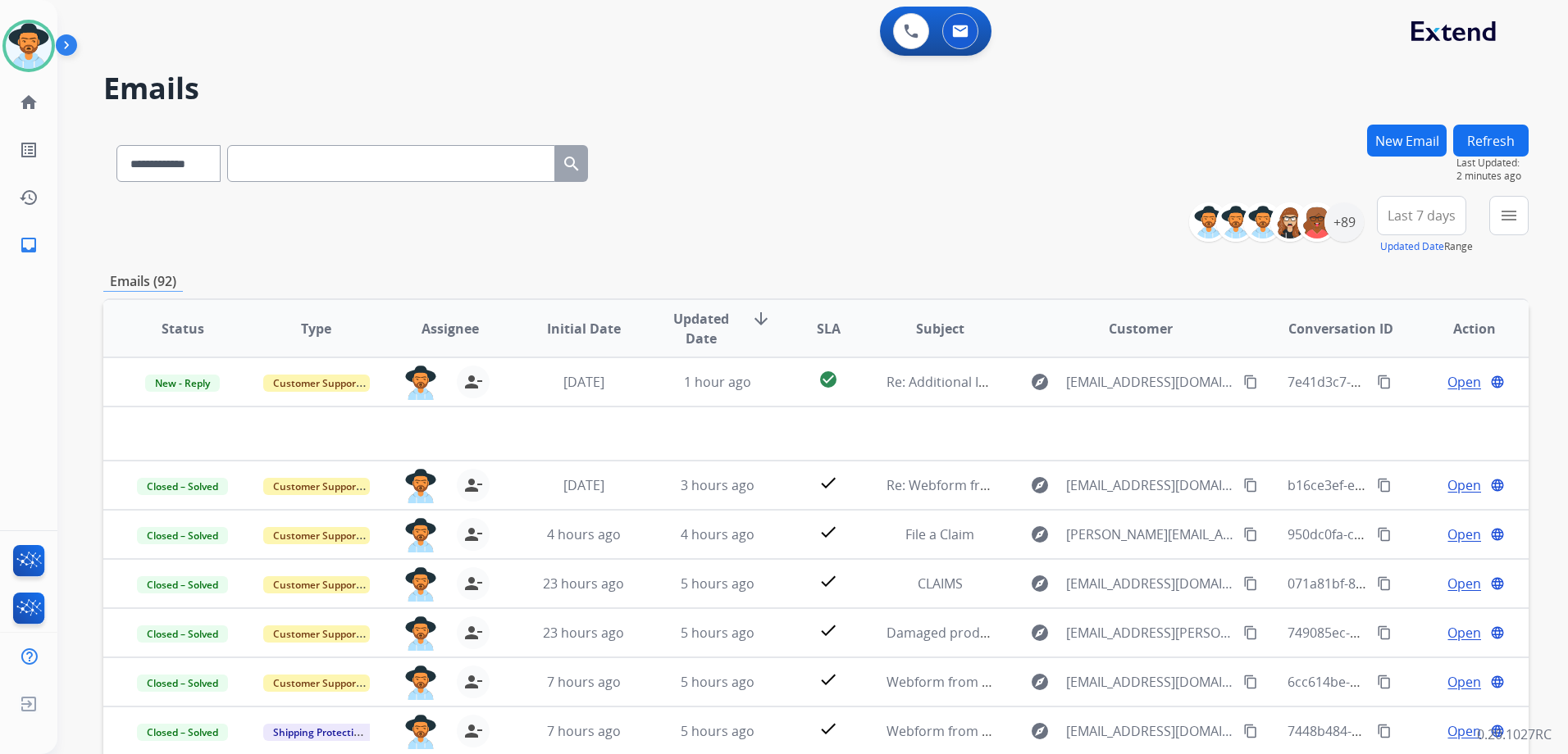
scroll to position [2, 0]
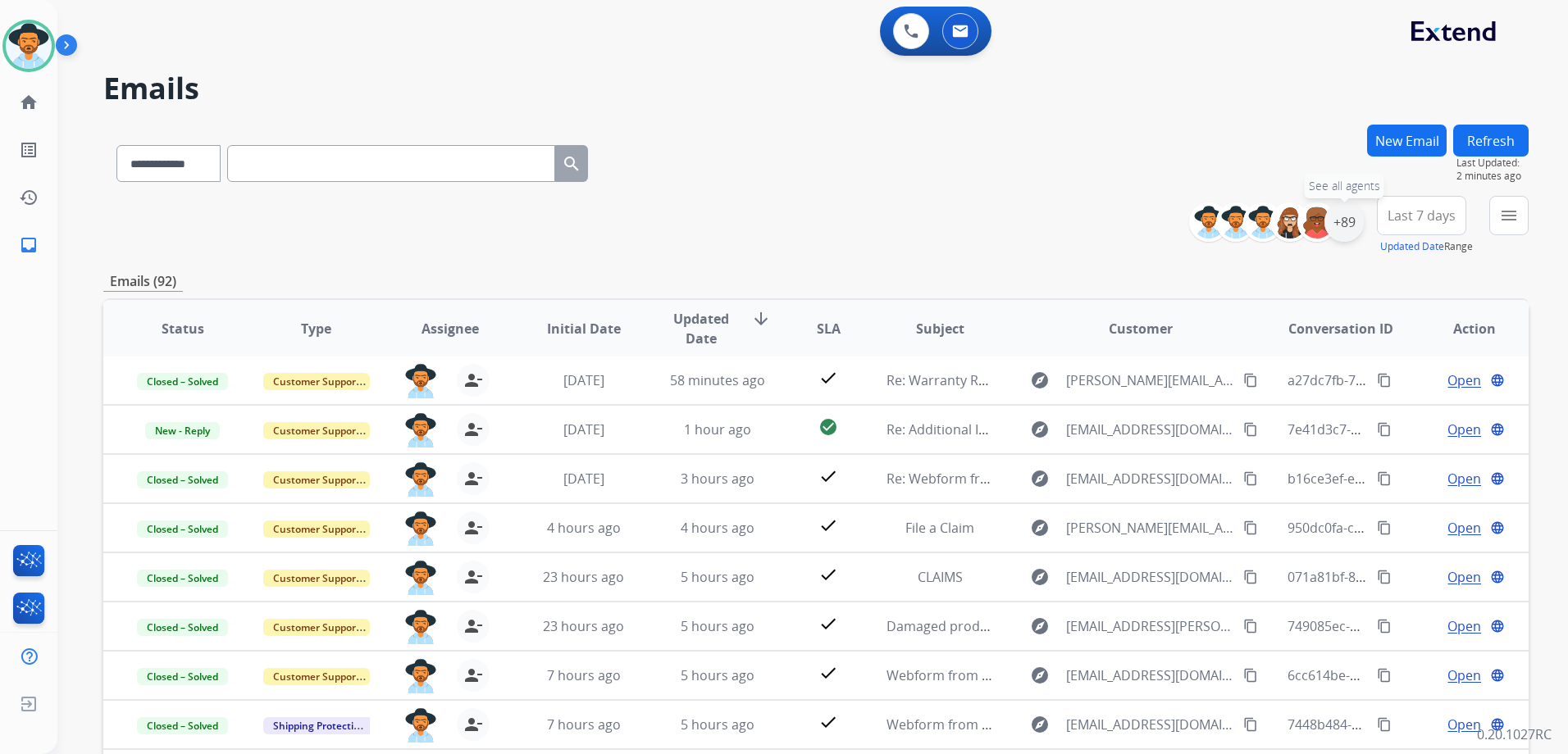
click at [1339, 221] on div "+89" at bounding box center [1344, 223] width 40 height 40
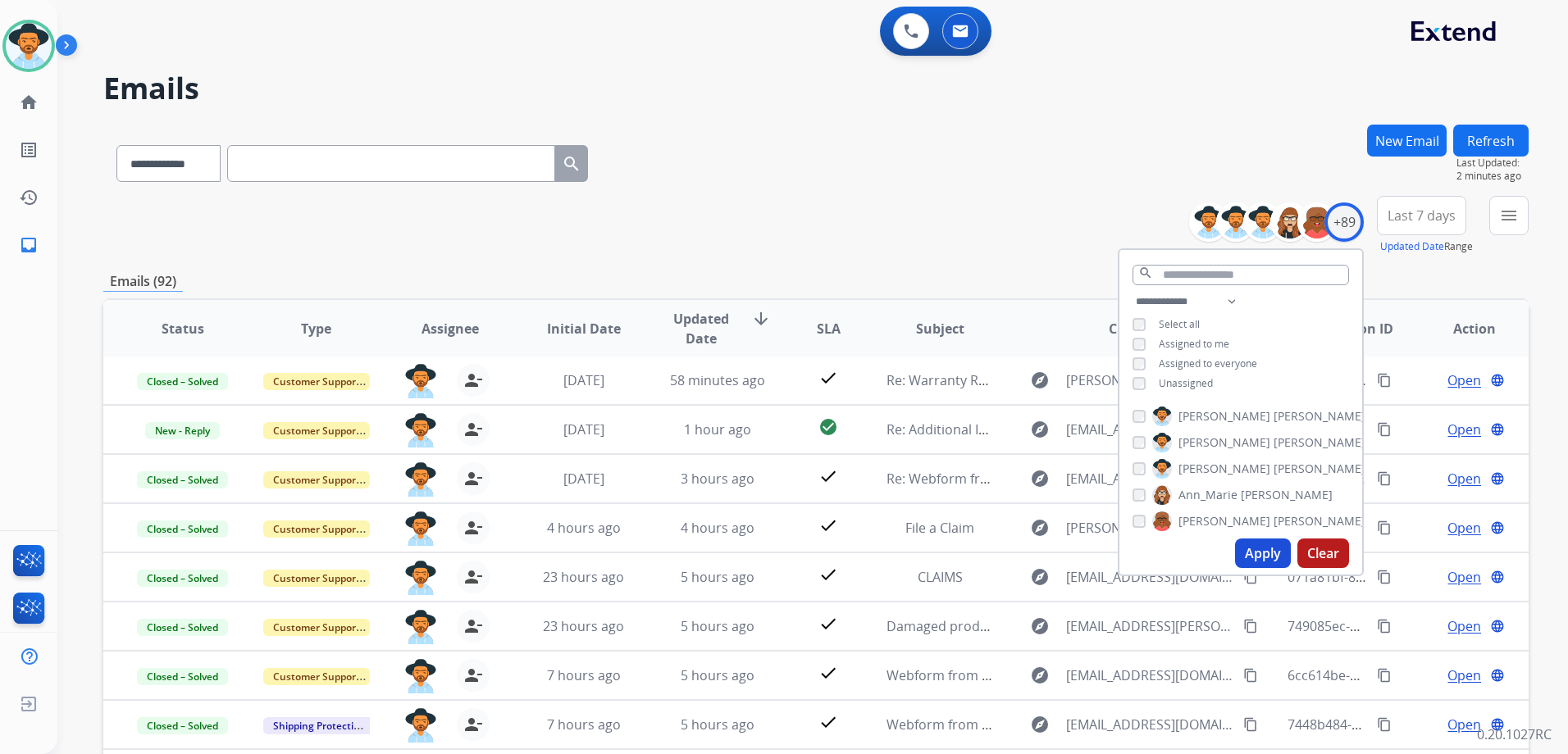
click at [1193, 385] on span "Unassigned" at bounding box center [1186, 383] width 54 height 14
click at [1200, 338] on span "Assigned to me" at bounding box center [1194, 343] width 70 height 14
click at [1269, 550] on button "Apply" at bounding box center [1263, 554] width 55 height 30
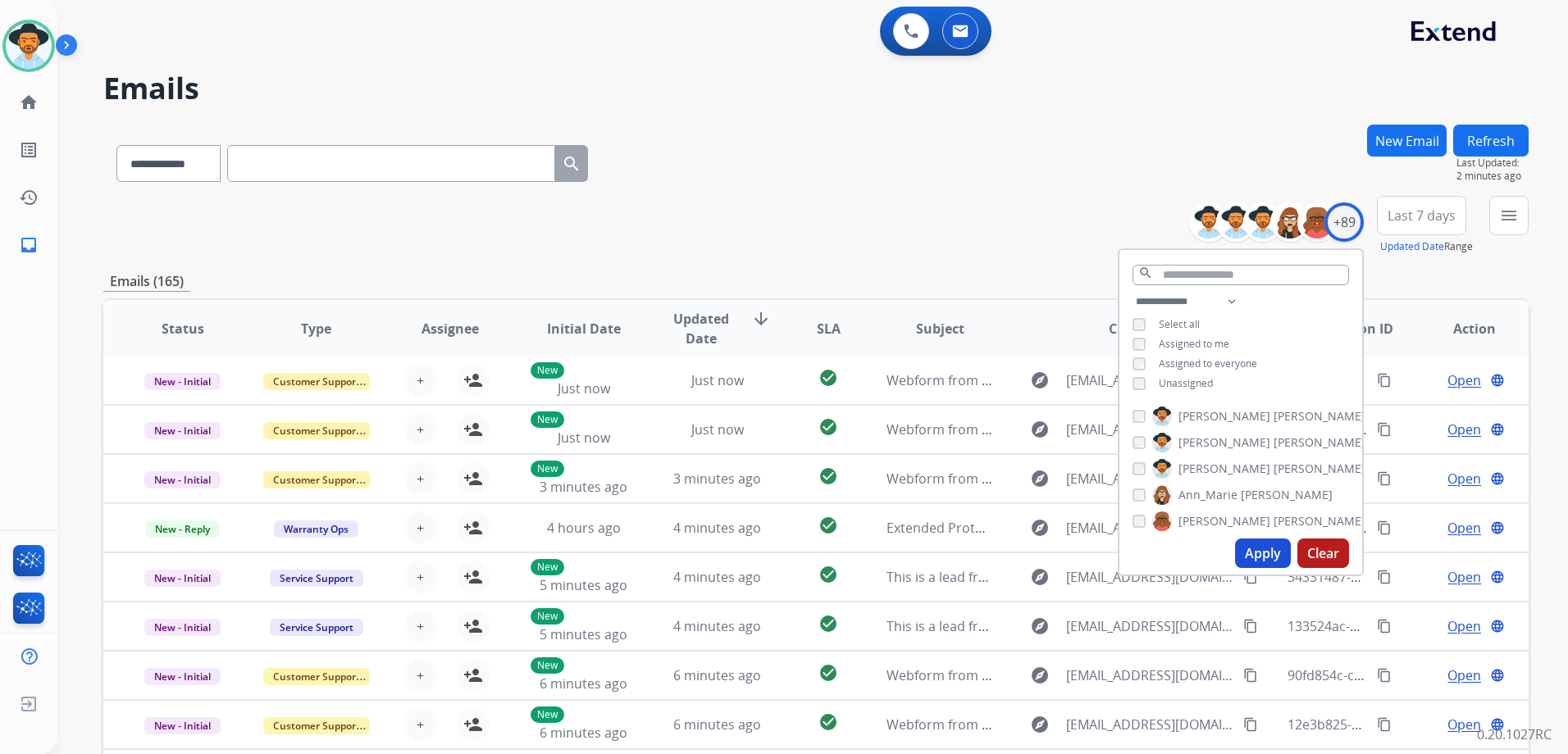
click at [970, 219] on div "**********" at bounding box center [816, 225] width 1426 height 59
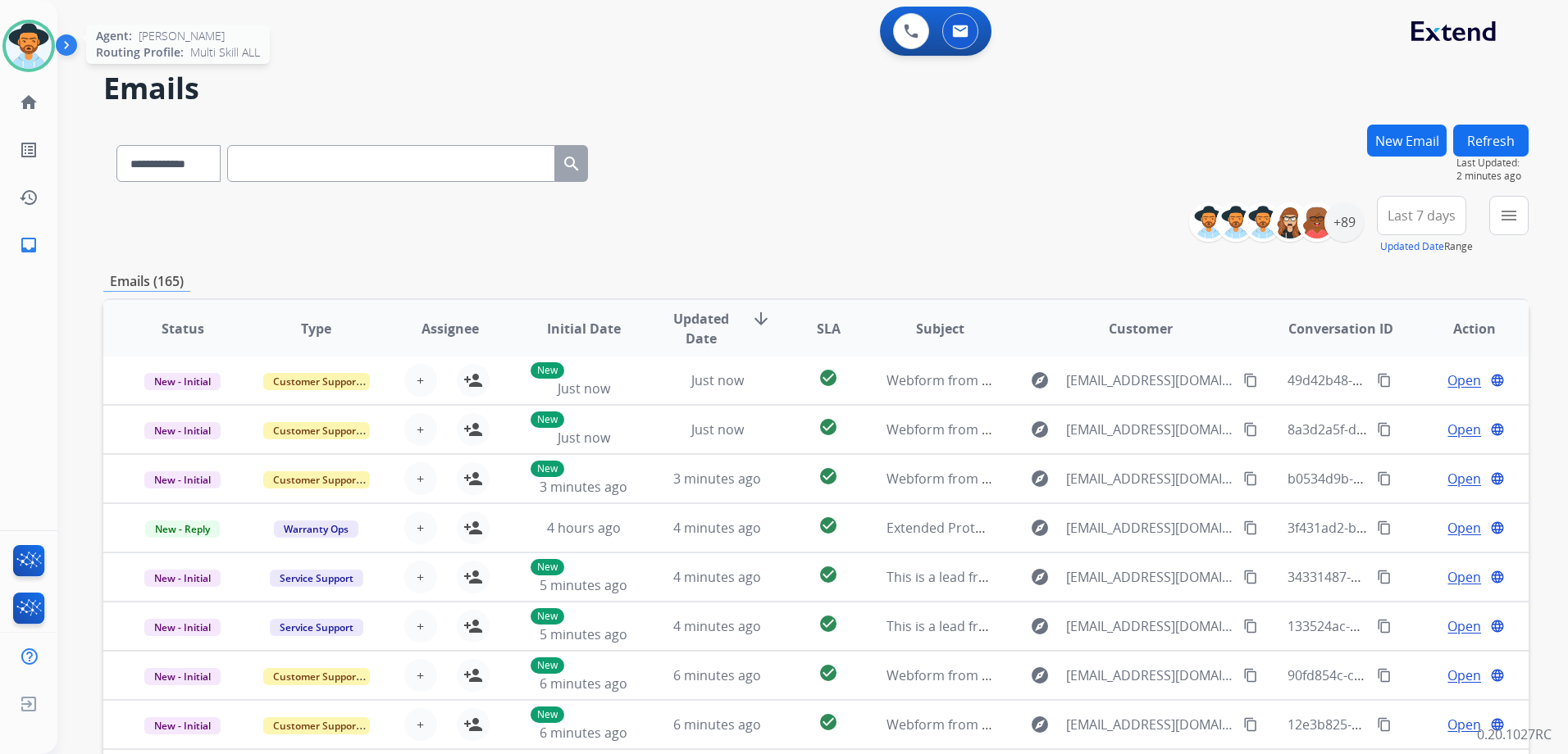
click at [16, 36] on img at bounding box center [28, 46] width 46 height 46
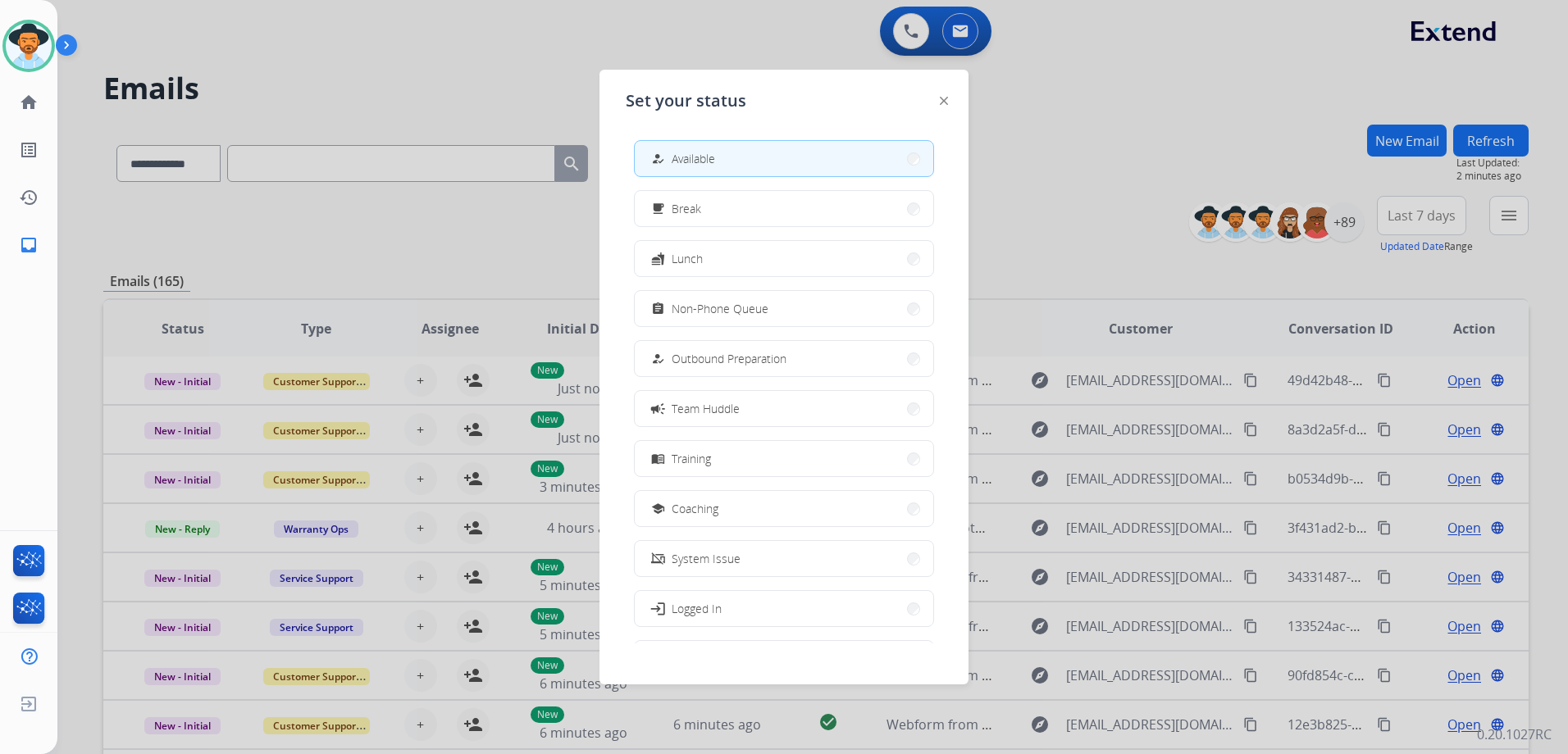
click at [1028, 208] on div at bounding box center [784, 377] width 1568 height 754
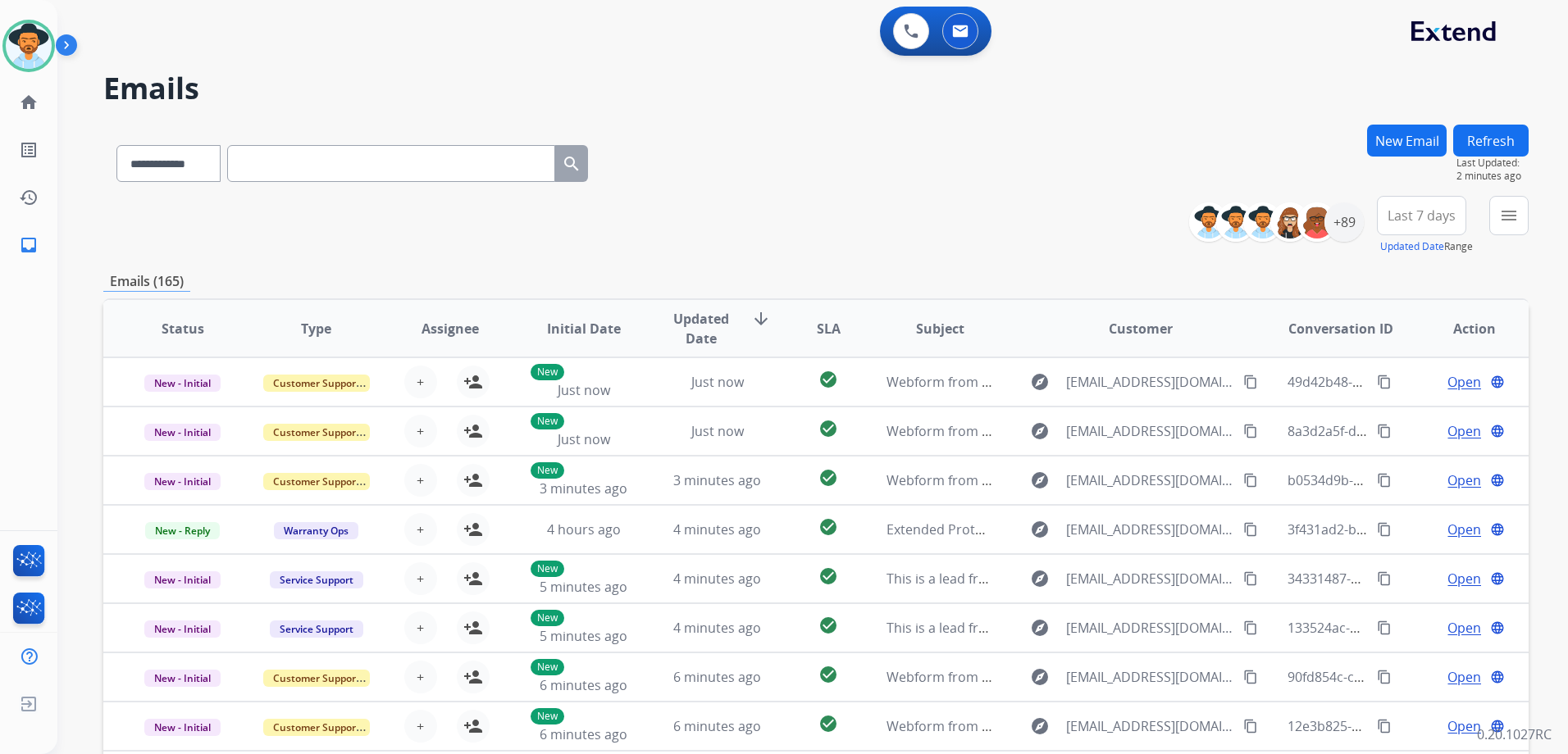
scroll to position [2, 0]
click at [1402, 142] on button "New Email" at bounding box center [1407, 141] width 79 height 32
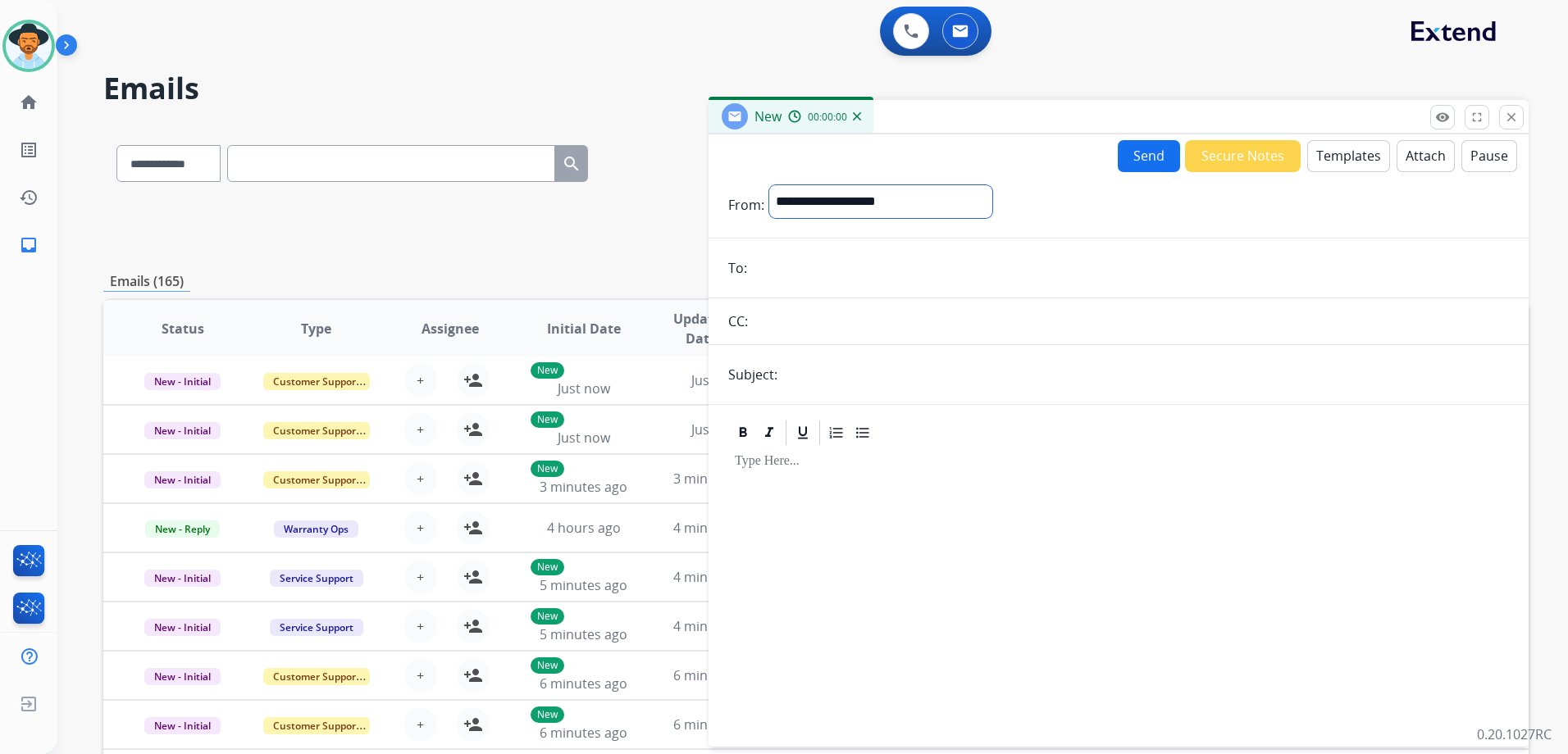
click at [974, 213] on select "**********" at bounding box center [880, 202] width 223 height 33
select select "**********"
click at [769, 185] on select "**********" at bounding box center [880, 202] width 223 height 33
drag, startPoint x: 833, startPoint y: 274, endPoint x: 888, endPoint y: 269, distance: 55.2
click at [833, 274] on input "email" at bounding box center [1130, 270] width 757 height 33
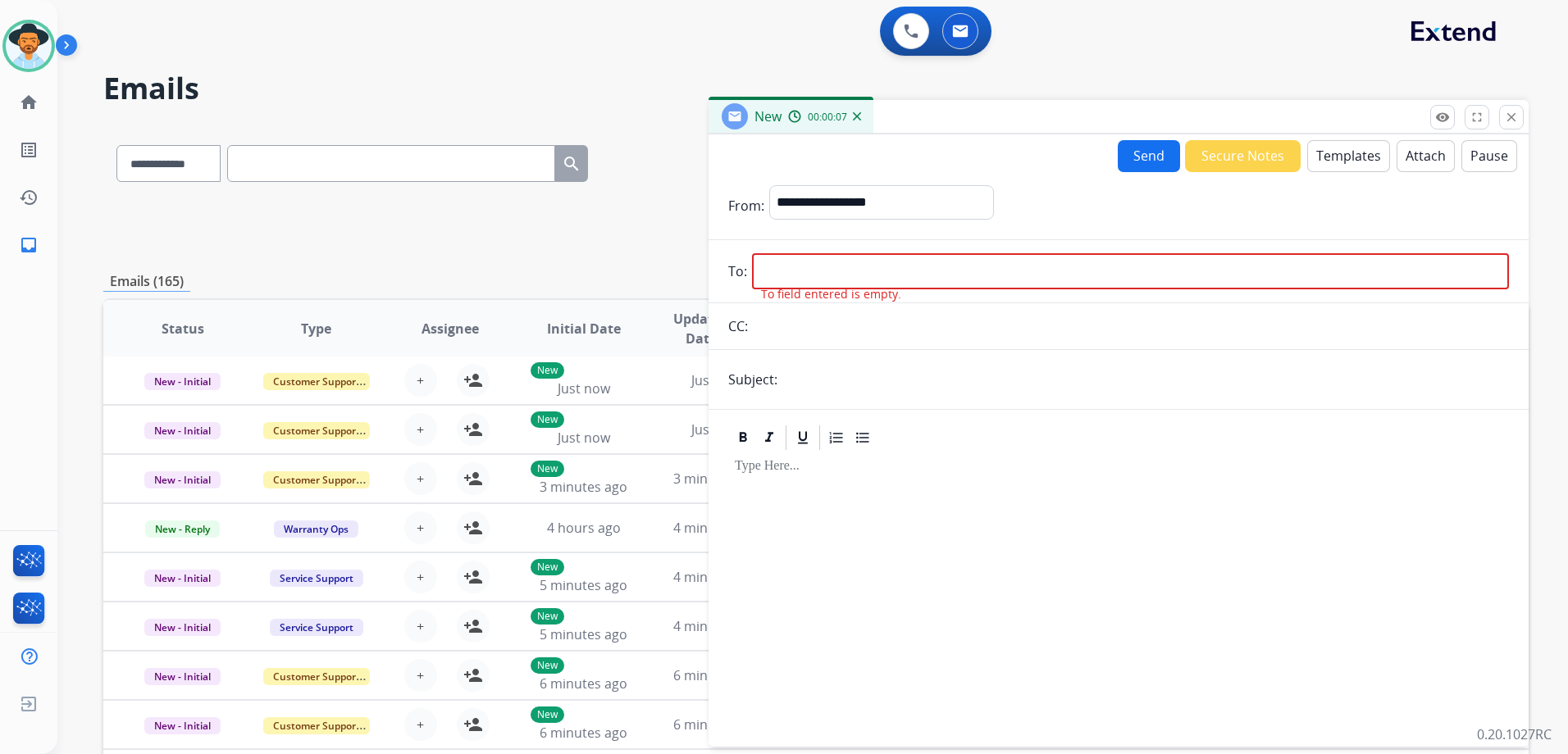
paste input "**********"
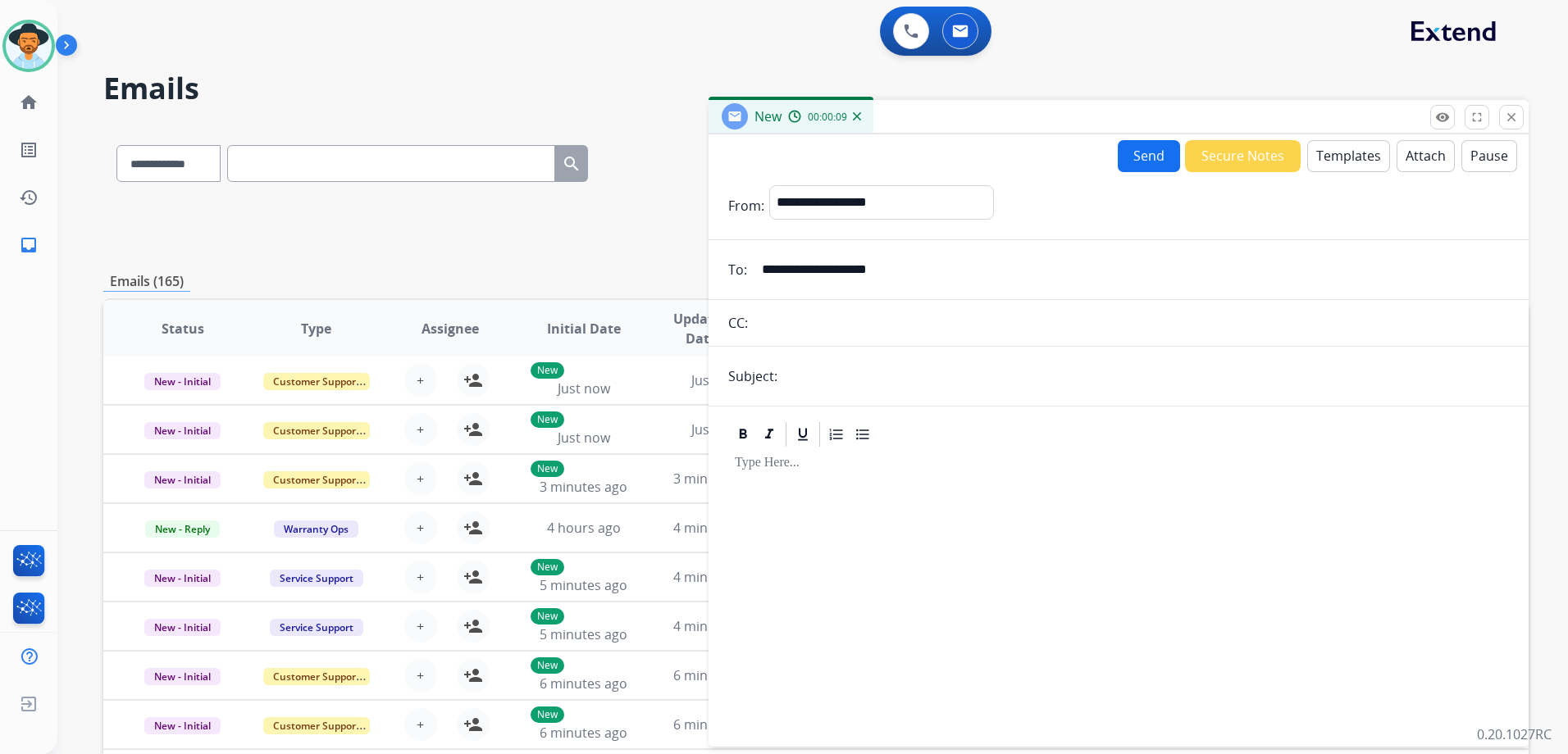
type input "**********"
click at [951, 387] on input "text" at bounding box center [1146, 377] width 727 height 33
type input "**********"
click at [1323, 159] on button "Templates" at bounding box center [1349, 156] width 83 height 32
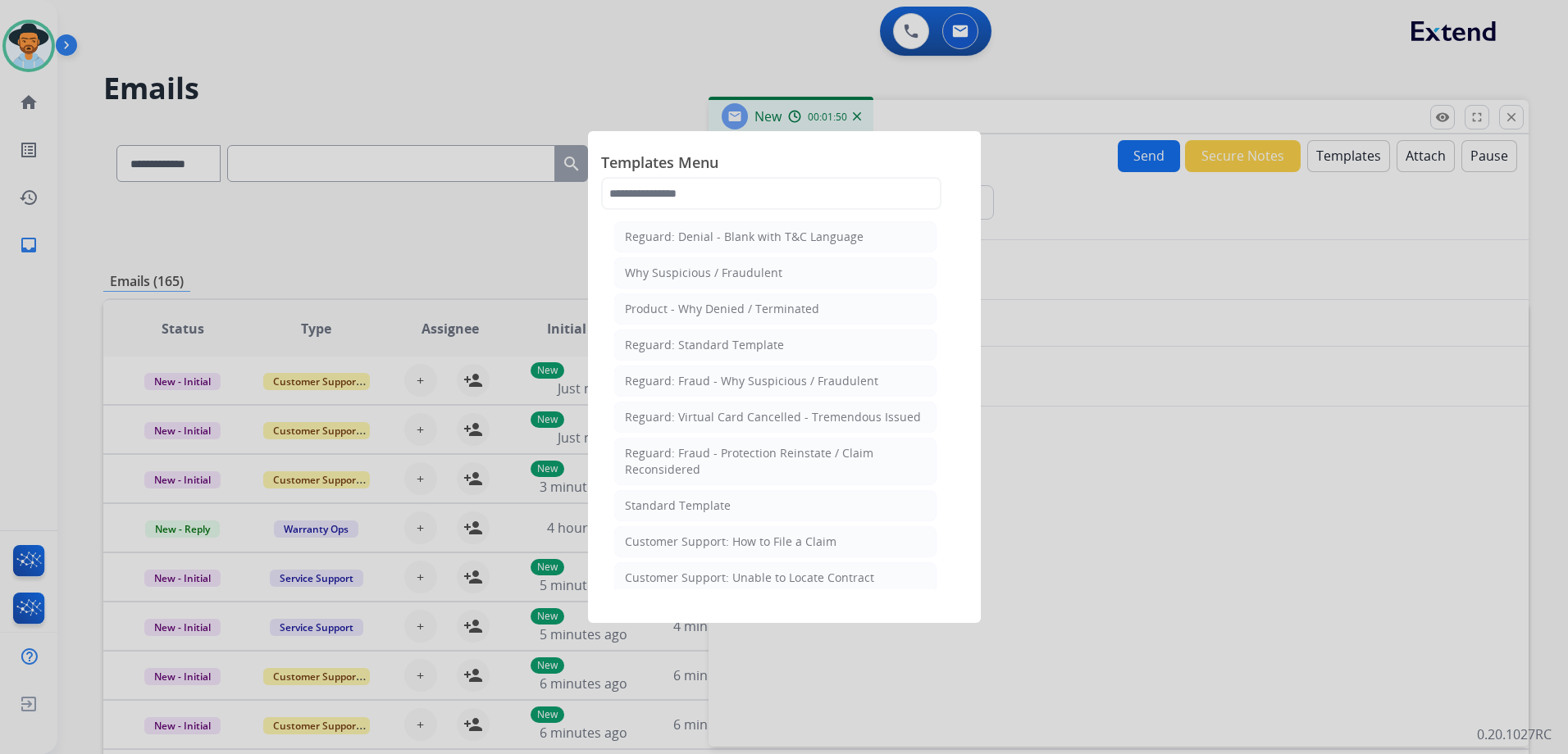
click at [322, 137] on div at bounding box center [784, 377] width 1568 height 754
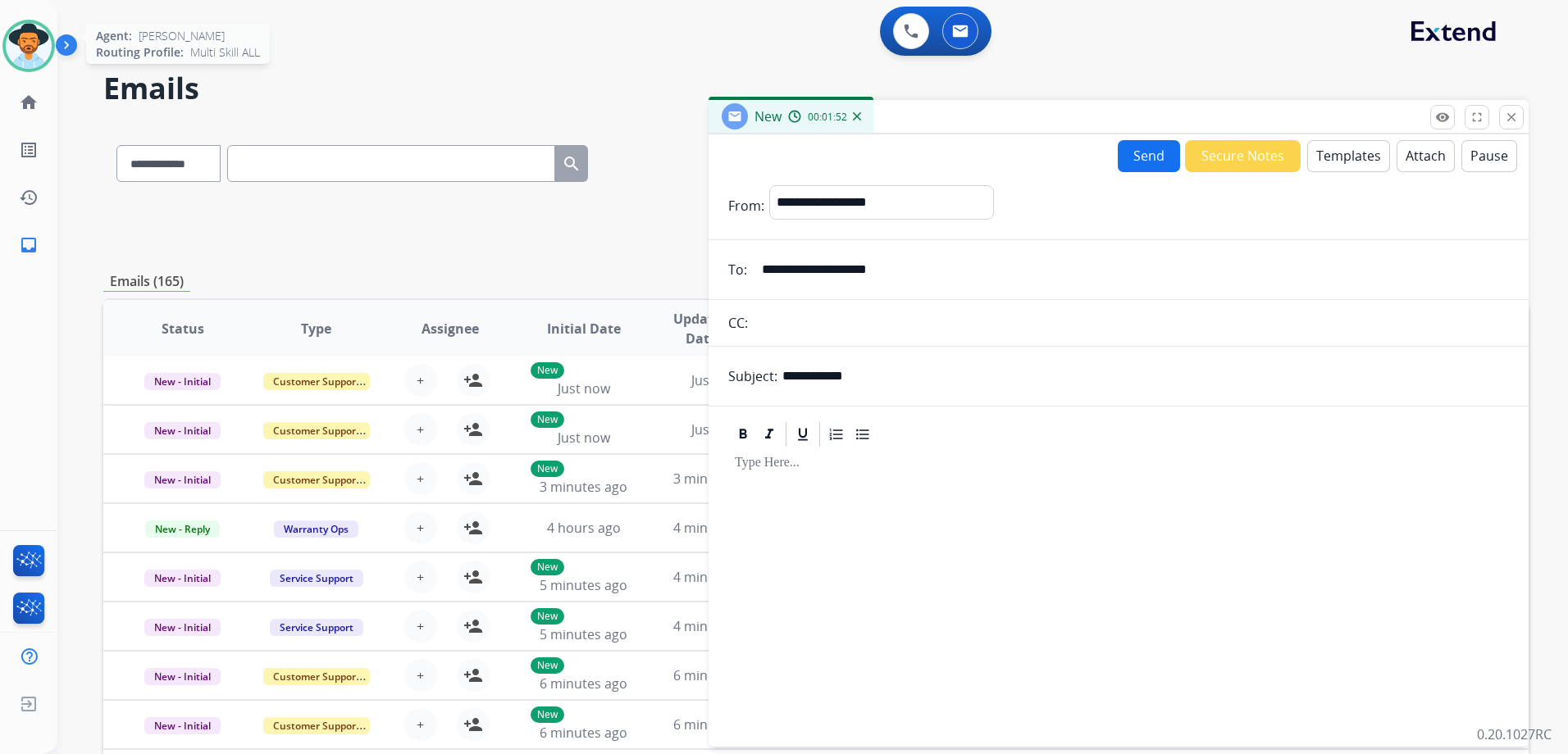
click at [33, 46] on img at bounding box center [28, 46] width 46 height 46
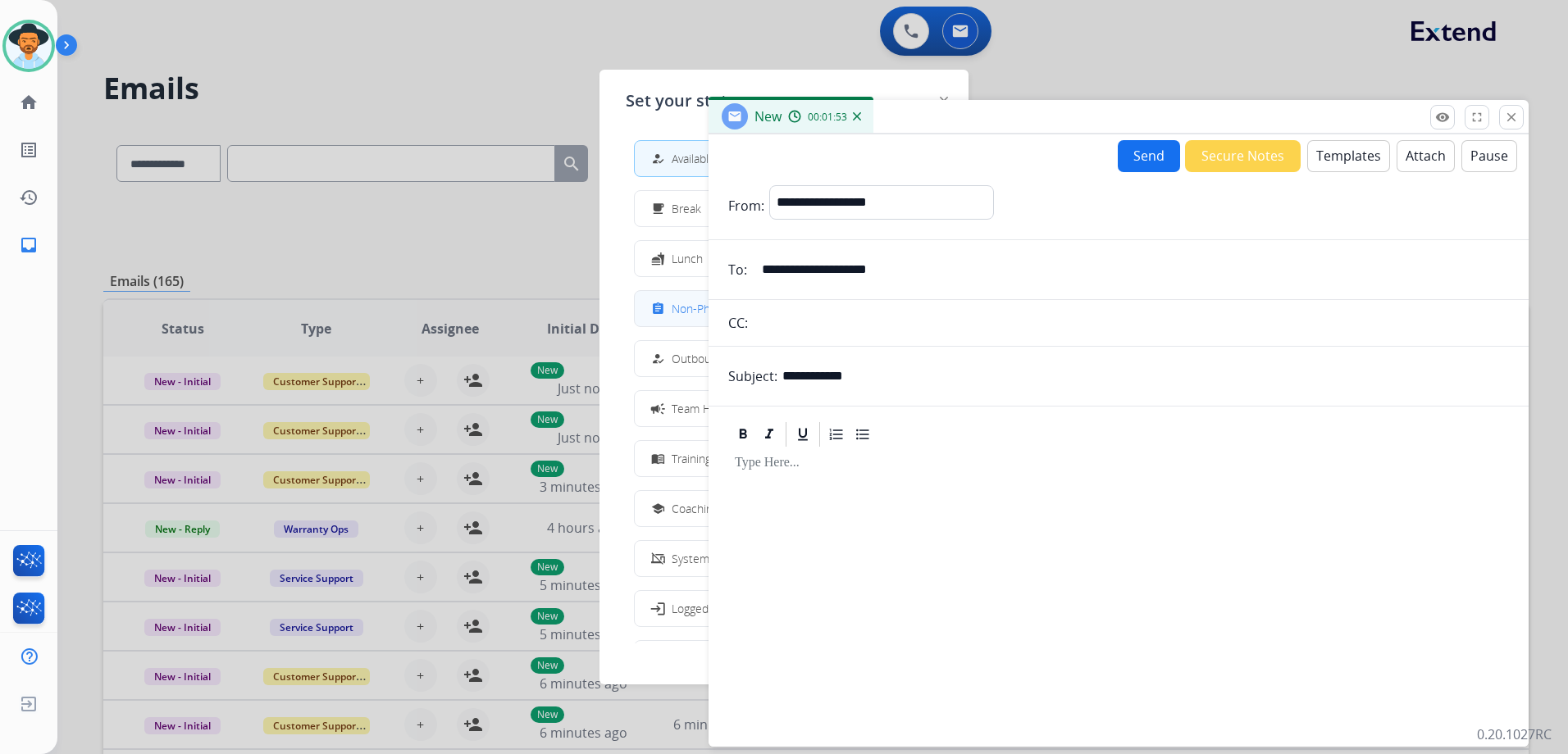
click at [665, 304] on div "assignment" at bounding box center [660, 310] width 24 height 20
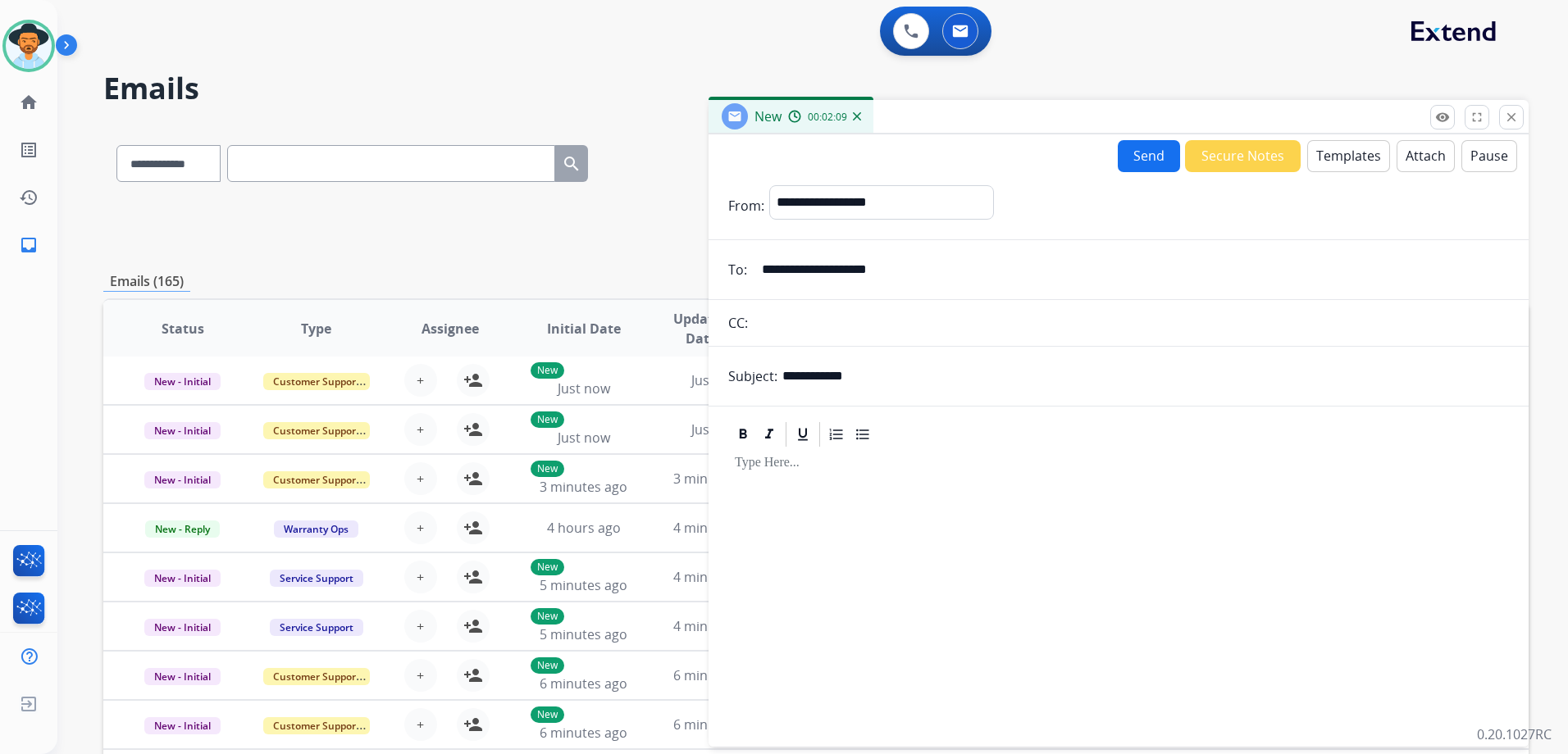
click at [1321, 165] on button "Templates" at bounding box center [1349, 156] width 83 height 32
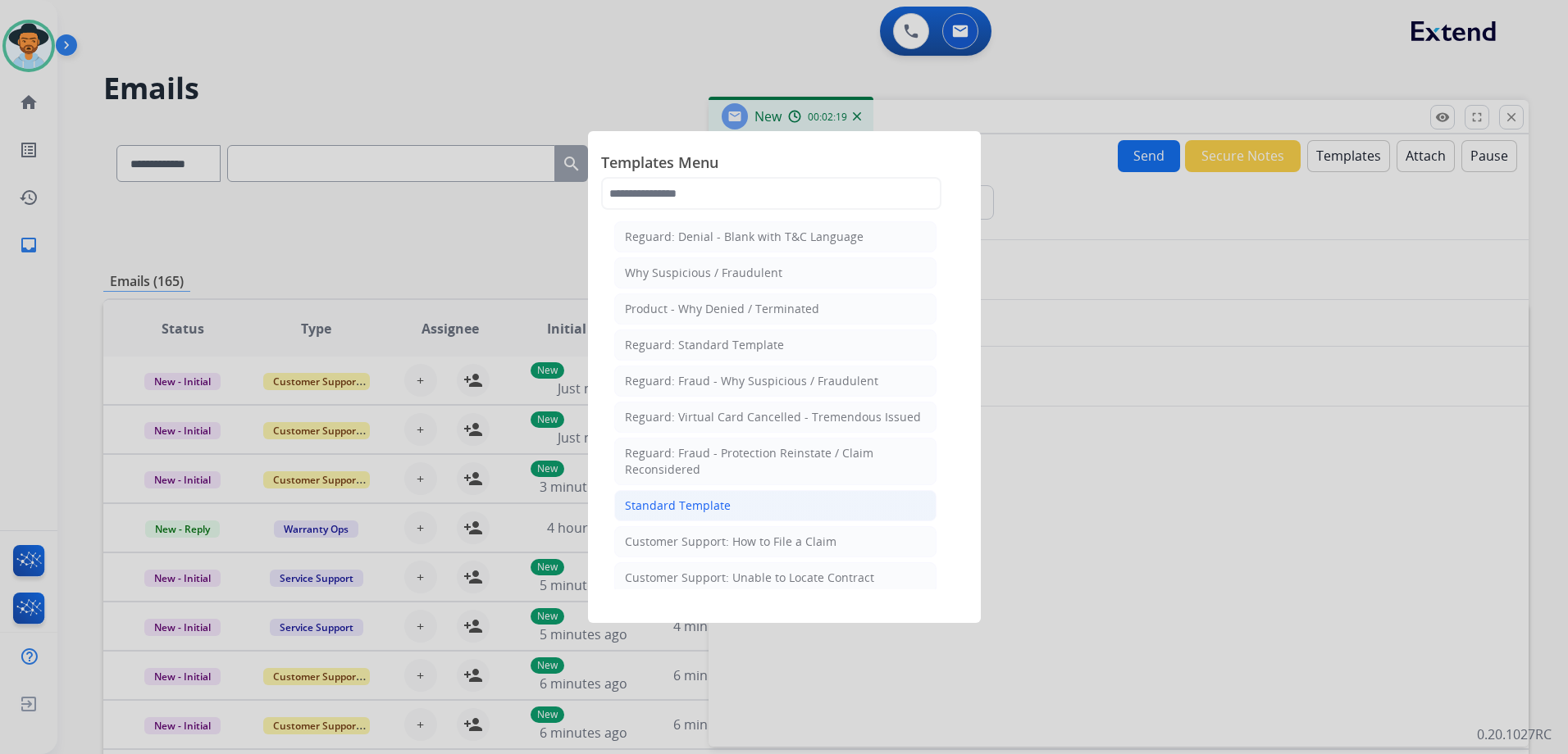
click at [758, 507] on li "Standard Template" at bounding box center [775, 506] width 322 height 31
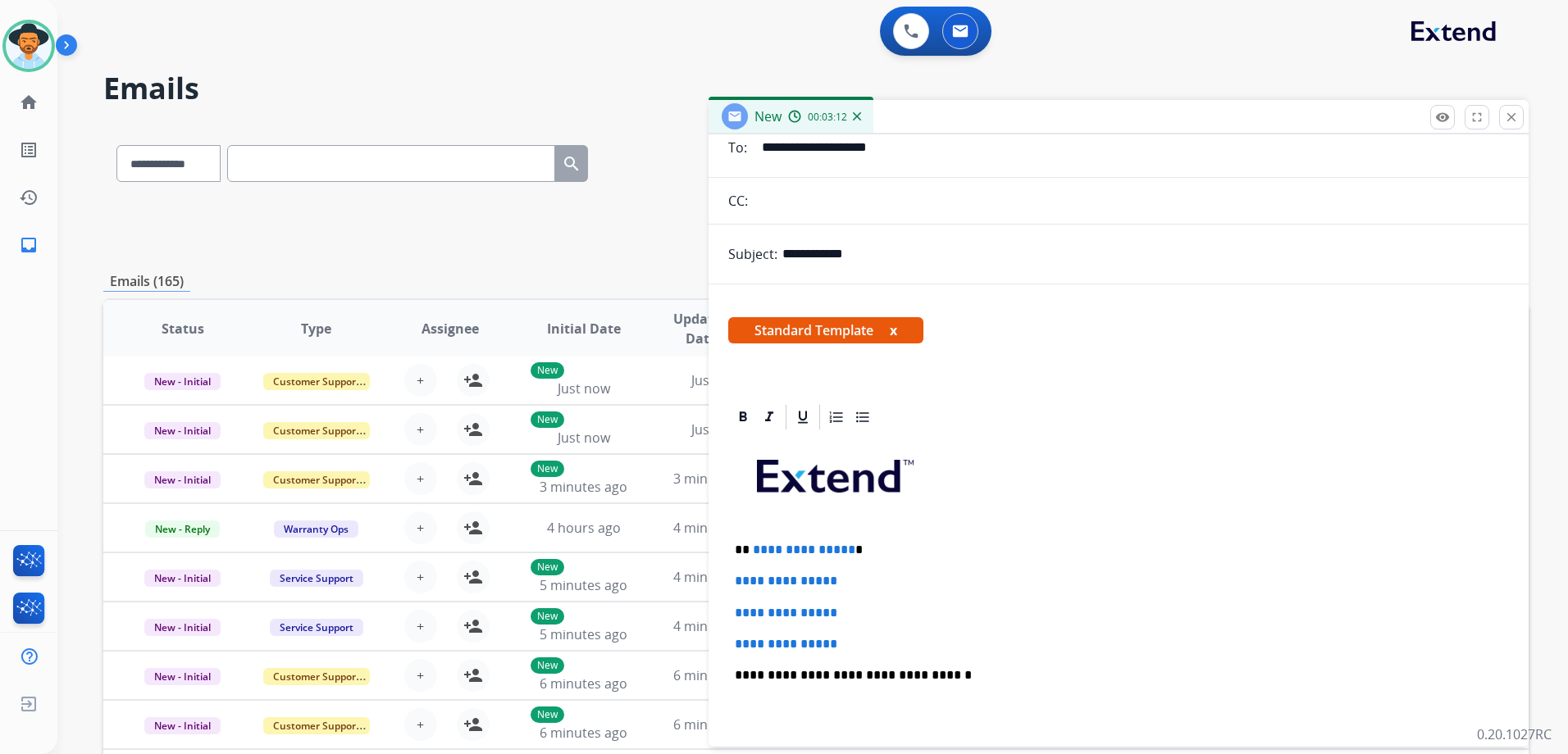
scroll to position [246, 0]
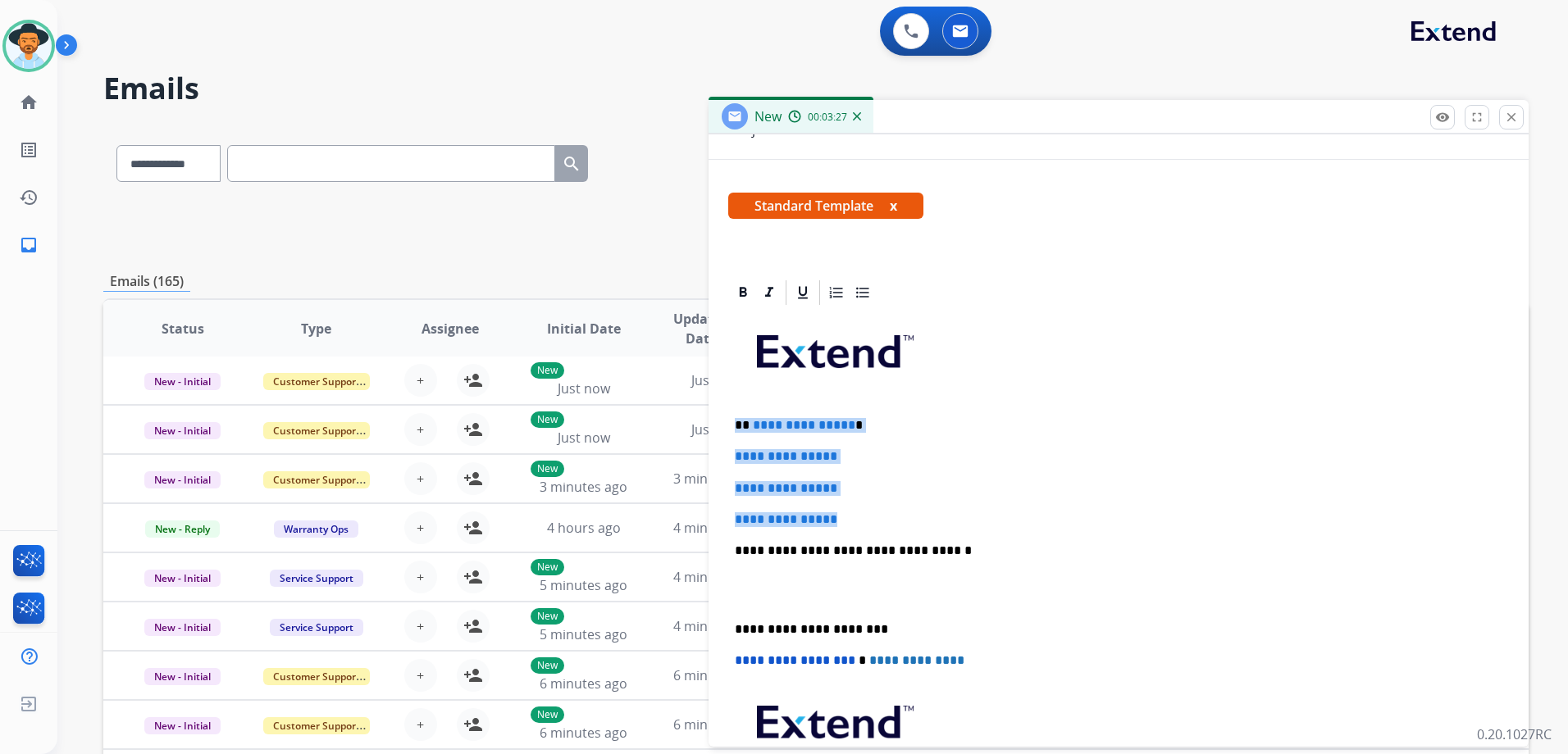
drag, startPoint x: 731, startPoint y: 420, endPoint x: 908, endPoint y: 507, distance: 197.2
click at [908, 507] on div "**********" at bounding box center [1118, 589] width 781 height 564
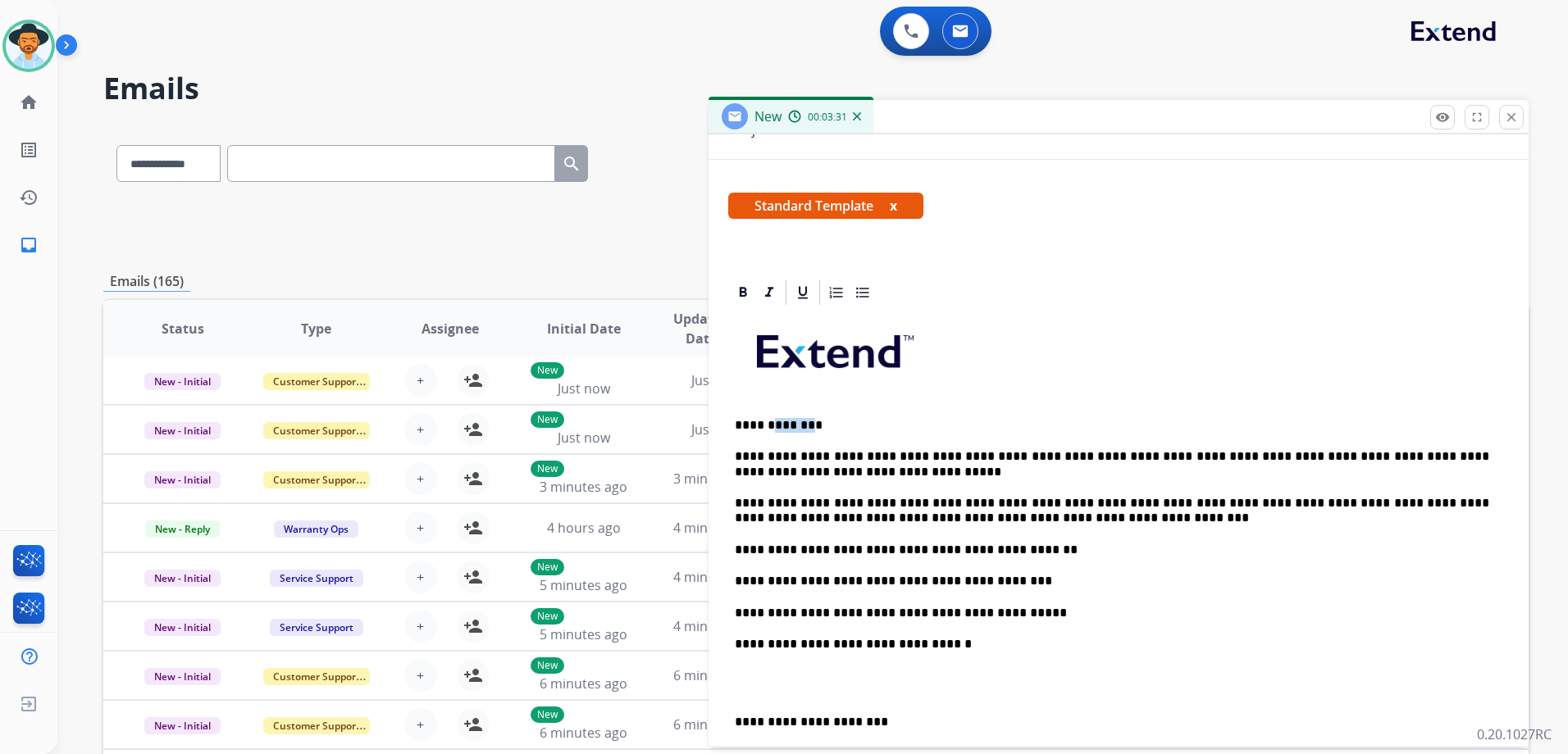
drag, startPoint x: 801, startPoint y: 425, endPoint x: 767, endPoint y: 425, distance: 34.0
click at [767, 425] on p "**********" at bounding box center [1112, 425] width 754 height 15
click at [782, 424] on p "**********" at bounding box center [1112, 425] width 754 height 15
drag, startPoint x: 800, startPoint y: 425, endPoint x: 767, endPoint y: 424, distance: 33.0
click at [767, 424] on p "**********" at bounding box center [1112, 425] width 754 height 15
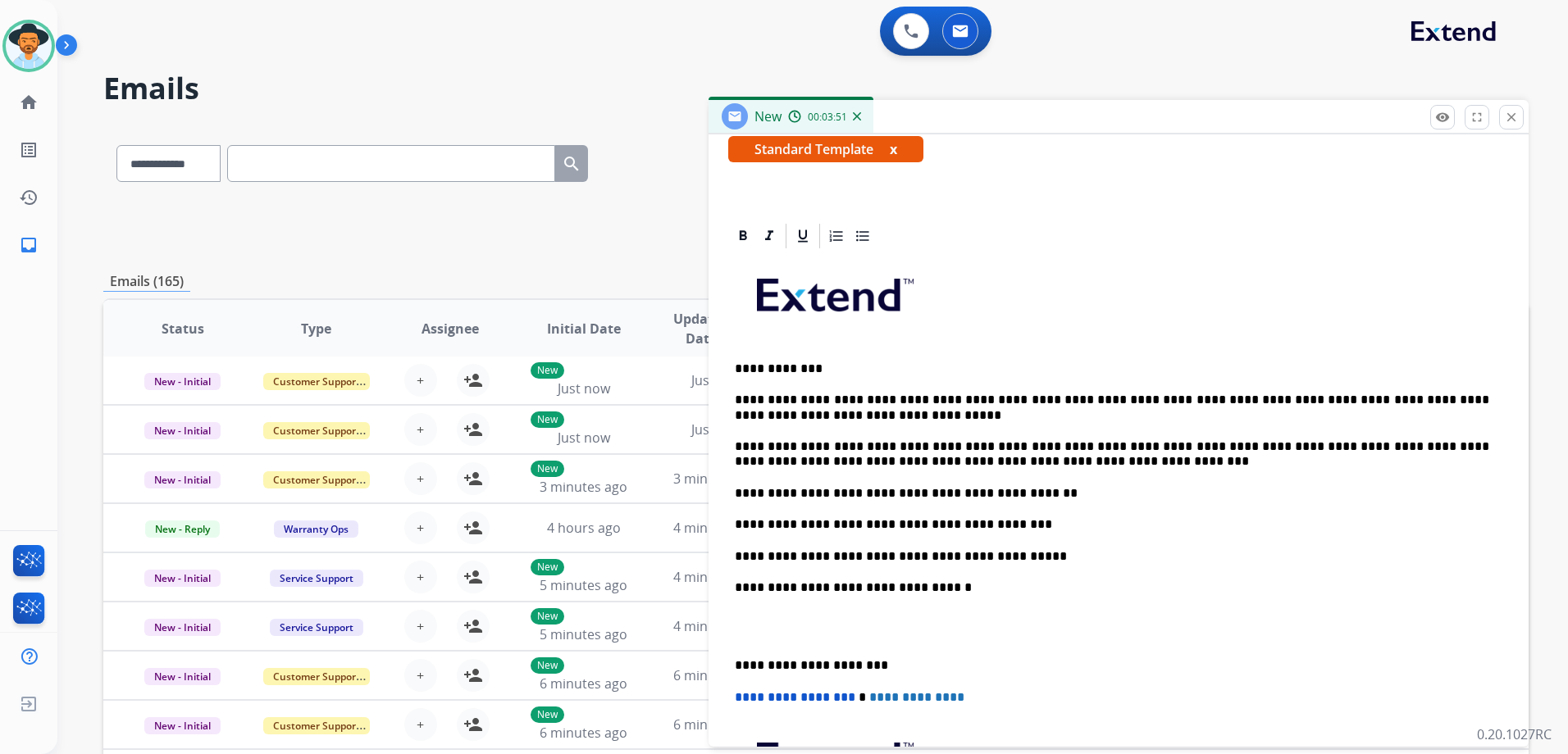
scroll to position [328, 0]
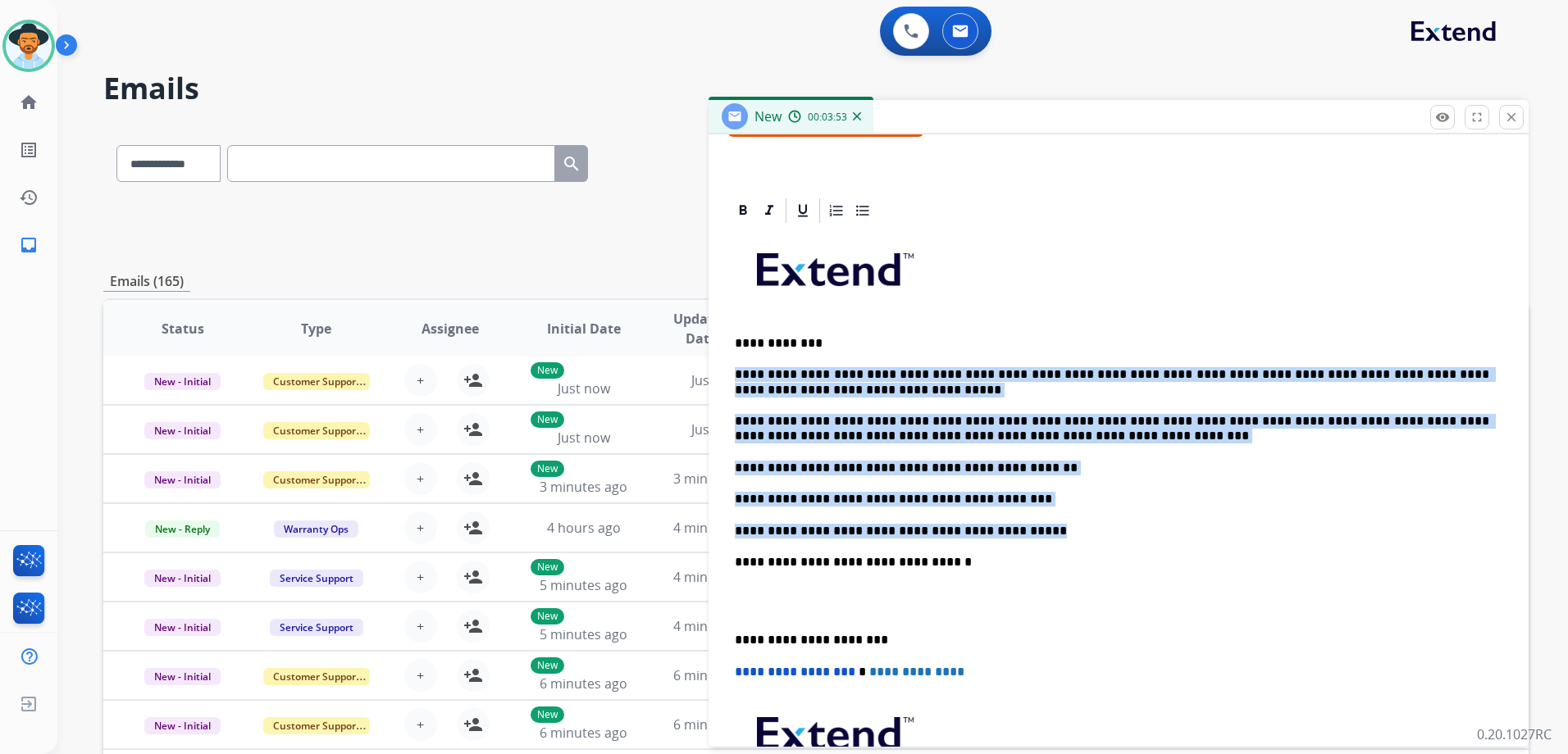
drag, startPoint x: 729, startPoint y: 369, endPoint x: 1073, endPoint y: 536, distance: 382.4
click at [1073, 536] on div "**********" at bounding box center [1118, 554] width 781 height 657
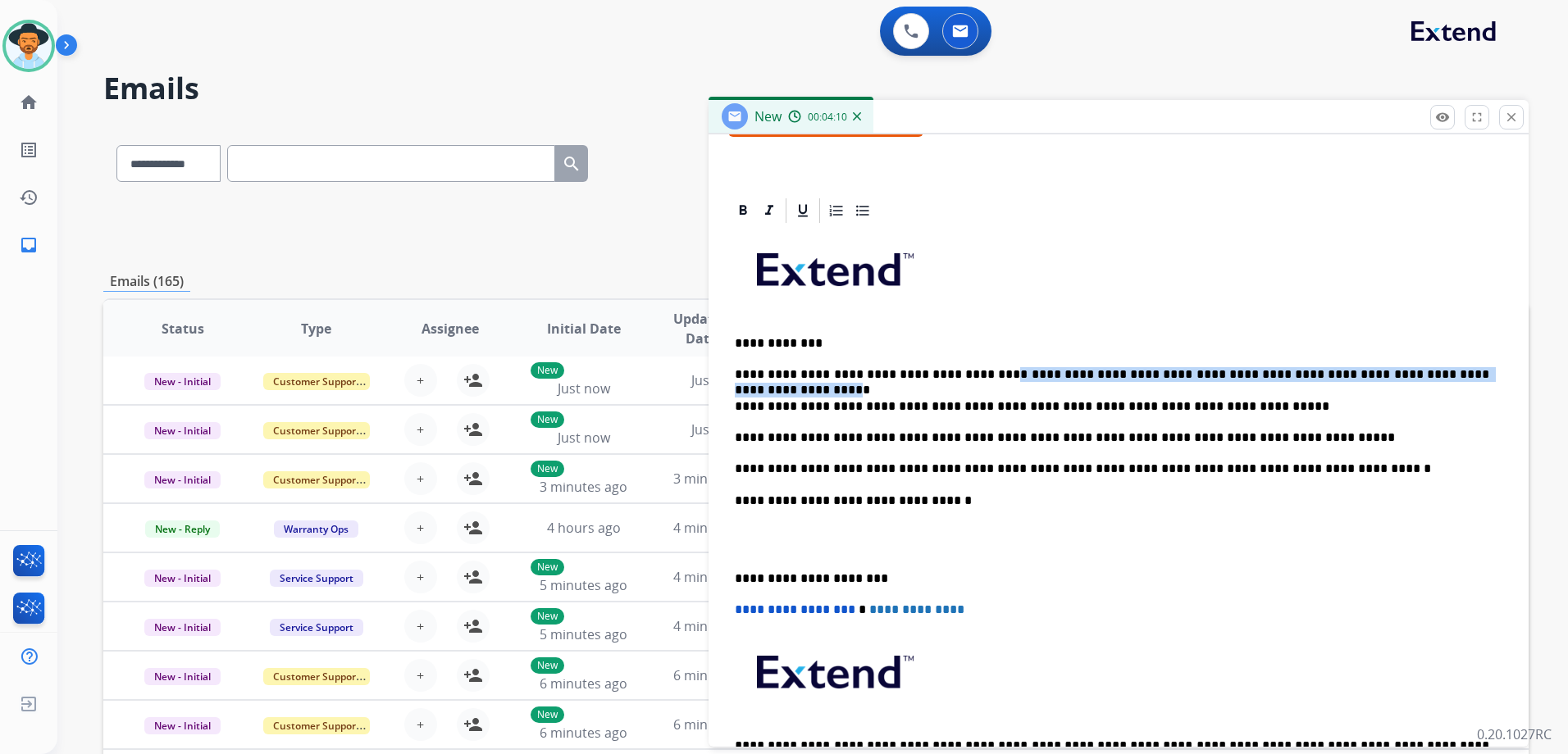
drag, startPoint x: 1456, startPoint y: 371, endPoint x: 972, endPoint y: 366, distance: 484.0
click at [972, 366] on div "**********" at bounding box center [1118, 523] width 781 height 596
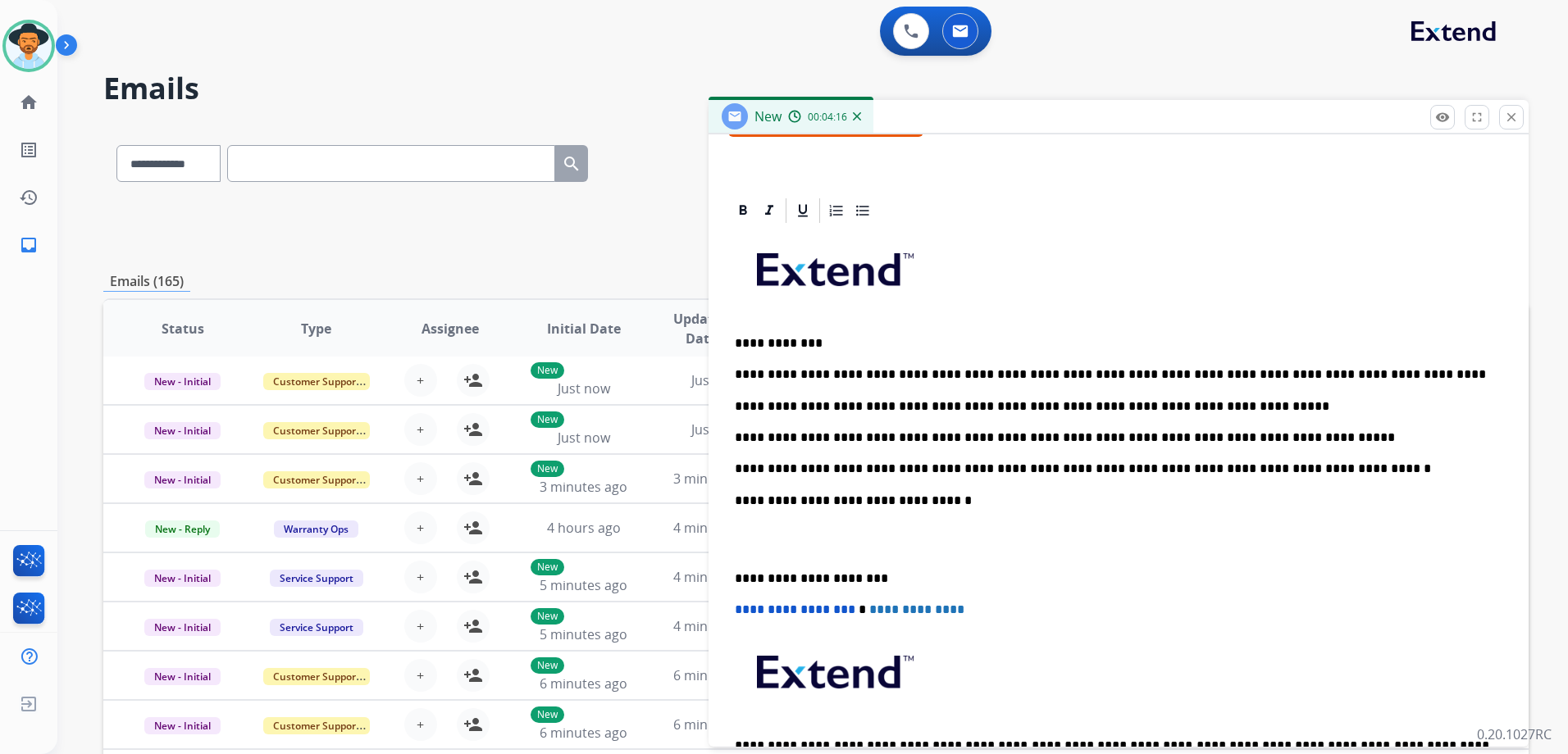
click at [1395, 368] on p "**********" at bounding box center [1112, 375] width 754 height 15
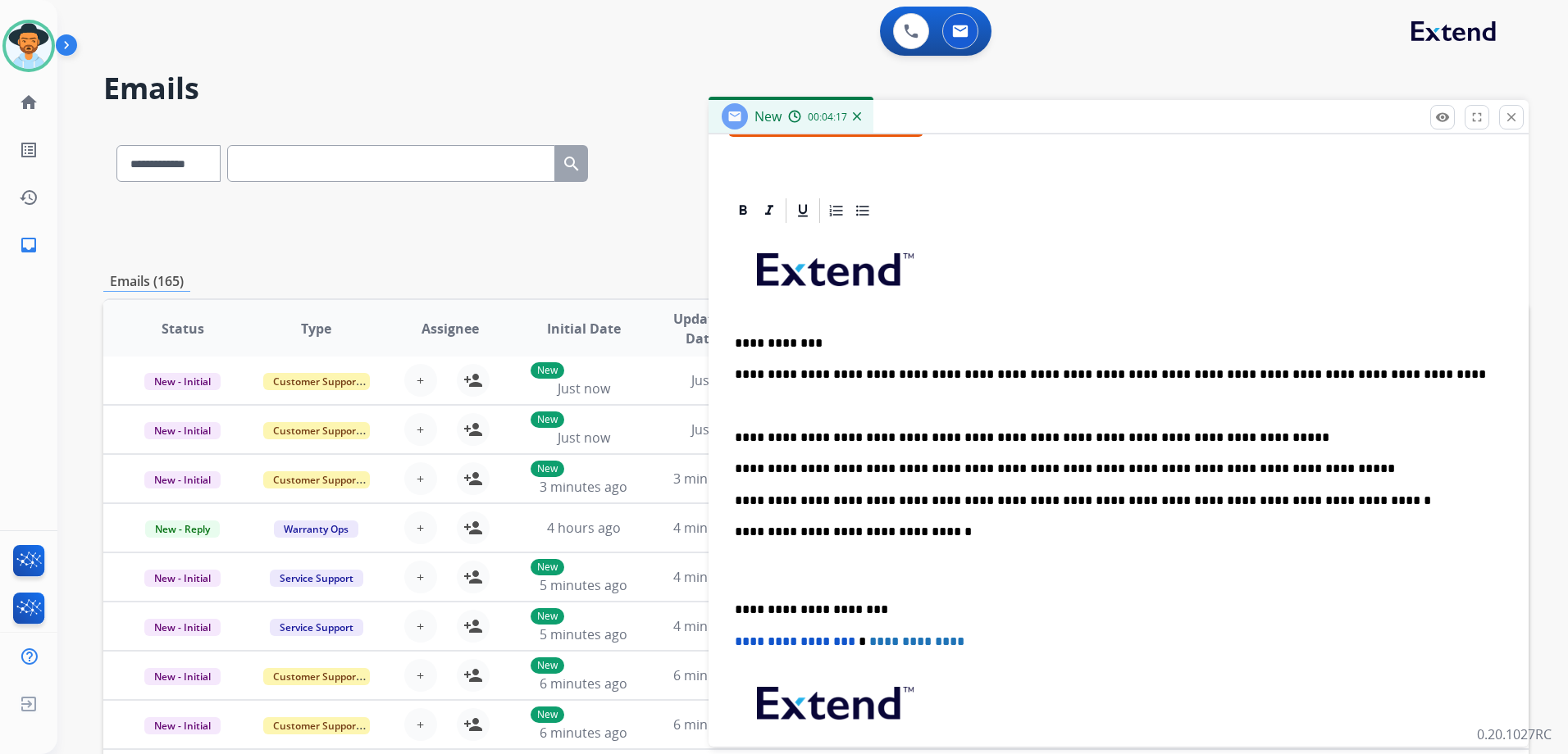
click at [1238, 435] on p "**********" at bounding box center [1112, 438] width 754 height 15
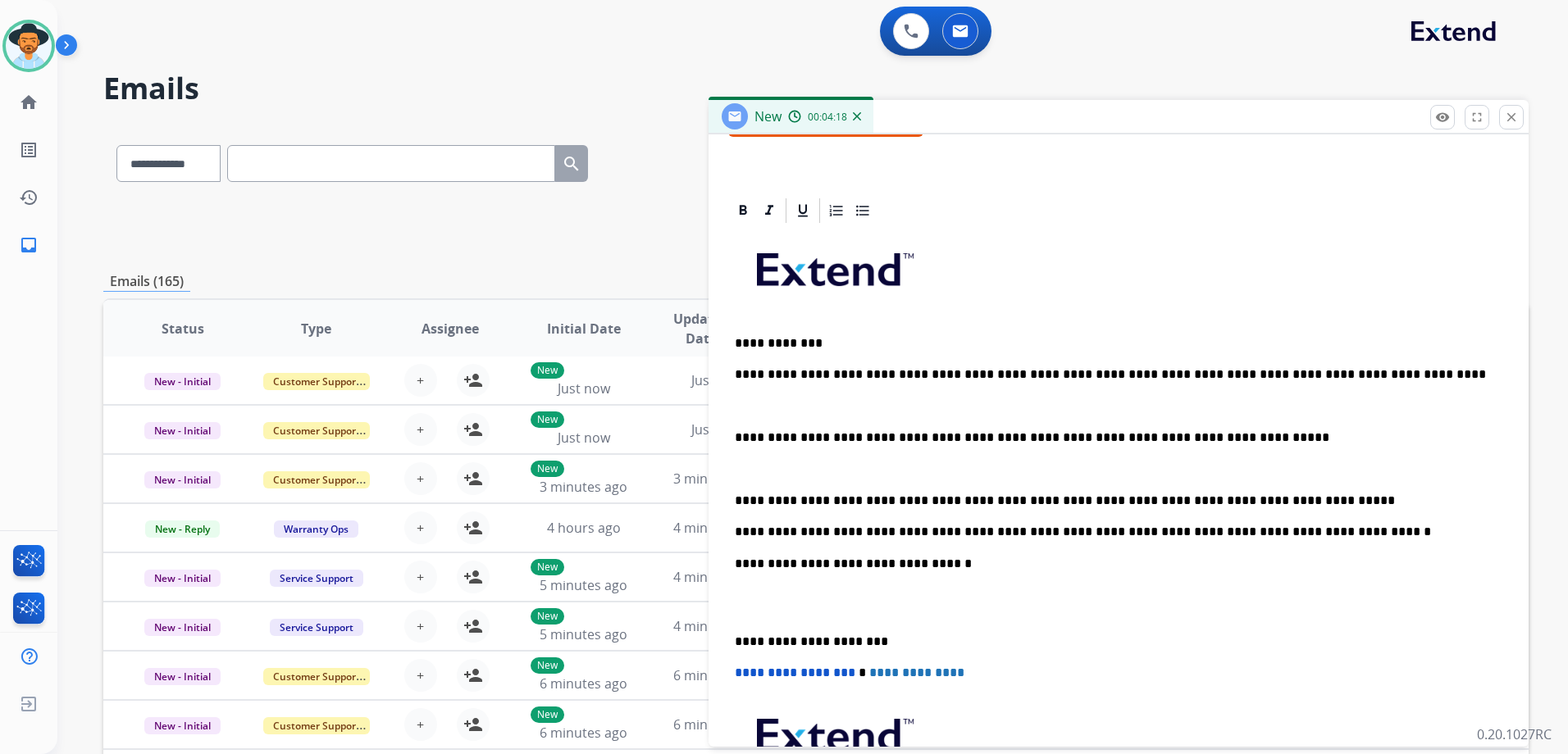
click at [1297, 498] on p "**********" at bounding box center [1112, 501] width 754 height 15
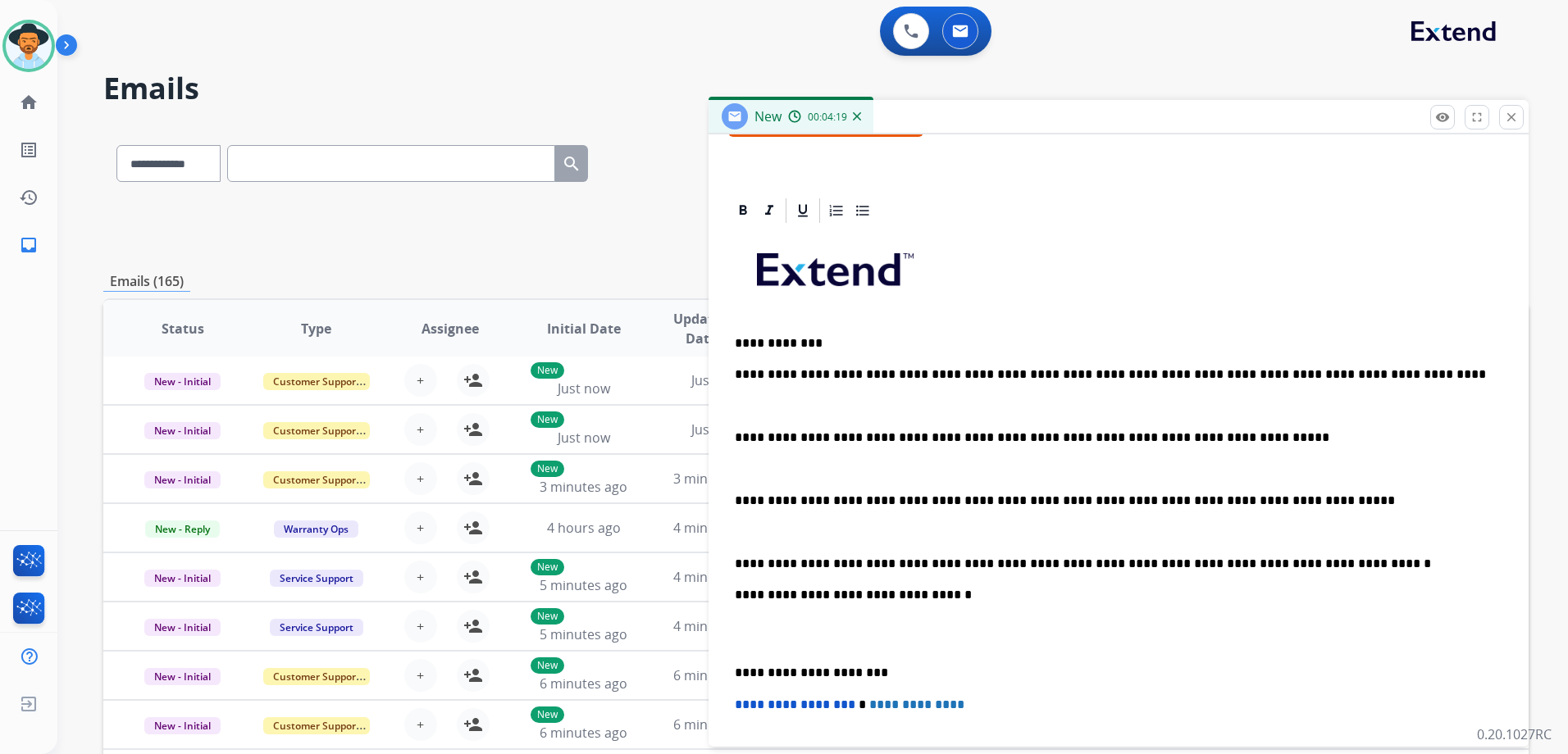
click at [1304, 561] on p "**********" at bounding box center [1112, 564] width 754 height 15
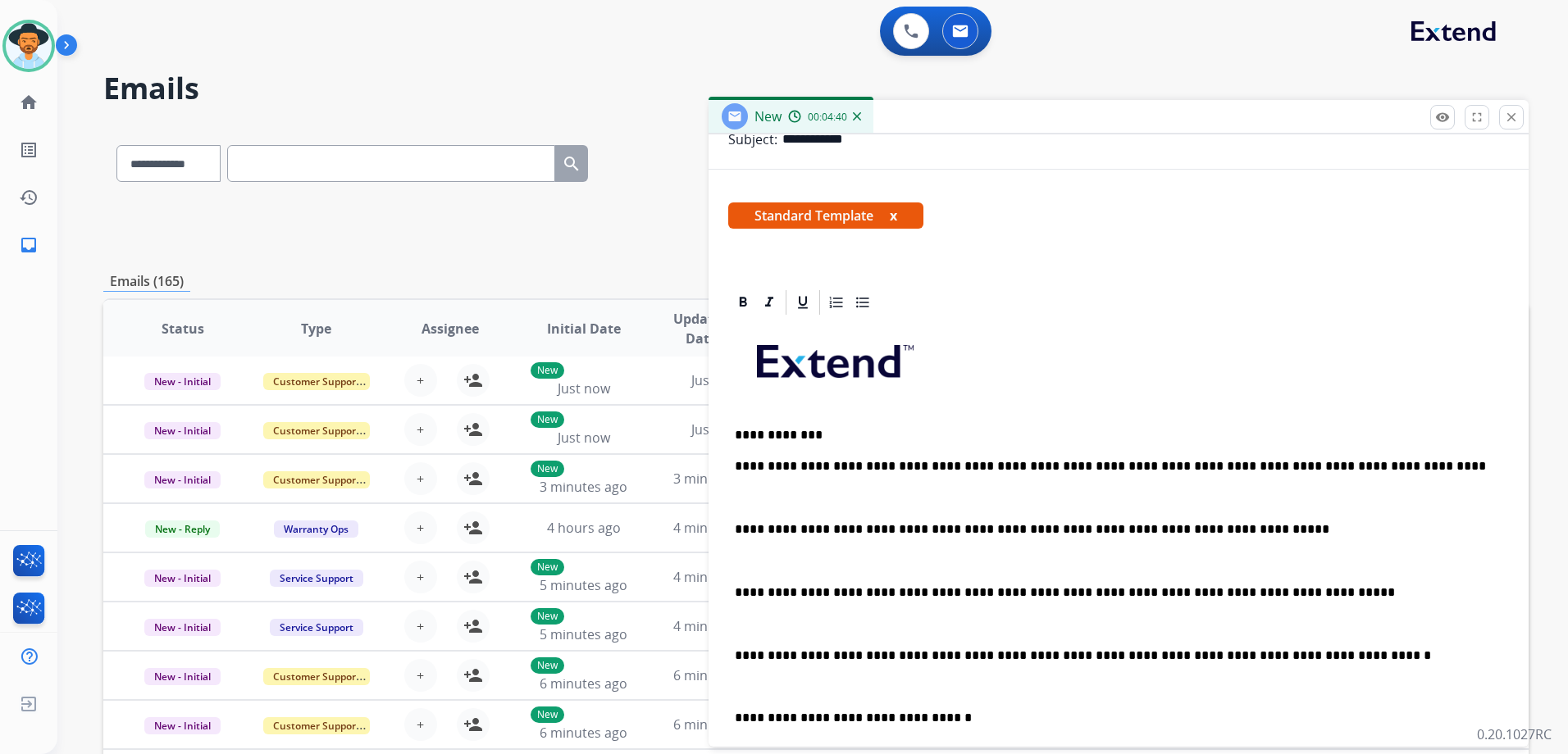
scroll to position [0, 0]
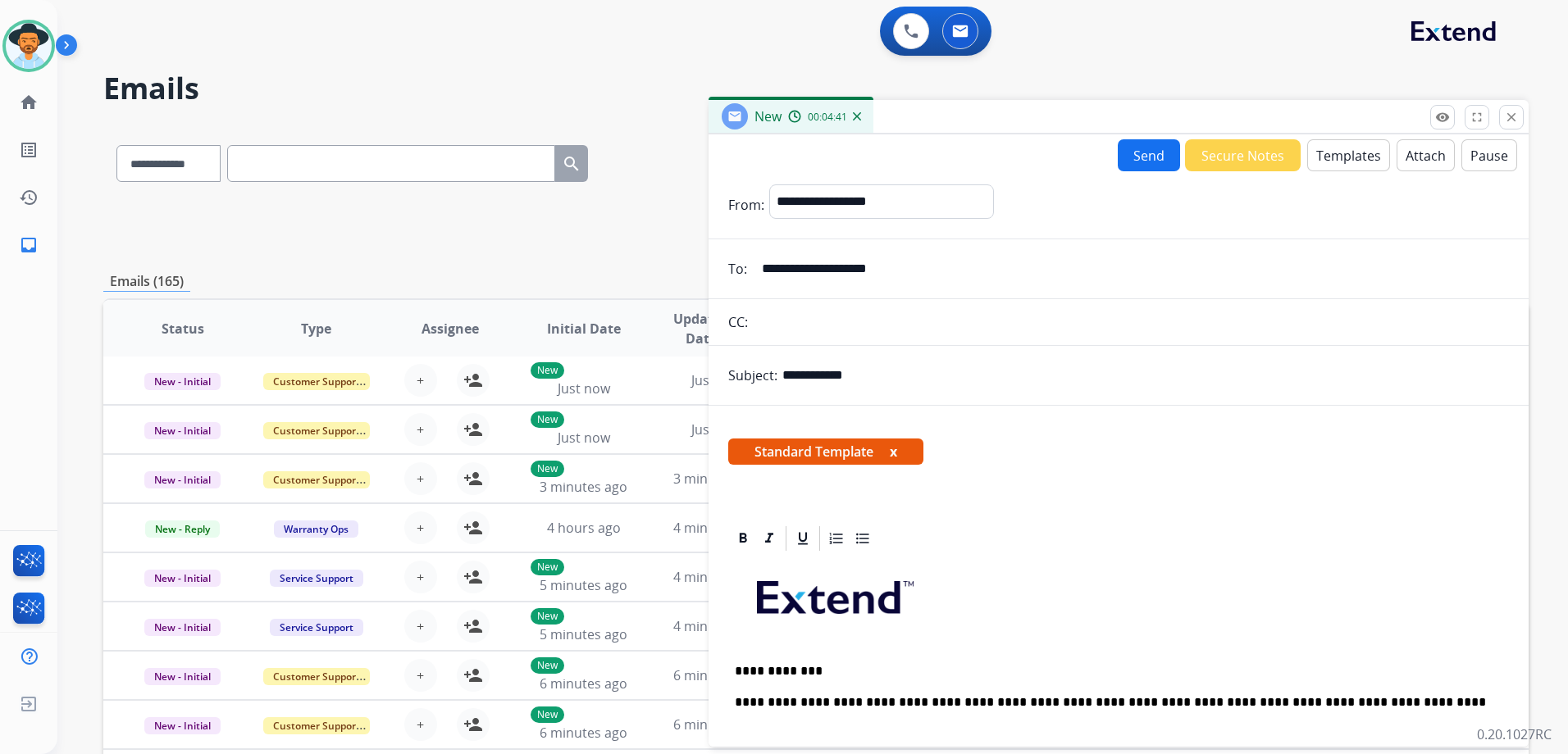
click at [1121, 158] on button "Send" at bounding box center [1148, 155] width 62 height 32
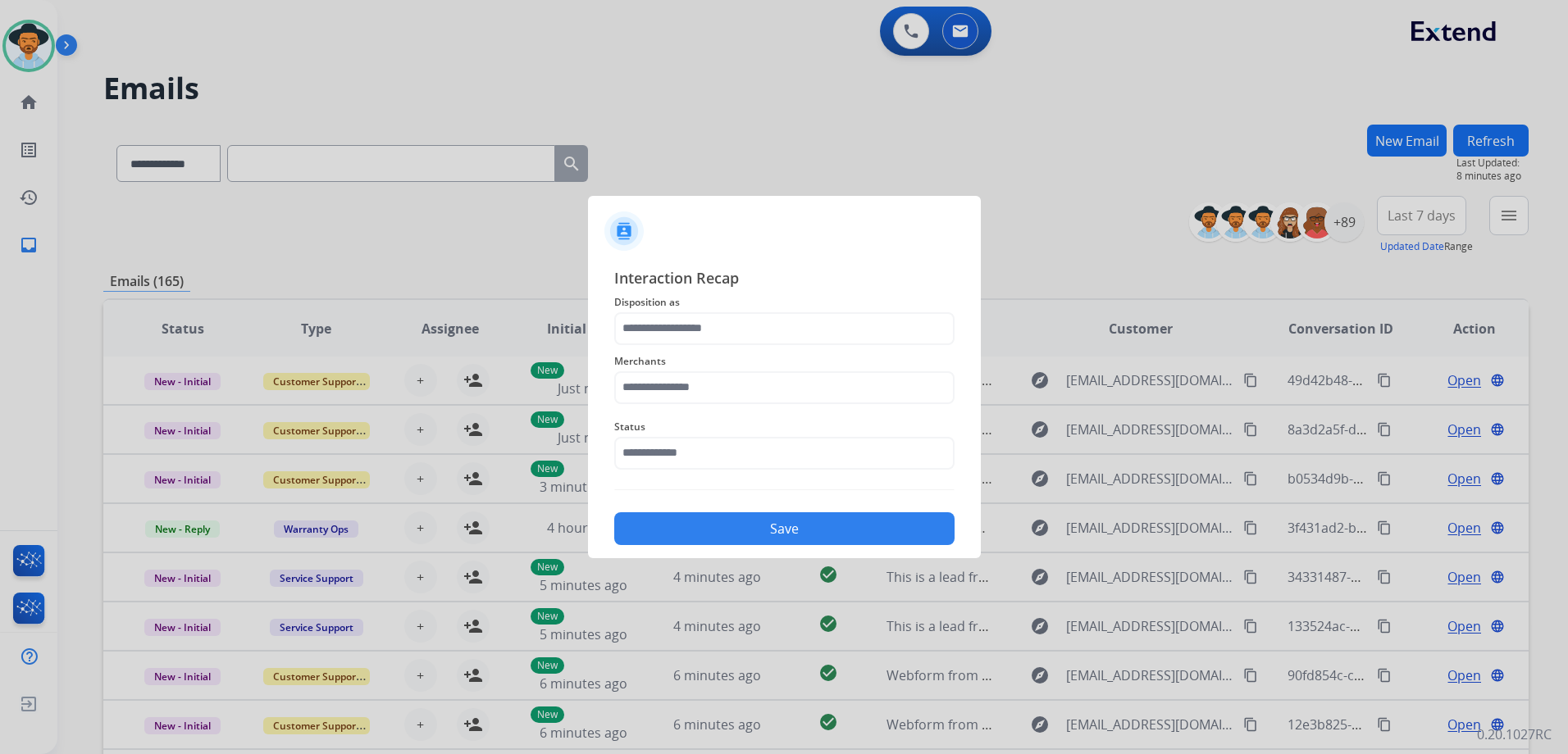
drag, startPoint x: 679, startPoint y: 307, endPoint x: 683, endPoint y: 325, distance: 18.4
click at [679, 307] on span "Disposition as" at bounding box center [784, 303] width 340 height 20
drag, startPoint x: 685, startPoint y: 335, endPoint x: 705, endPoint y: 330, distance: 20.6
click at [685, 335] on input "text" at bounding box center [784, 329] width 340 height 33
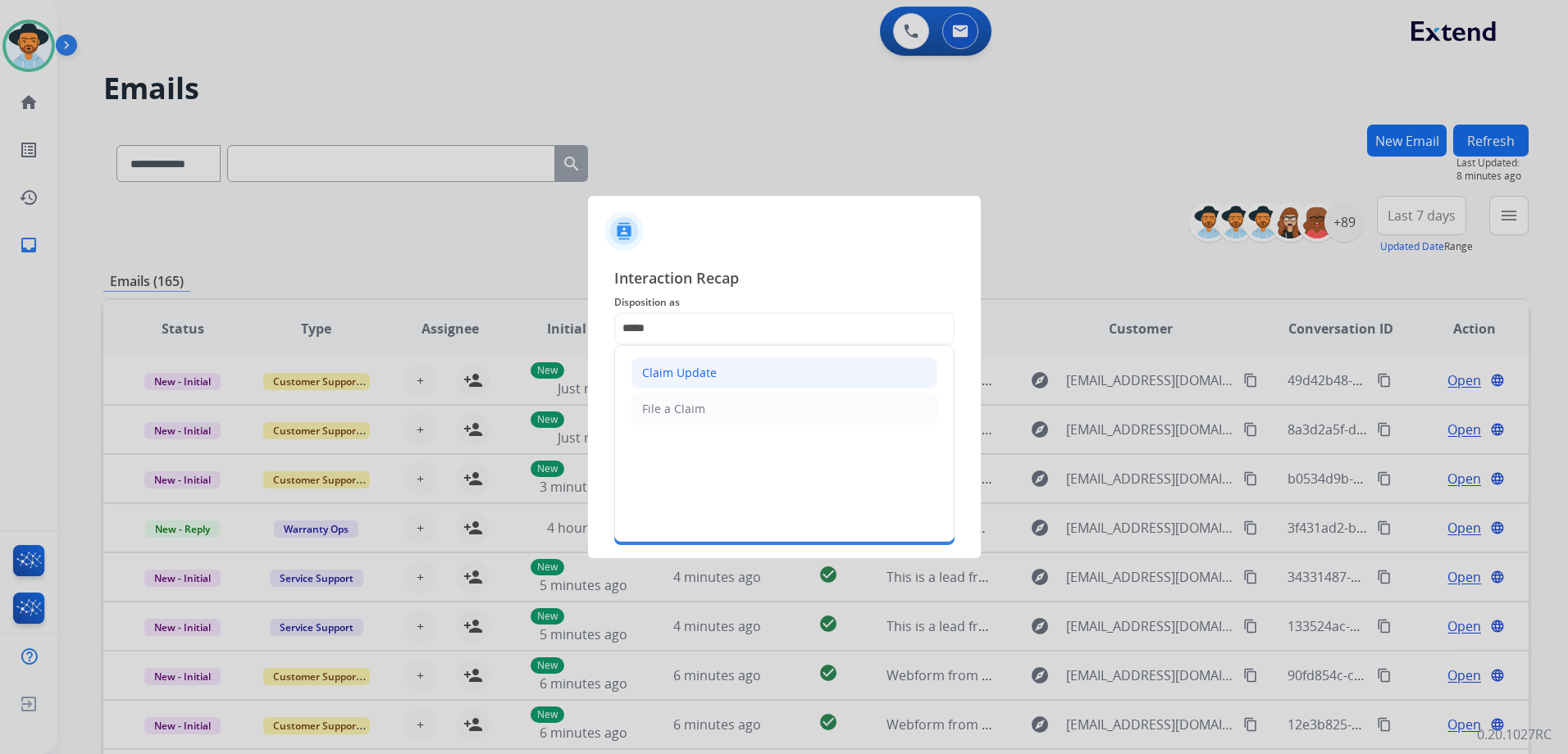
click at [689, 385] on li "Claim Update" at bounding box center [785, 373] width 306 height 31
type input "**********"
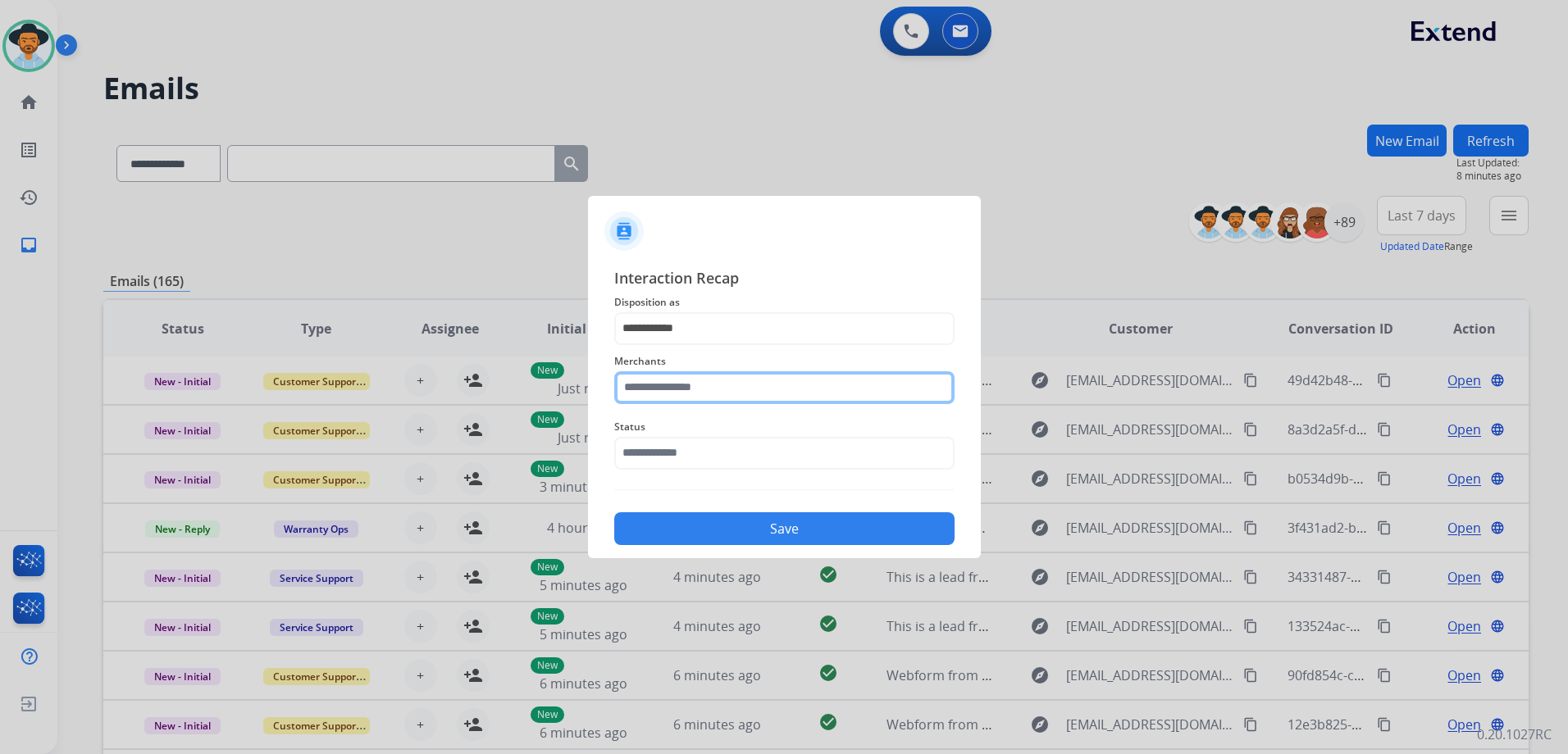
click at [695, 382] on input "text" at bounding box center [784, 388] width 340 height 33
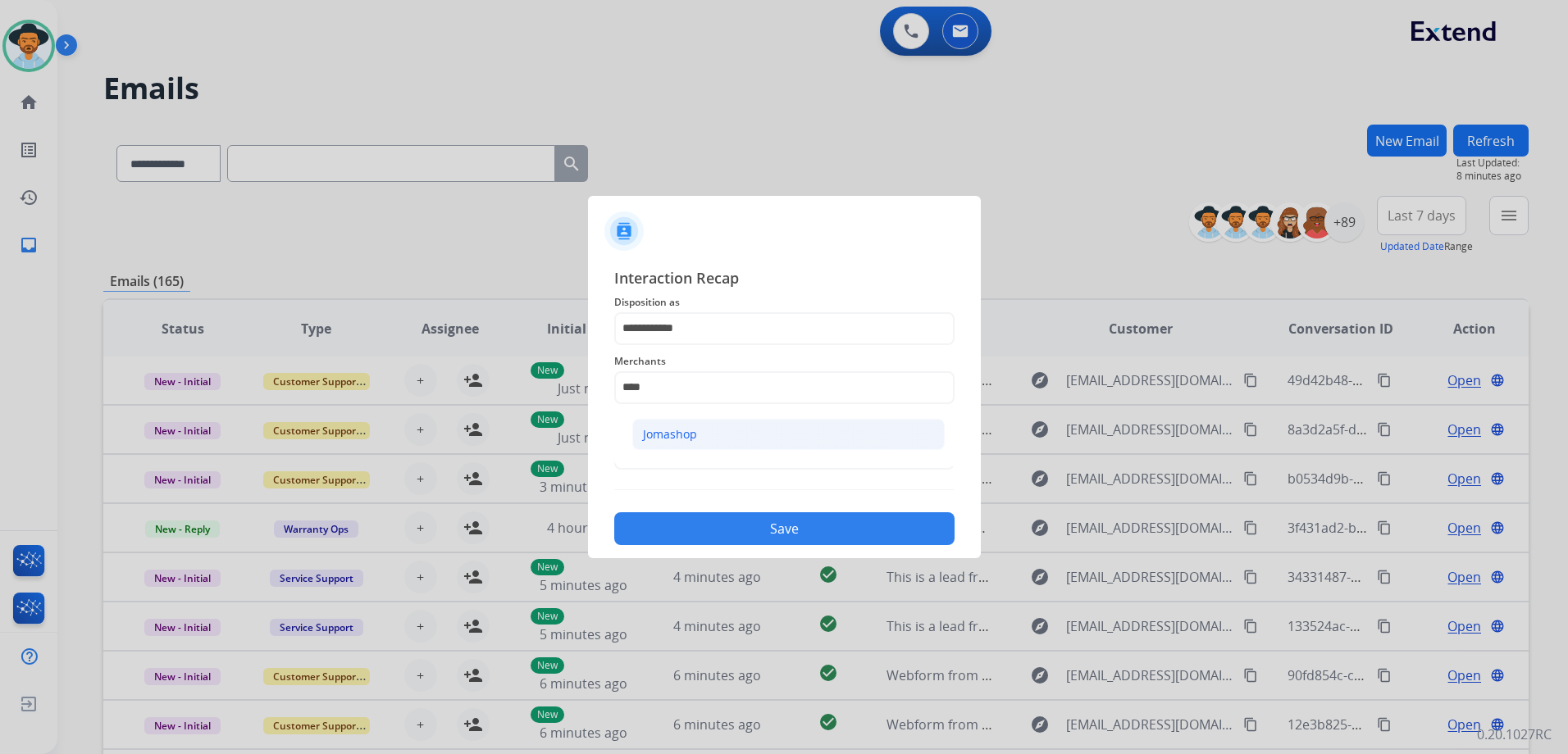
click at [700, 439] on li "Jomashop" at bounding box center [788, 435] width 312 height 31
type input "********"
click at [695, 438] on input "text" at bounding box center [784, 454] width 340 height 33
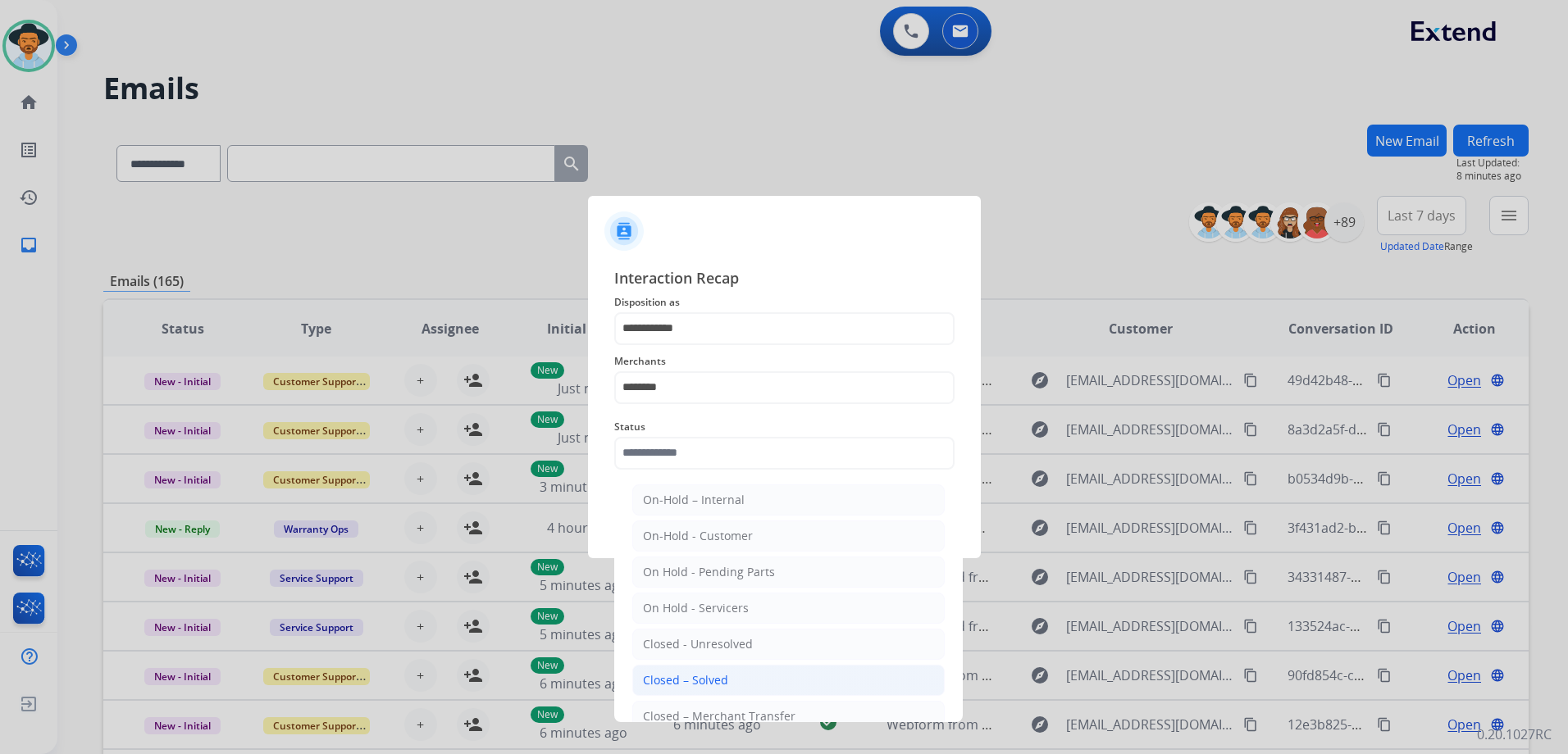
click at [748, 675] on li "Closed – Solved" at bounding box center [788, 680] width 312 height 31
type input "**********"
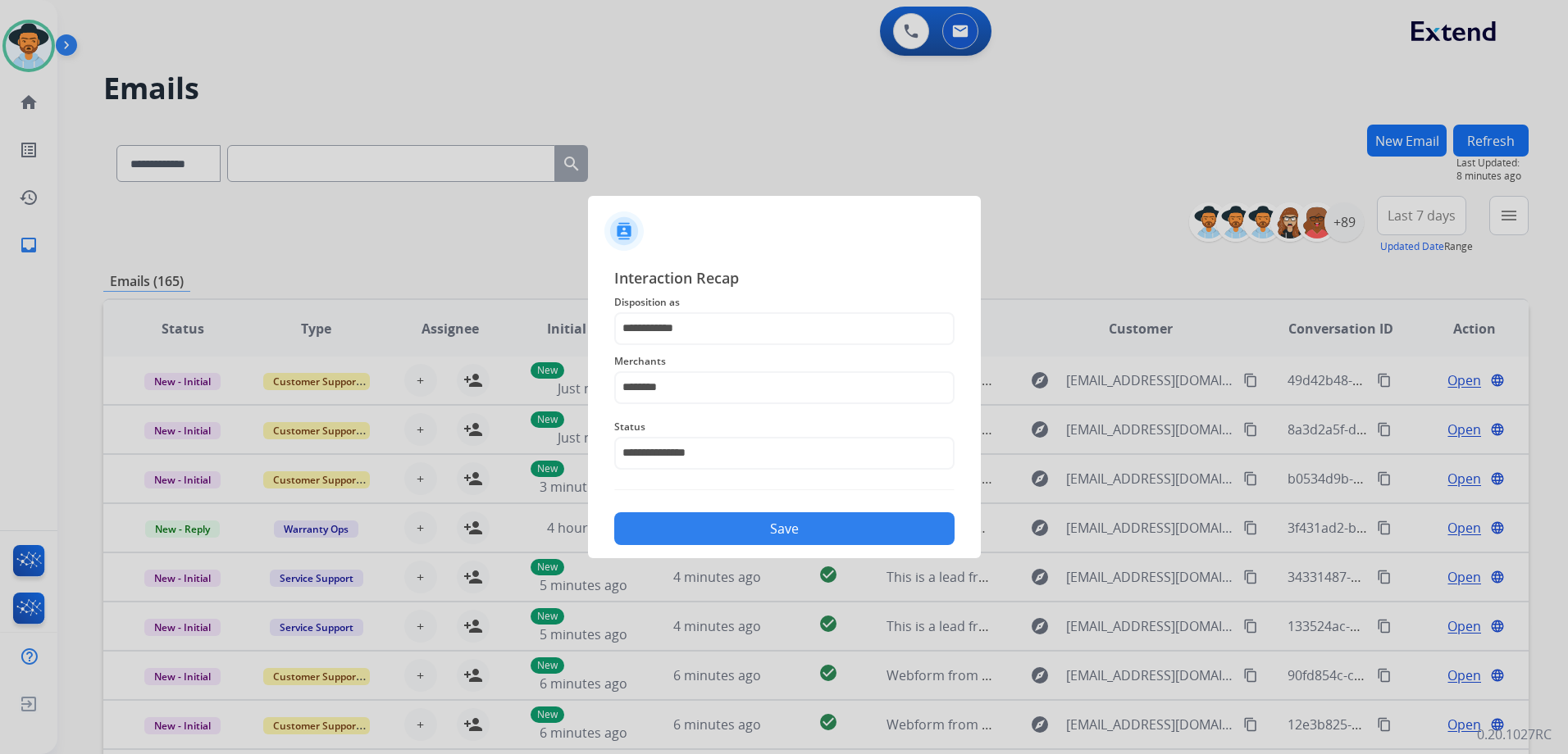
click at [783, 529] on button "Save" at bounding box center [784, 529] width 340 height 33
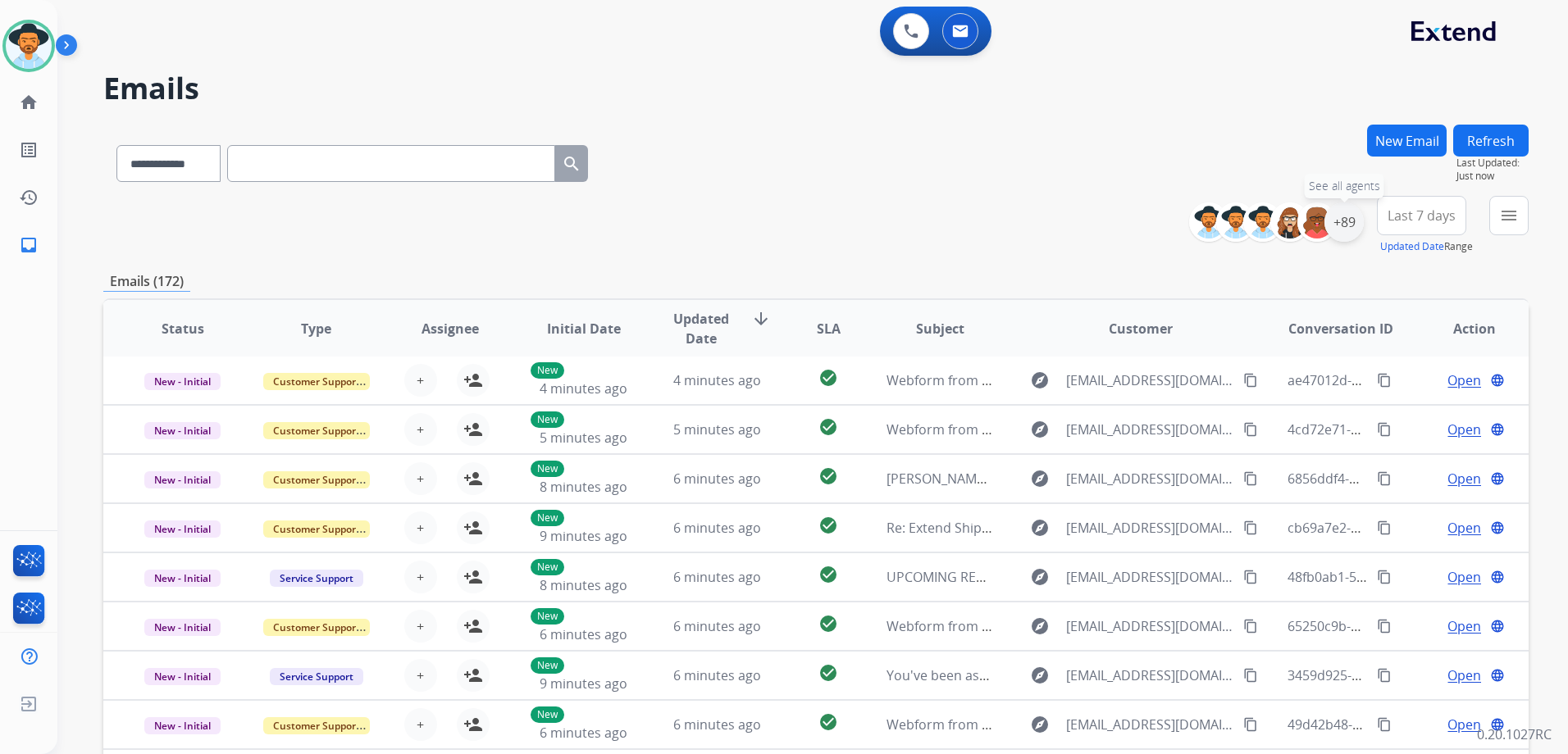
click at [1344, 219] on div "+89" at bounding box center [1344, 223] width 40 height 40
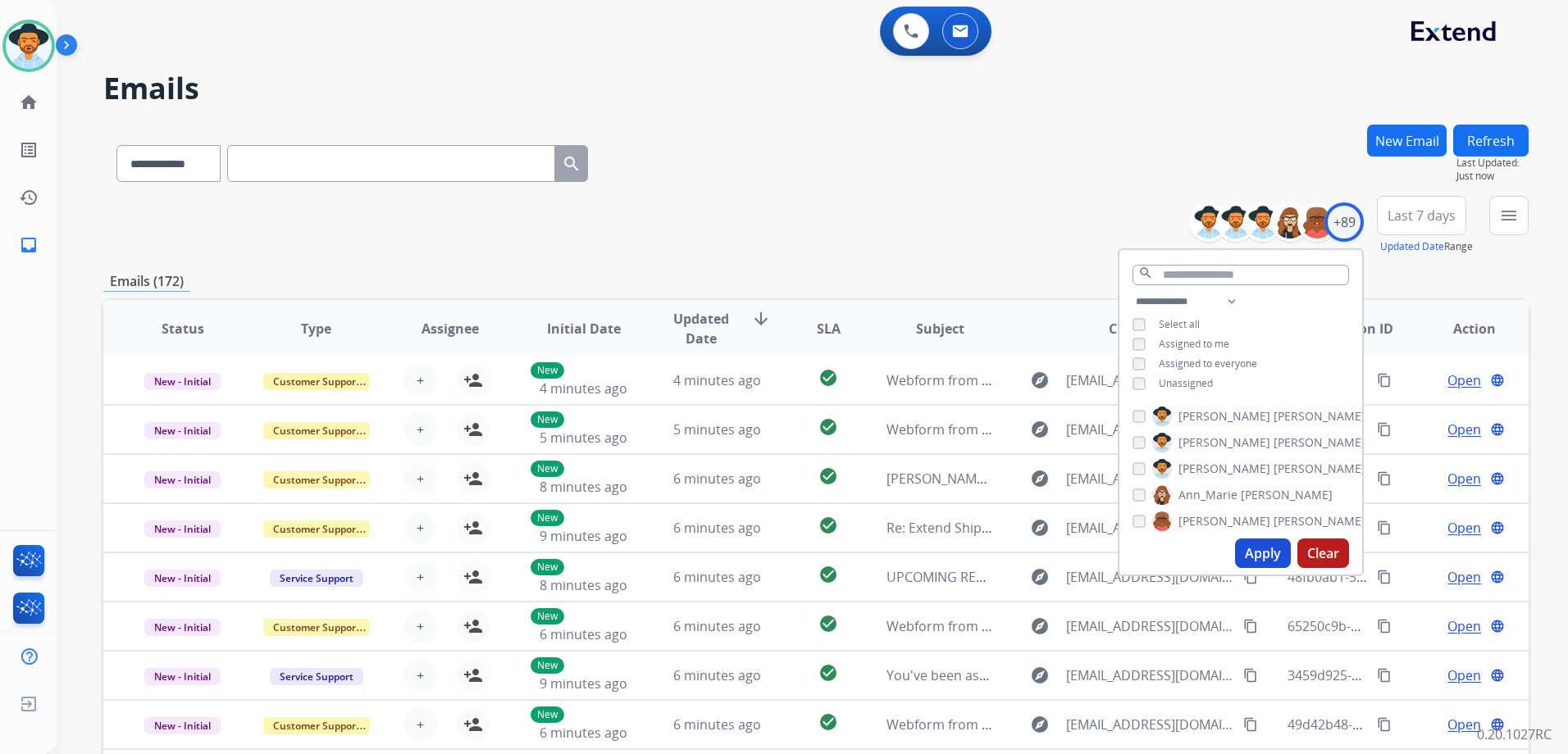
click at [1165, 384] on span "Unassigned" at bounding box center [1186, 383] width 54 height 14
click at [1175, 337] on span "Assigned to me" at bounding box center [1194, 343] width 70 height 14
click at [1258, 552] on button "Apply" at bounding box center [1263, 554] width 55 height 30
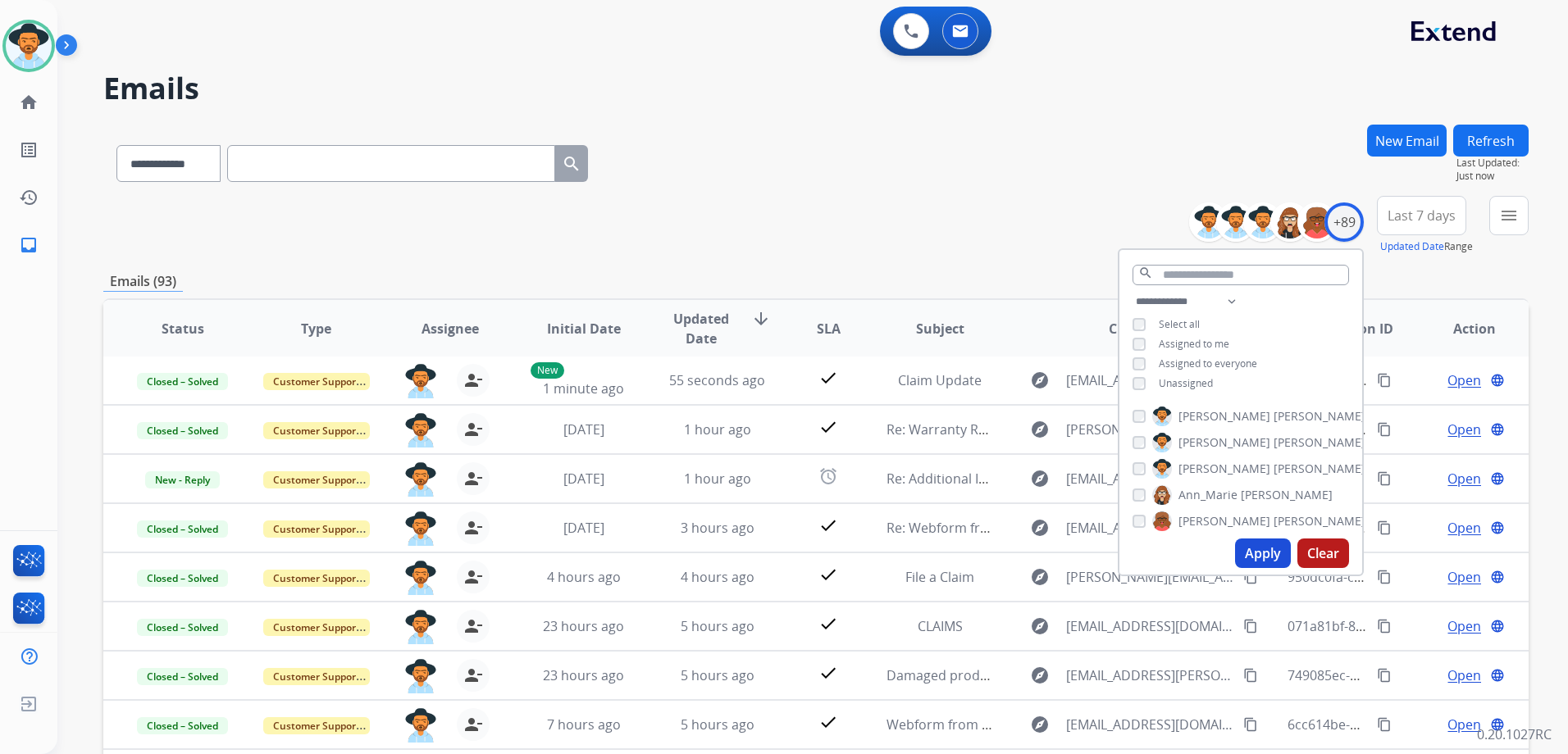
click at [973, 267] on div "**********" at bounding box center [816, 529] width 1426 height 809
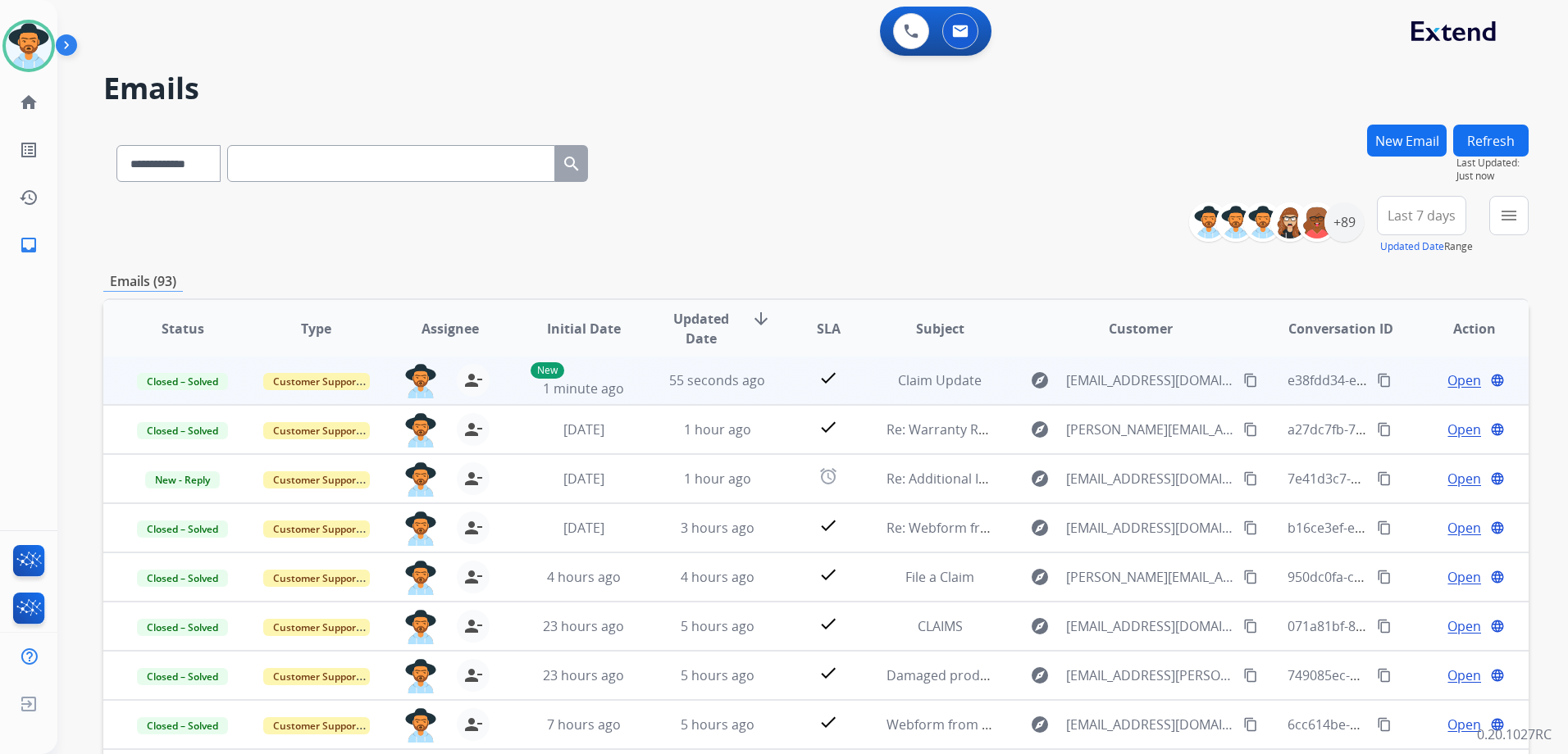
click at [1377, 385] on mat-icon "content_copy" at bounding box center [1384, 381] width 15 height 15
click at [1456, 380] on span "Open" at bounding box center [1464, 381] width 34 height 20
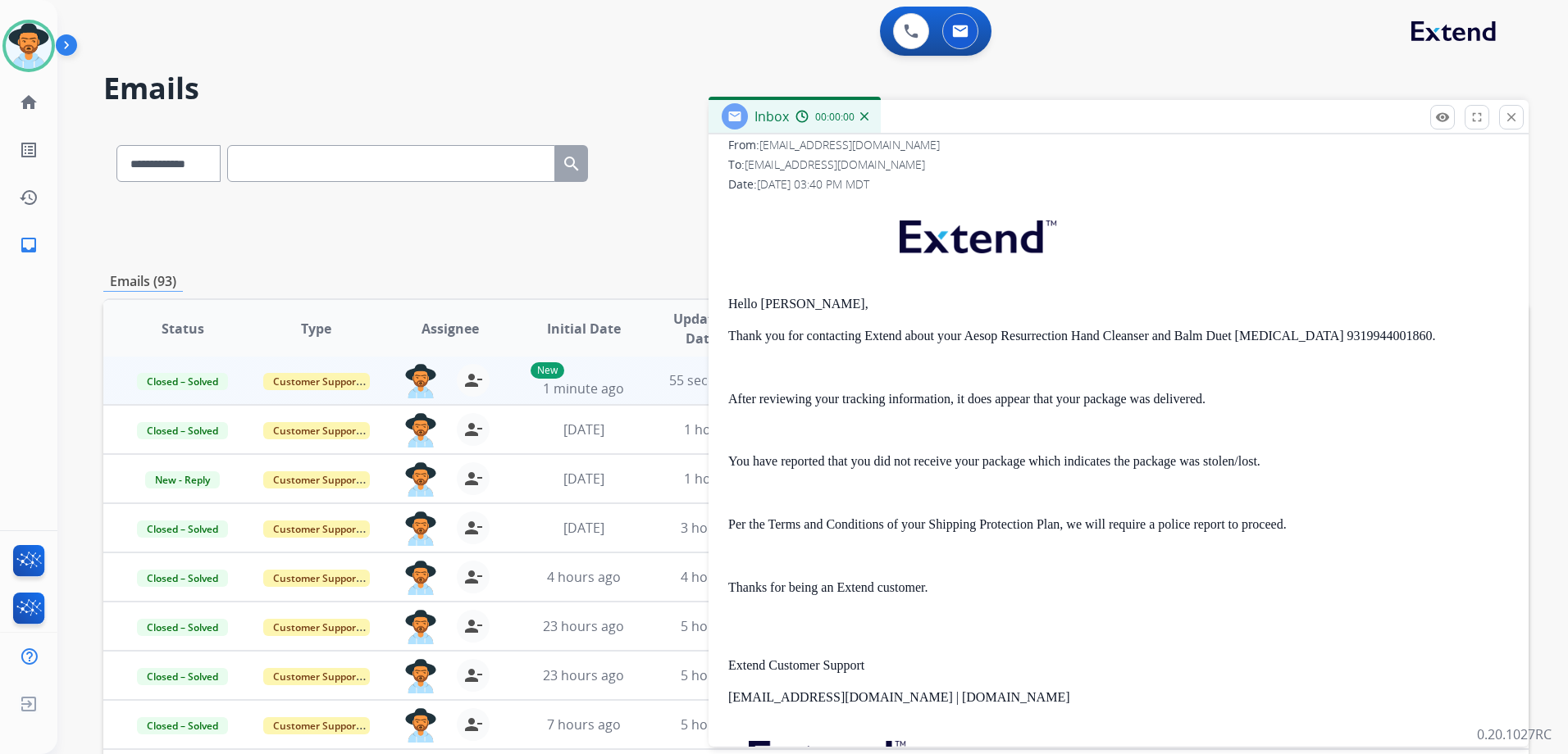
scroll to position [246, 0]
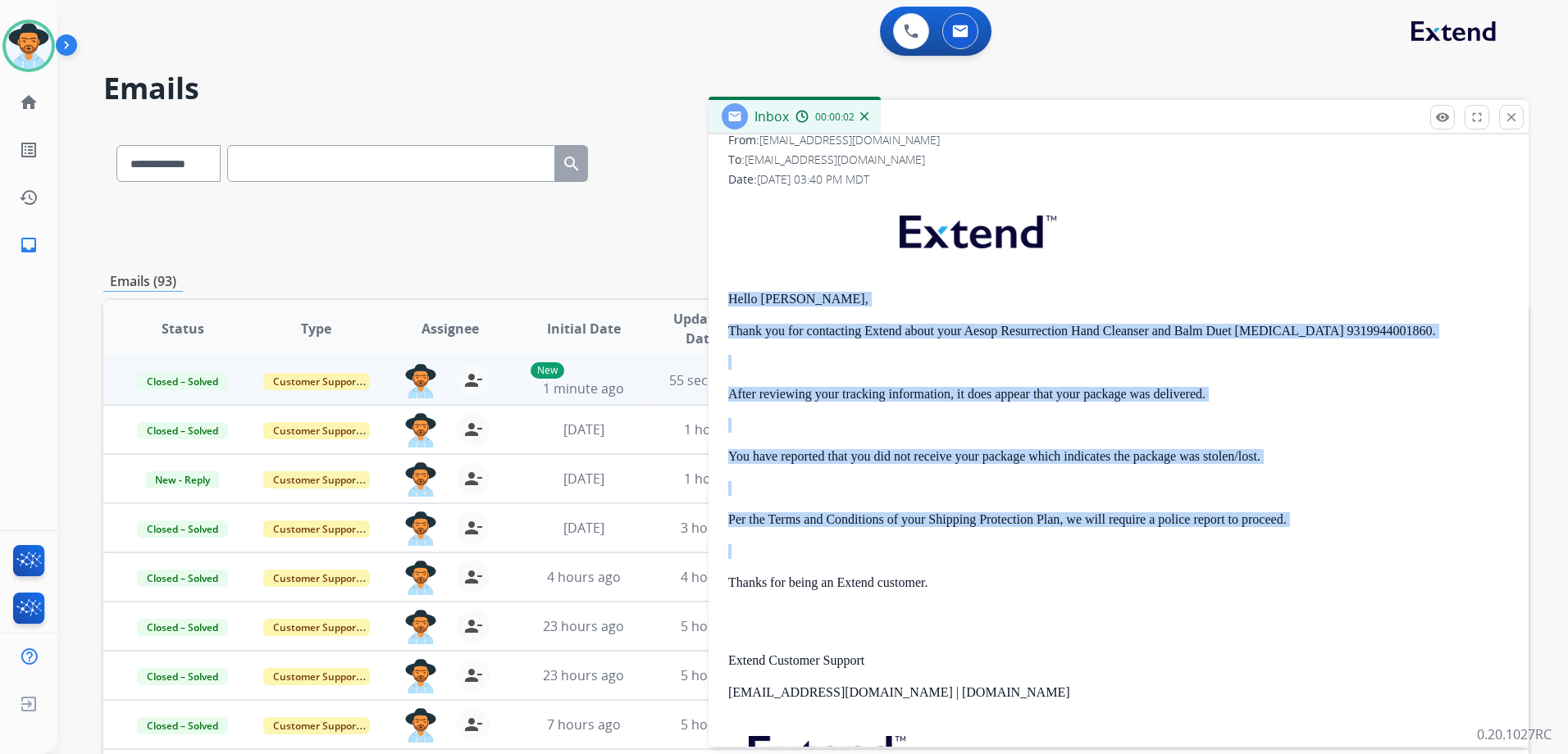
drag, startPoint x: 729, startPoint y: 299, endPoint x: 1335, endPoint y: 536, distance: 650.7
click at [1335, 536] on div "Hello Adrian, Thank you for contacting Extend about your Aesop Resurrection Han…" at bounding box center [1118, 532] width 781 height 673
drag, startPoint x: 1335, startPoint y: 536, endPoint x: 1254, endPoint y: 338, distance: 213.9
copy div "Hello Adrian, Thank you for contacting Extend about your Aesop Resurrection Han…"
click at [1522, 121] on button "close Close" at bounding box center [1512, 118] width 25 height 25
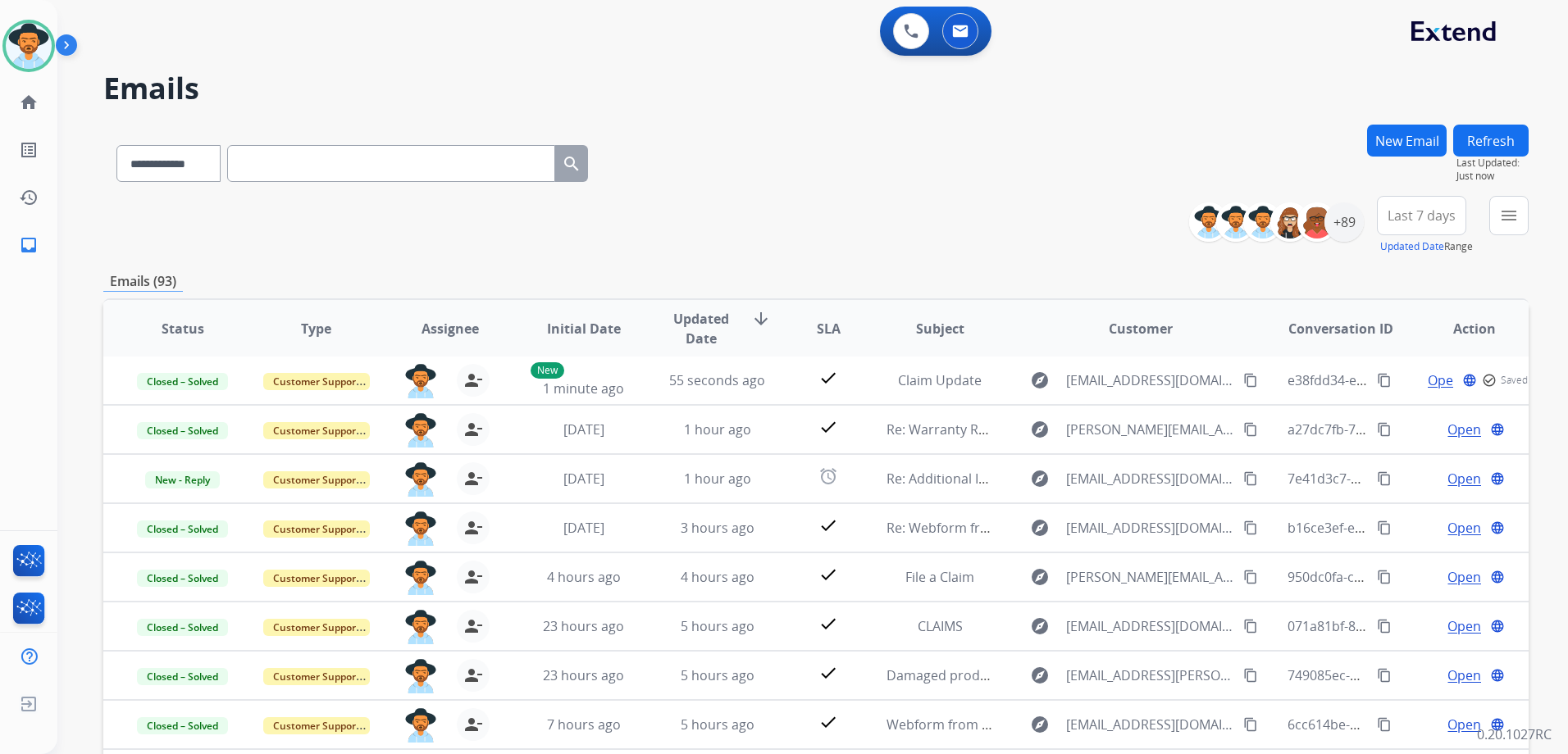
click at [1412, 132] on button "New Email" at bounding box center [1407, 141] width 79 height 32
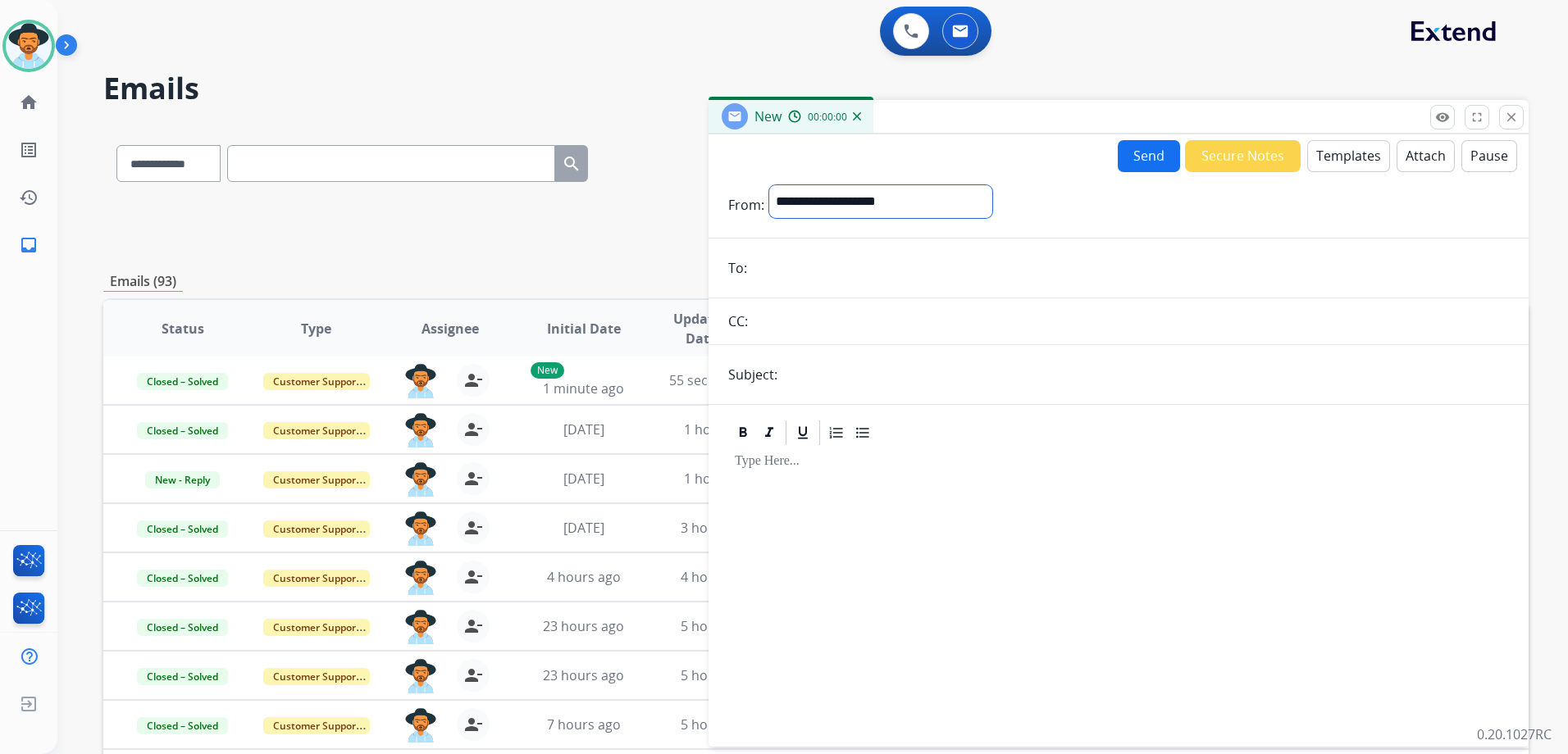
click at [852, 213] on select "**********" at bounding box center [880, 202] width 223 height 33
select select "**********"
click at [769, 185] on select "**********" at bounding box center [880, 202] width 223 height 33
click at [902, 281] on input "email" at bounding box center [1130, 270] width 757 height 33
click at [1153, 372] on input "text" at bounding box center [1146, 377] width 727 height 33
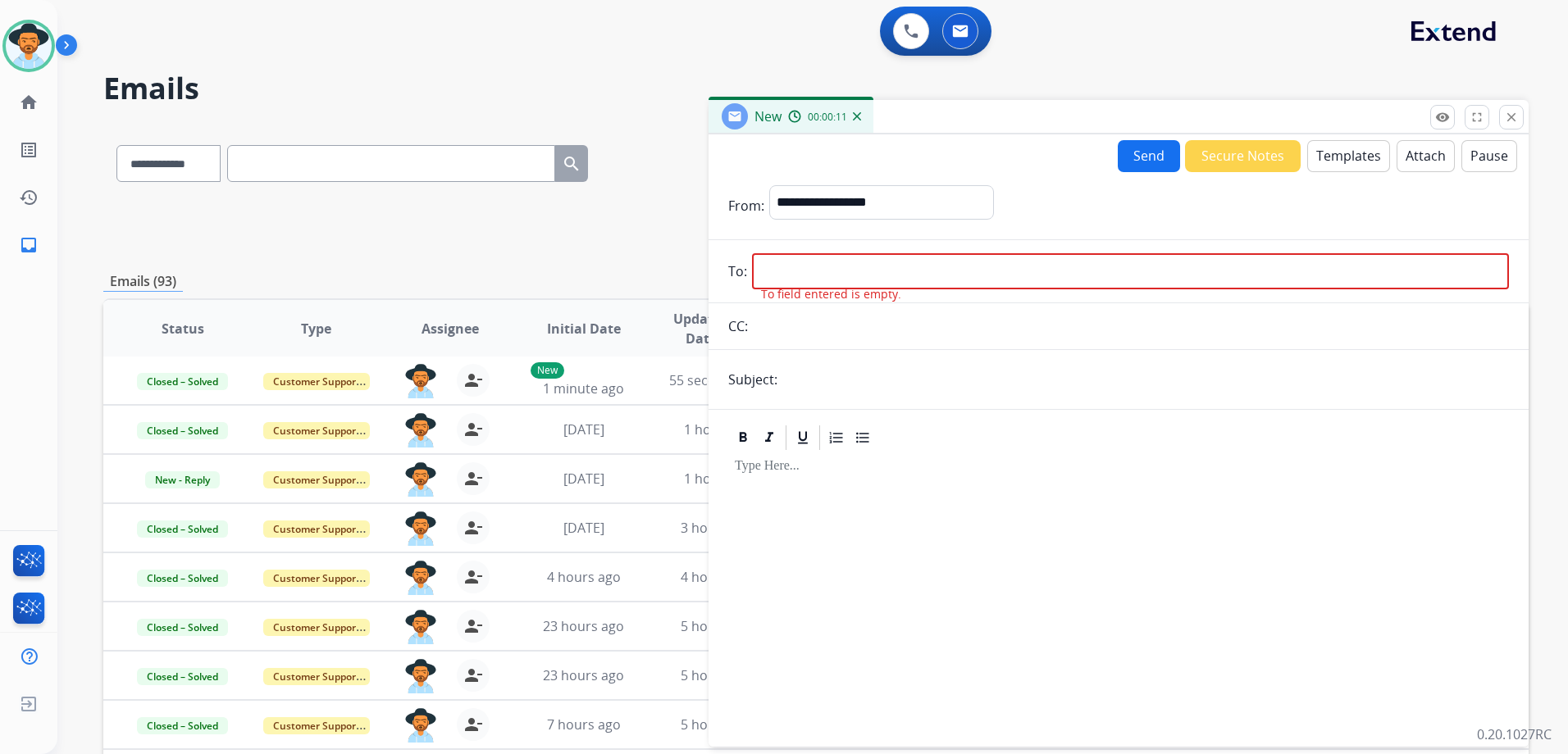
type input "**********"
drag, startPoint x: 834, startPoint y: 268, endPoint x: 1104, endPoint y: 270, distance: 270.0
click at [834, 268] on input "email" at bounding box center [1130, 271] width 757 height 36
drag, startPoint x: 1524, startPoint y: 280, endPoint x: 816, endPoint y: 268, distance: 708.1
click at [815, 268] on input "email" at bounding box center [1130, 271] width 757 height 36
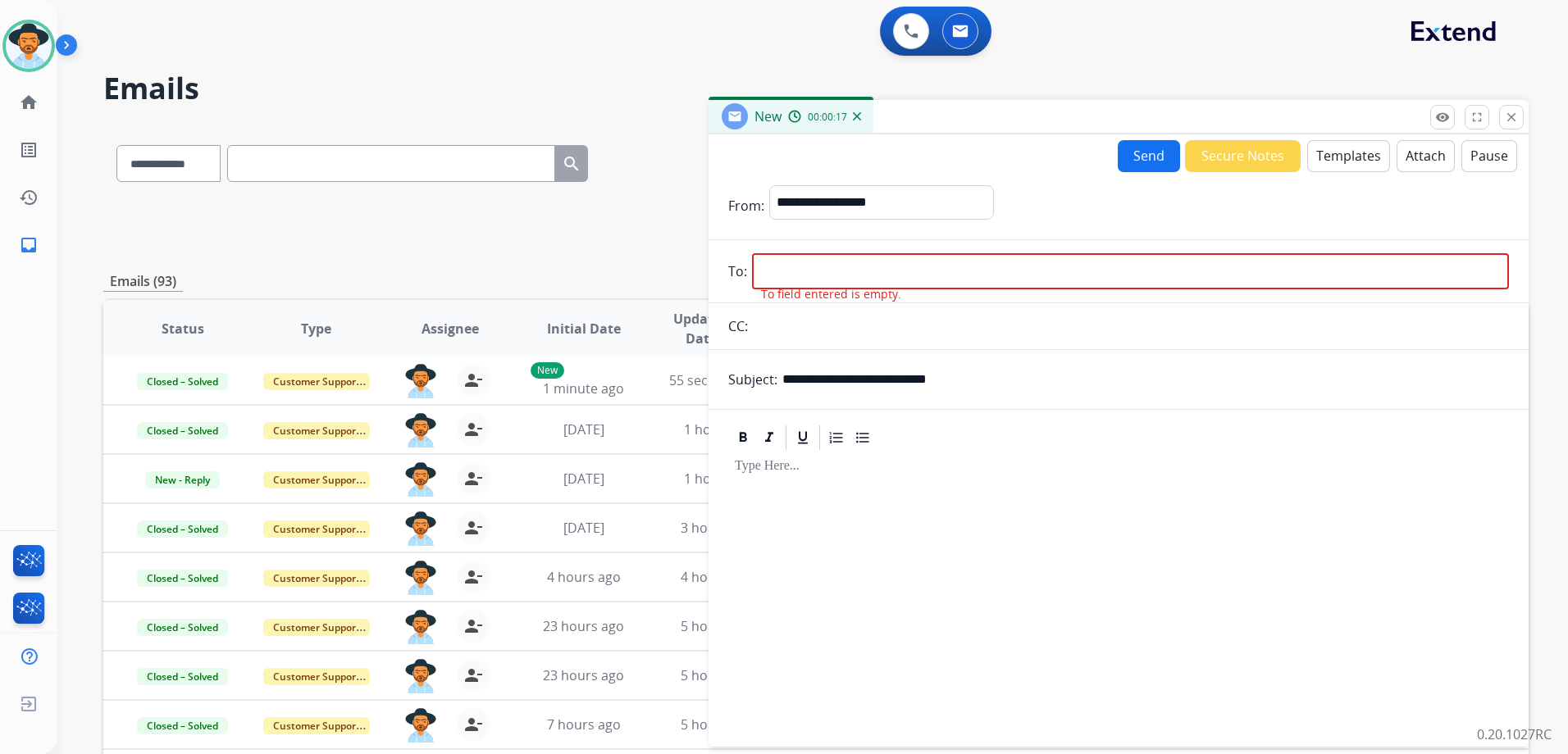
click at [1330, 152] on button "Templates" at bounding box center [1349, 156] width 83 height 32
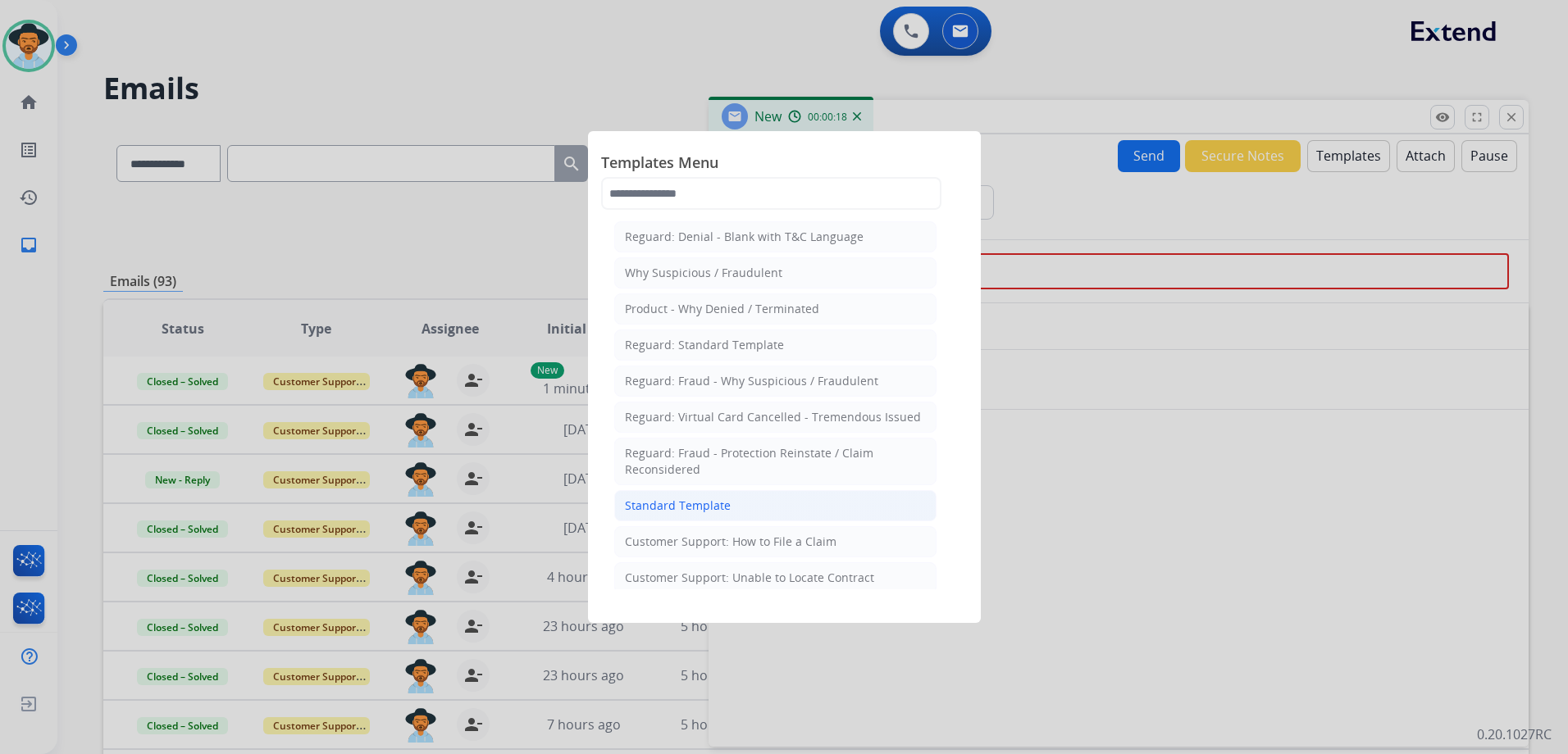
click at [734, 508] on li "Standard Template" at bounding box center [775, 506] width 322 height 31
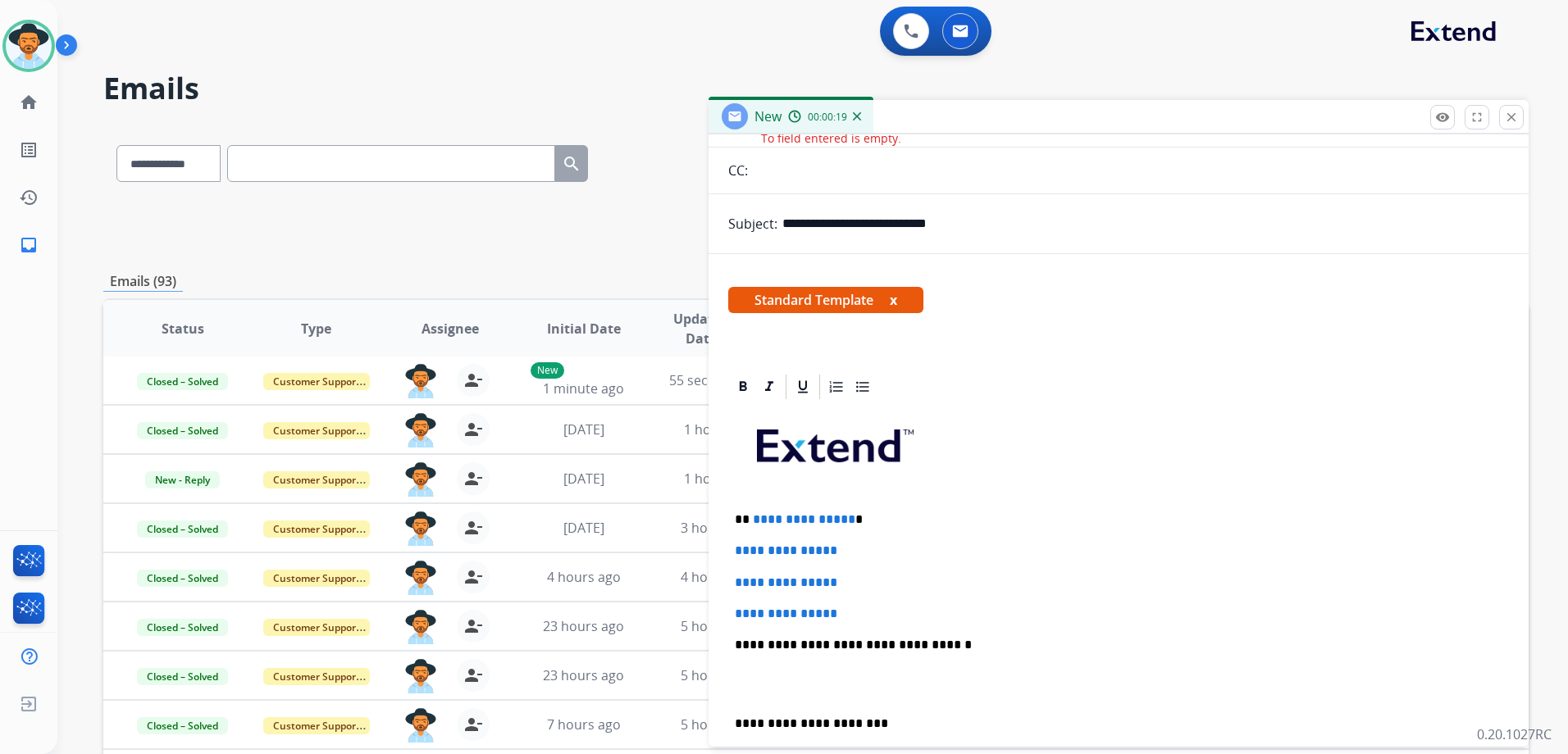
scroll to position [328, 0]
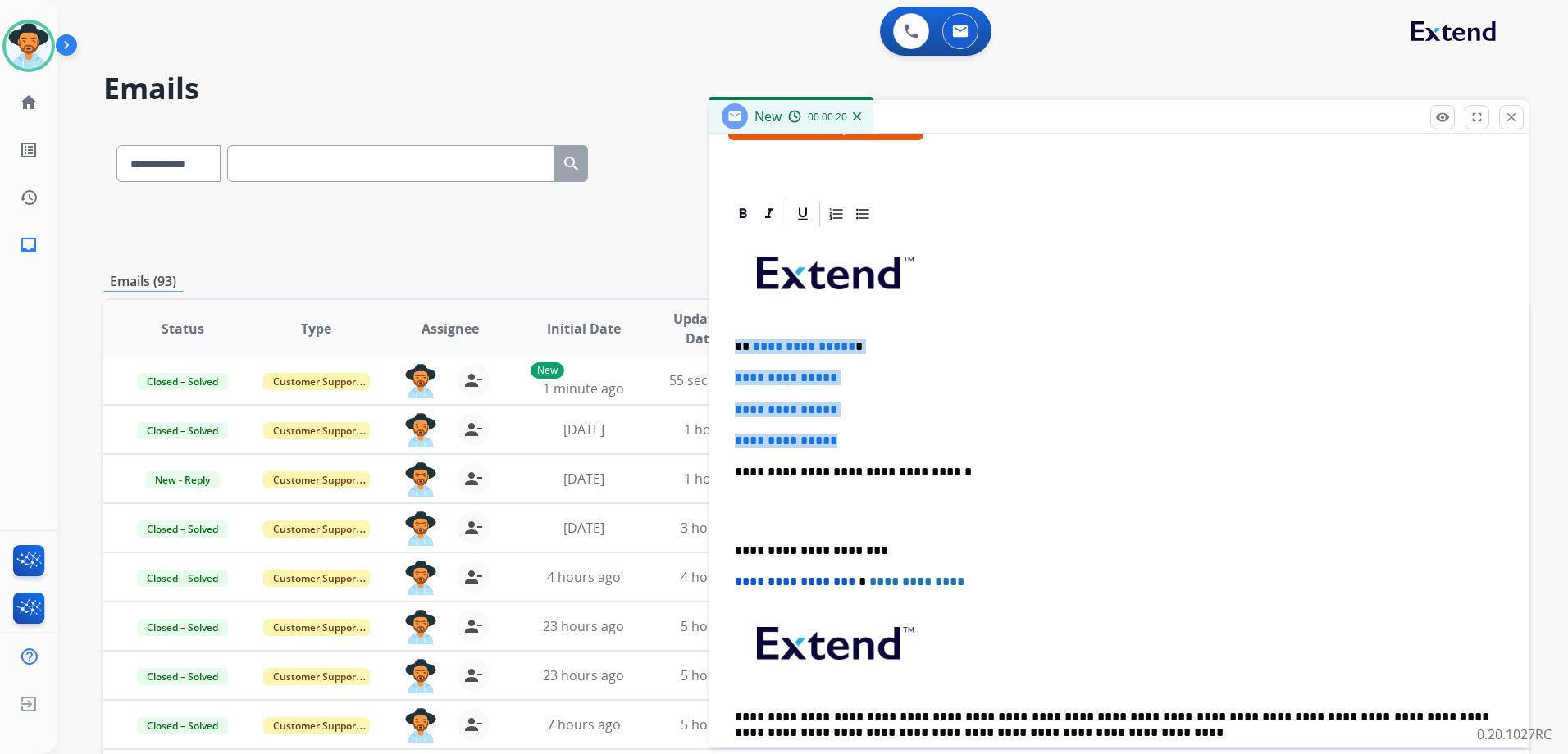
drag, startPoint x: 868, startPoint y: 437, endPoint x: 714, endPoint y: 334, distance: 185.3
click at [714, 334] on div "**********" at bounding box center [1118, 494] width 820 height 590
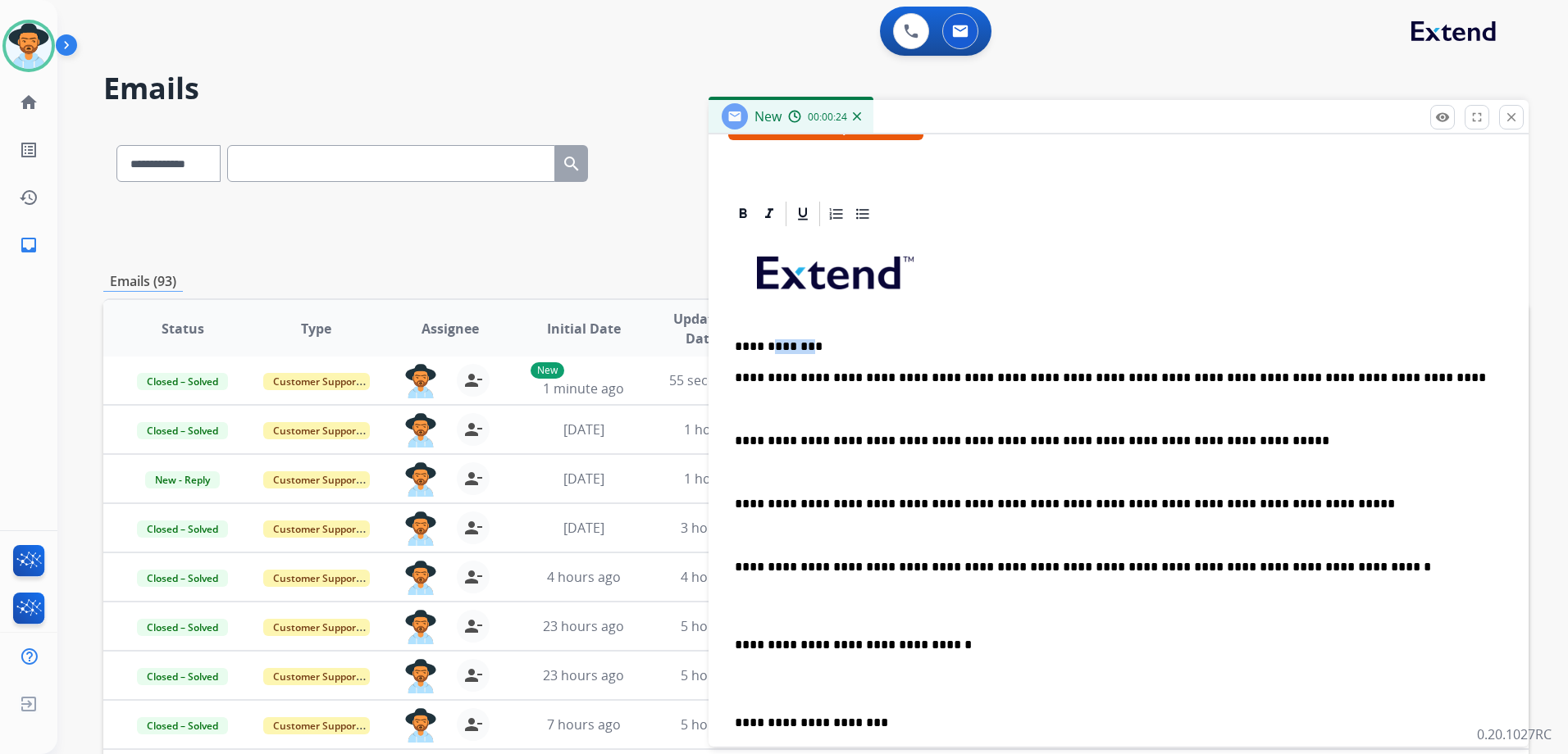
drag, startPoint x: 803, startPoint y: 350, endPoint x: 767, endPoint y: 346, distance: 36.2
click at [767, 346] on p "**********" at bounding box center [1112, 347] width 754 height 15
click at [771, 346] on p "**********" at bounding box center [1112, 347] width 754 height 15
drag, startPoint x: 1115, startPoint y: 502, endPoint x: 859, endPoint y: 489, distance: 256.3
click at [859, 489] on div "**********" at bounding box center [1118, 597] width 781 height 737
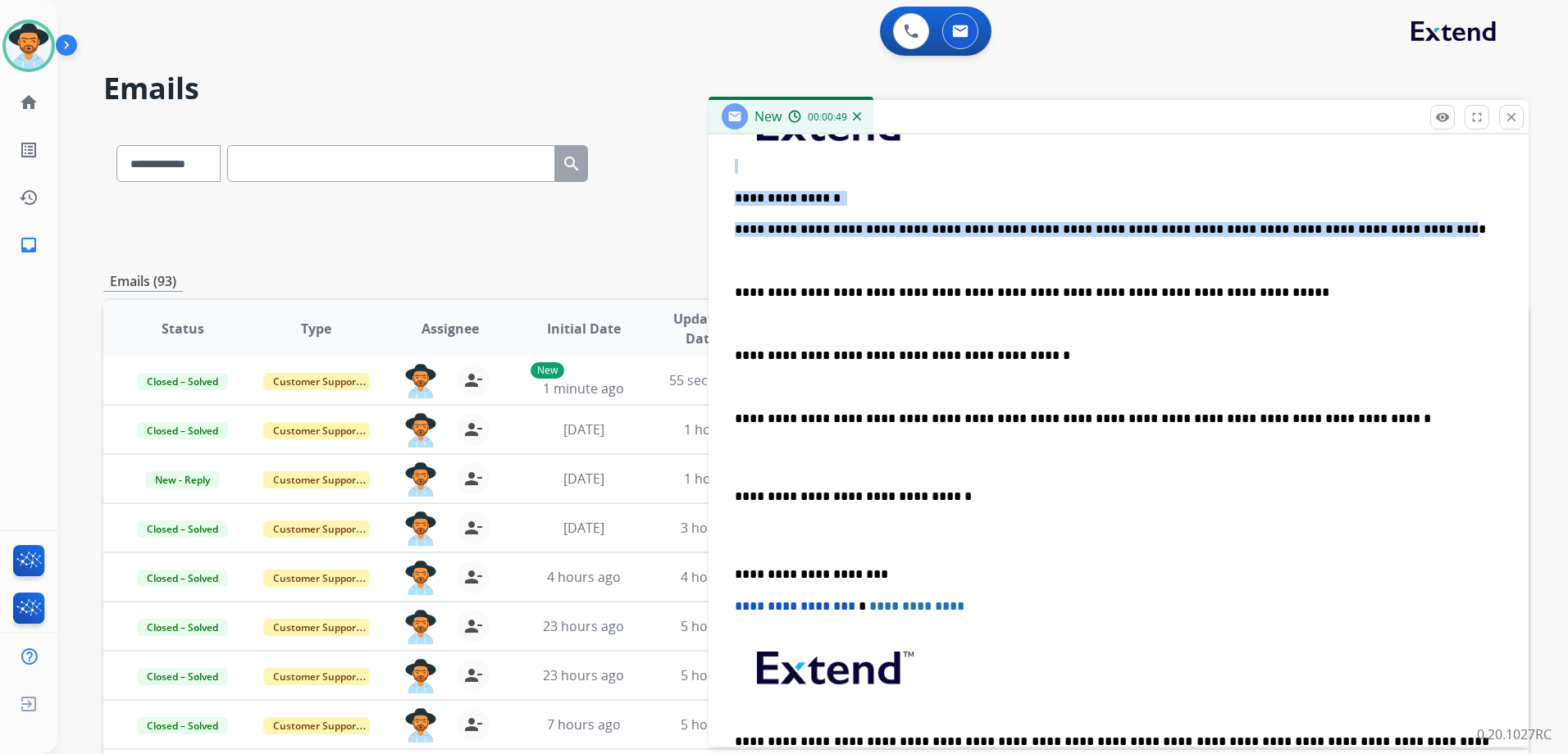
scroll to position [432, 0]
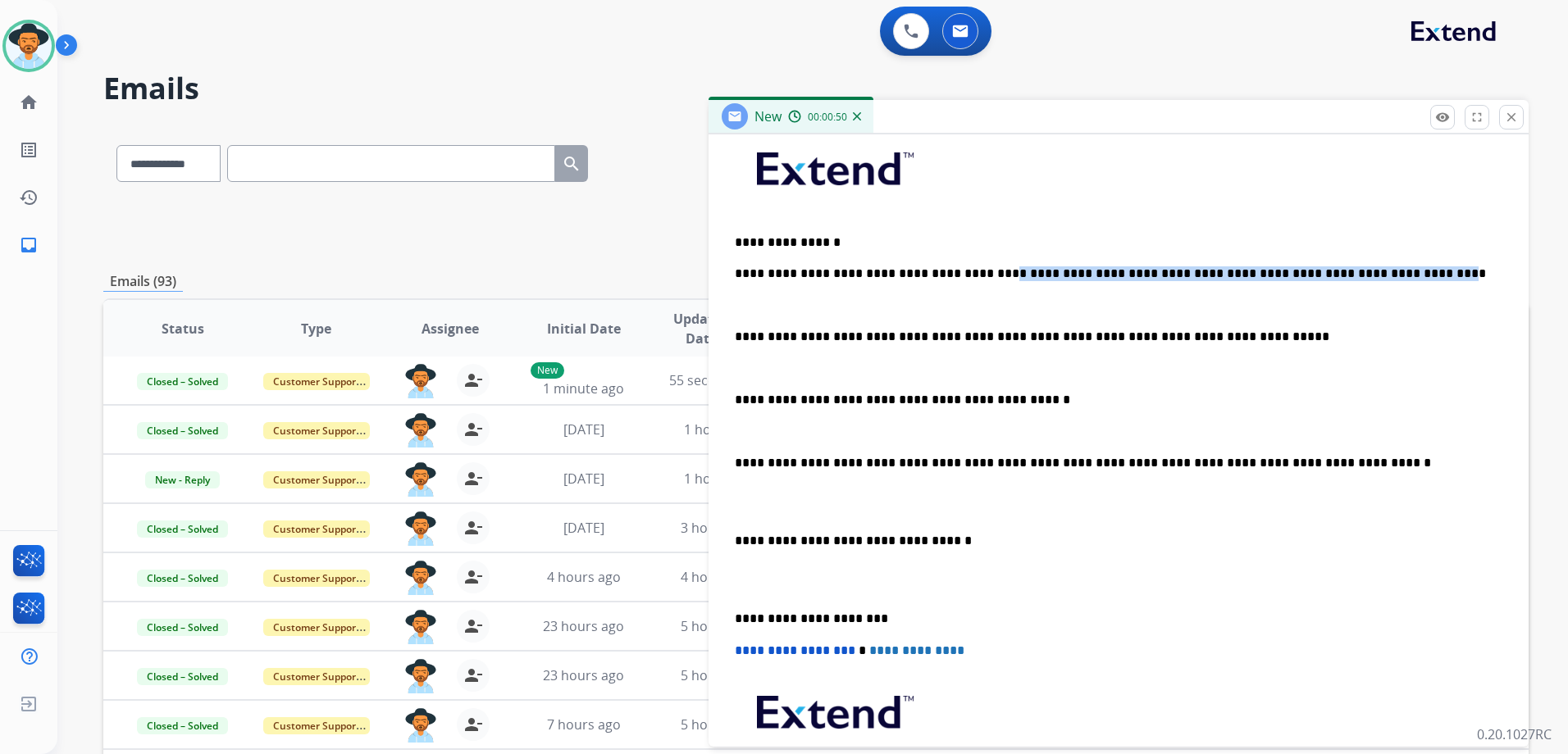
drag, startPoint x: 1380, startPoint y: 150, endPoint x: 971, endPoint y: 267, distance: 425.4
click at [971, 267] on p "**********" at bounding box center [1112, 274] width 754 height 15
drag, startPoint x: 1287, startPoint y: 286, endPoint x: 1181, endPoint y: 279, distance: 106.2
click at [1181, 279] on p "**********" at bounding box center [1112, 274] width 754 height 15
drag, startPoint x: 1380, startPoint y: 272, endPoint x: 982, endPoint y: 262, distance: 398.1
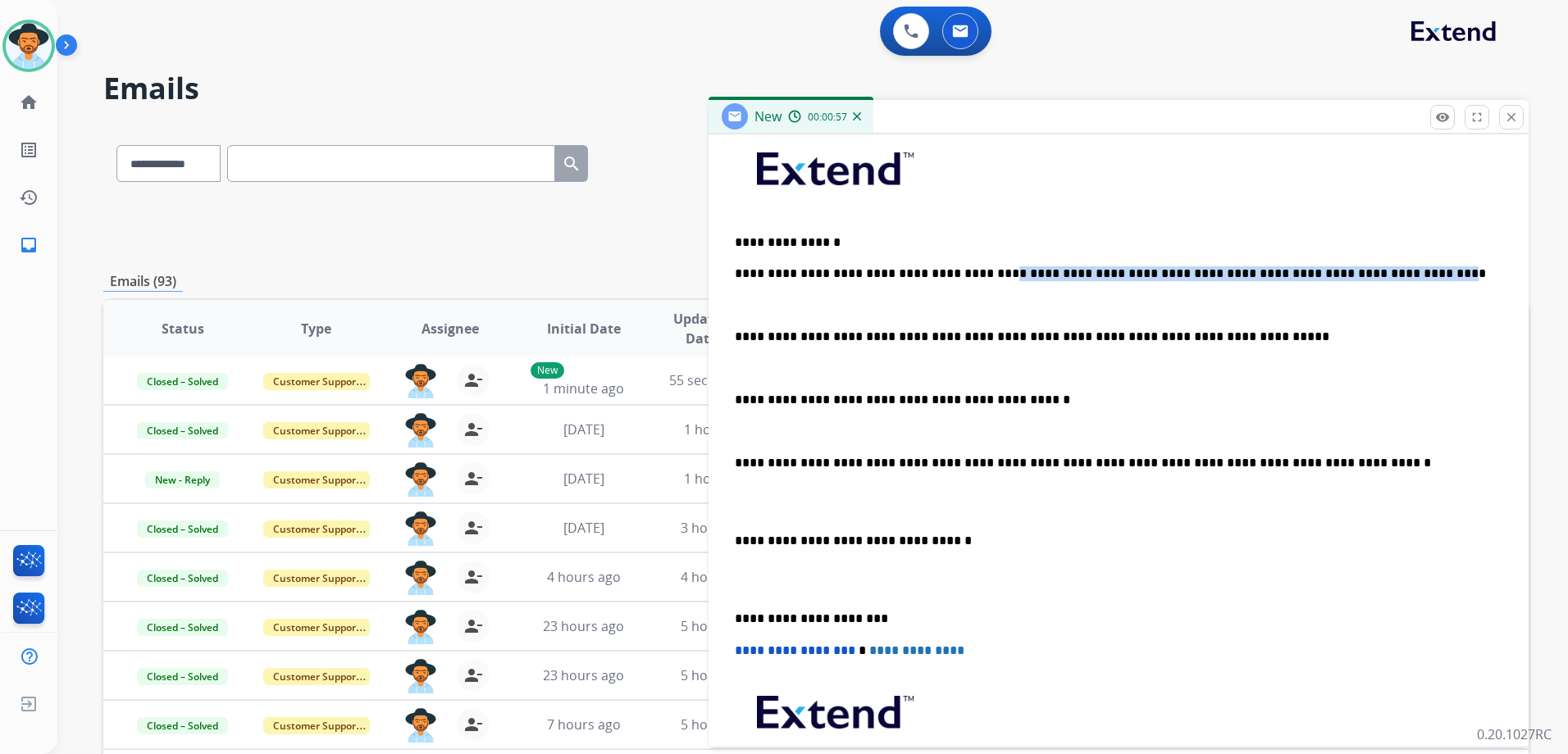
click at [975, 261] on div "**********" at bounding box center [1118, 493] width 781 height 737
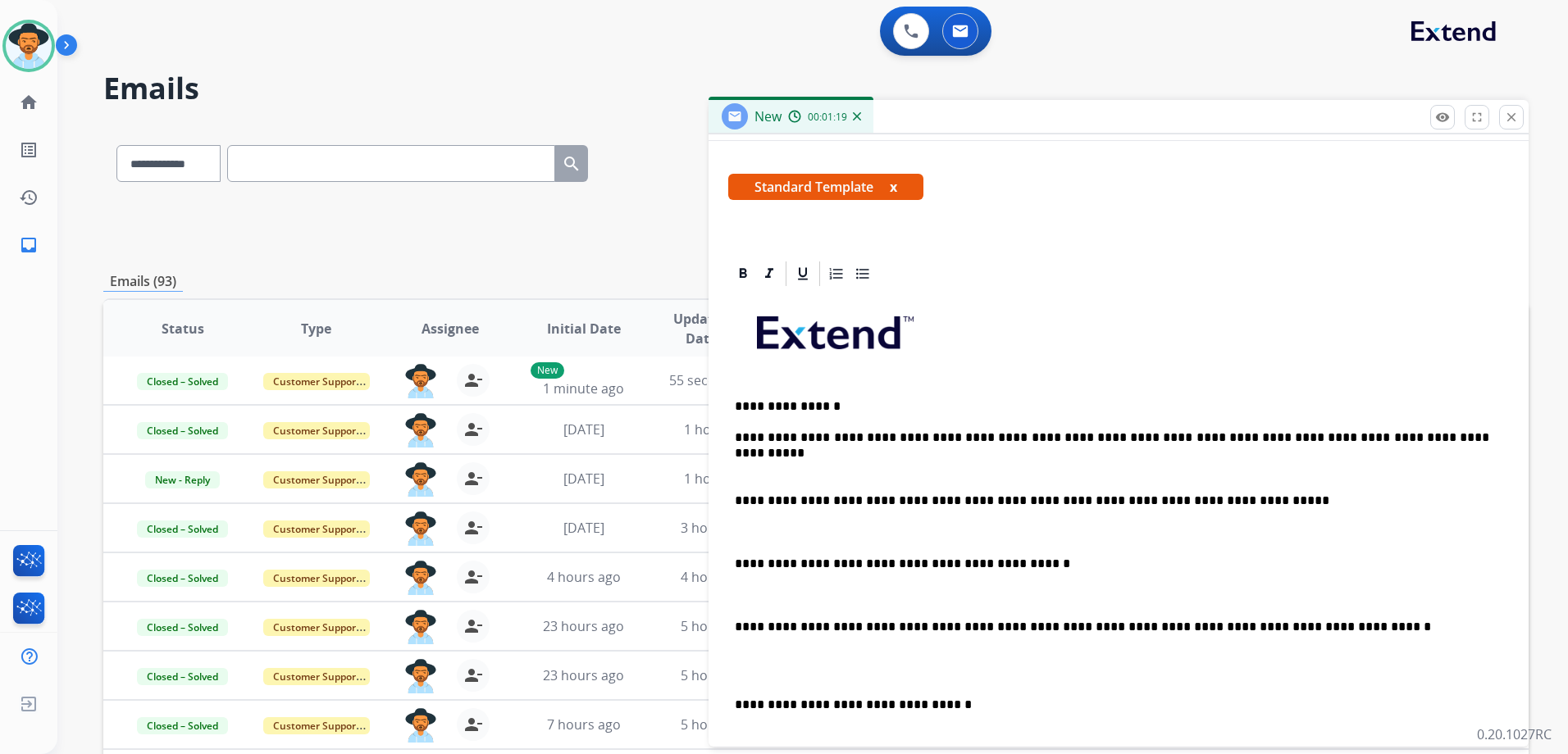
scroll to position [22, 0]
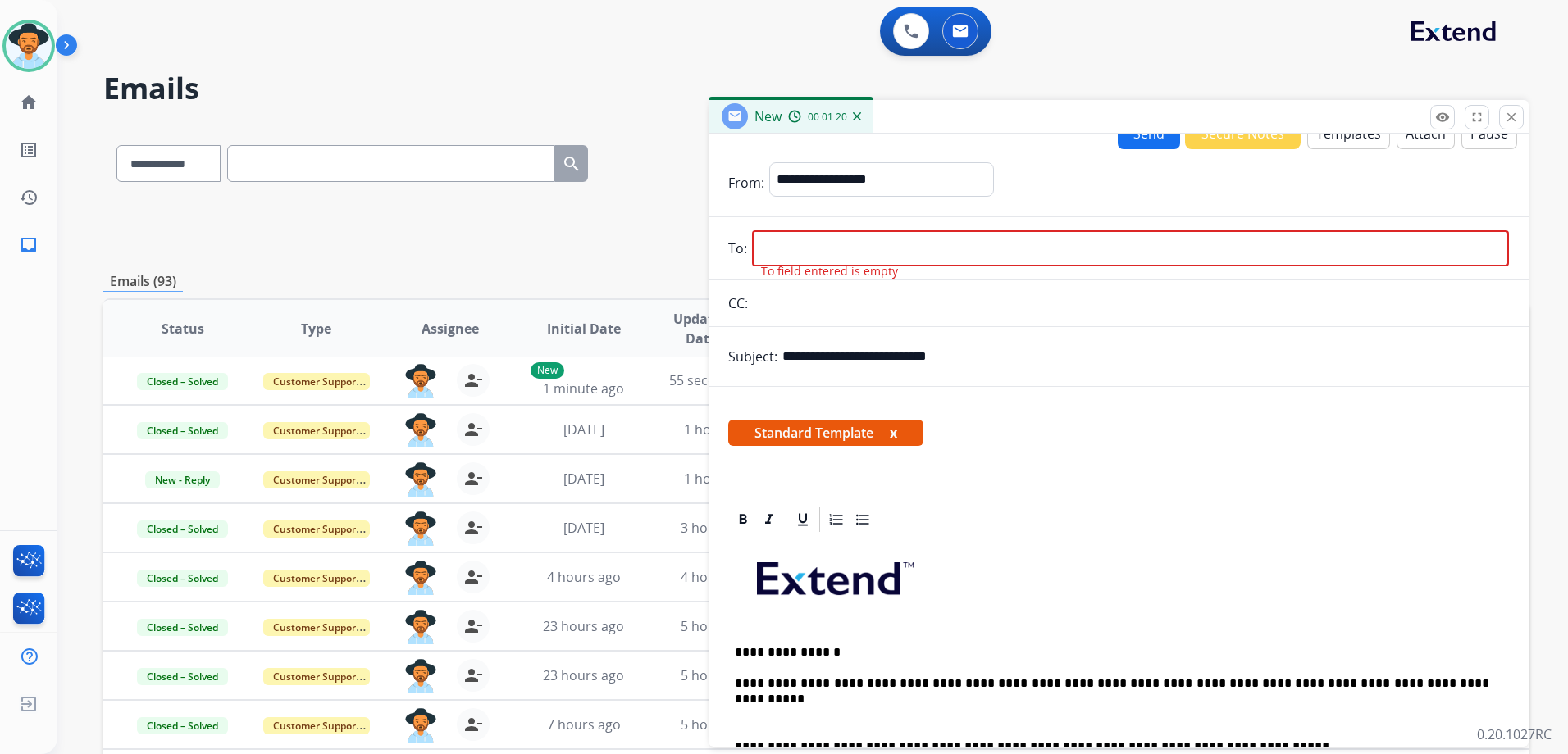
click at [1015, 252] on input "email" at bounding box center [1130, 248] width 757 height 36
paste input "**********"
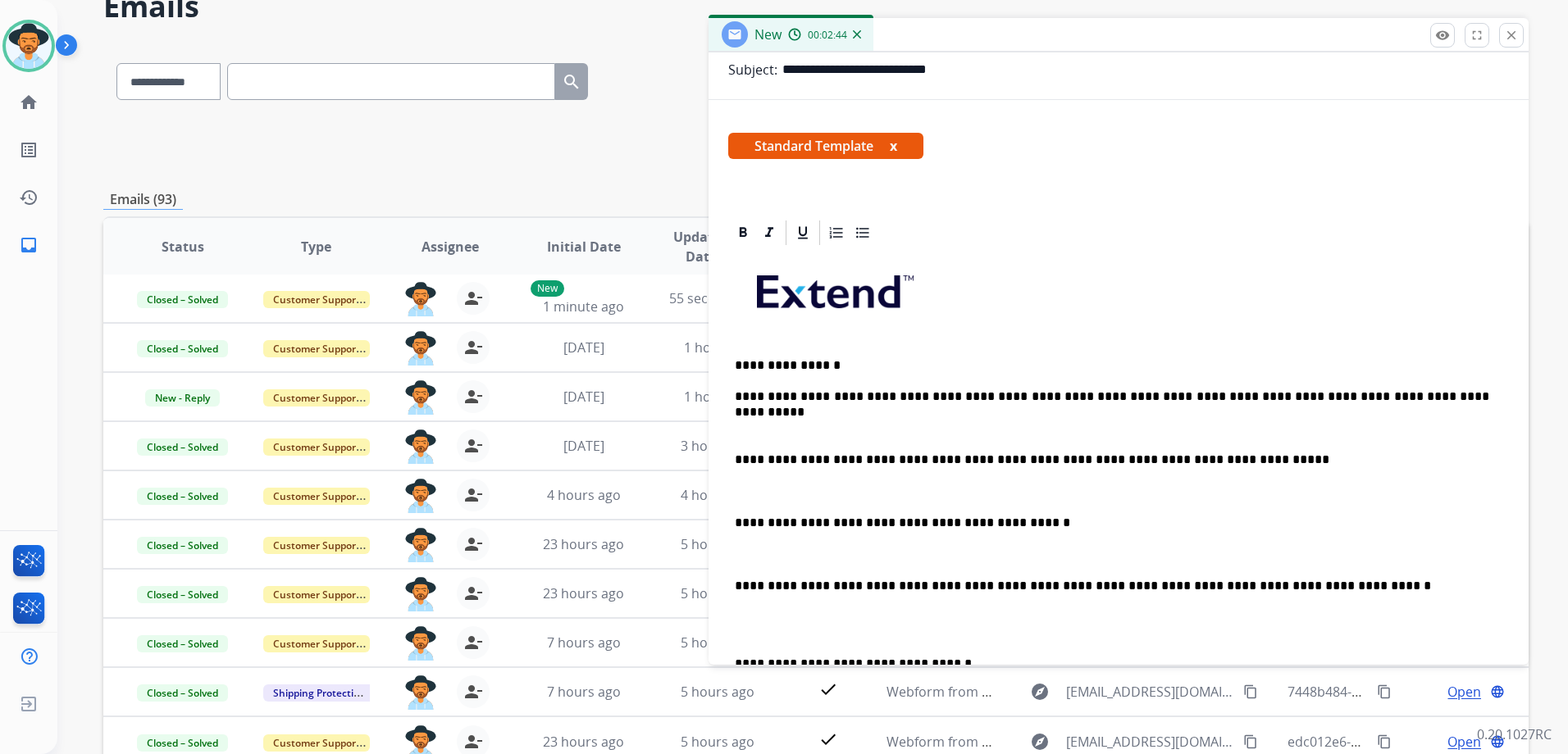
scroll to position [0, 0]
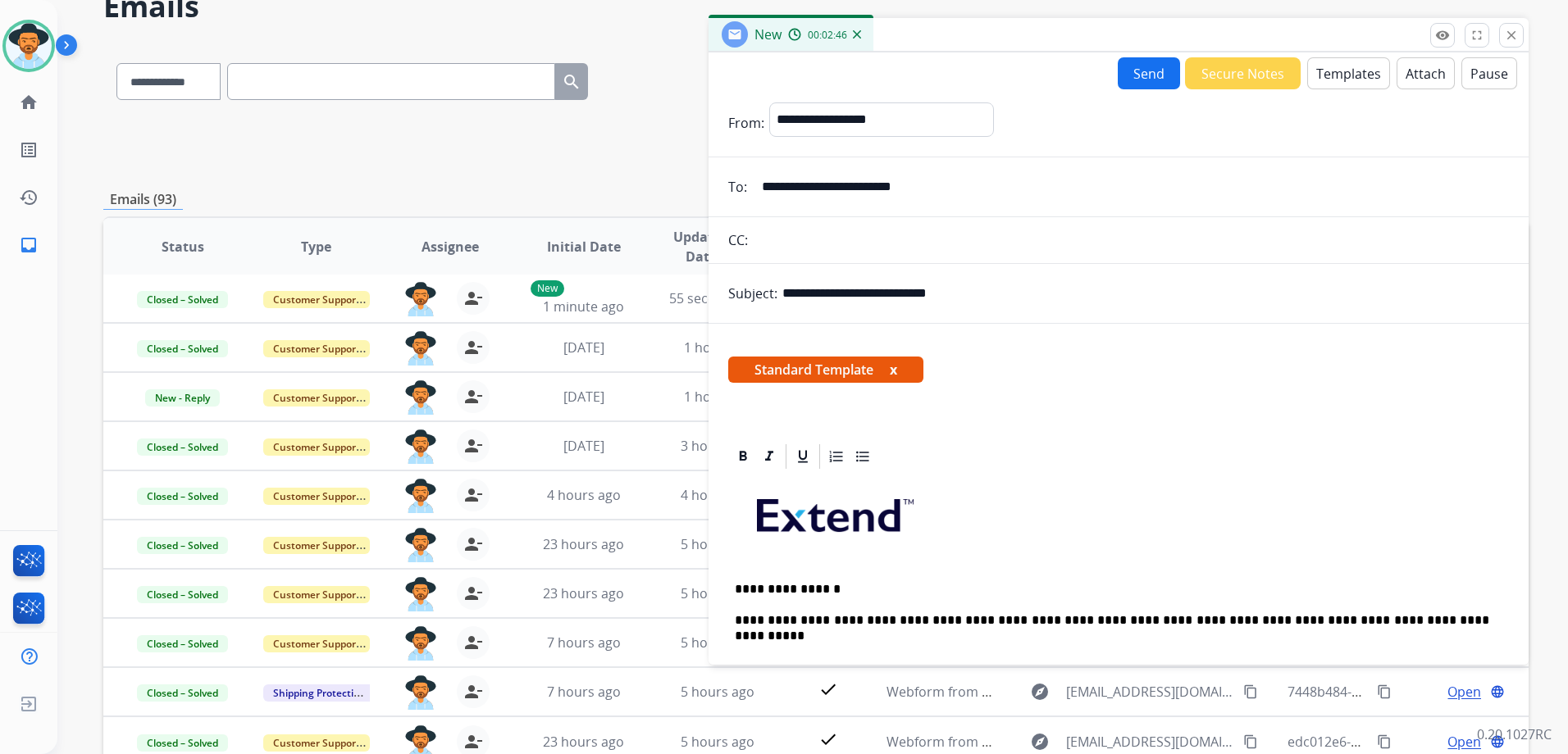
type input "**********"
click at [1131, 67] on button "Send" at bounding box center [1148, 73] width 62 height 32
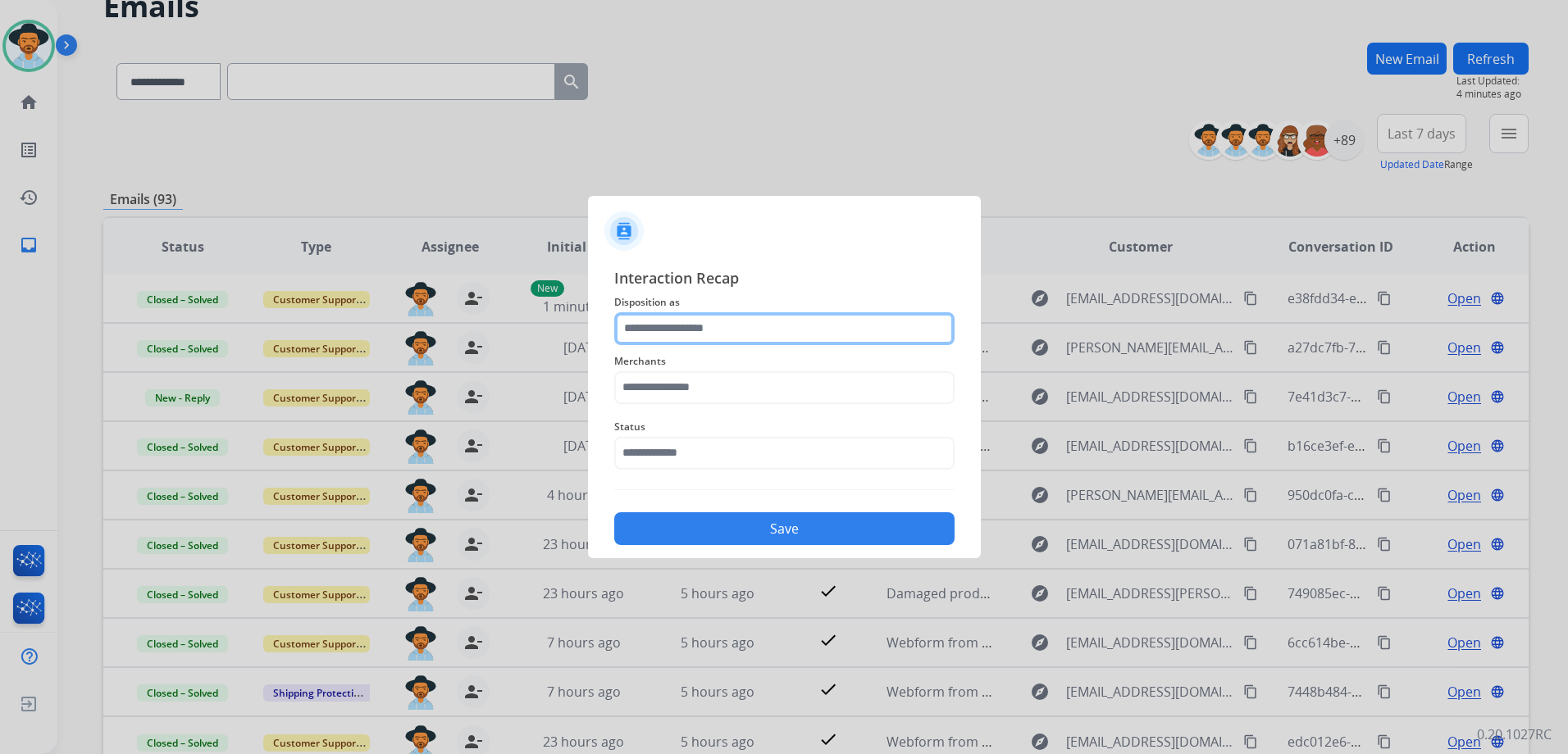
drag, startPoint x: 687, startPoint y: 326, endPoint x: 700, endPoint y: 326, distance: 13.0
click at [687, 326] on input "text" at bounding box center [784, 329] width 340 height 33
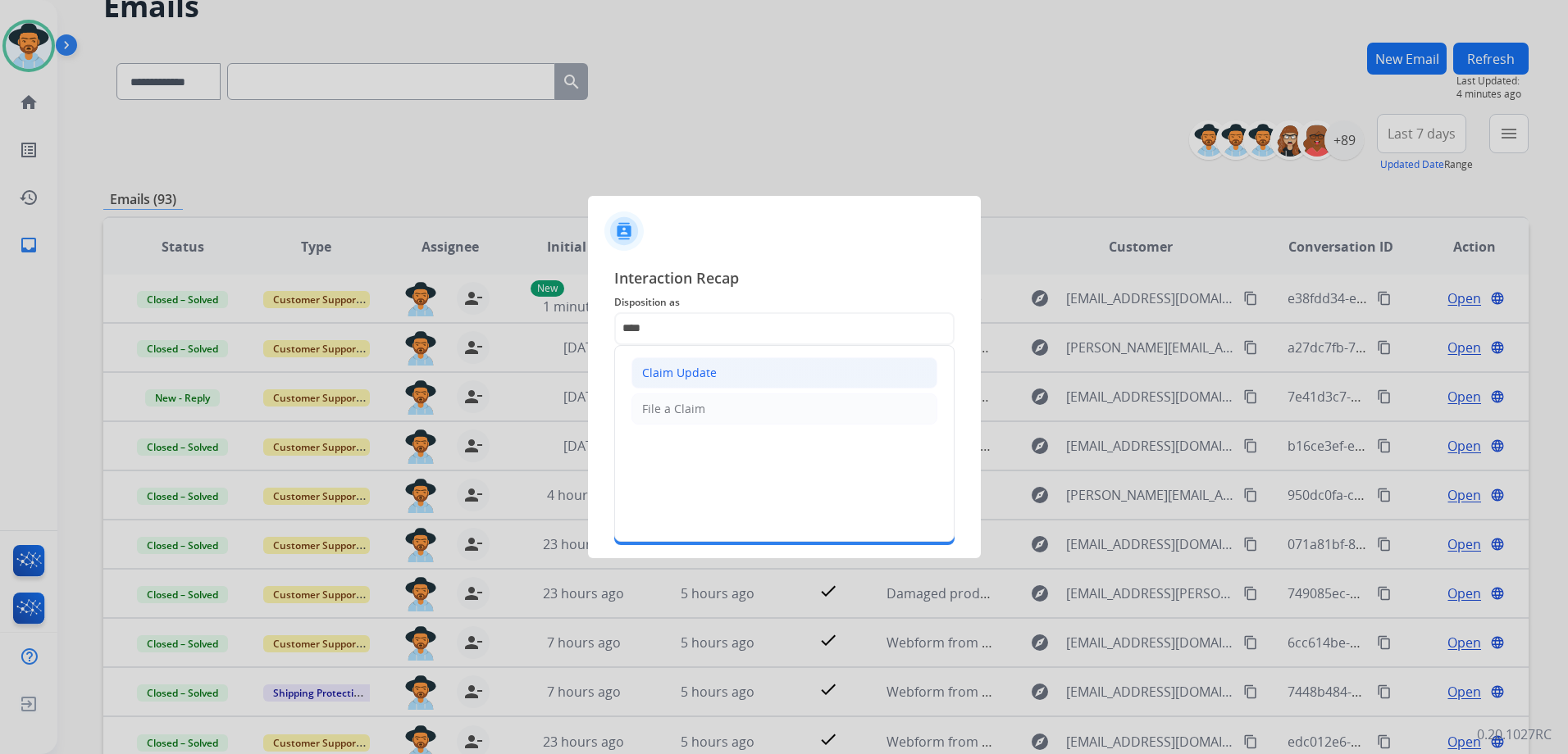
click at [722, 372] on li "Claim Update" at bounding box center [785, 373] width 306 height 31
type input "**********"
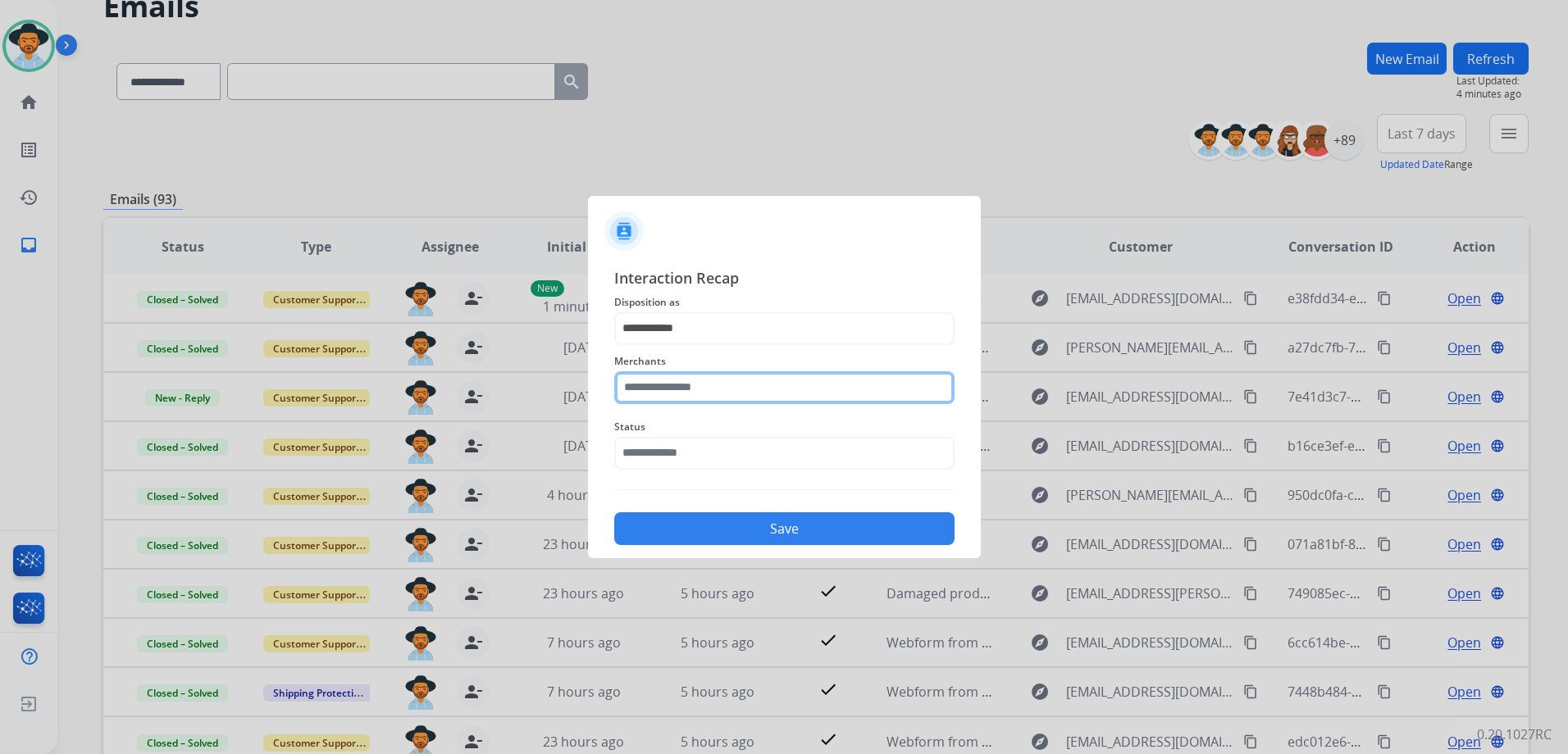
click at [674, 378] on input "text" at bounding box center [784, 388] width 340 height 33
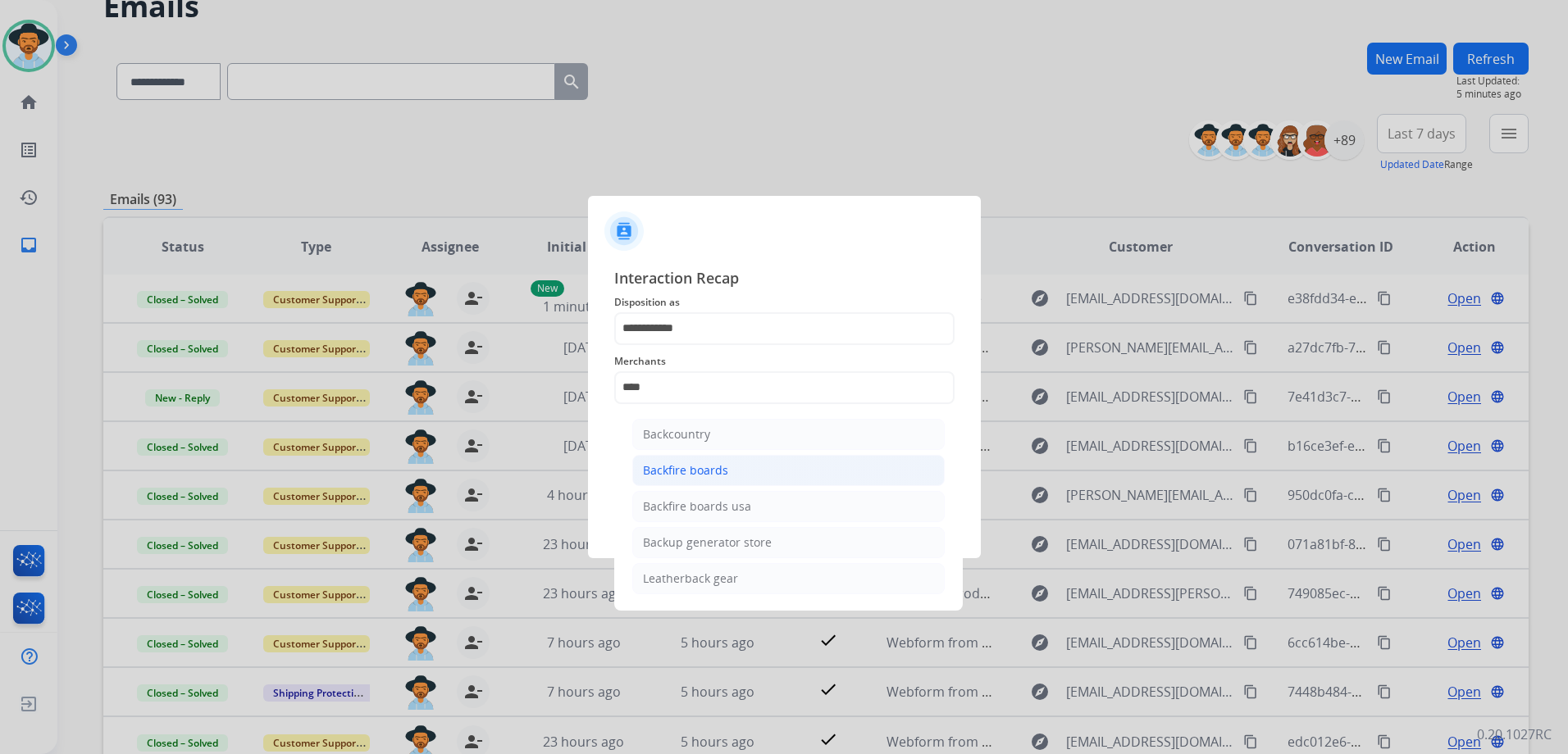
click at [686, 473] on div "Backfire boards" at bounding box center [685, 471] width 85 height 17
type input "**********"
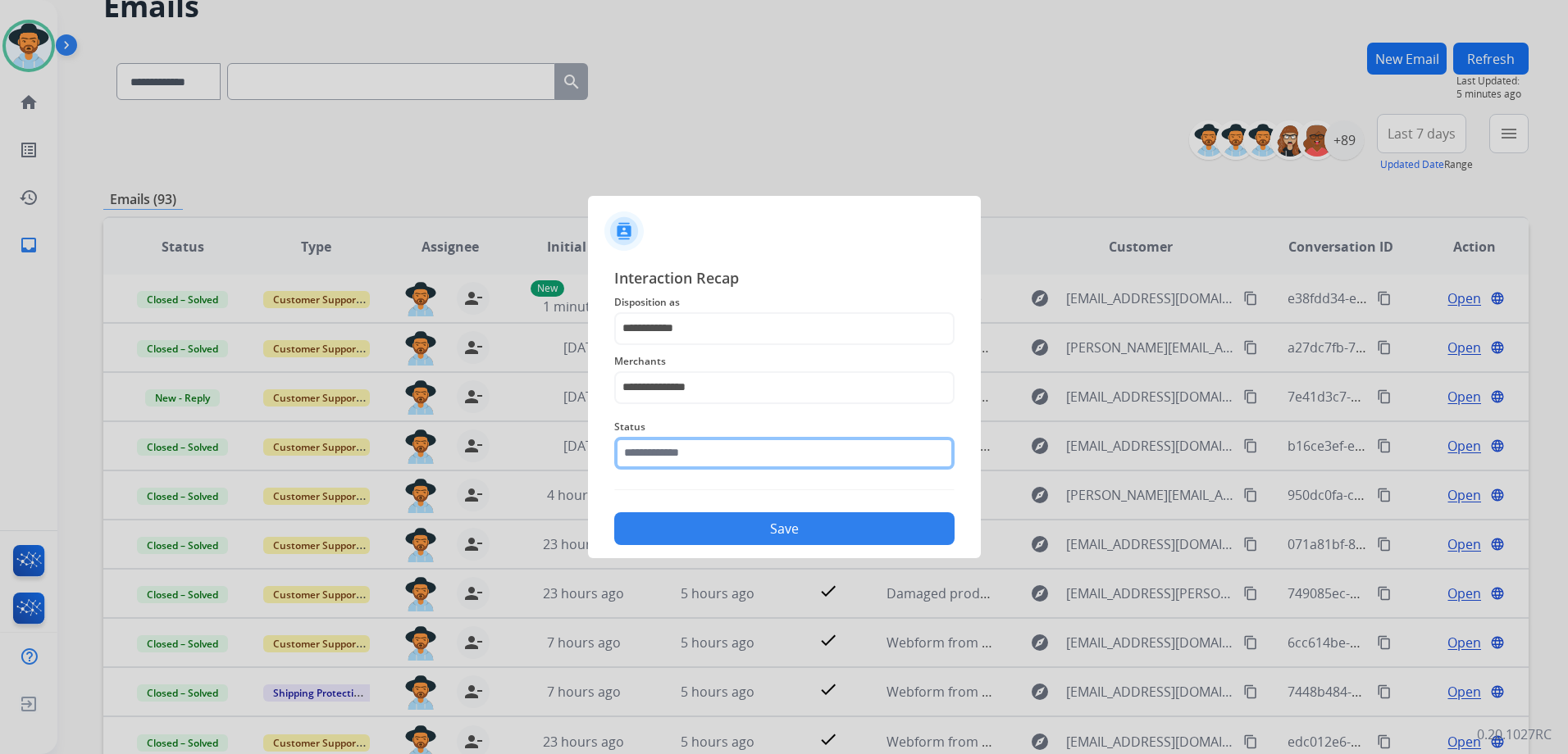
click at [710, 463] on input "text" at bounding box center [784, 454] width 340 height 33
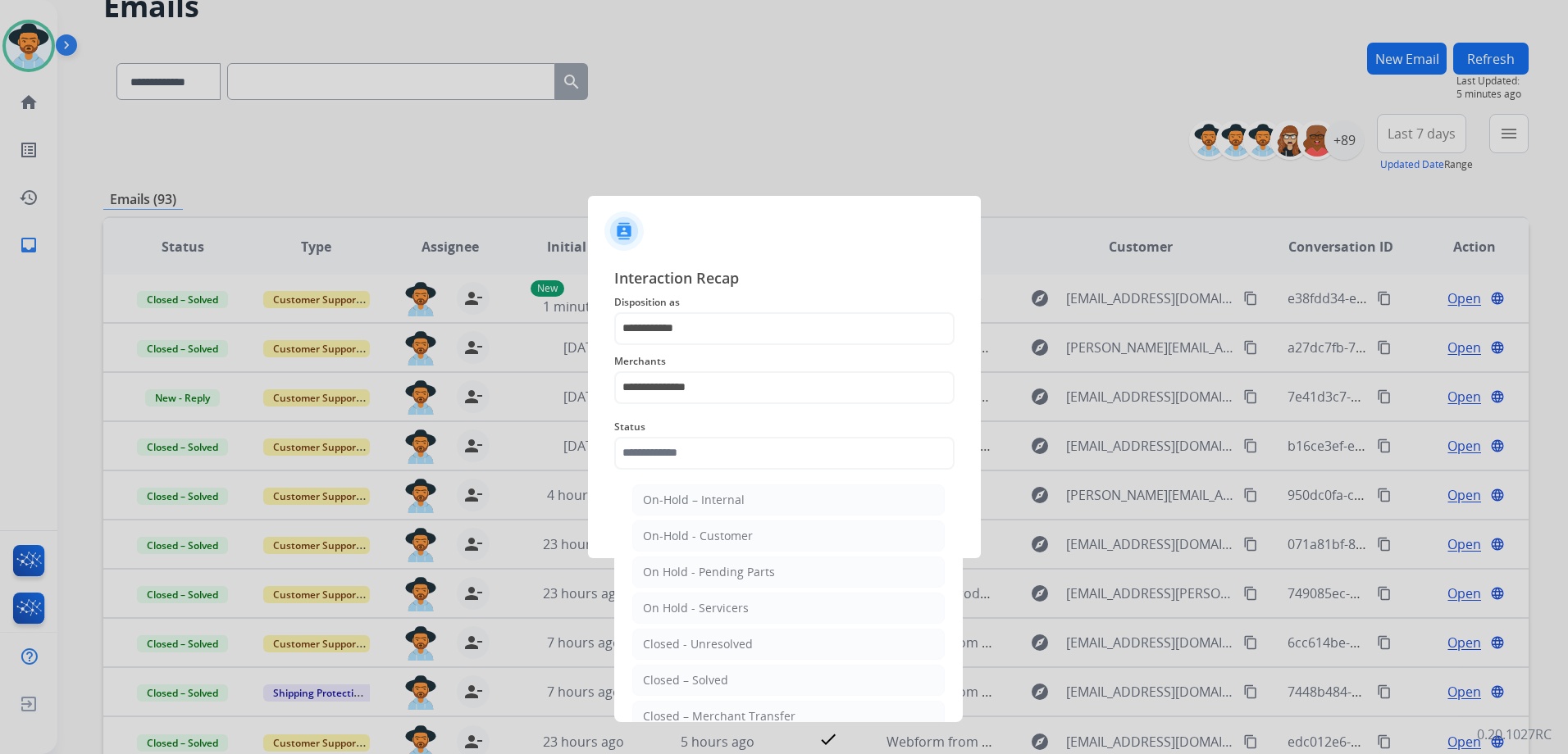
drag, startPoint x: 741, startPoint y: 676, endPoint x: 792, endPoint y: 520, distance: 164.1
click at [742, 676] on li "Closed – Solved" at bounding box center [788, 680] width 312 height 31
type input "**********"
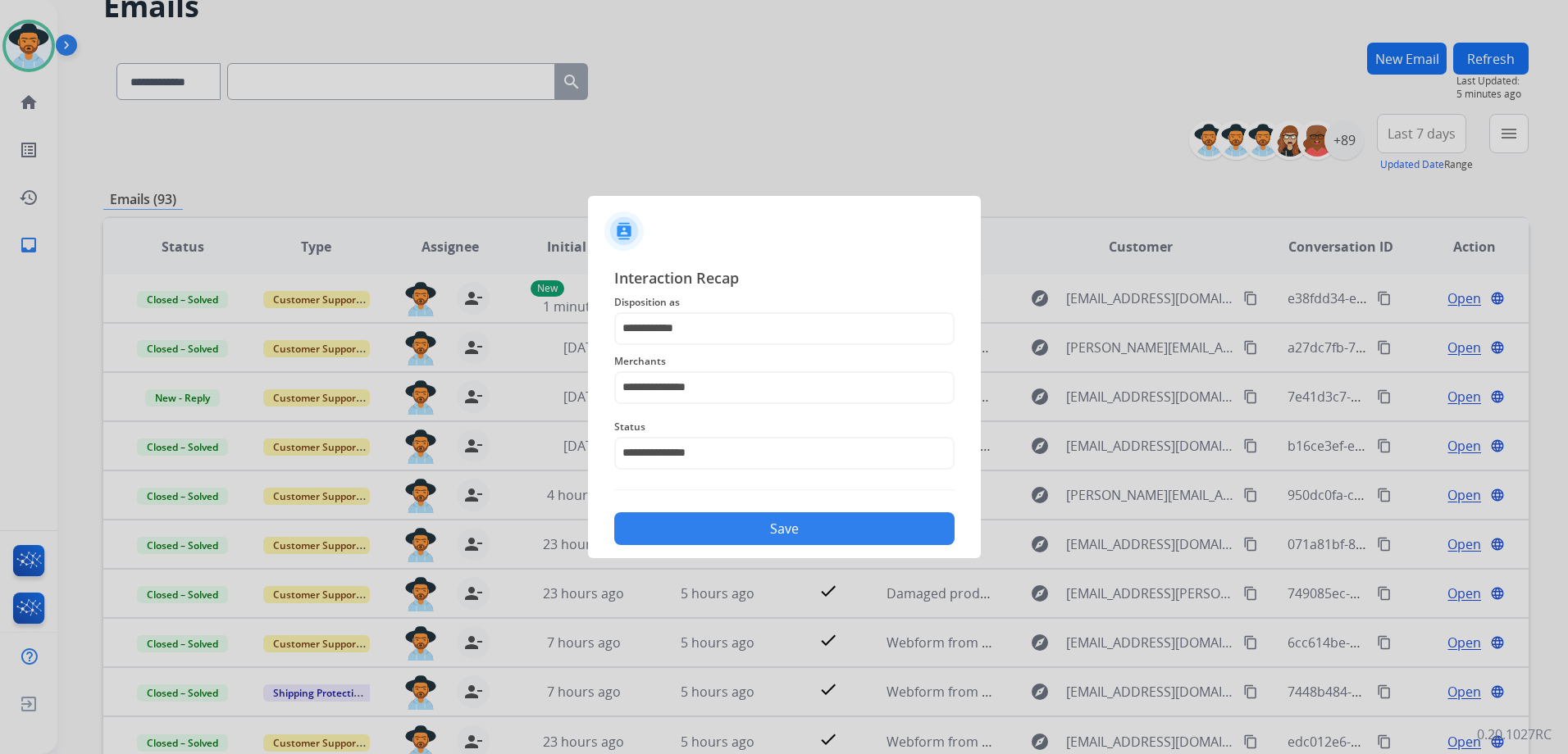
click at [796, 524] on button "Save" at bounding box center [784, 529] width 340 height 33
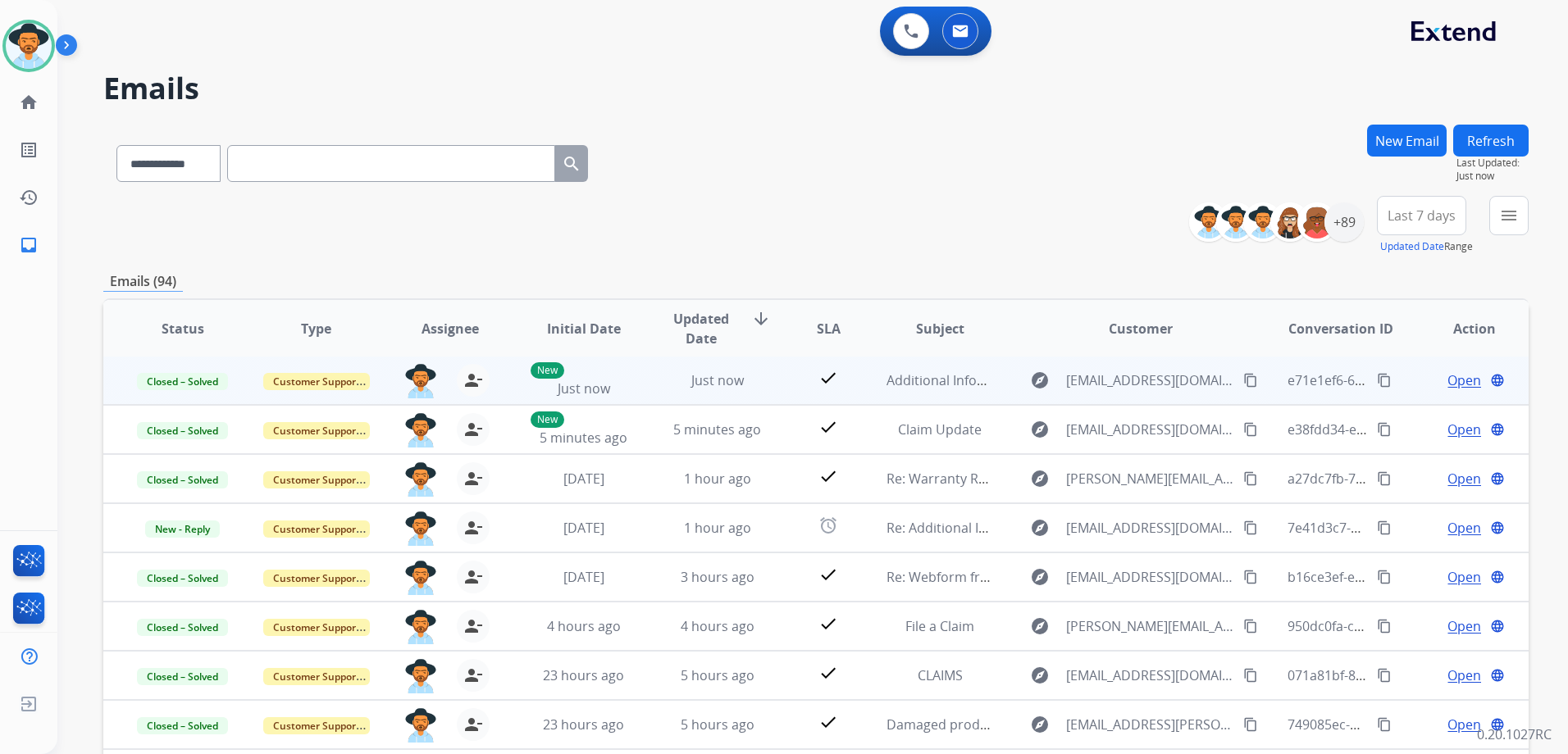
click at [1377, 379] on mat-icon "content_copy" at bounding box center [1384, 381] width 15 height 15
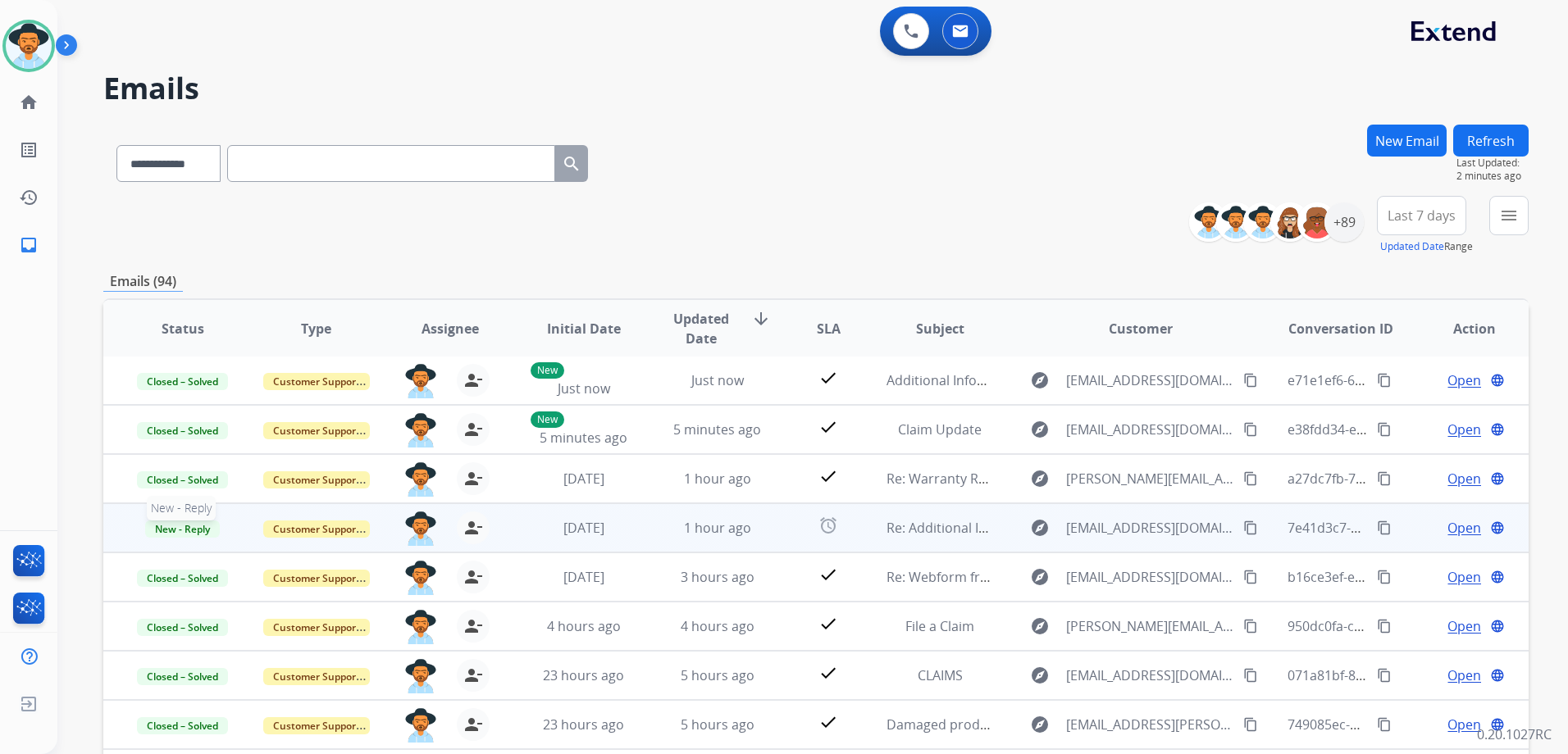
click at [204, 535] on span "New - Reply" at bounding box center [182, 529] width 75 height 17
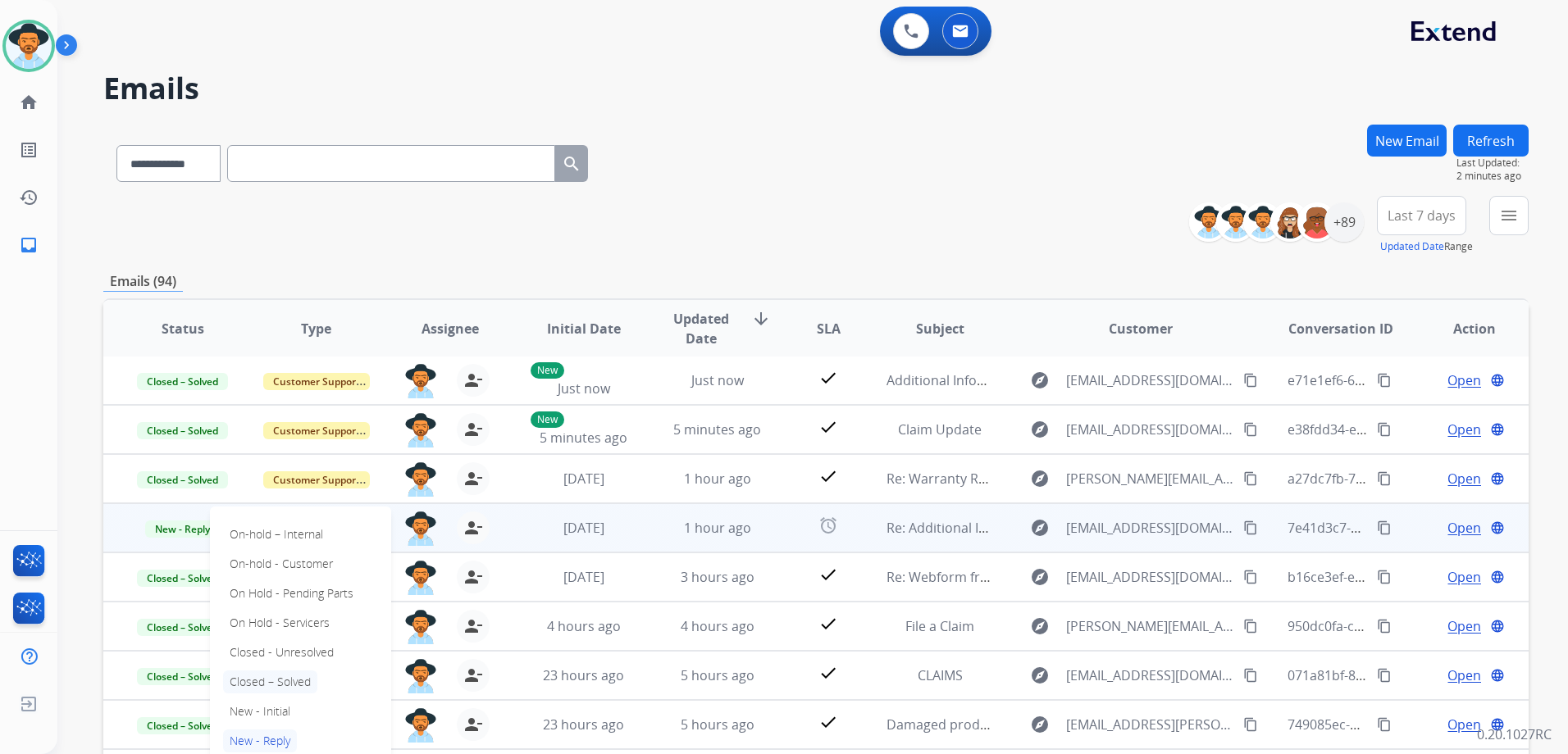
click at [281, 677] on p "Closed – Solved" at bounding box center [270, 682] width 94 height 23
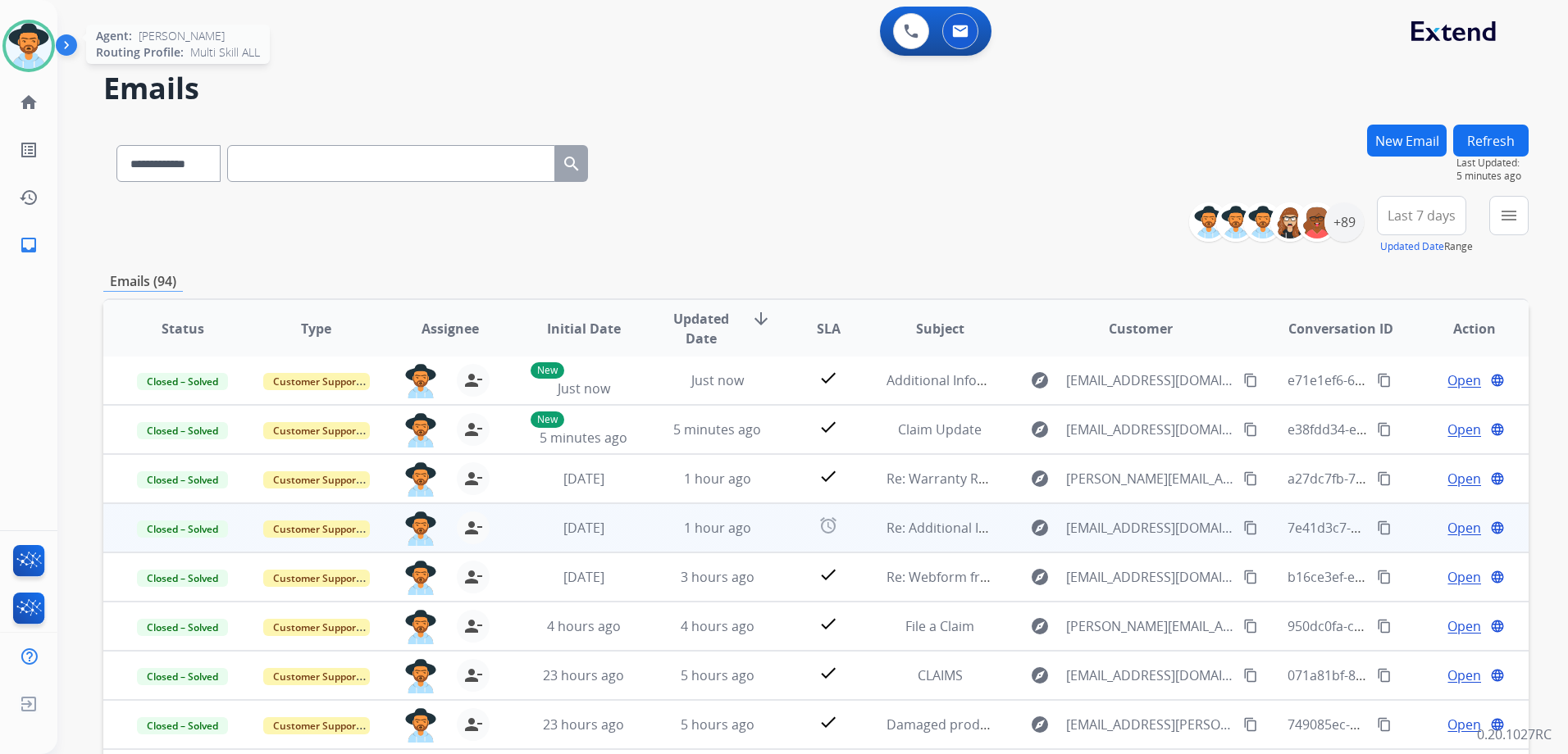
click at [23, 38] on img at bounding box center [28, 46] width 46 height 46
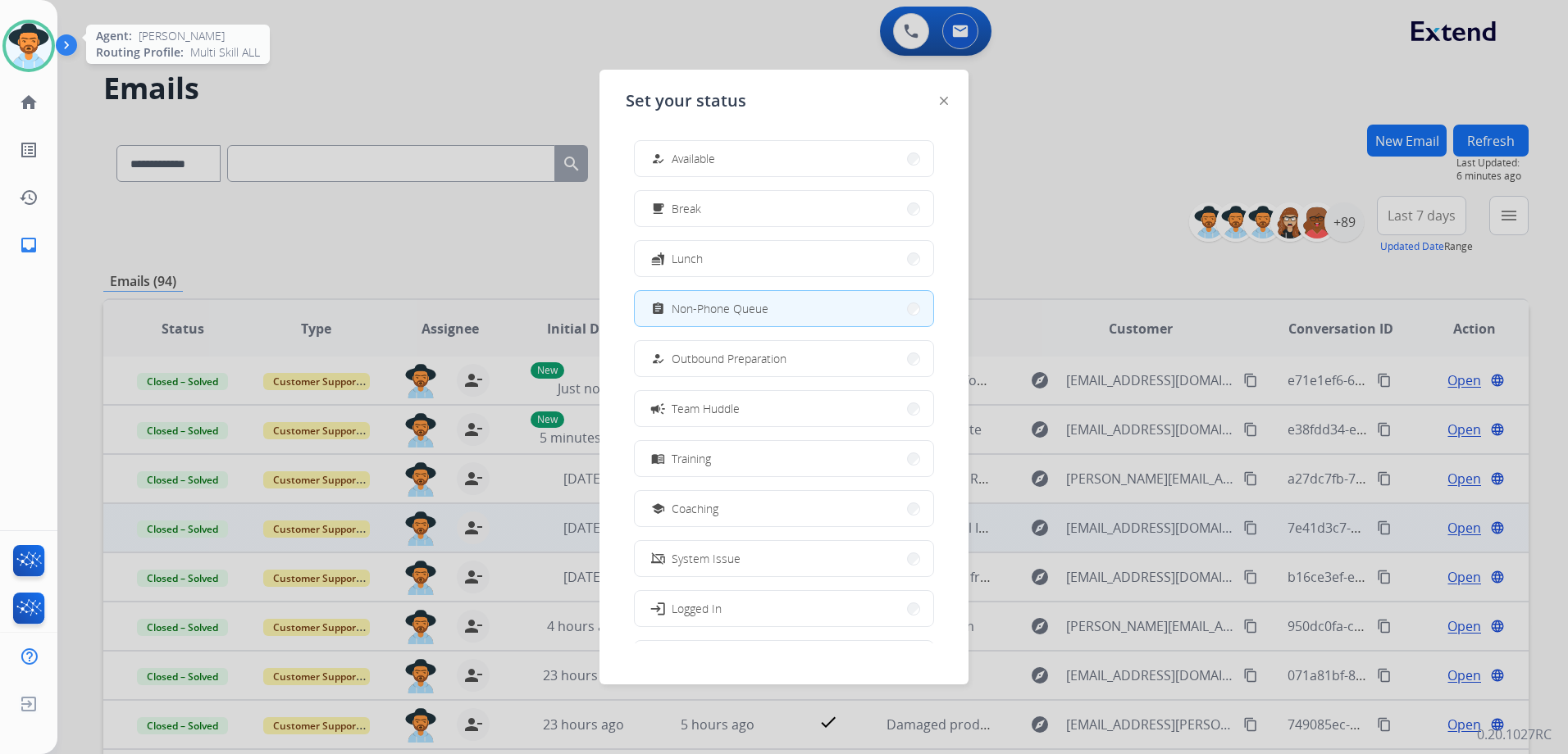
click at [23, 38] on img at bounding box center [28, 46] width 46 height 46
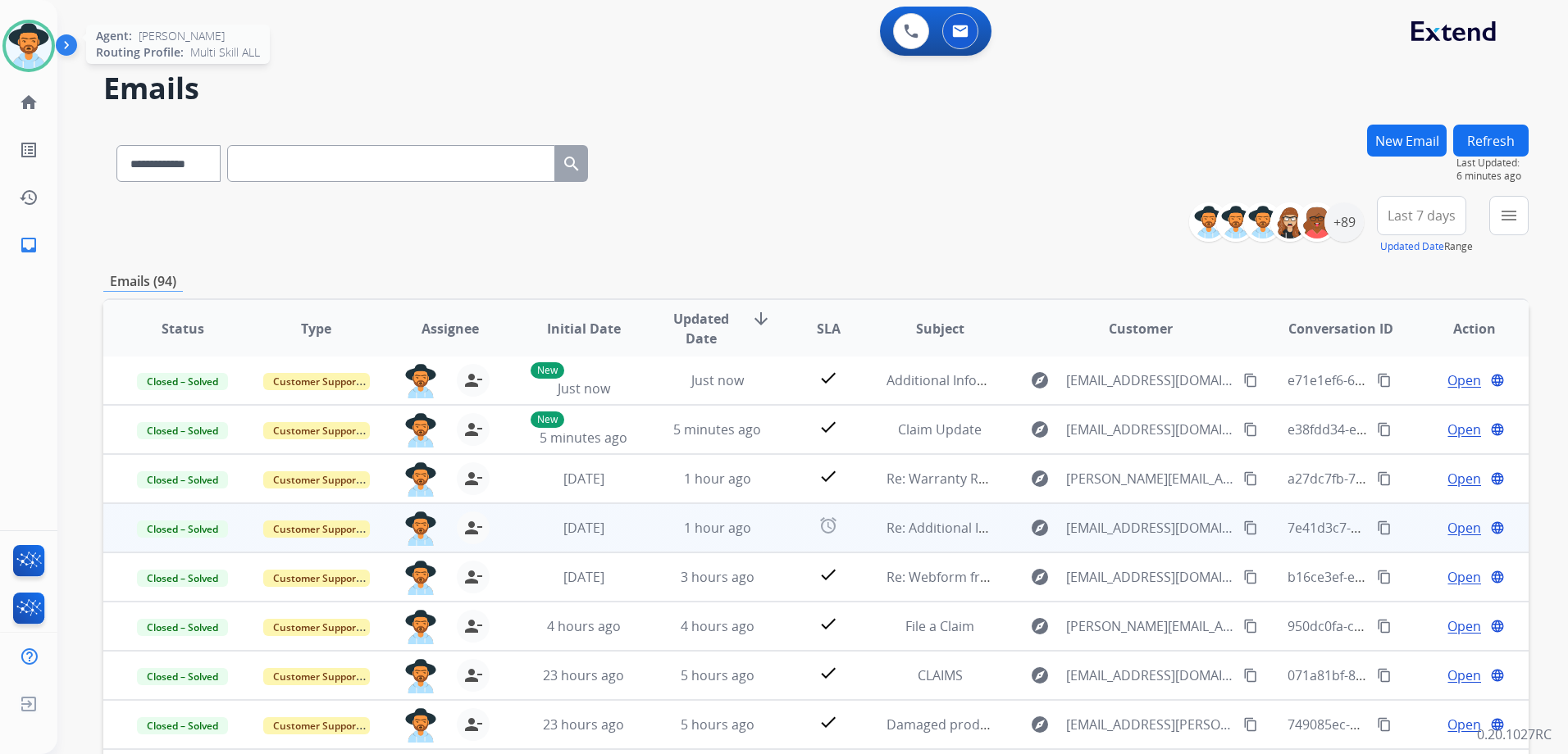
click at [23, 38] on img at bounding box center [28, 46] width 46 height 46
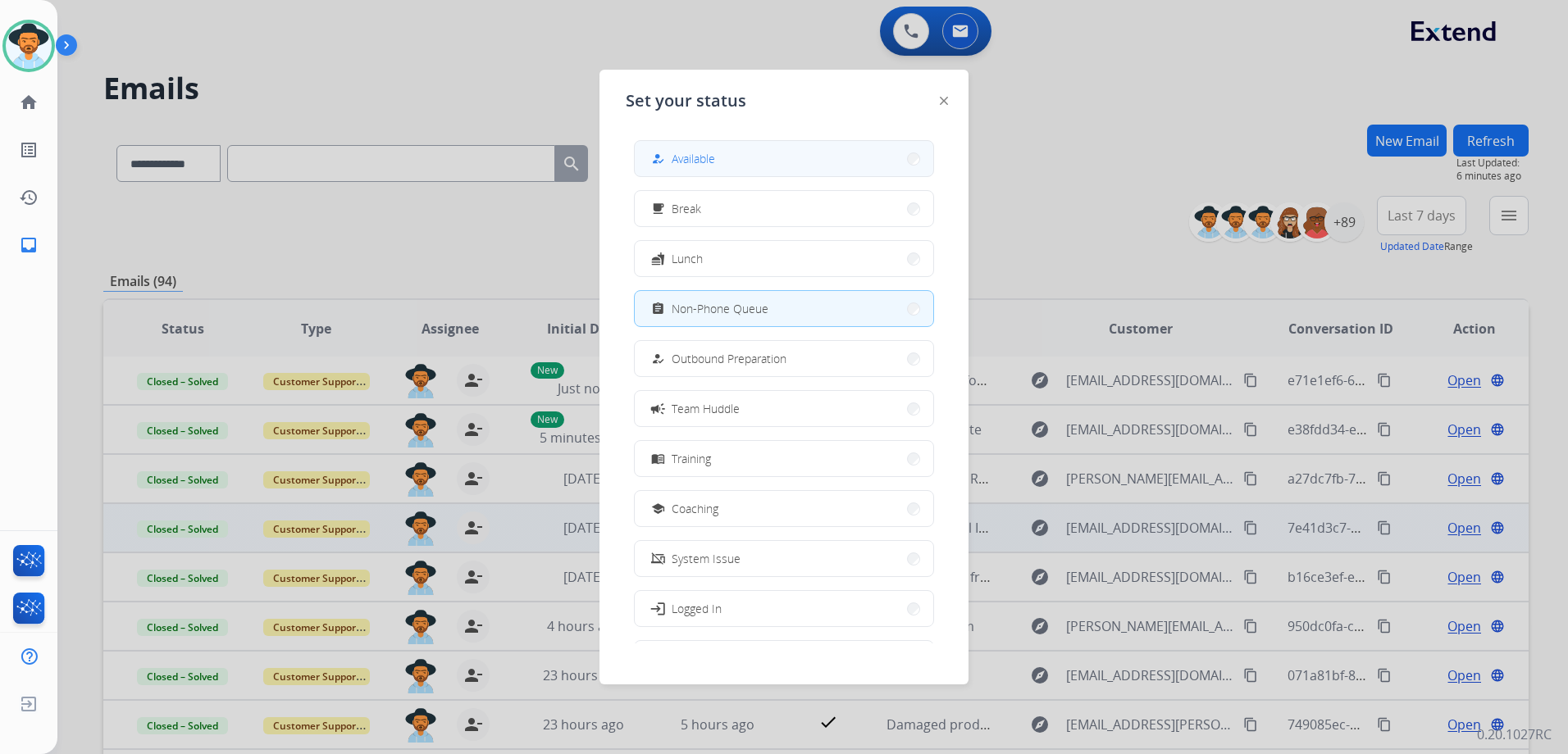
click at [695, 149] on div "how_to_reg Available" at bounding box center [681, 159] width 67 height 20
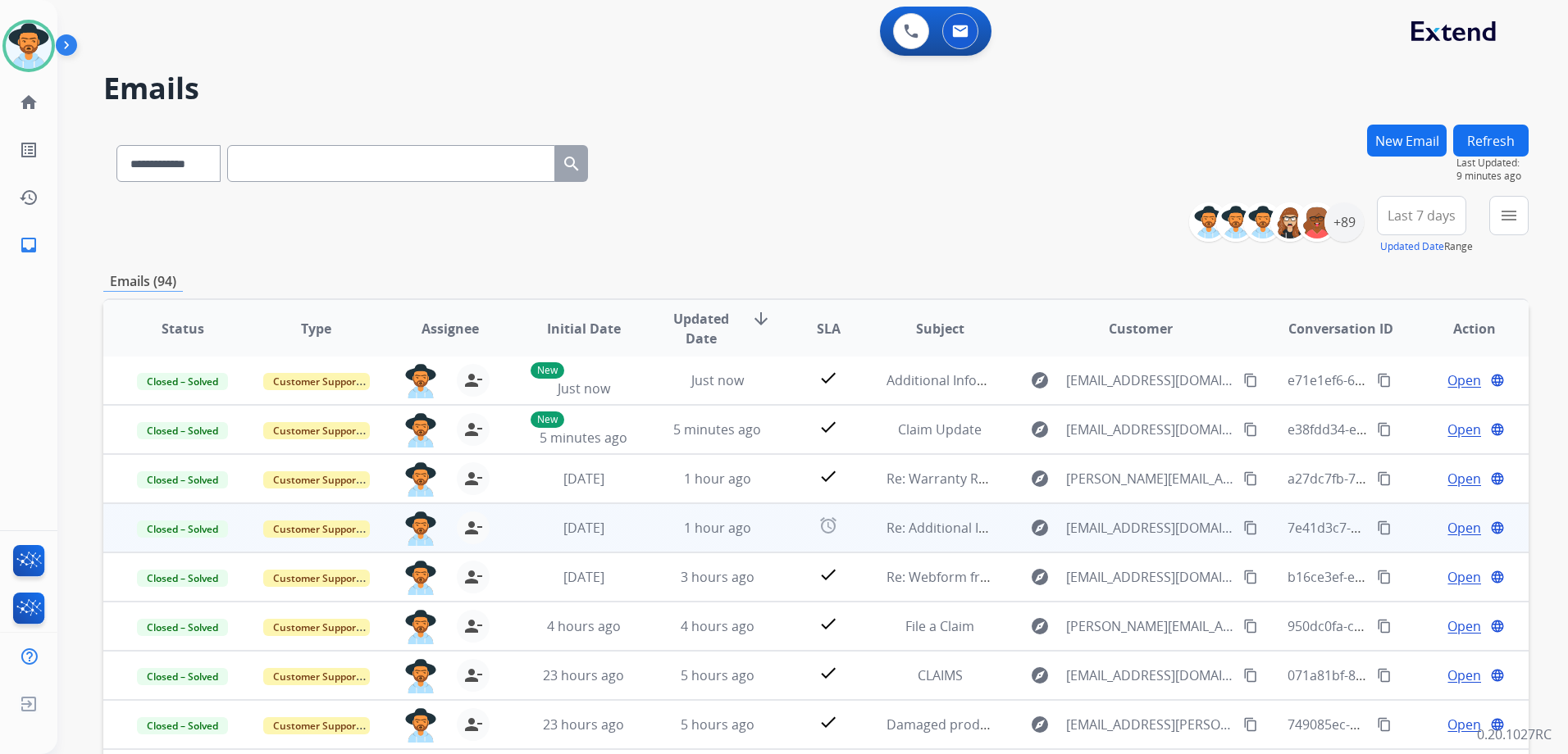
click at [1495, 142] on button "Refresh" at bounding box center [1490, 141] width 75 height 32
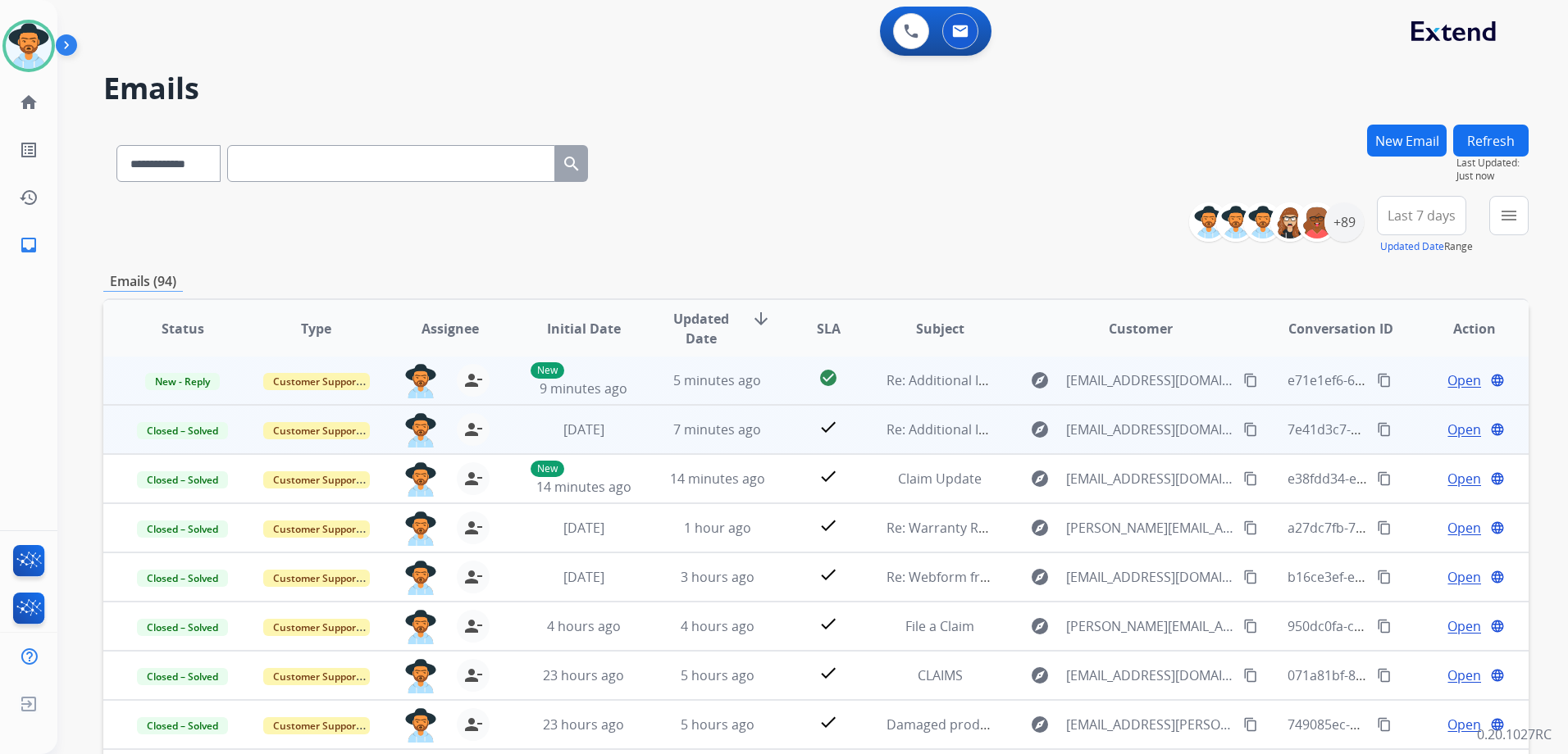
click at [1406, 387] on td "Open language" at bounding box center [1461, 380] width 133 height 49
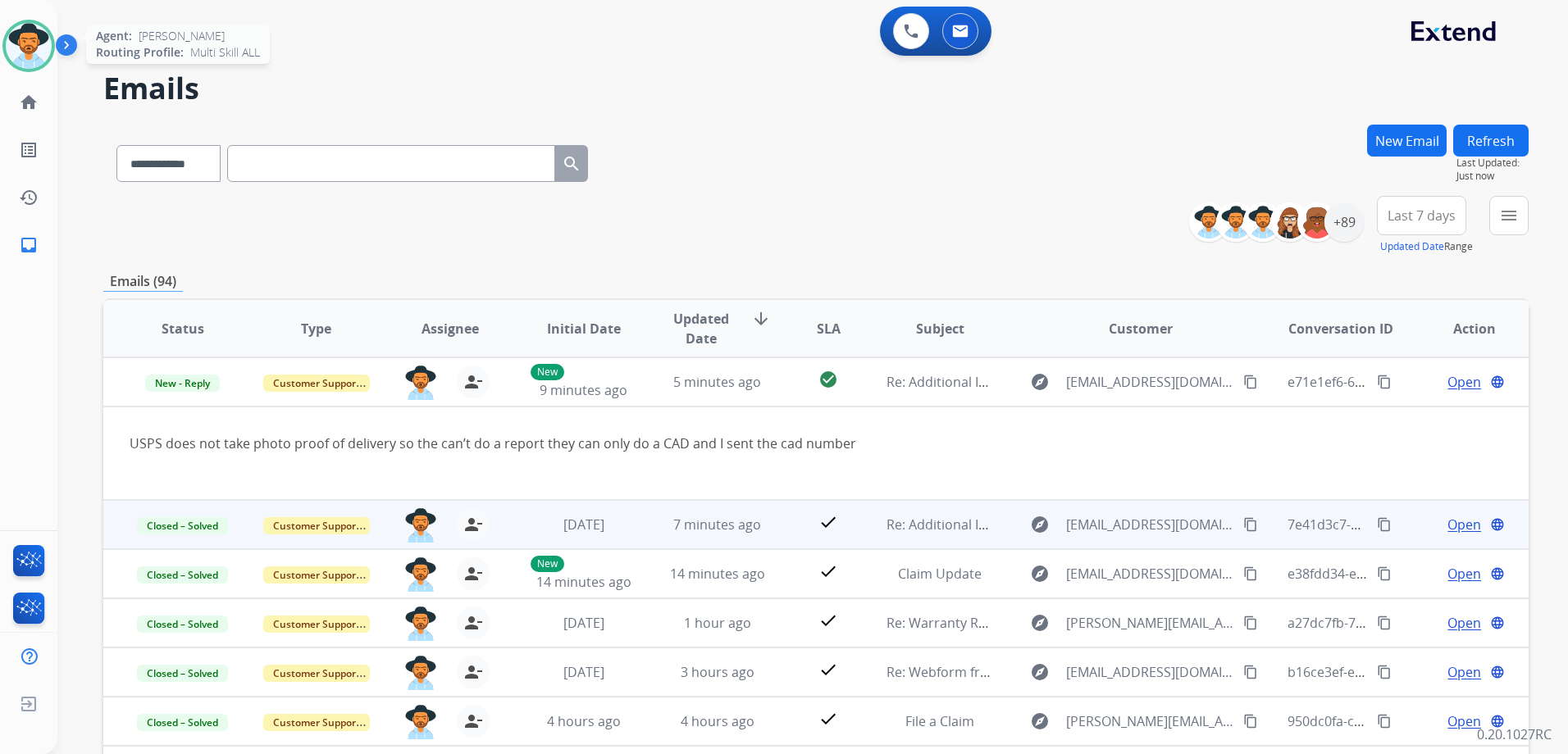
click at [24, 43] on img at bounding box center [28, 46] width 46 height 46
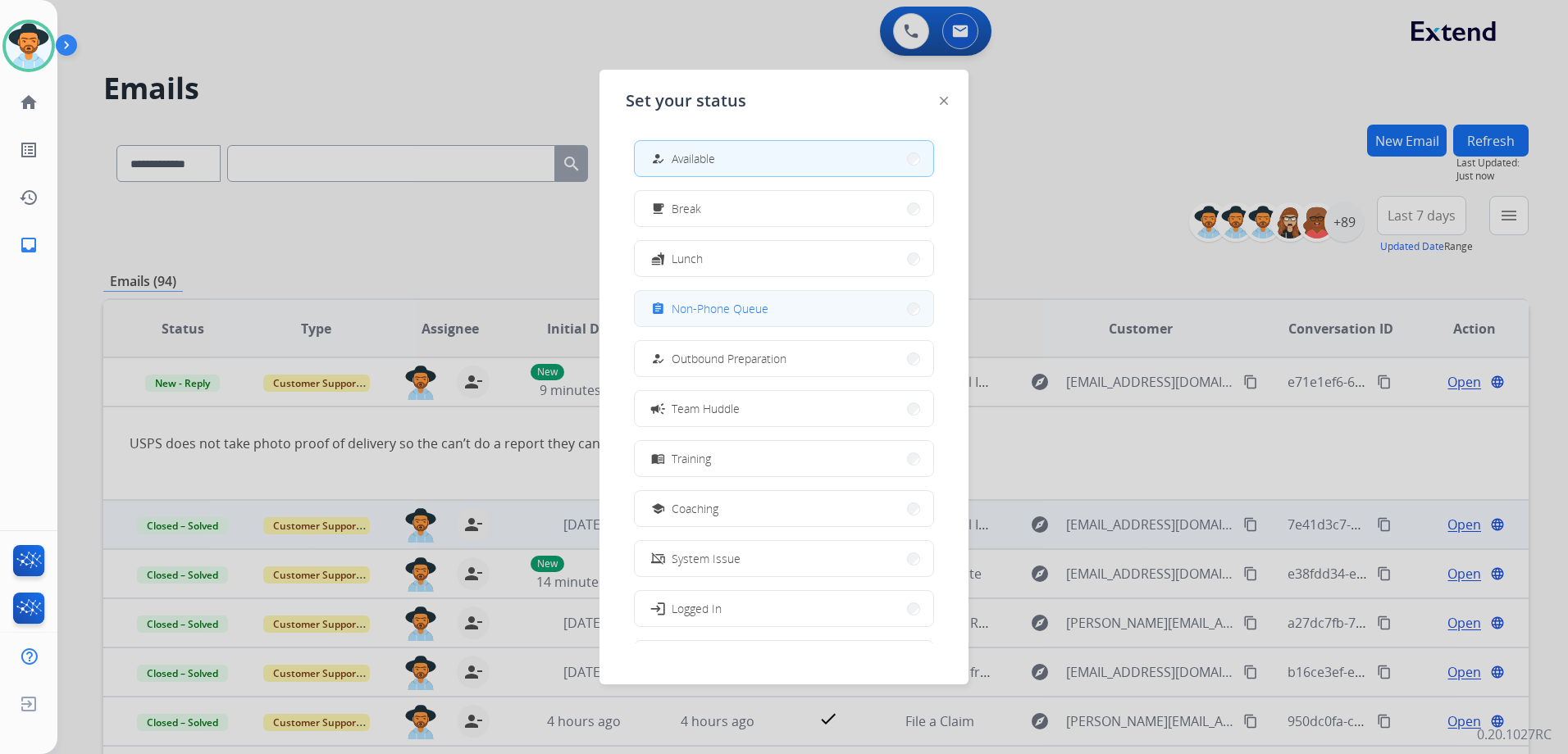
click at [746, 319] on button "assignment Non-Phone Queue" at bounding box center [784, 309] width 299 height 36
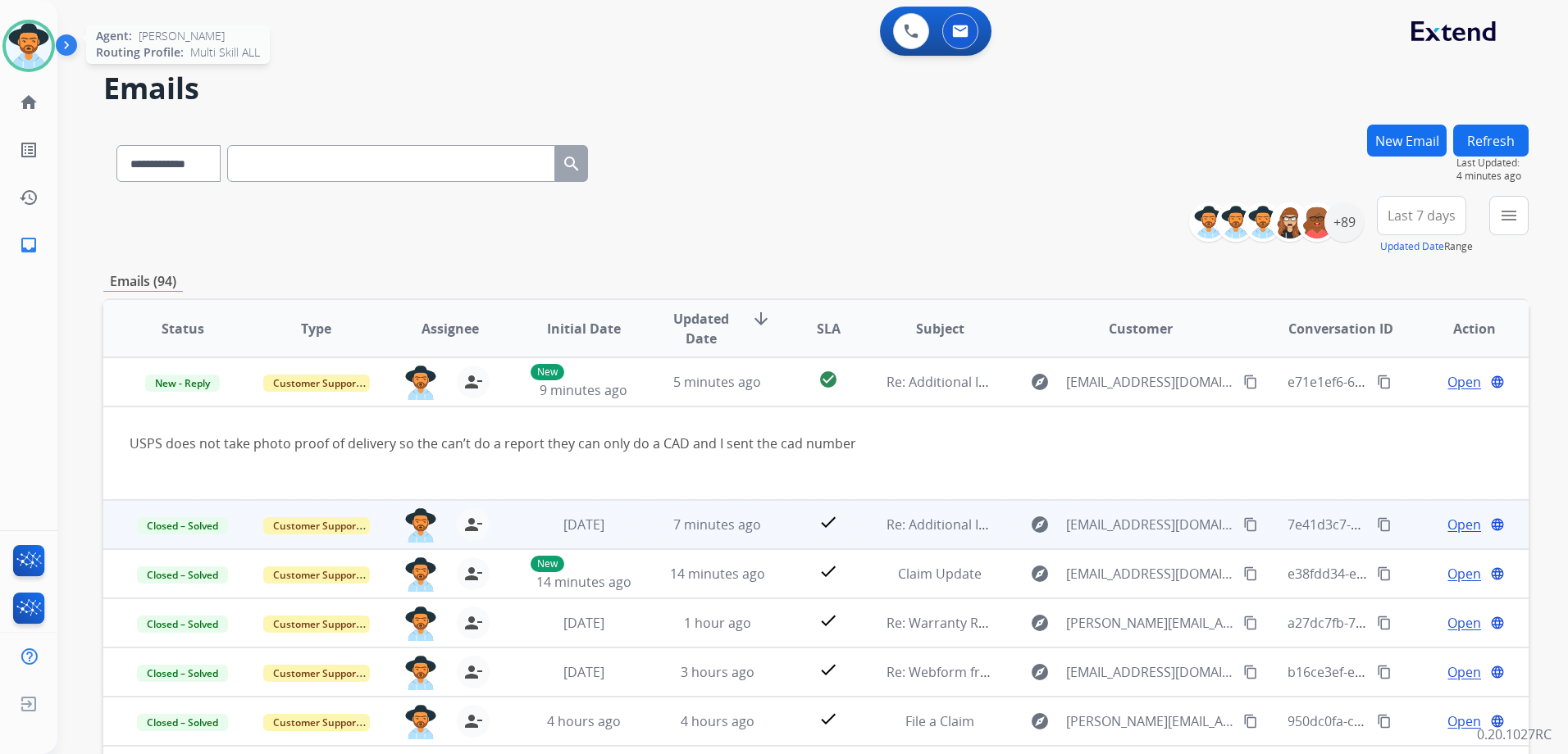
click at [22, 44] on img at bounding box center [28, 46] width 46 height 46
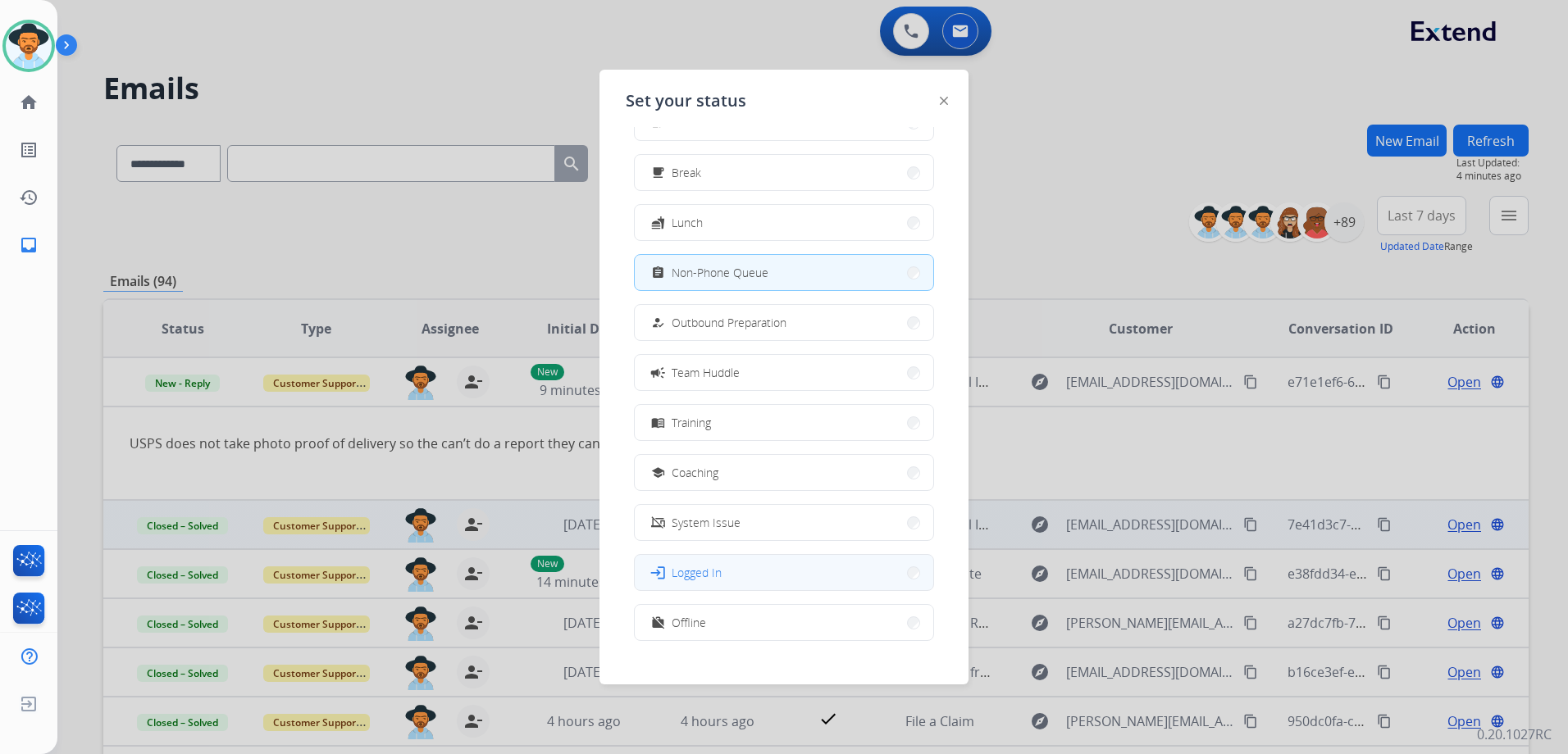
scroll to position [55, 0]
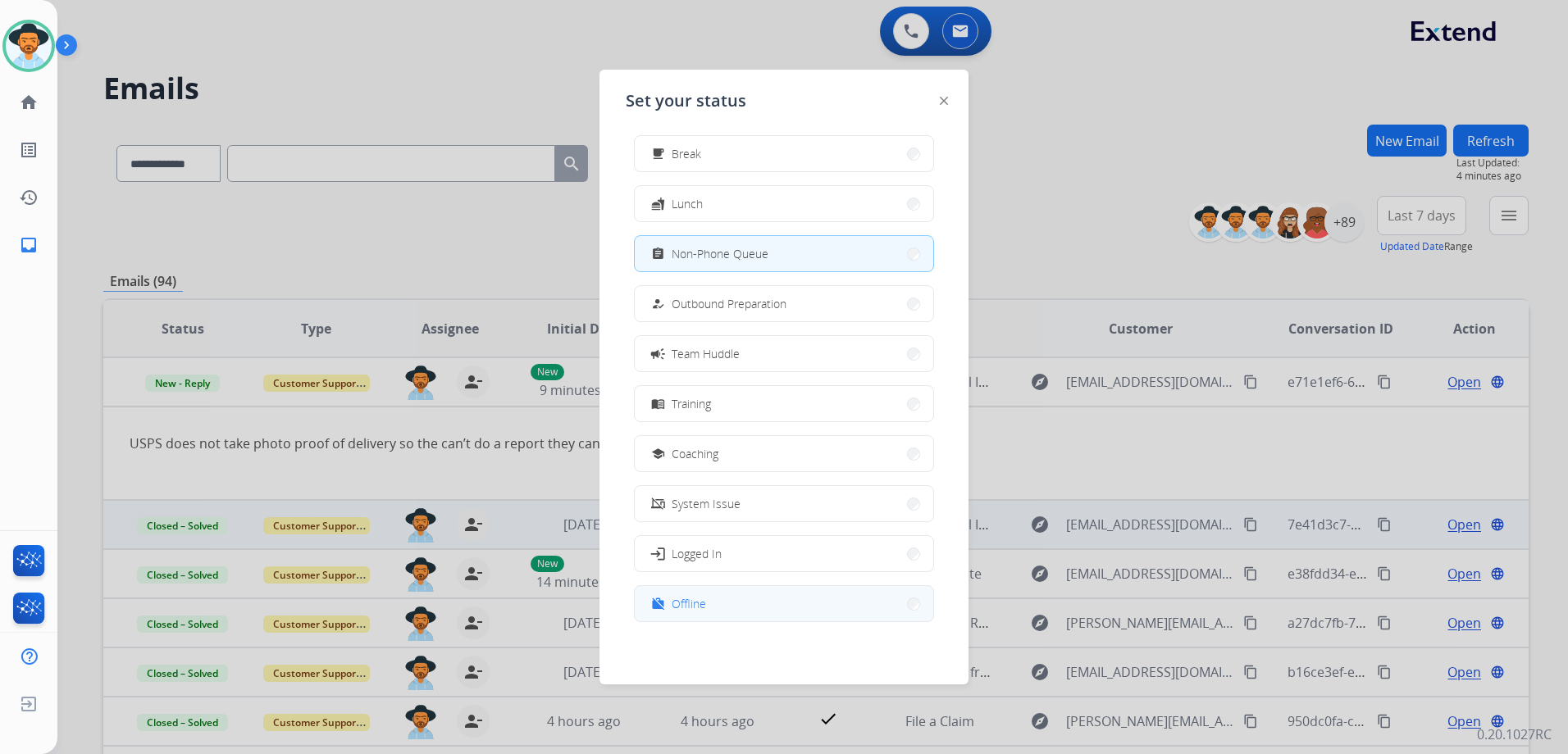
click at [772, 598] on button "work_off Offline" at bounding box center [784, 603] width 299 height 36
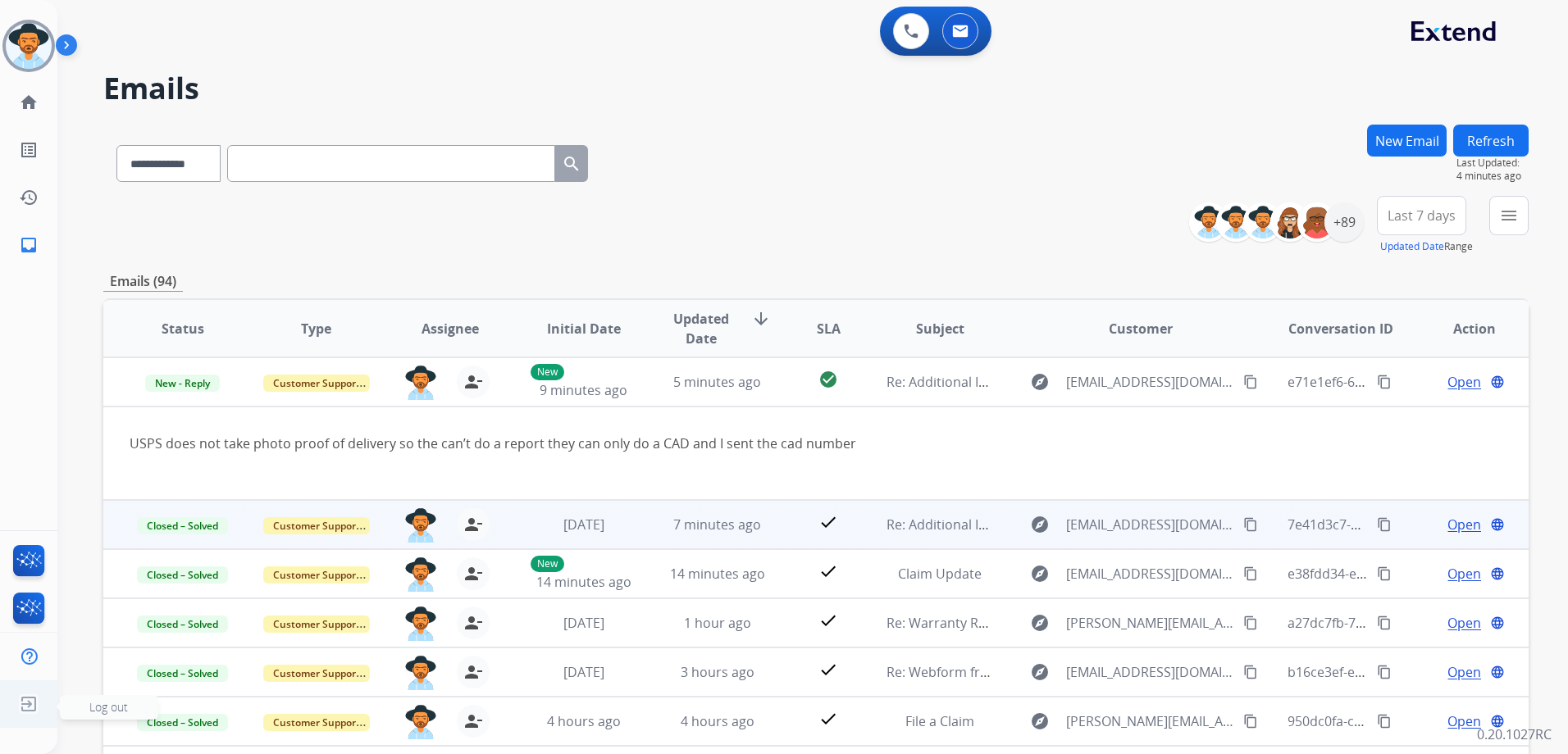
click at [28, 704] on img at bounding box center [29, 704] width 30 height 31
